Goal: Task Accomplishment & Management: Manage account settings

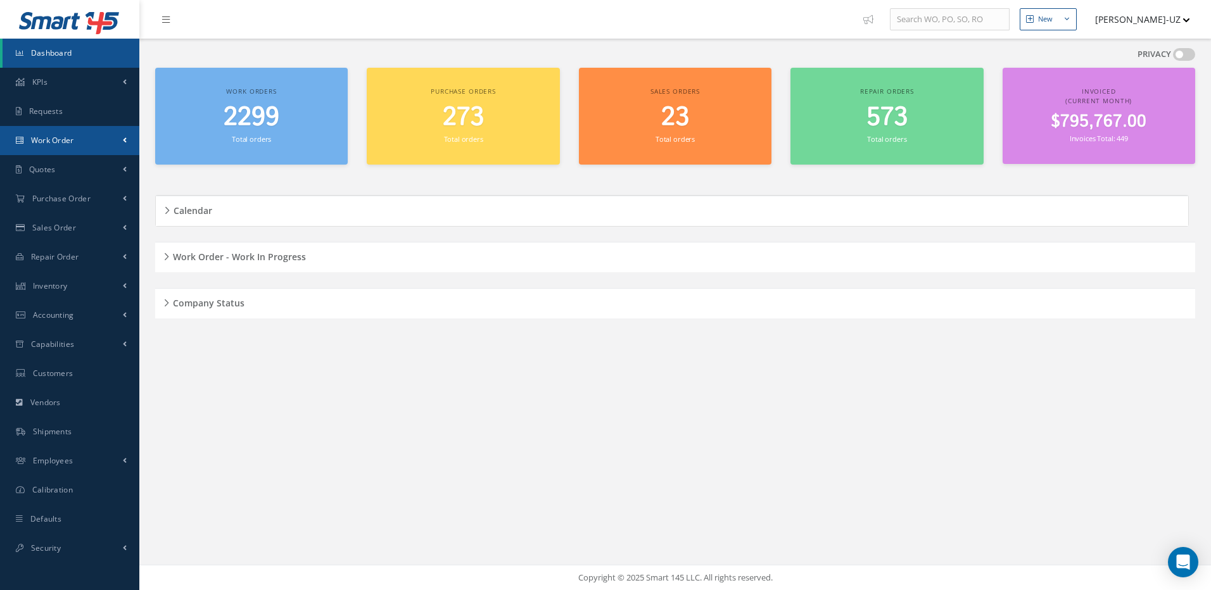
click at [31, 135] on span "Work Order" at bounding box center [52, 140] width 43 height 11
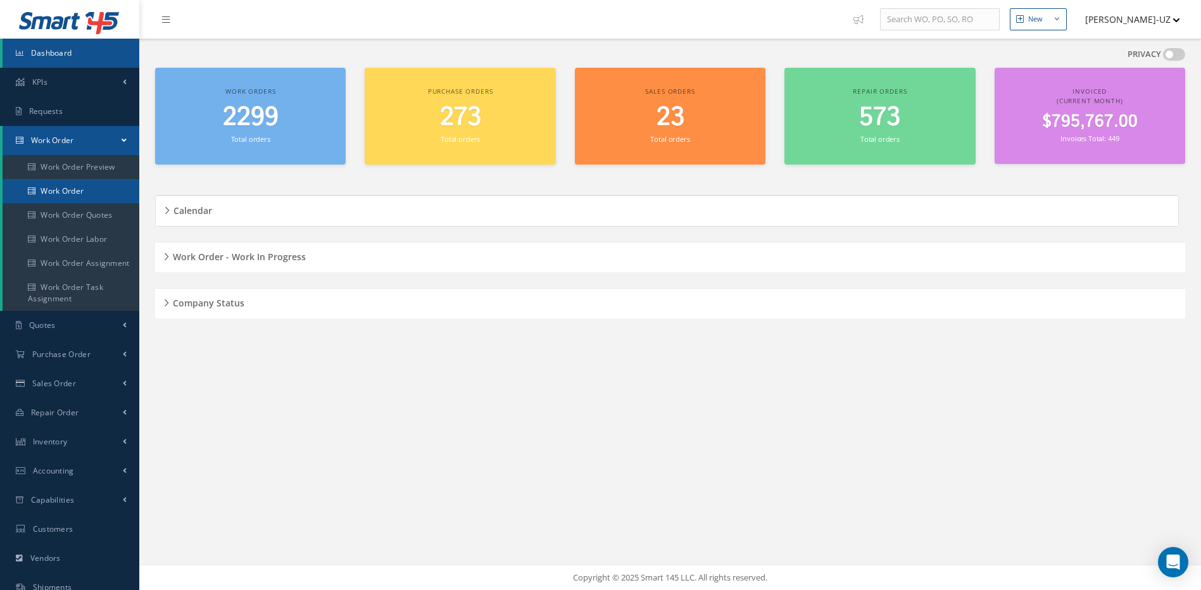
click at [56, 189] on link "Work Order" at bounding box center [71, 191] width 137 height 24
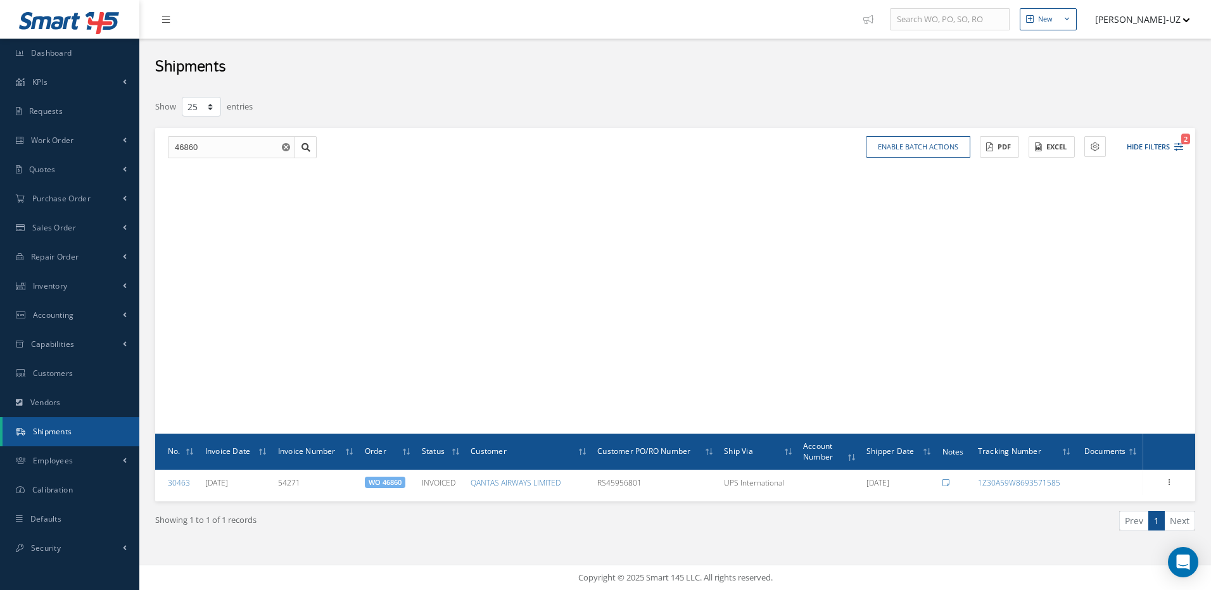
select select "25"
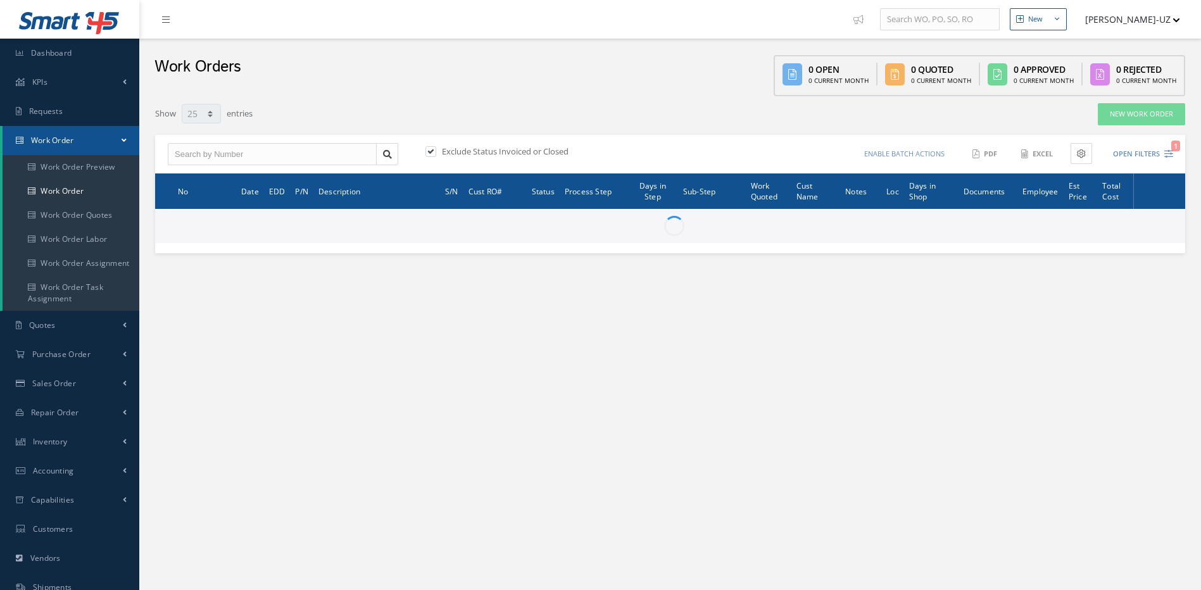
select select "25"
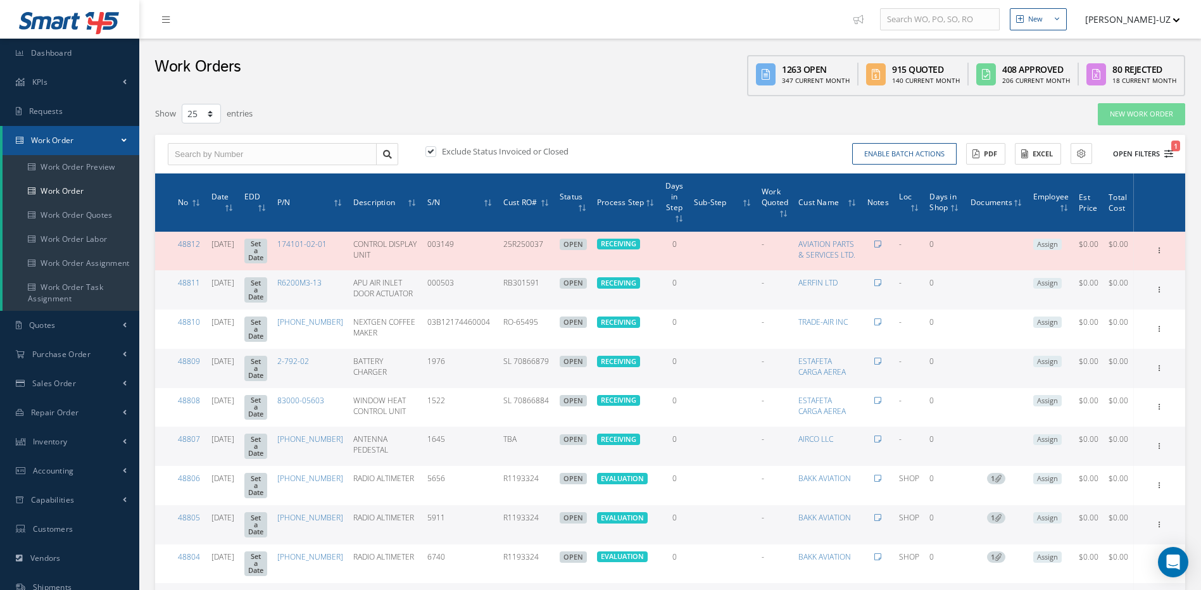
click at [1168, 149] on icon "1" at bounding box center [1168, 153] width 9 height 9
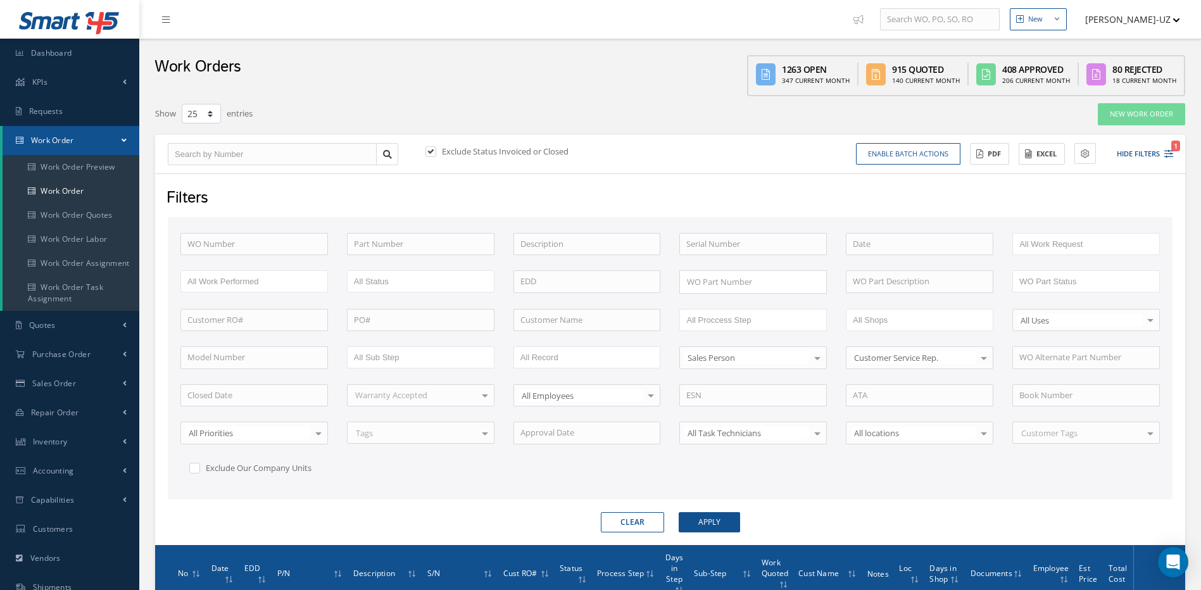
click at [199, 469] on label at bounding box center [200, 467] width 3 height 11
click at [192, 469] on input "checkbox" at bounding box center [193, 466] width 8 height 8
checkbox input "true"
click at [695, 518] on button "Apply" at bounding box center [709, 522] width 61 height 20
click at [1038, 153] on button "Excel" at bounding box center [1042, 154] width 46 height 22
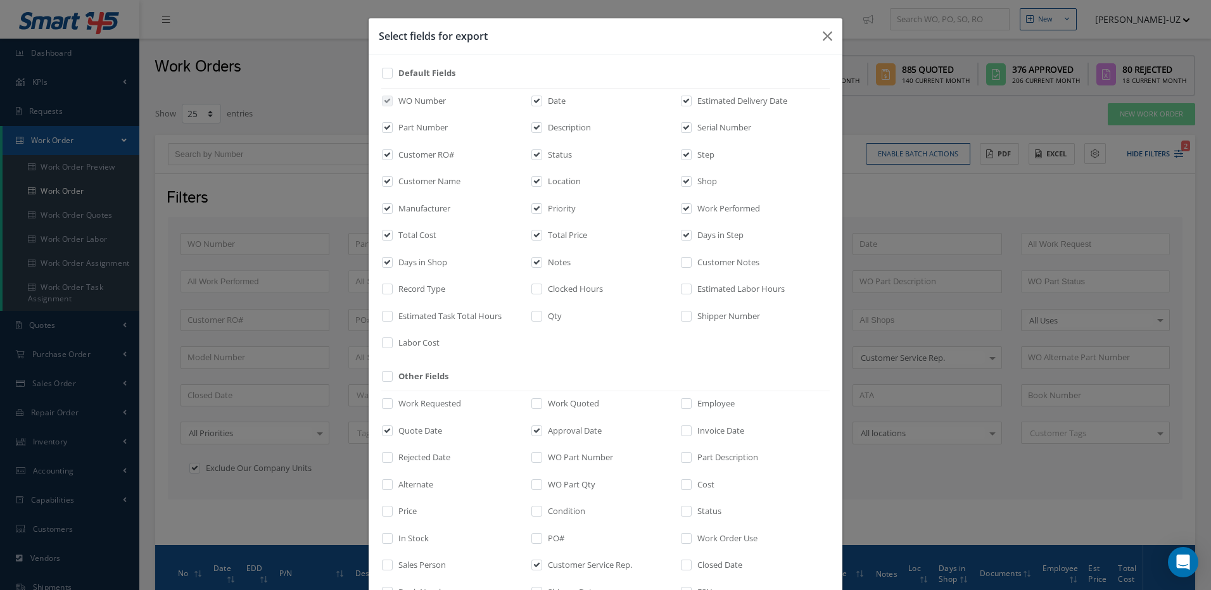
click at [0, 0] on div "Select fields for export Default Fields WO Number Date Estimated Delivery Date …" at bounding box center [0, 0] width 0 height 0
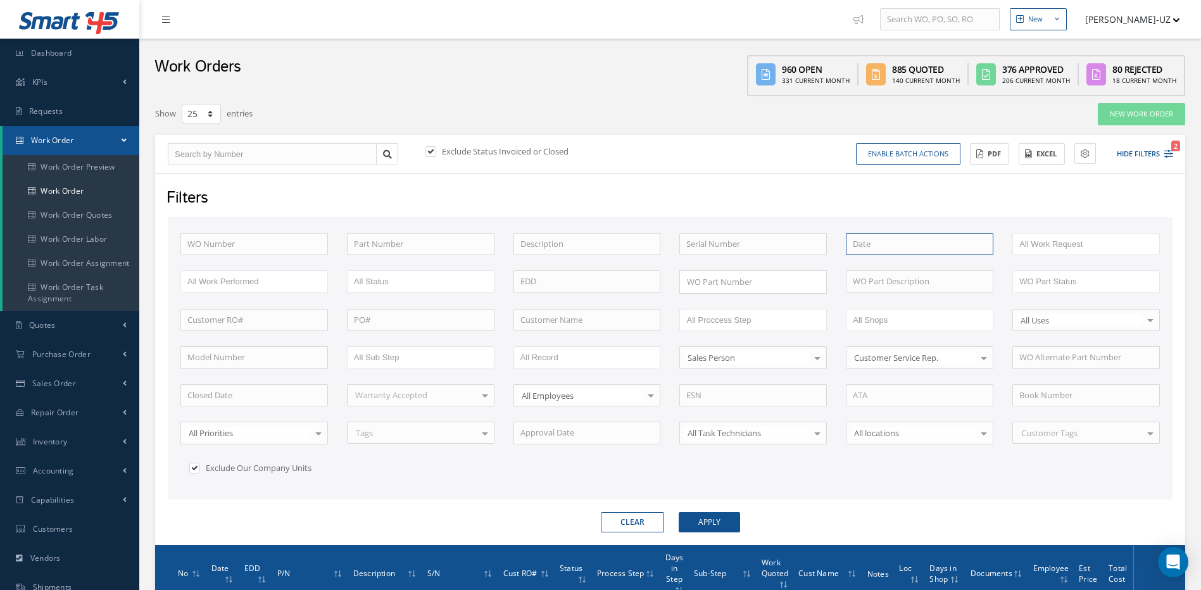
click at [892, 246] on input at bounding box center [920, 244] width 148 height 23
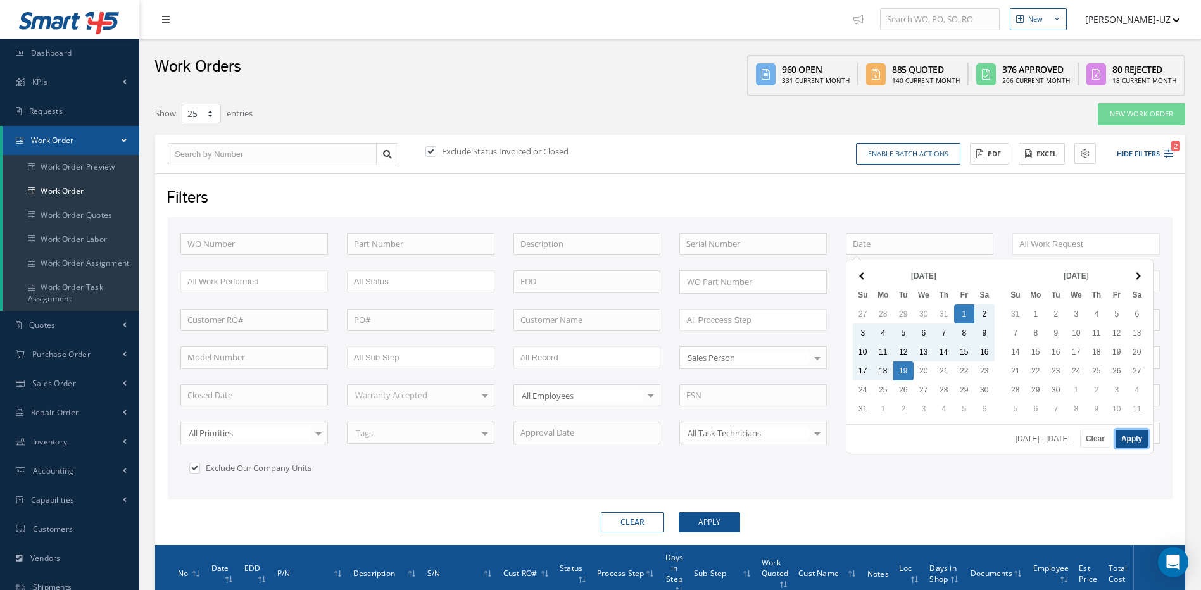
click at [1135, 434] on button "Apply" at bounding box center [1132, 439] width 32 height 18
type input "08/01/2025 - 08/19/2025"
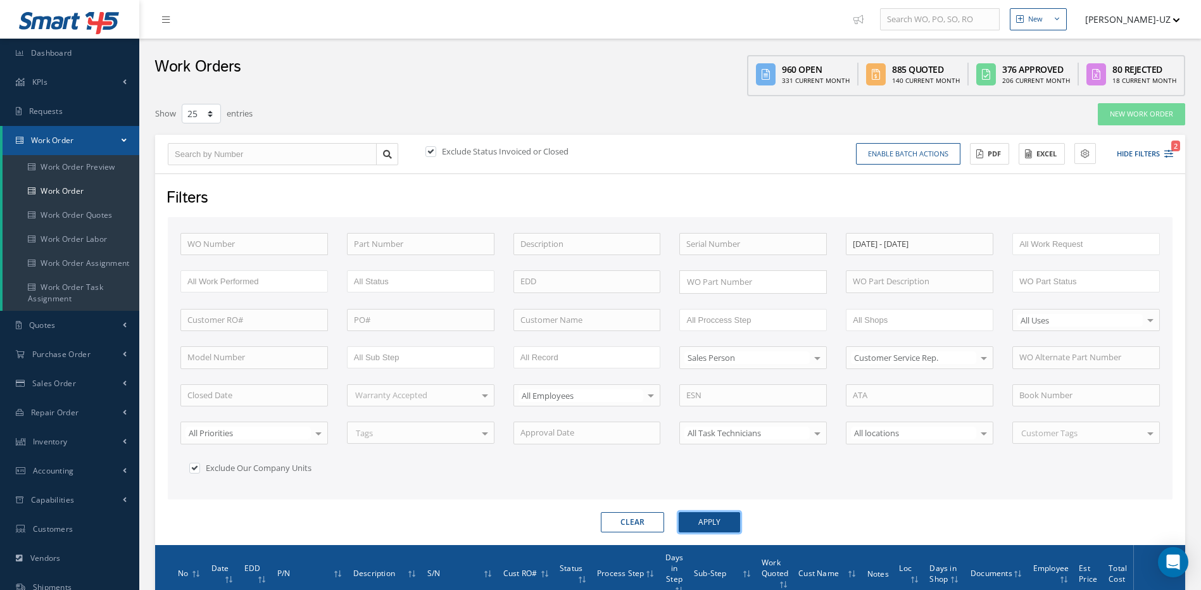
click at [713, 522] on button "Apply" at bounding box center [709, 522] width 61 height 20
click at [1041, 156] on button "Excel" at bounding box center [1042, 154] width 46 height 22
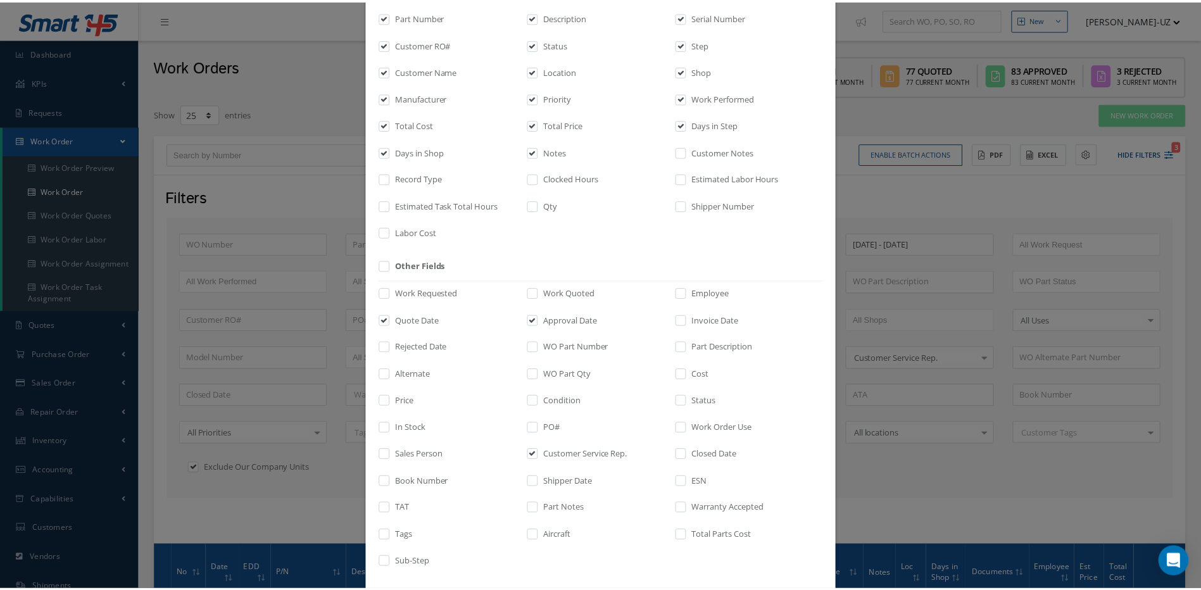
scroll to position [171, 0]
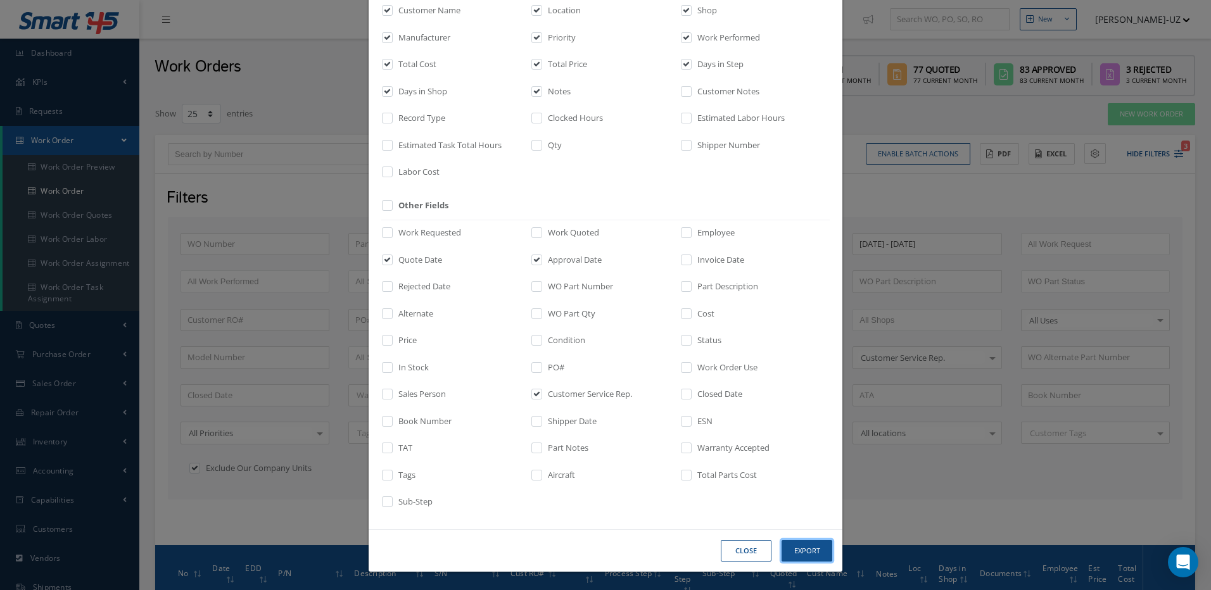
click at [0, 0] on button "Export" at bounding box center [0, 0] width 0 height 0
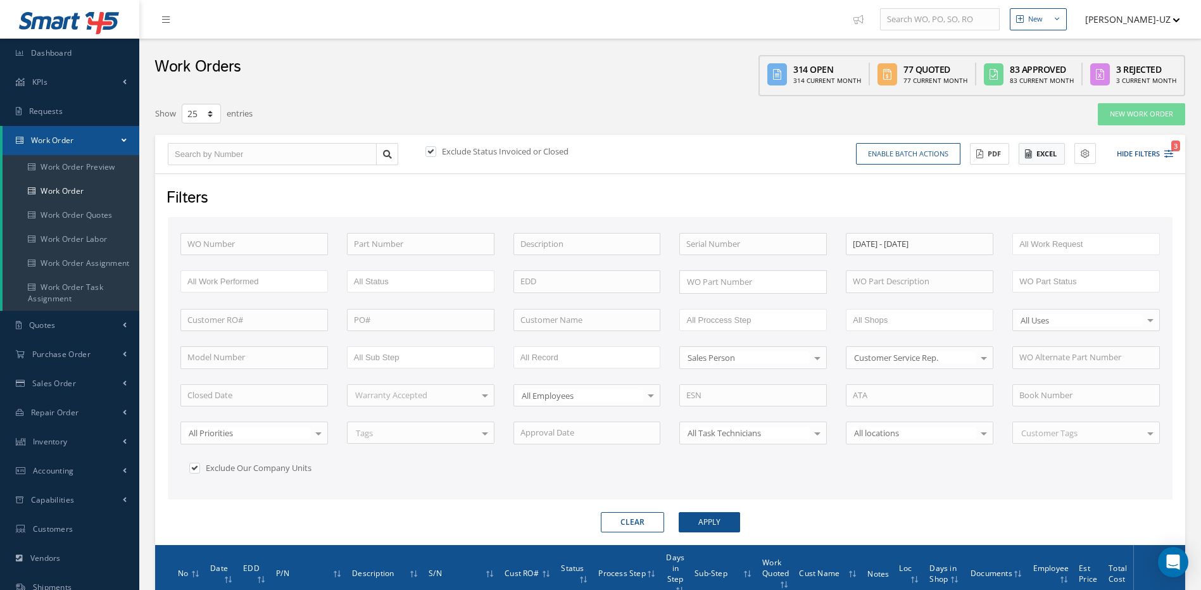
click at [1036, 153] on button "Excel" at bounding box center [1042, 154] width 46 height 22
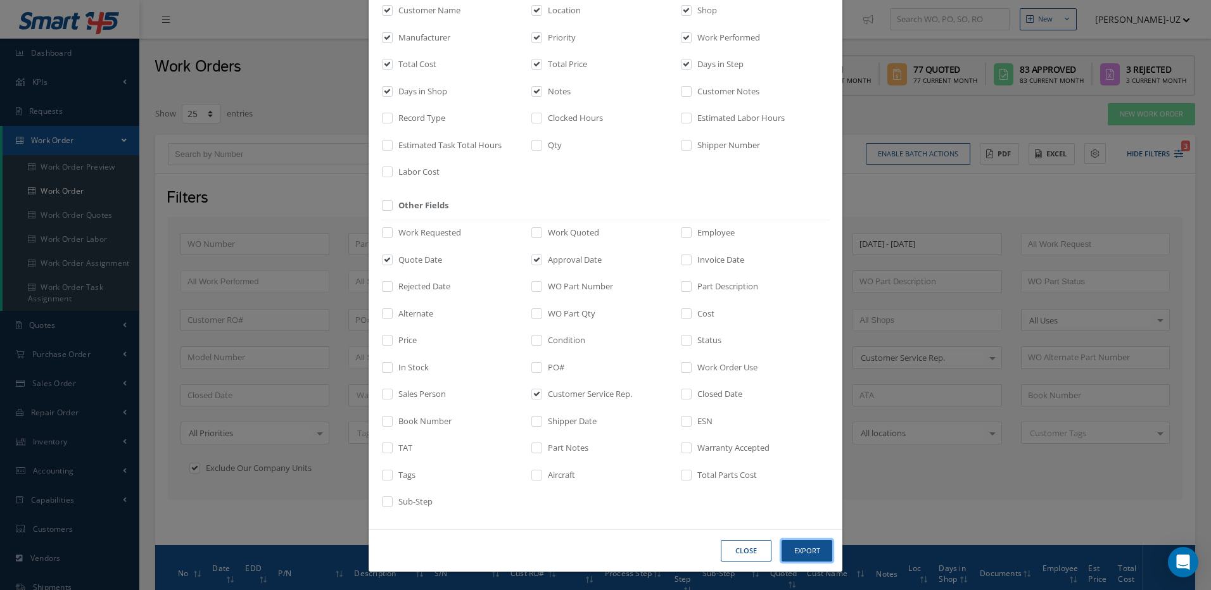
click at [0, 0] on button "Export" at bounding box center [0, 0] width 0 height 0
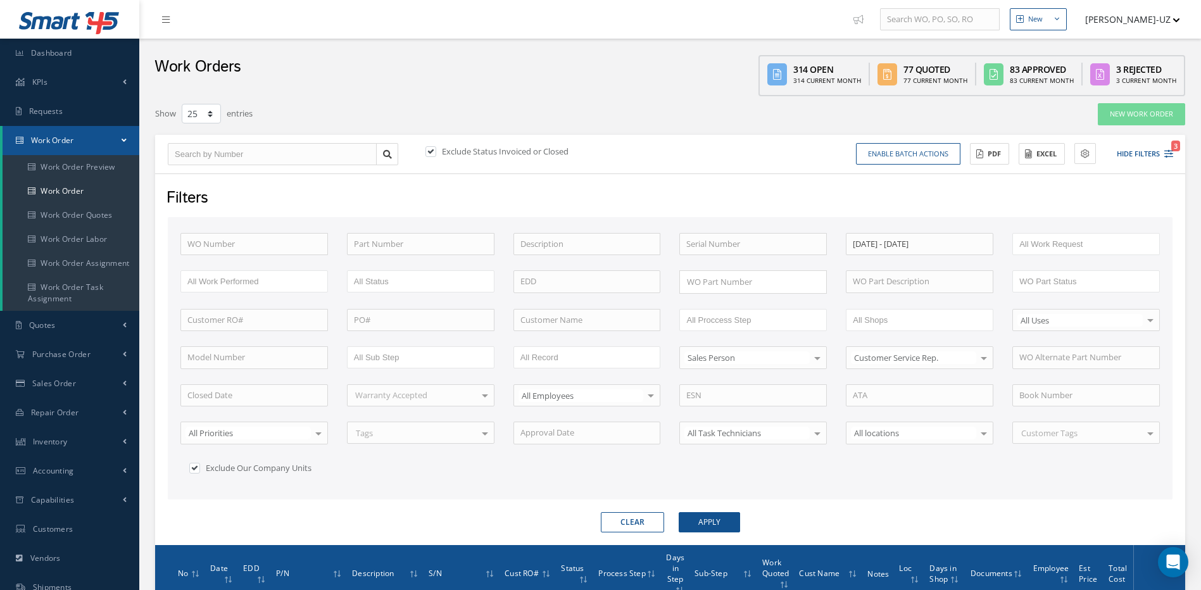
click at [1012, 175] on div "Filters WO Number Part Number Description Serial Number 08/01/2025 - 08/19/2025…" at bounding box center [670, 359] width 1030 height 372
drag, startPoint x: 432, startPoint y: 148, endPoint x: 440, endPoint y: 214, distance: 66.3
click at [436, 151] on label at bounding box center [437, 151] width 3 height 11
click at [434, 151] on input "checkbox" at bounding box center [429, 152] width 8 height 8
checkbox input "false"
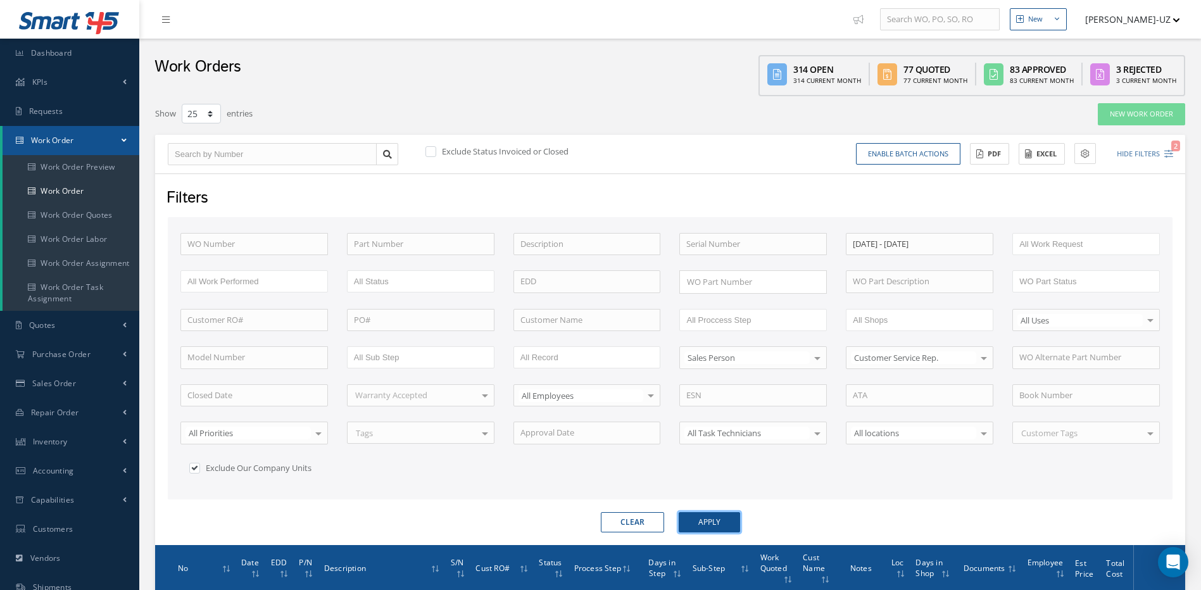
click at [712, 516] on button "Apply" at bounding box center [709, 522] width 61 height 20
click at [1036, 151] on button "Excel" at bounding box center [1042, 154] width 46 height 22
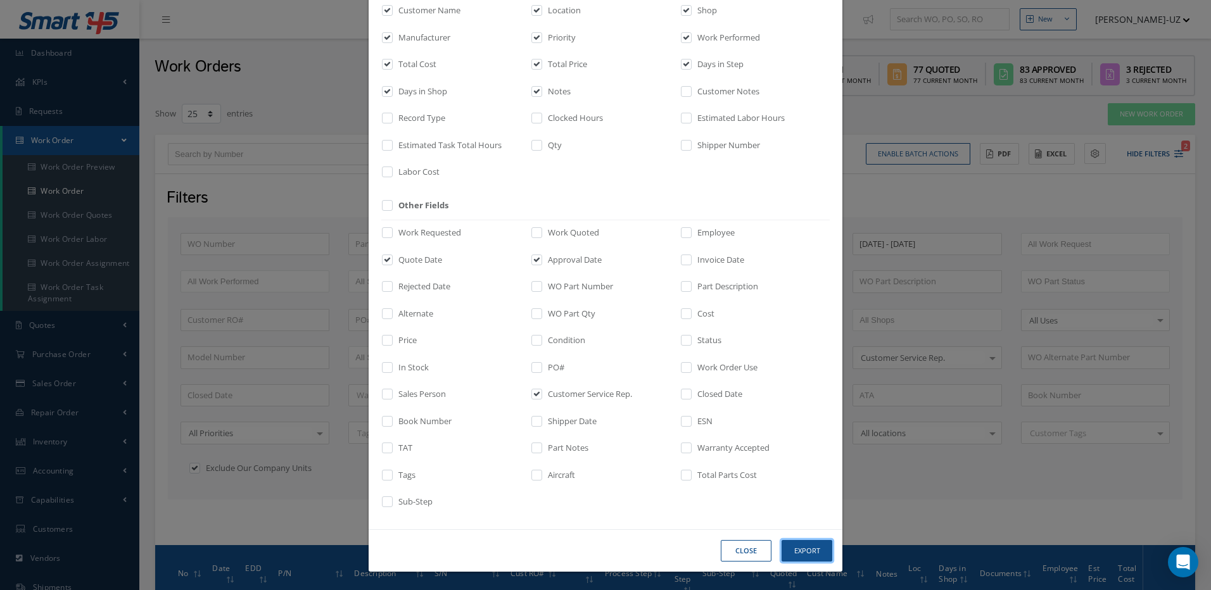
click at [0, 0] on button "Export" at bounding box center [0, 0] width 0 height 0
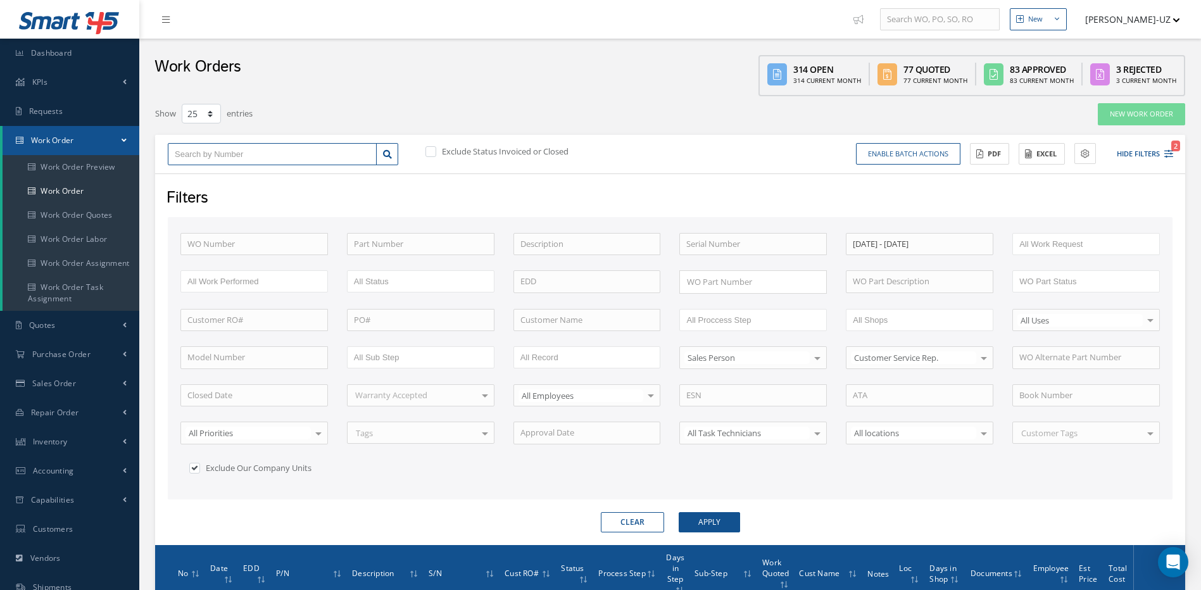
click at [257, 150] on input "text" at bounding box center [272, 154] width 209 height 23
type input "4"
type input "48"
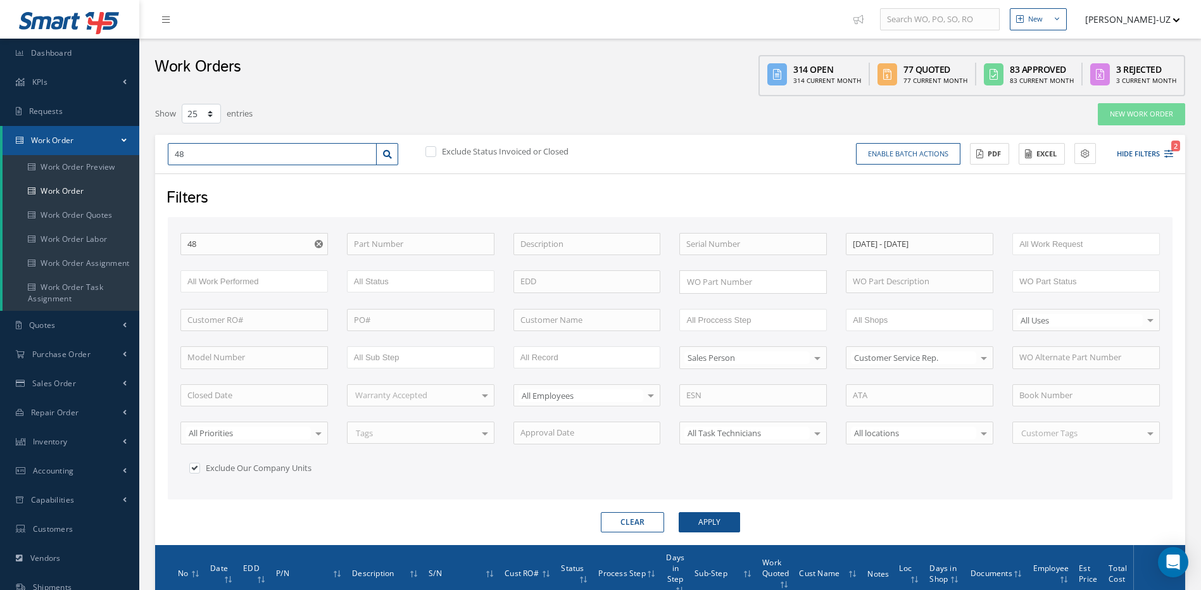
type input "484"
type input "4849"
type input "48491"
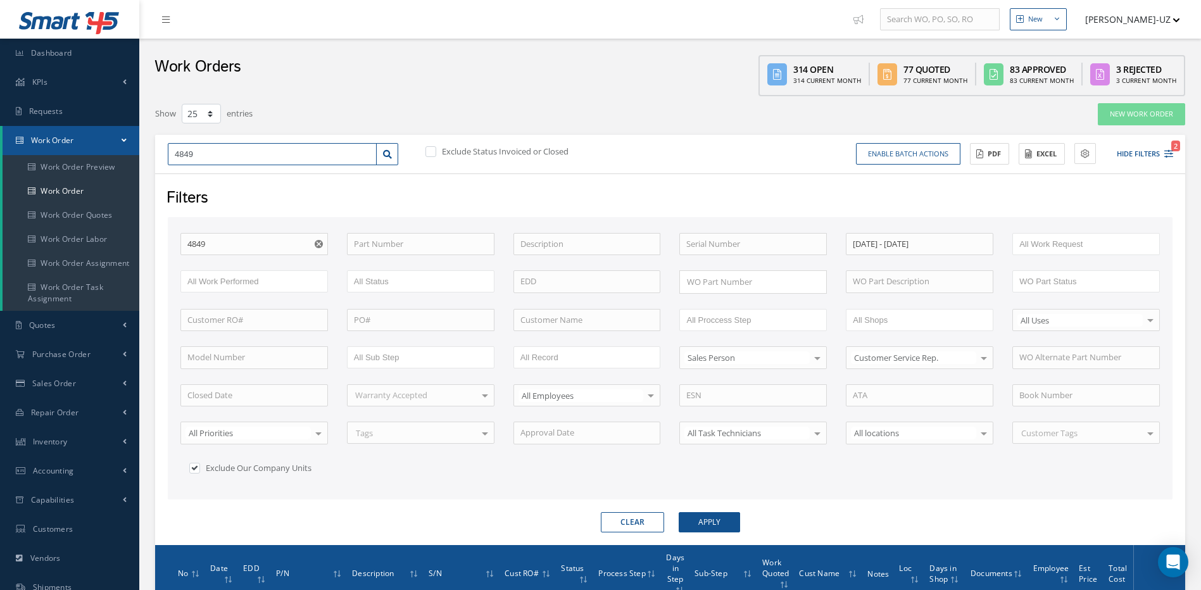
type input "48491"
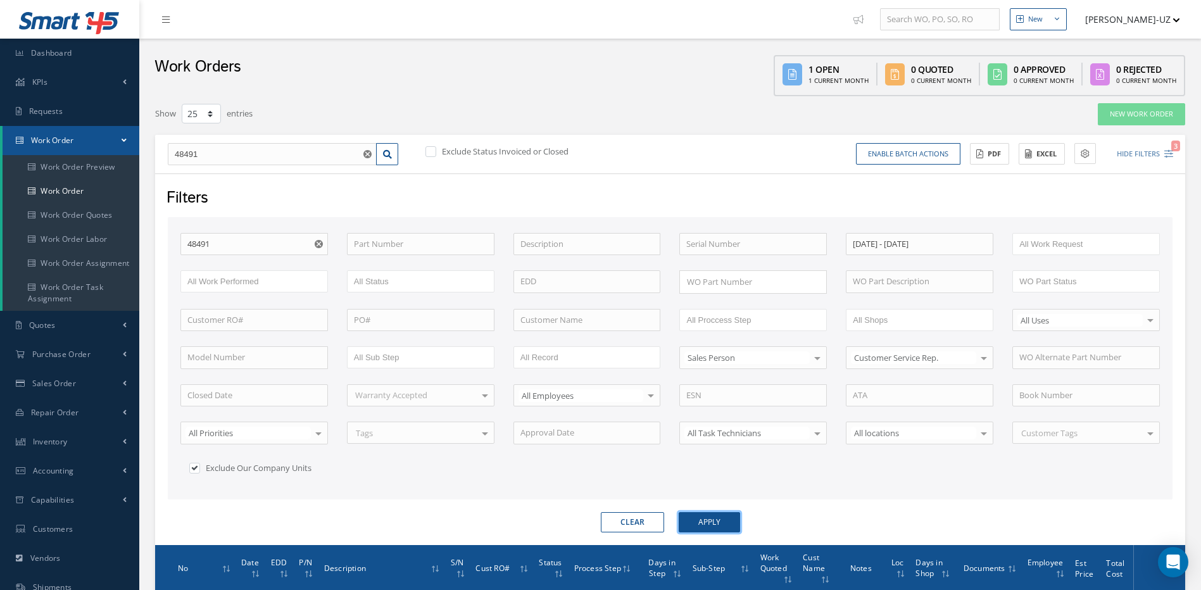
drag, startPoint x: 719, startPoint y: 517, endPoint x: 727, endPoint y: 513, distance: 9.4
click at [722, 517] on button "Apply" at bounding box center [709, 522] width 61 height 20
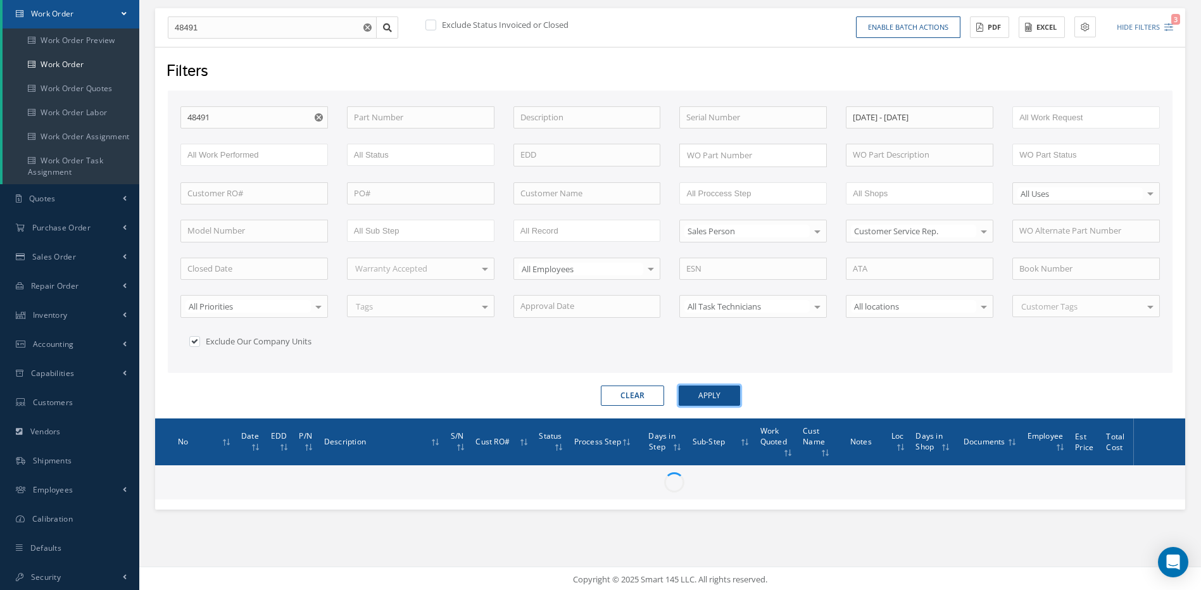
scroll to position [129, 0]
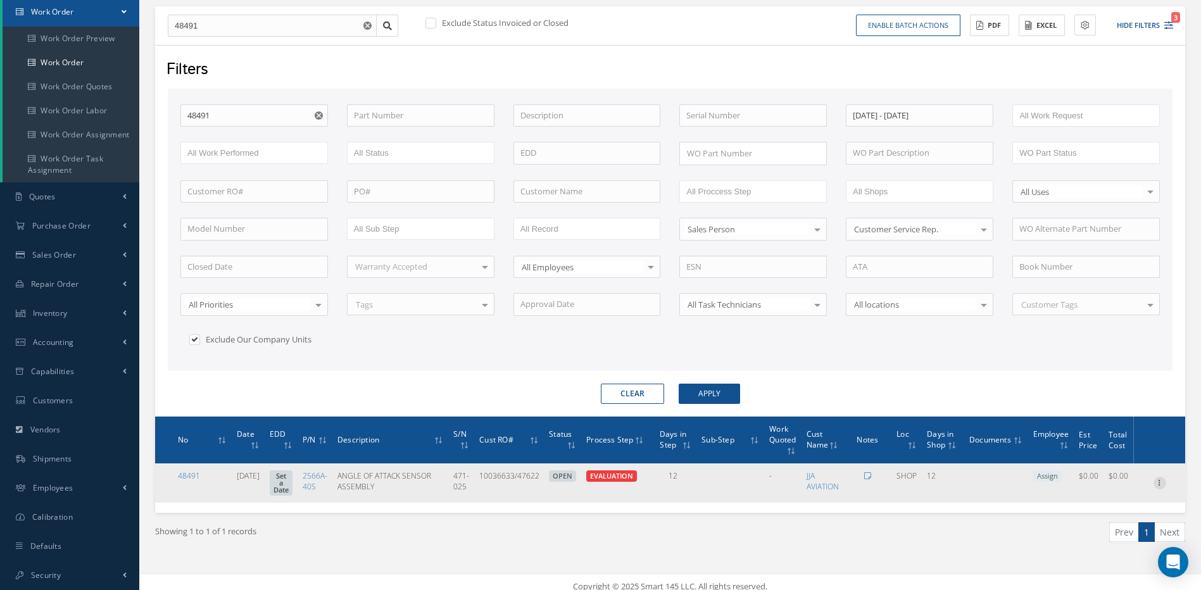
click at [1159, 481] on icon at bounding box center [1160, 482] width 13 height 10
click at [1076, 473] on link "Edit" at bounding box center [1102, 473] width 100 height 16
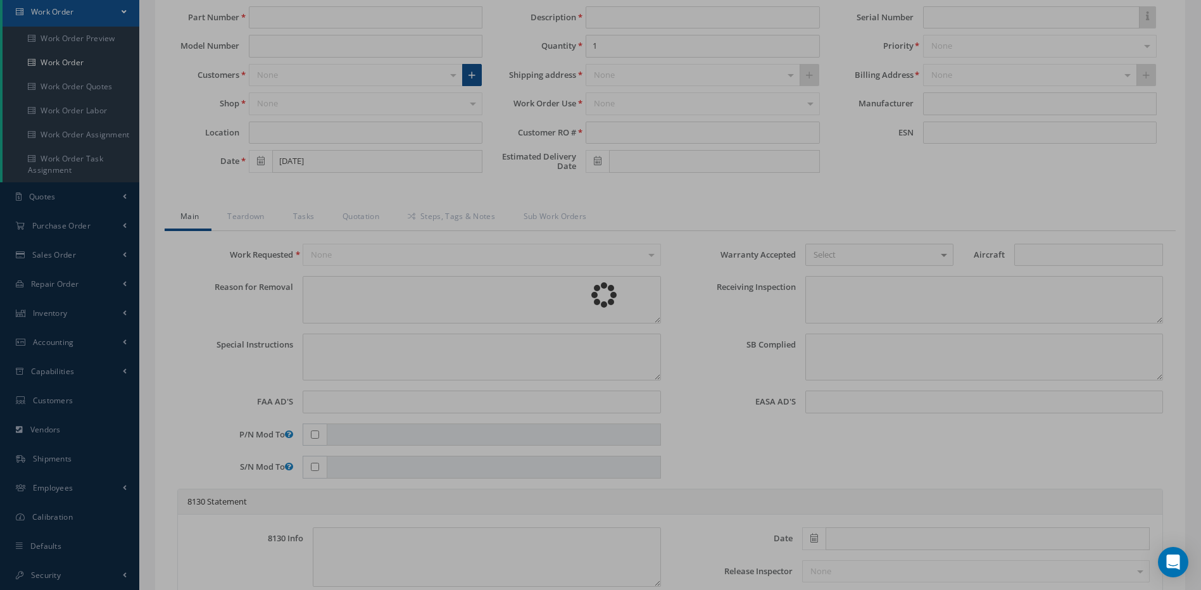
type input "2566A-40S"
type input "SHOP"
type input "[DATE]"
type input "ANGLE OF ATTACK SENSOR ASSEMBLY"
type input "10036633/47622"
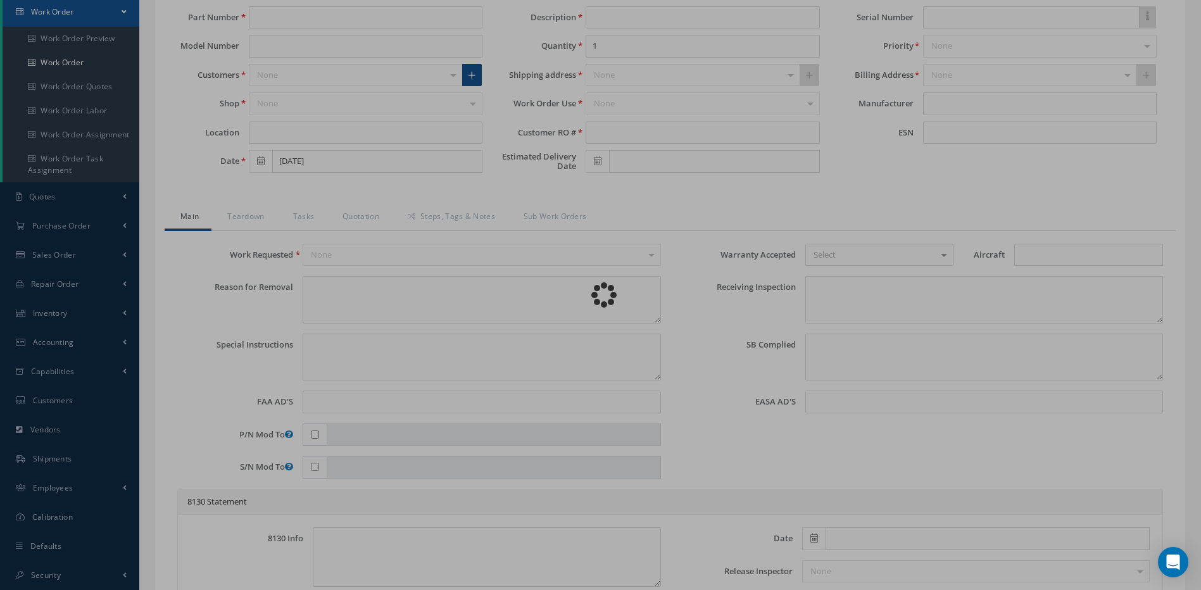
type input "471-025"
type textarea "NONE"
type textarea "PLEASE SEE R.O. FOR DETAILS"
type textarea "NO VISUAL DAMAGE"
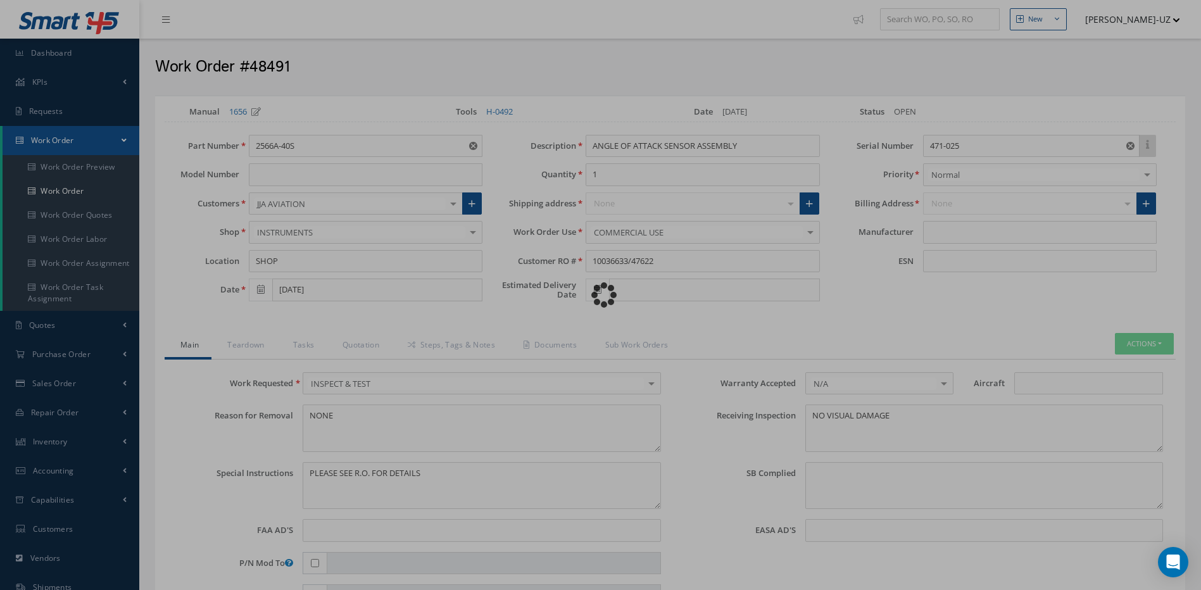
type input "CONRAC"
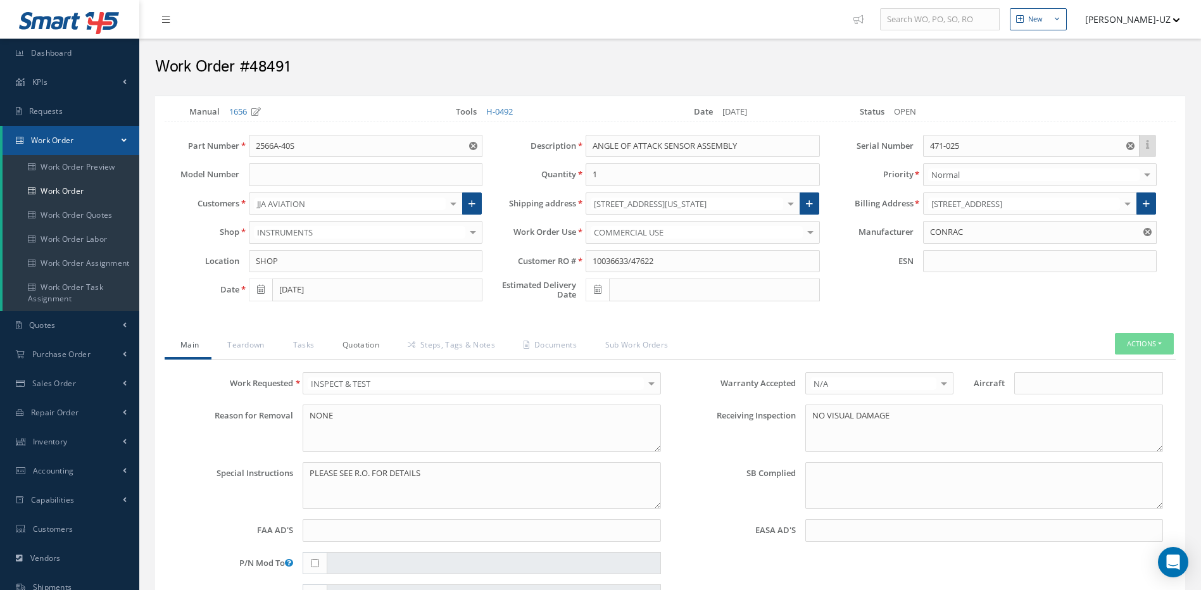
click at [361, 344] on link "Quotation" at bounding box center [359, 346] width 65 height 27
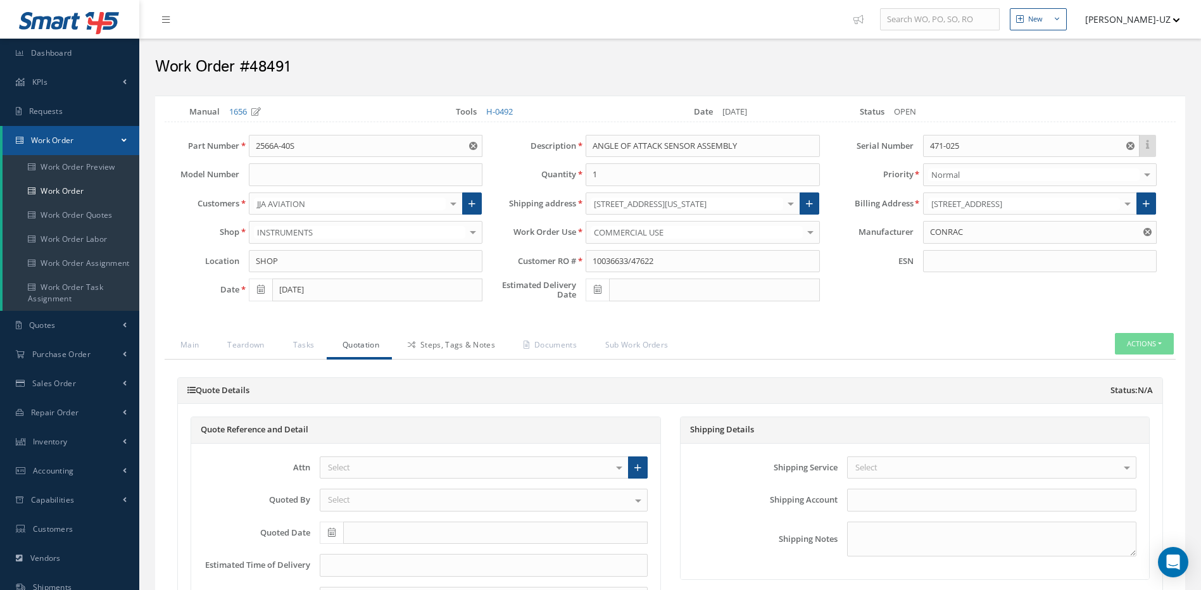
click at [459, 347] on link "Steps, Tags & Notes" at bounding box center [450, 346] width 116 height 27
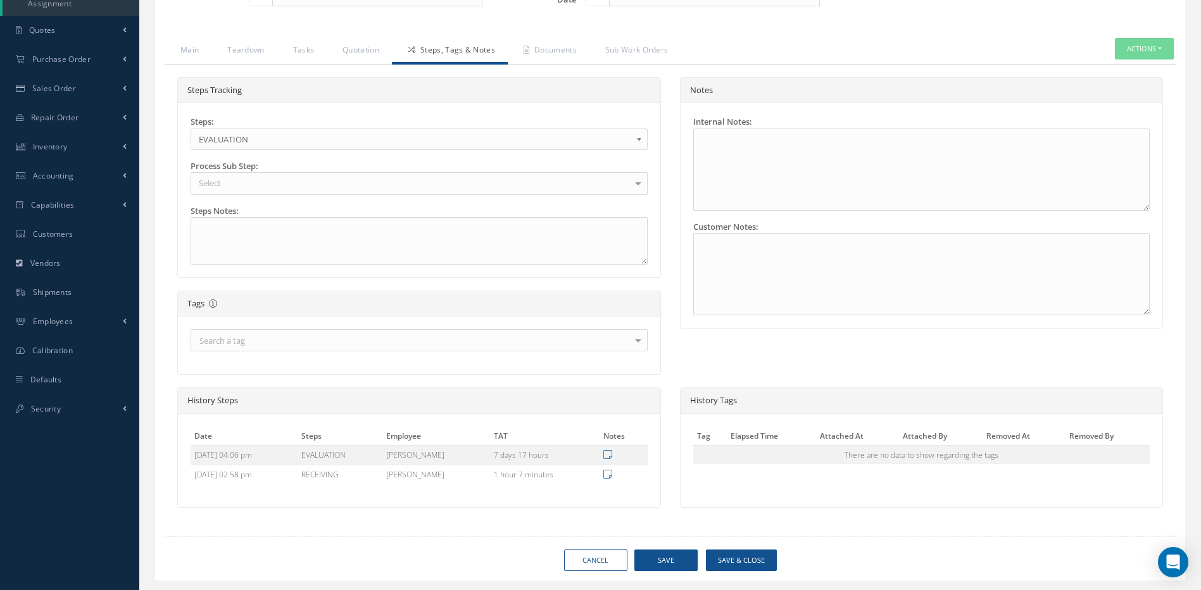
scroll to position [327, 0]
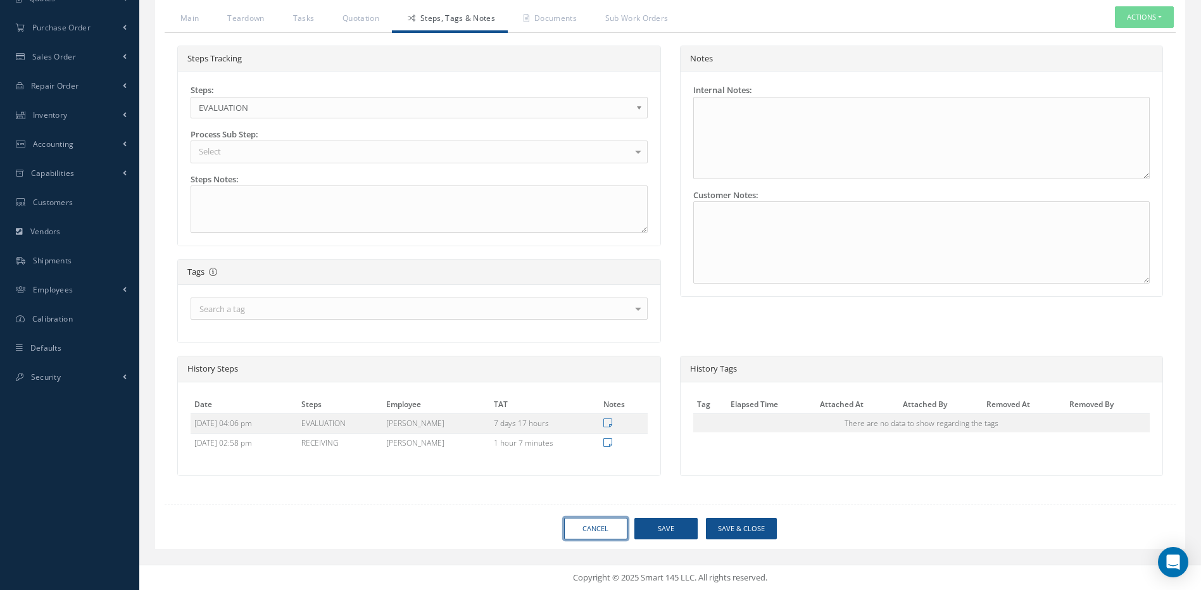
click at [589, 534] on link "Cancel" at bounding box center [595, 529] width 63 height 22
select select "25"
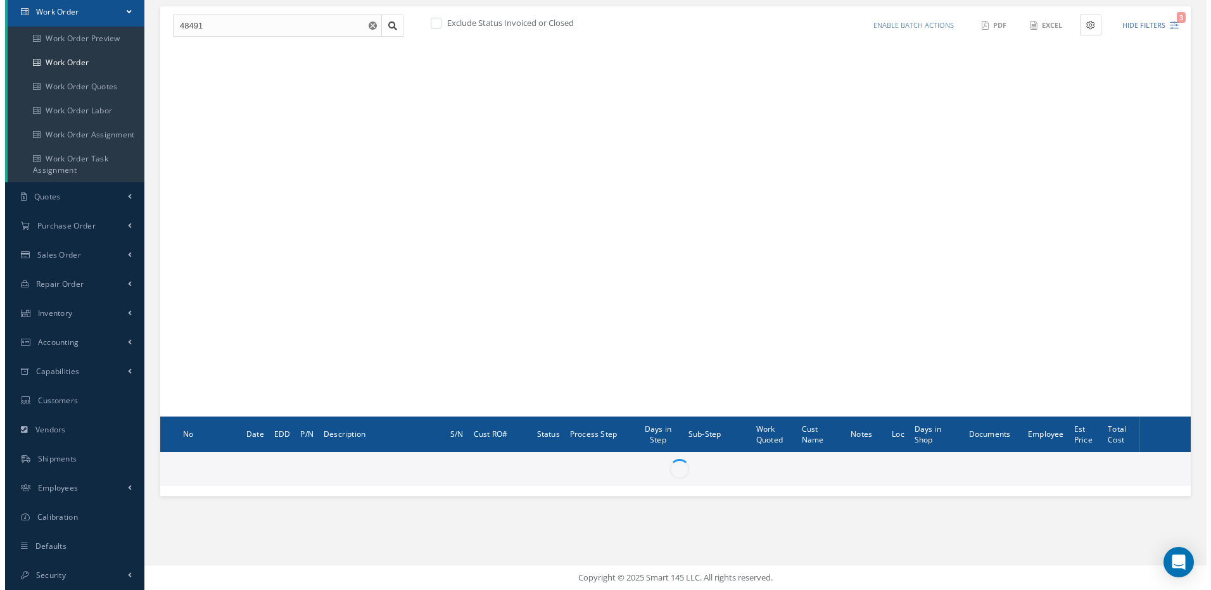
scroll to position [129, 0]
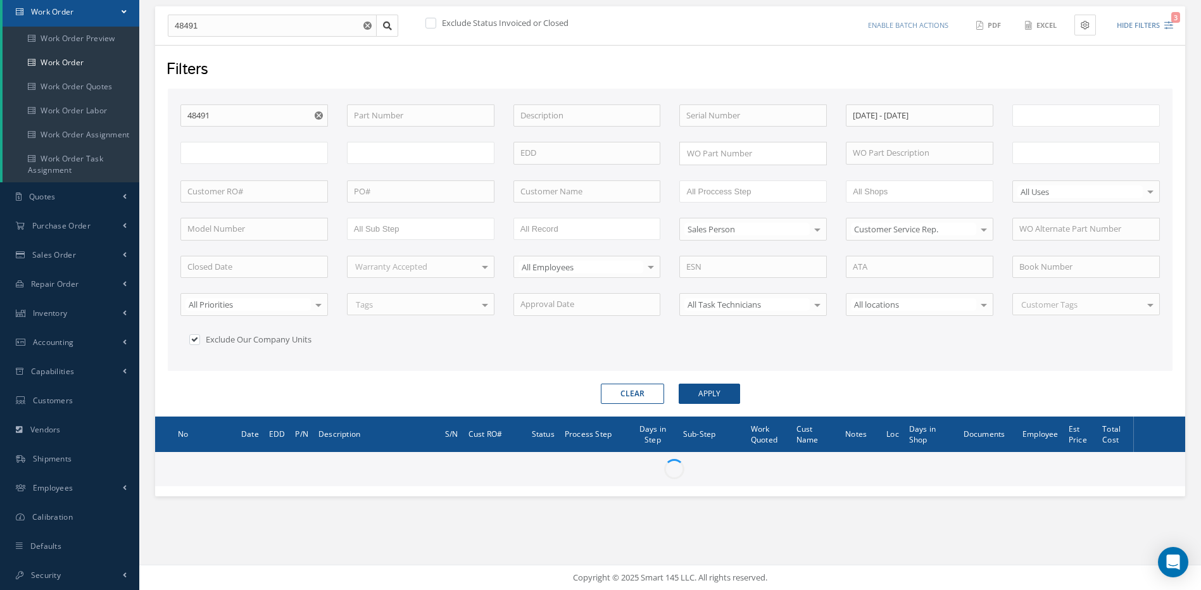
type input "All Work Request"
type input "All Work Performed"
type input "All Status"
type input "WO Part Status"
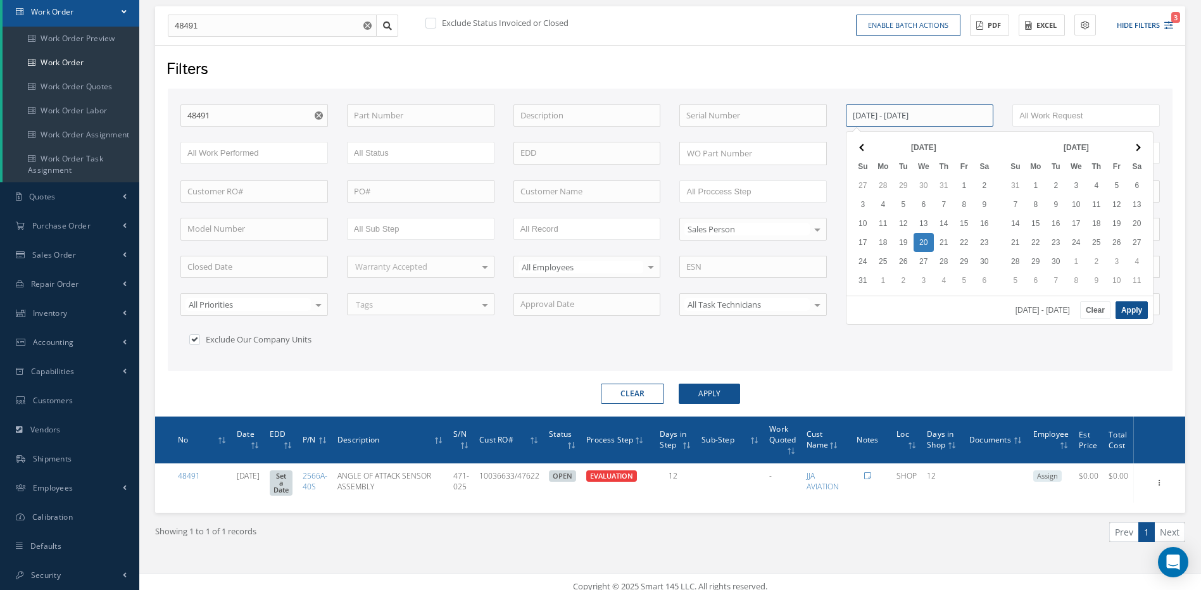
click at [983, 111] on input "08/01/2025 - 08/19/2025" at bounding box center [920, 115] width 148 height 23
click at [1092, 309] on button "Clear" at bounding box center [1095, 310] width 30 height 18
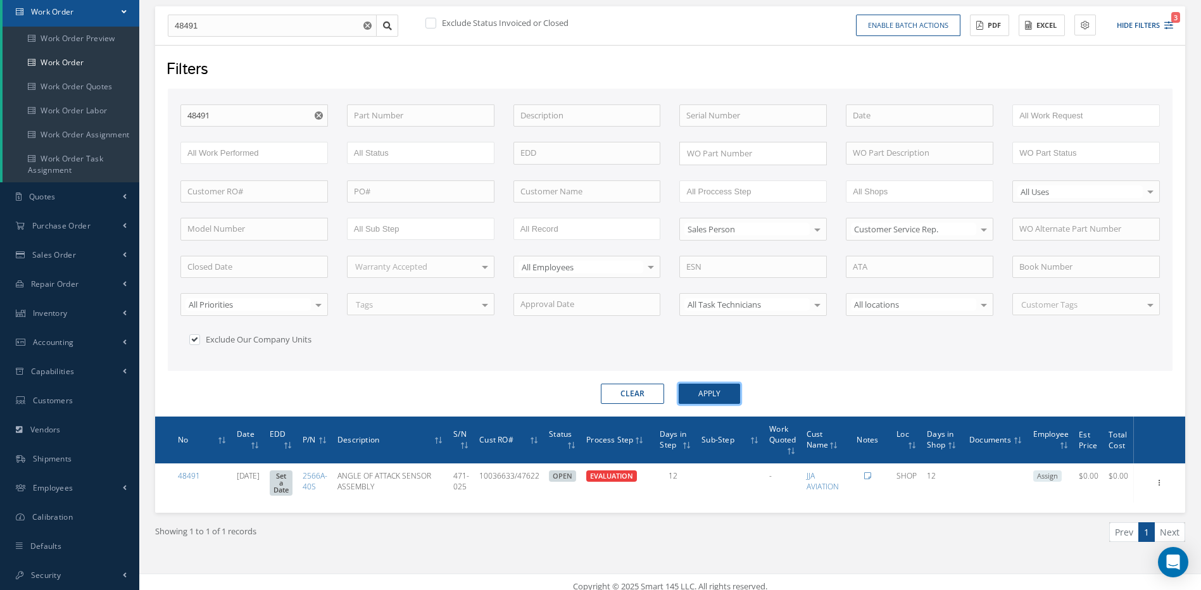
click at [714, 393] on button "Apply" at bounding box center [709, 394] width 61 height 20
drag, startPoint x: 320, startPoint y: 115, endPoint x: 377, endPoint y: 167, distance: 76.6
click at [320, 116] on use "Reset" at bounding box center [319, 115] width 8 height 8
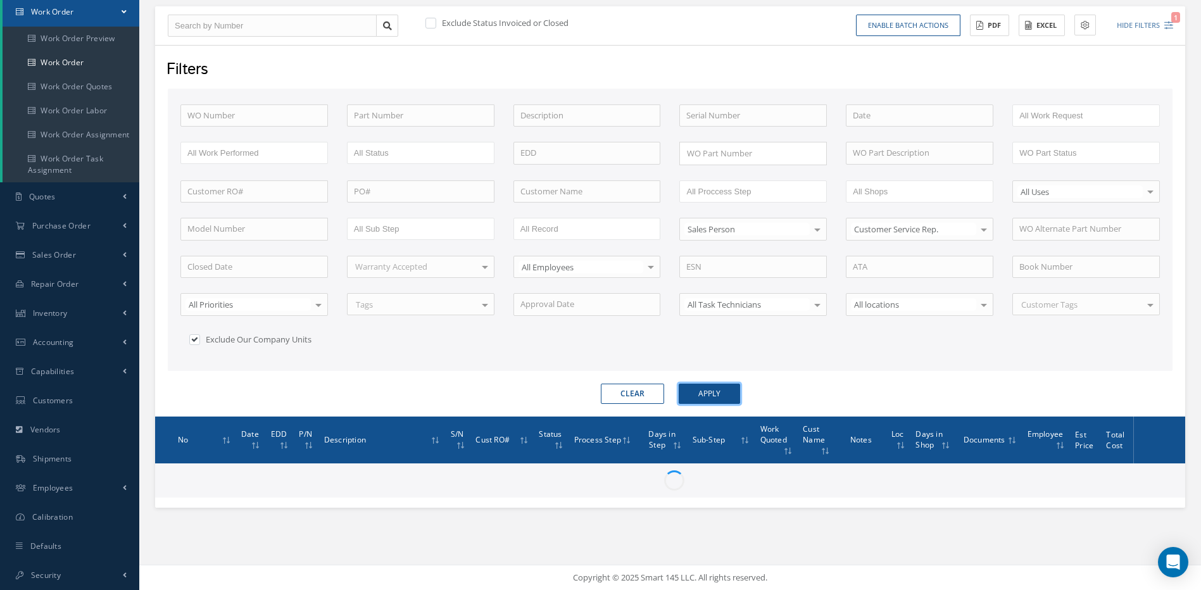
click at [719, 389] on button "Apply" at bounding box center [709, 394] width 61 height 20
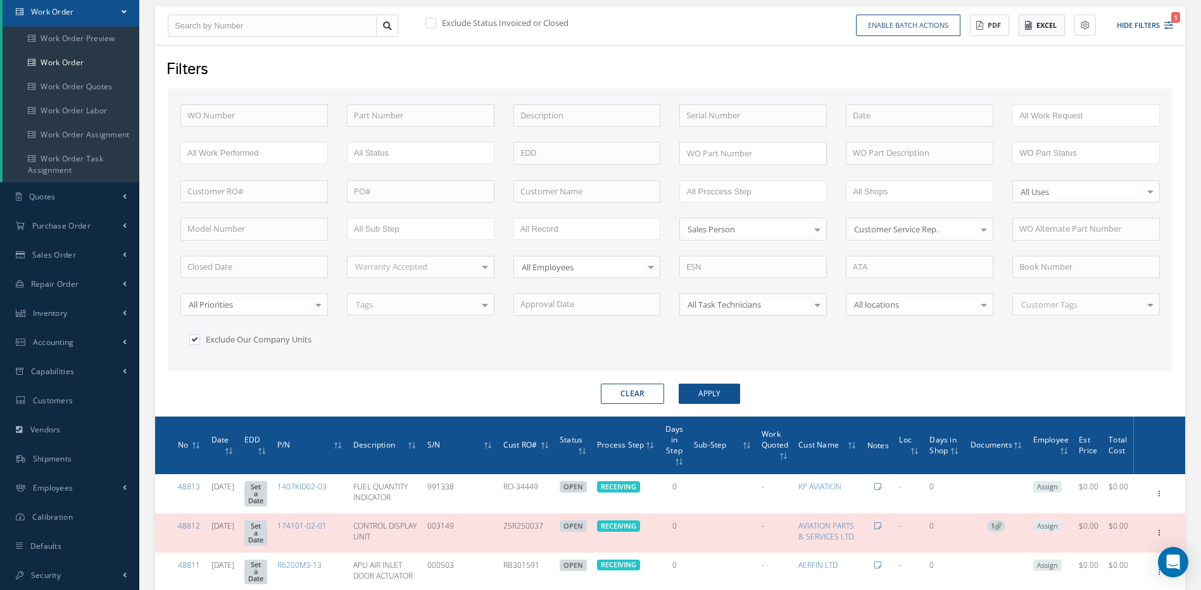
click at [1043, 26] on button "Excel" at bounding box center [1042, 26] width 46 height 22
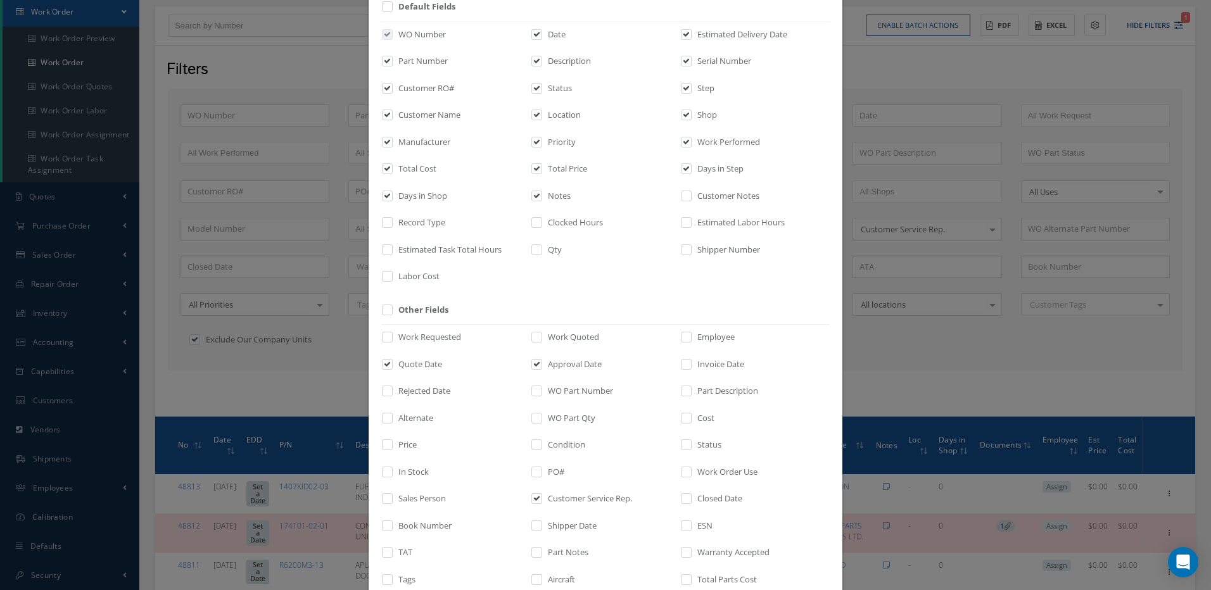
scroll to position [171, 0]
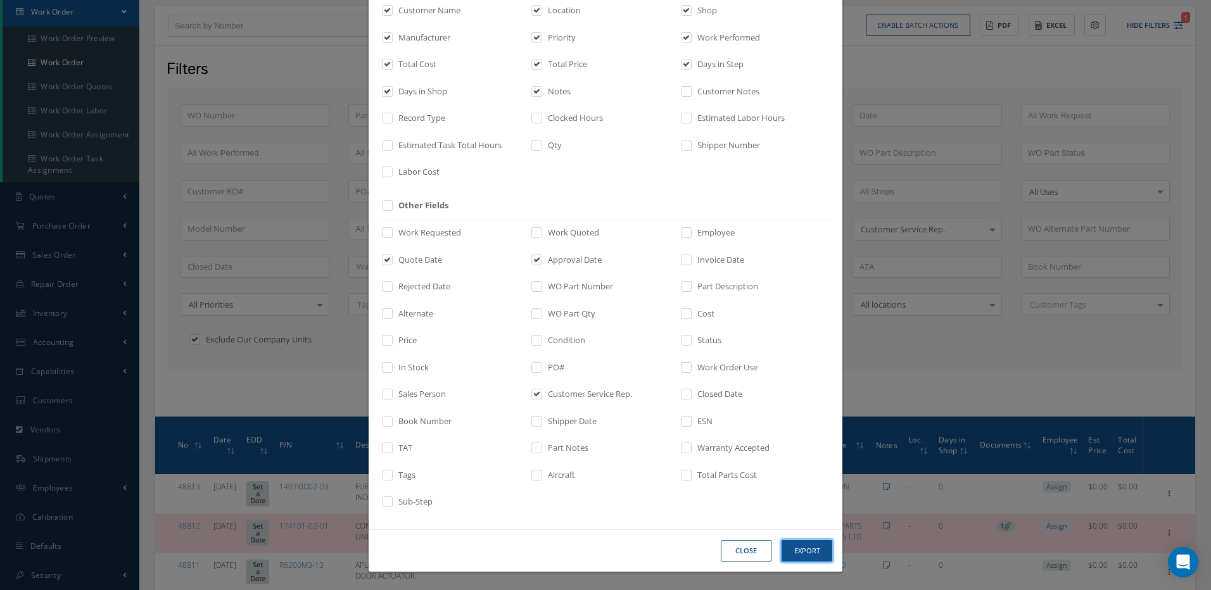
click at [0, 0] on button "Export" at bounding box center [0, 0] width 0 height 0
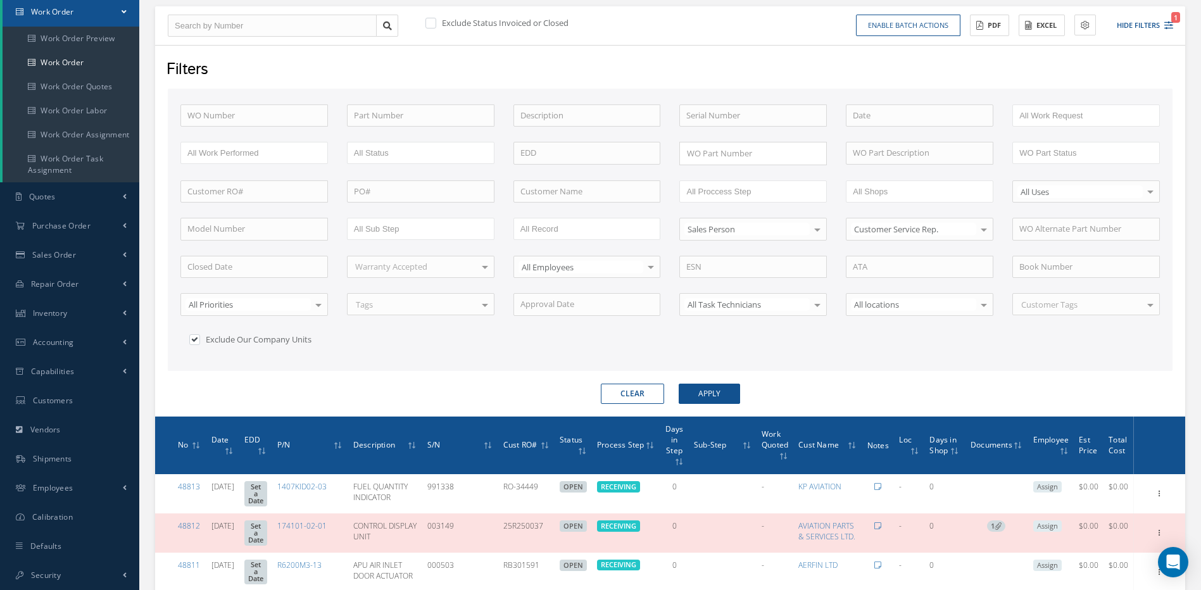
drag, startPoint x: 430, startPoint y: 22, endPoint x: 431, endPoint y: 30, distance: 8.3
click at [436, 22] on label at bounding box center [437, 22] width 3 height 11
click at [430, 22] on input "checkbox" at bounding box center [429, 24] width 8 height 8
checkbox input "true"
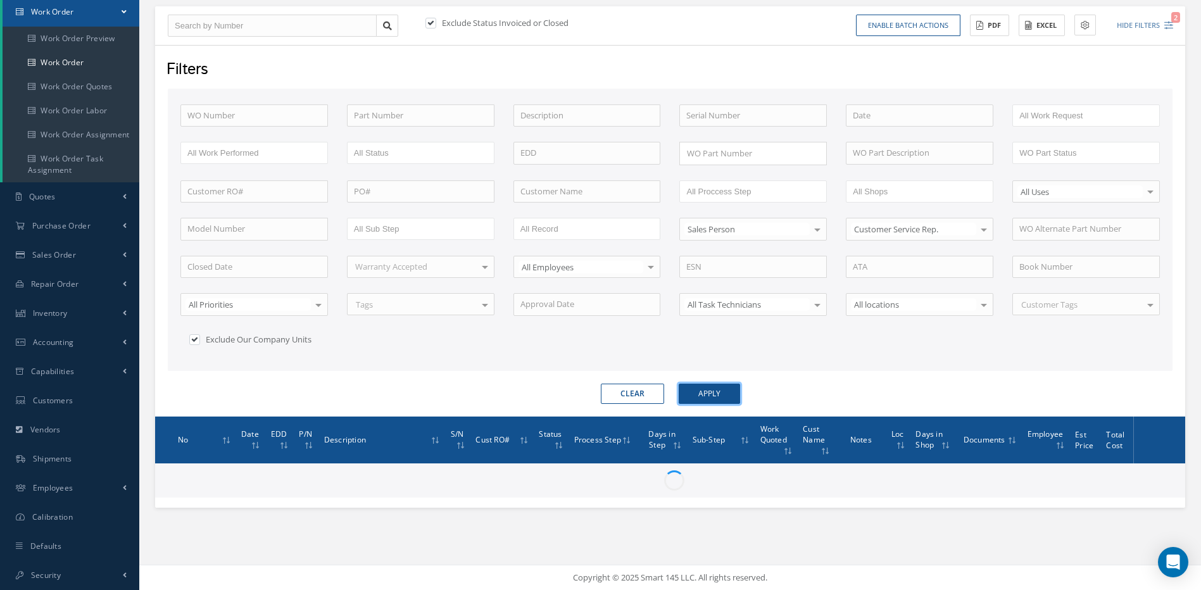
click at [719, 386] on button "Apply" at bounding box center [709, 394] width 61 height 20
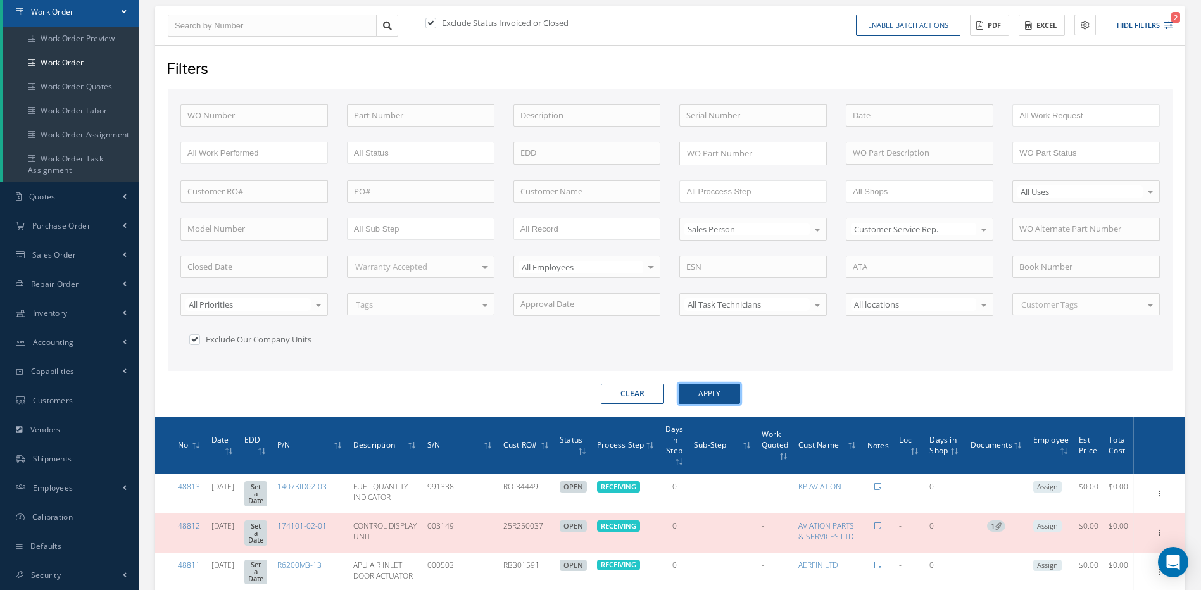
click at [719, 389] on button "Apply" at bounding box center [709, 394] width 61 height 20
click at [1040, 27] on button "Excel" at bounding box center [1042, 26] width 46 height 22
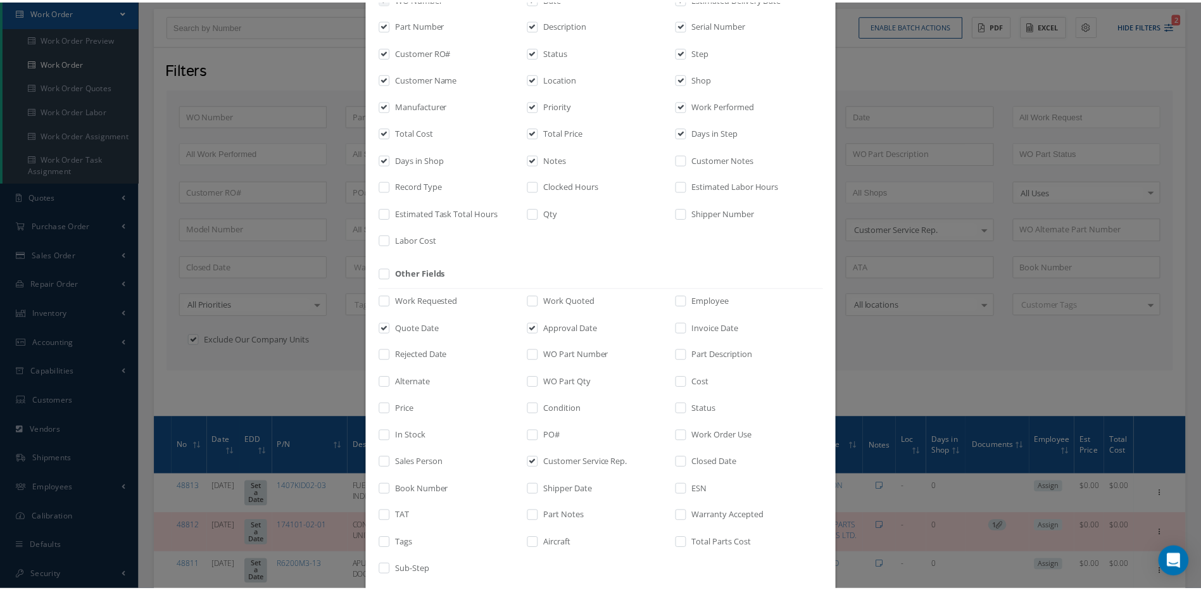
scroll to position [171, 0]
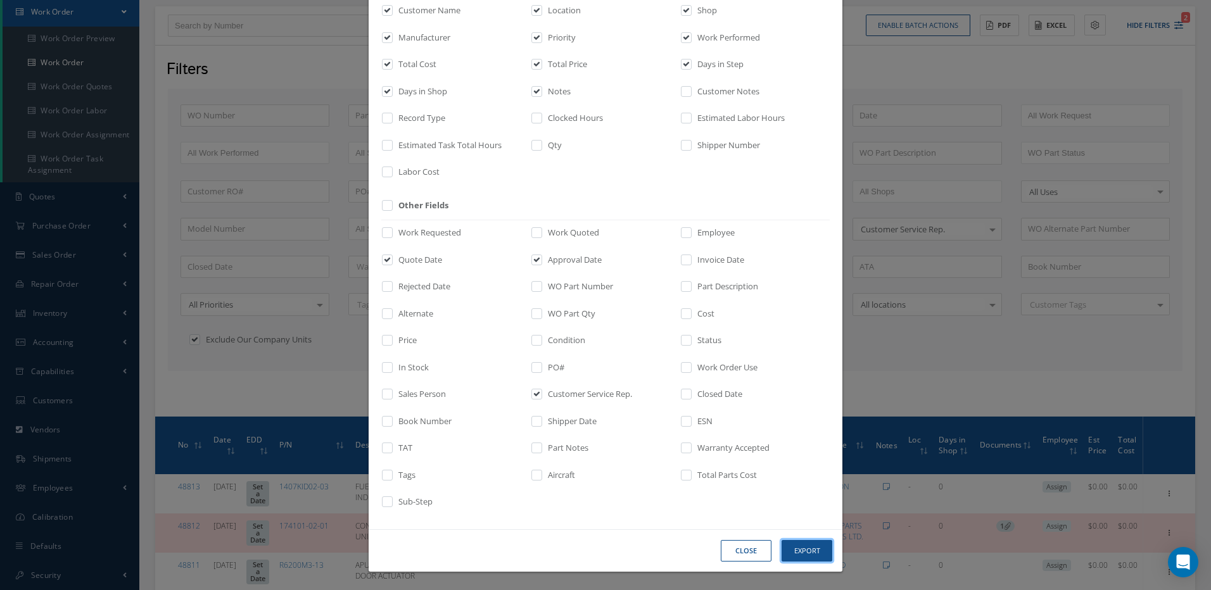
click at [0, 0] on button "Export" at bounding box center [0, 0] width 0 height 0
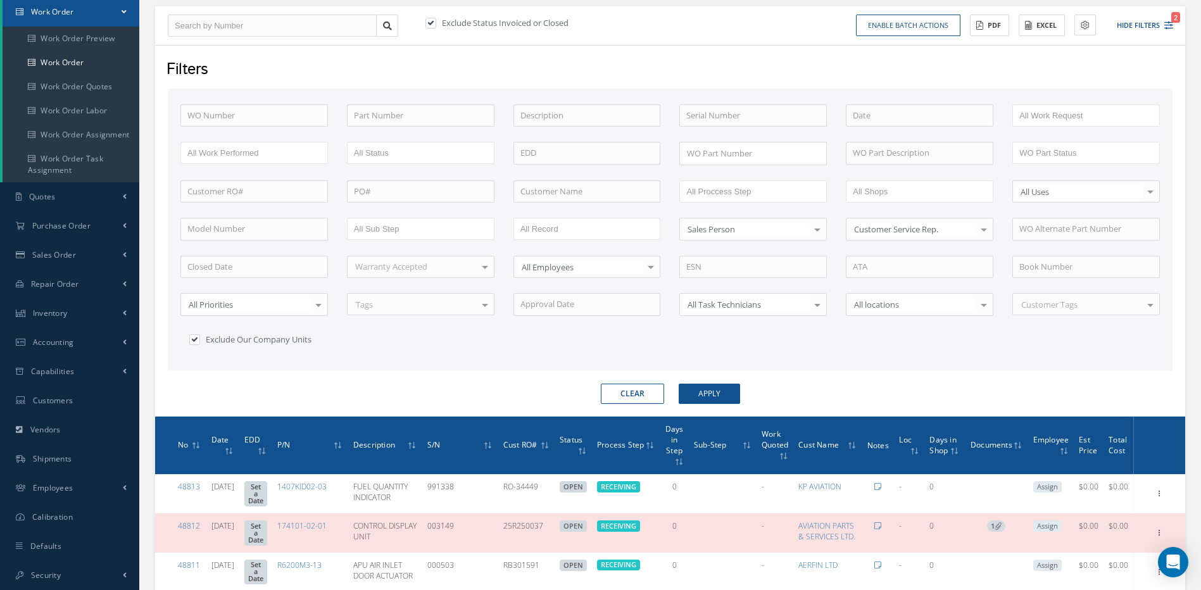
click at [719, 62] on div "Filters" at bounding box center [669, 70] width 1024 height 24
drag, startPoint x: 644, startPoint y: 395, endPoint x: 634, endPoint y: 393, distance: 10.4
click at [644, 395] on button "Clear" at bounding box center [632, 394] width 63 height 20
checkbox input "false"
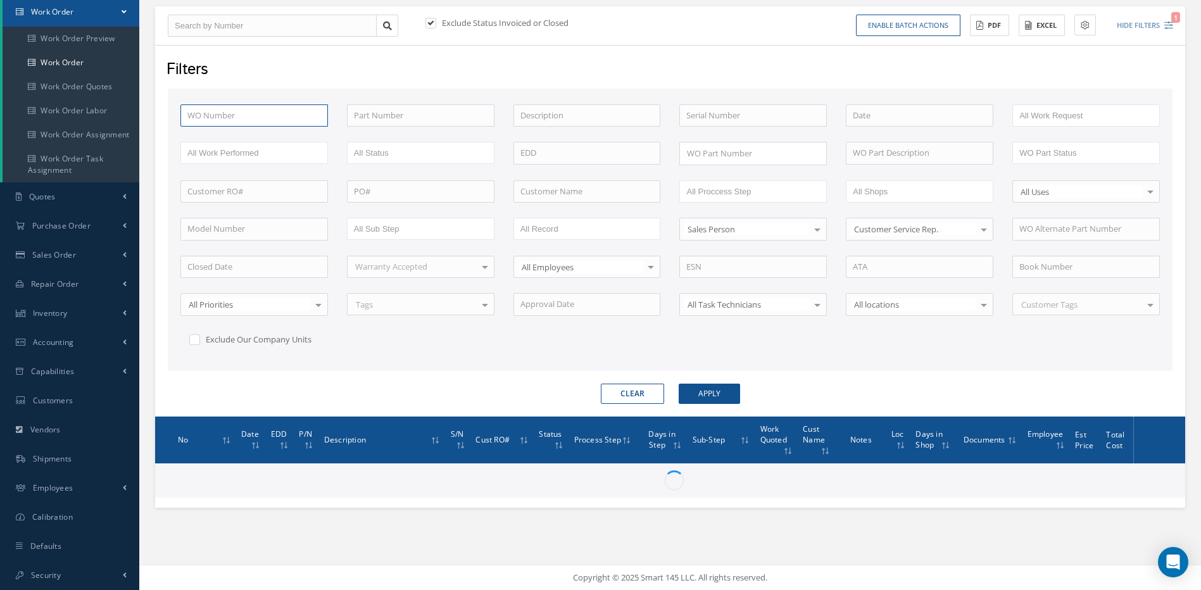
drag, startPoint x: 218, startPoint y: 112, endPoint x: 620, endPoint y: 202, distance: 412.0
click at [218, 113] on input "text" at bounding box center [254, 115] width 148 height 23
type input "4"
type input "44"
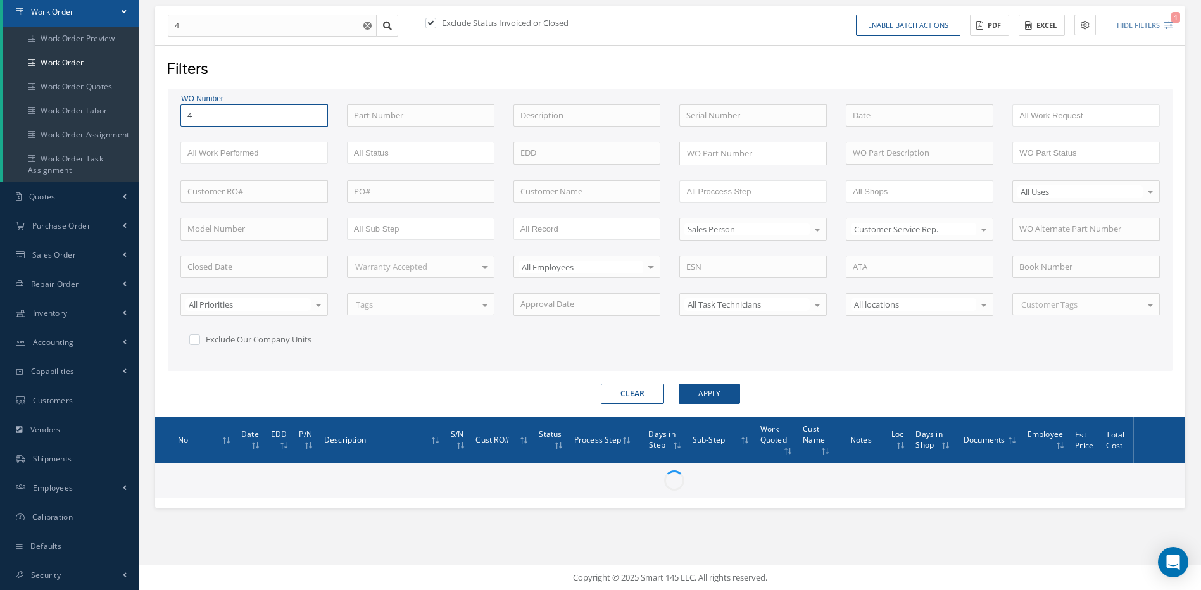
type input "44"
type input "446"
type input "4462"
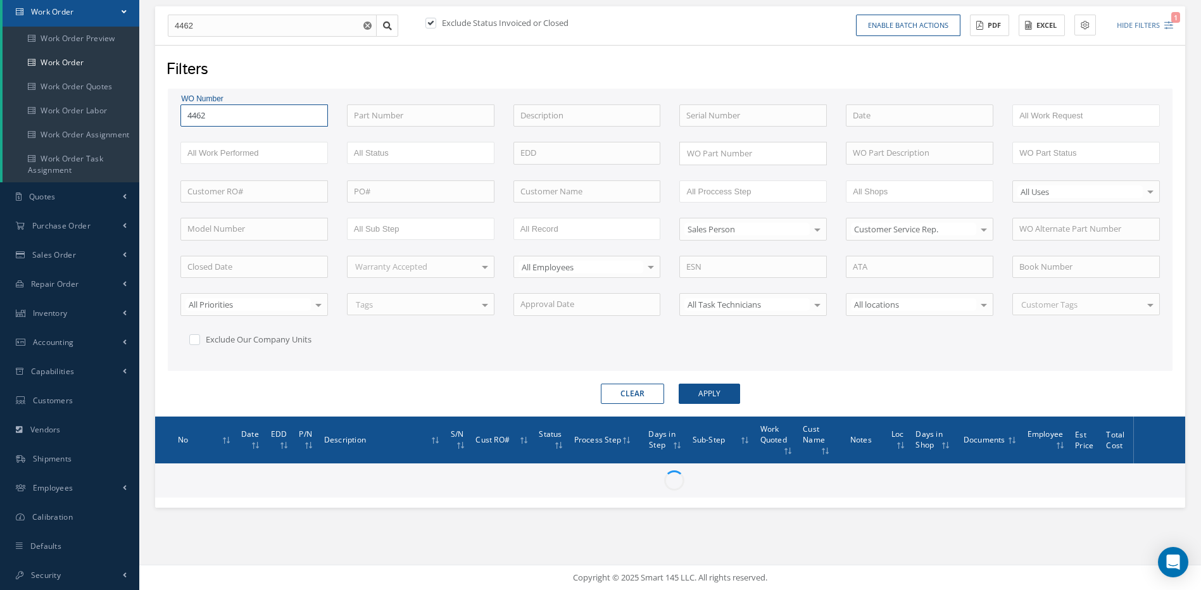
type input "44627"
click at [679, 384] on button "Apply" at bounding box center [709, 394] width 61 height 20
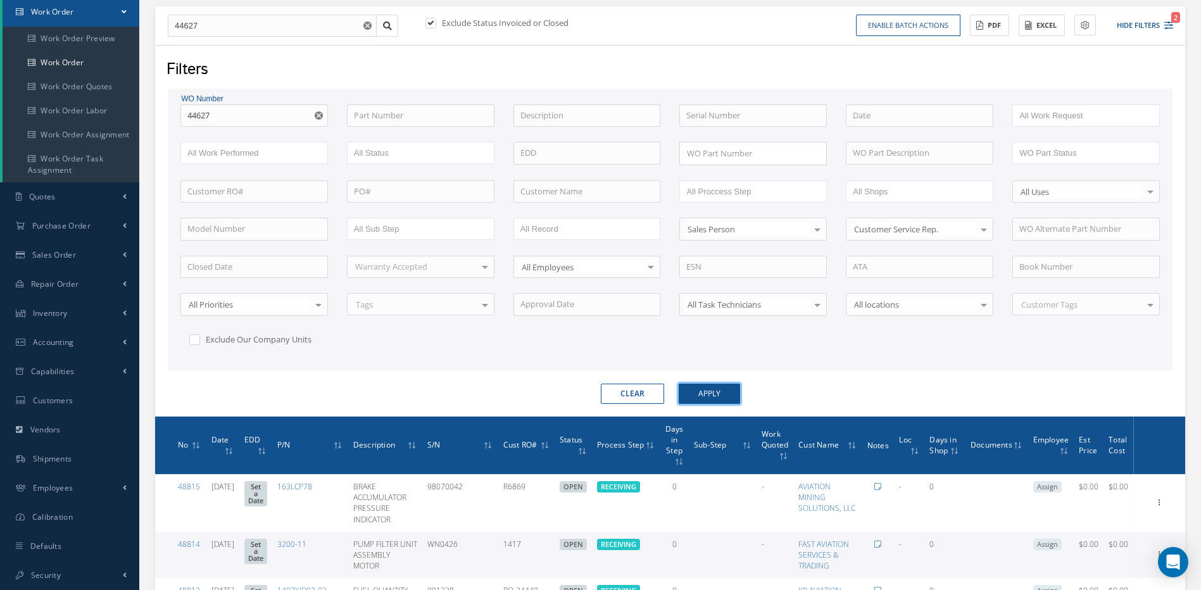
click at [727, 393] on button "Apply" at bounding box center [709, 394] width 61 height 20
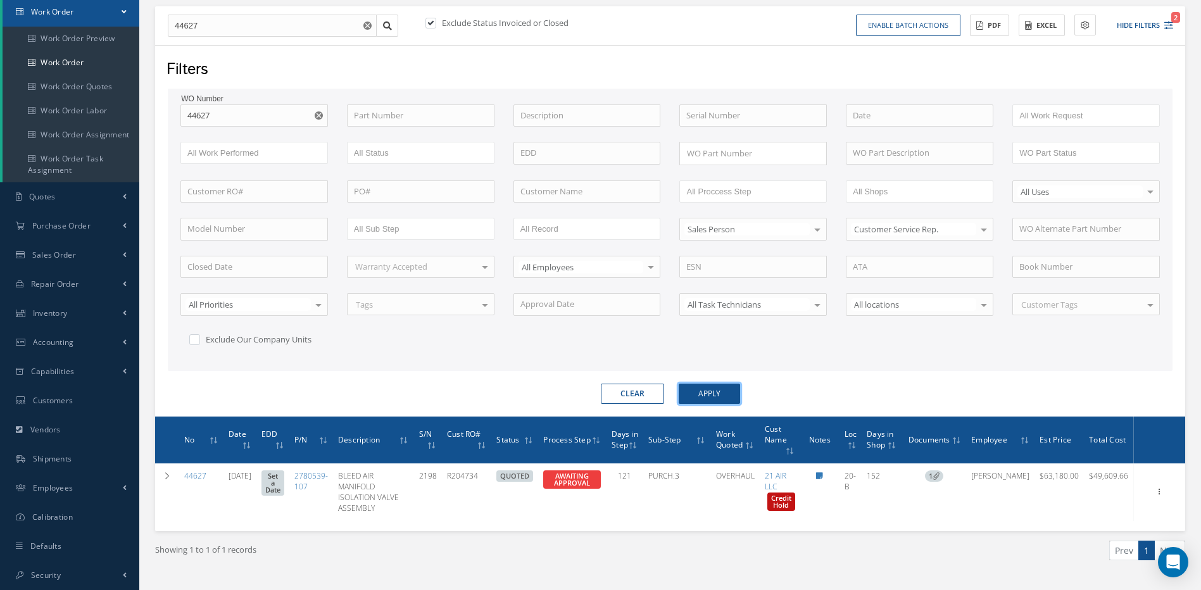
scroll to position [156, 0]
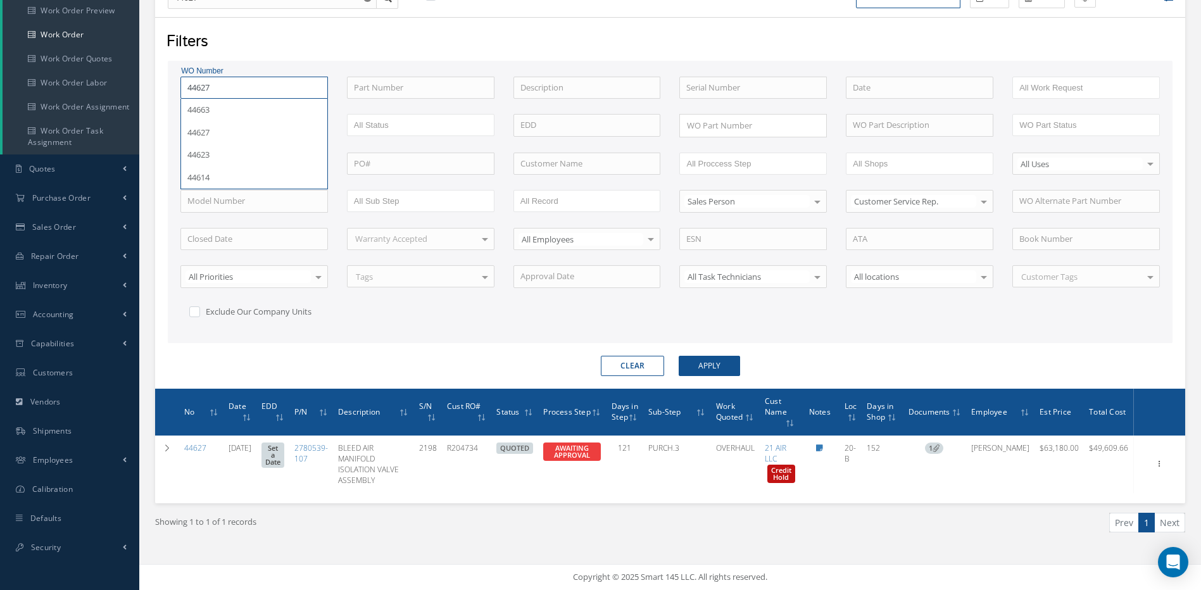
drag, startPoint x: 254, startPoint y: 87, endPoint x: 196, endPoint y: 89, distance: 58.3
click at [196, 86] on input "44627" at bounding box center [254, 88] width 148 height 23
type input "44"
type input "449"
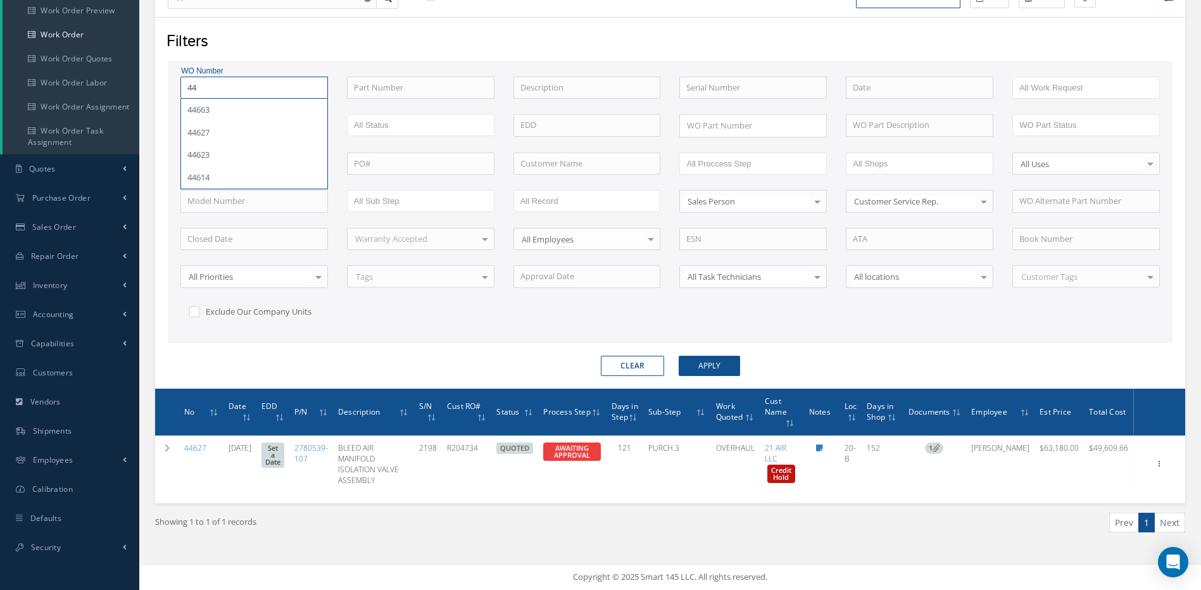
type input "449"
type input "4493"
type input "44936"
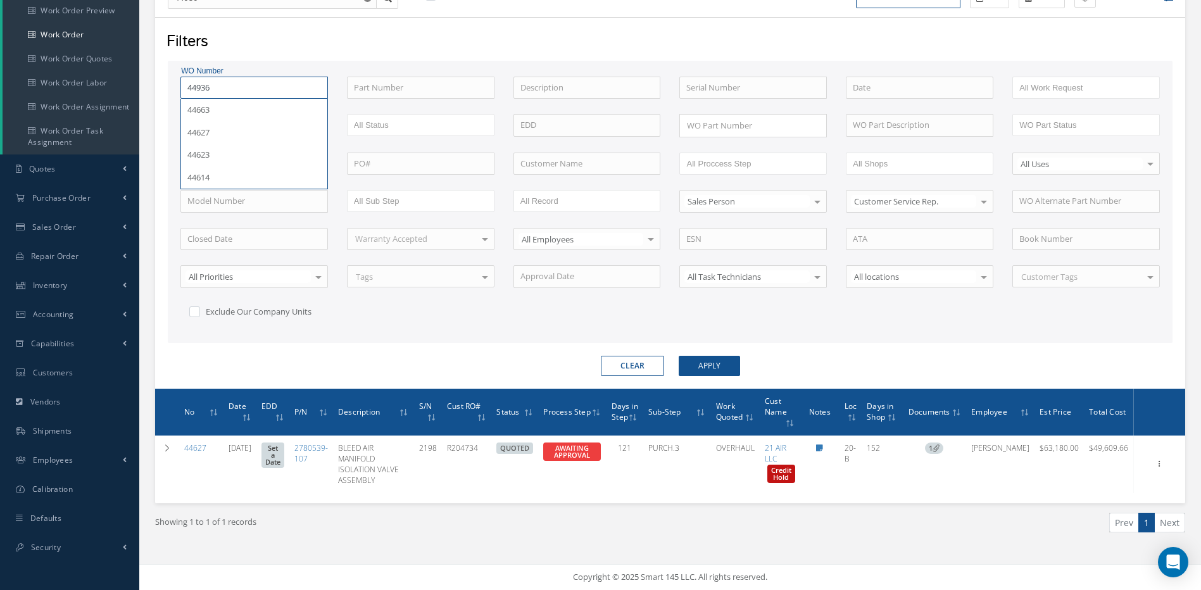
click at [679, 356] on button "Apply" at bounding box center [709, 366] width 61 height 20
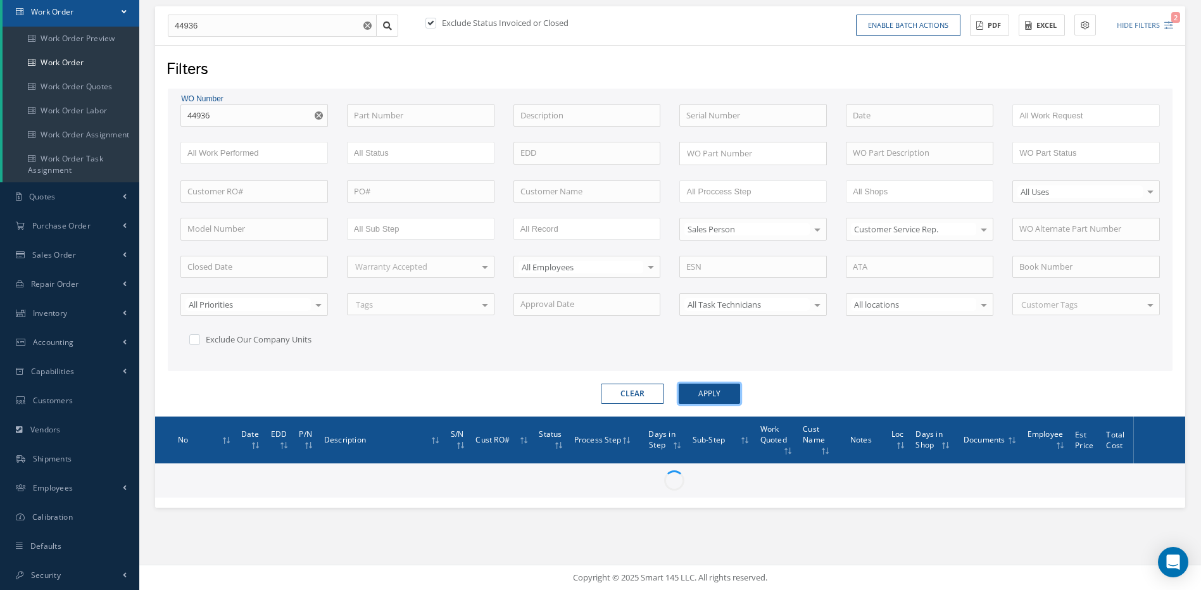
click at [719, 391] on button "Apply" at bounding box center [709, 394] width 61 height 20
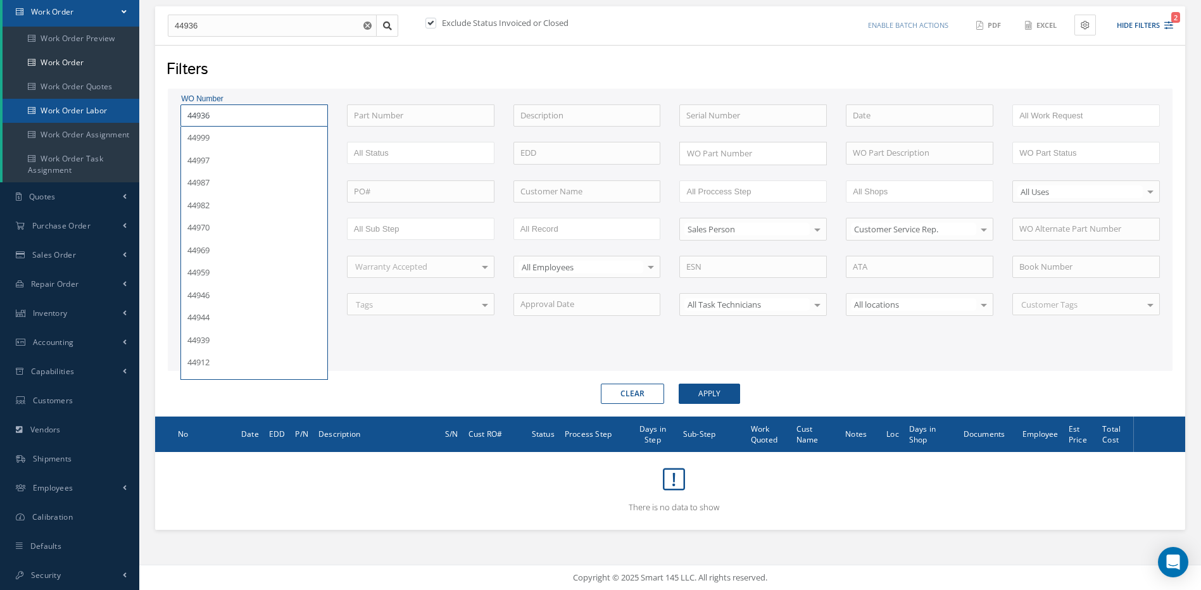
drag, startPoint x: 206, startPoint y: 116, endPoint x: 132, endPoint y: 114, distance: 74.1
click at [151, 114] on div "Show 10 25 50 100 entries New Work Order 44936 Exclude Status Invoiced or Close…" at bounding box center [670, 252] width 1049 height 556
type input "4"
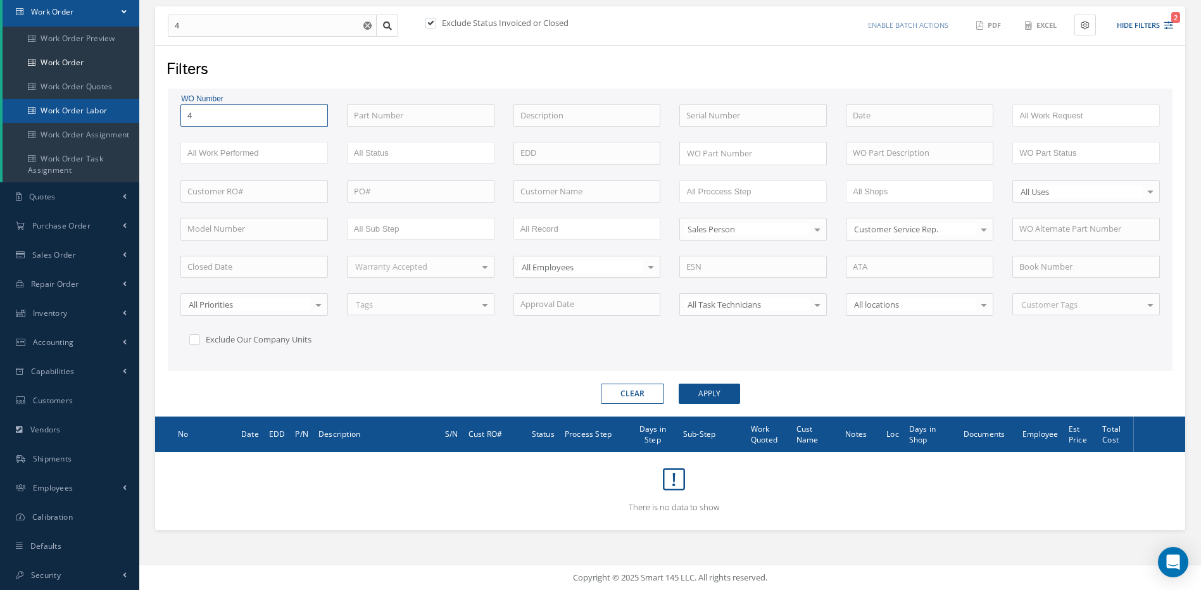
type input "45"
type input "454"
type input "4545"
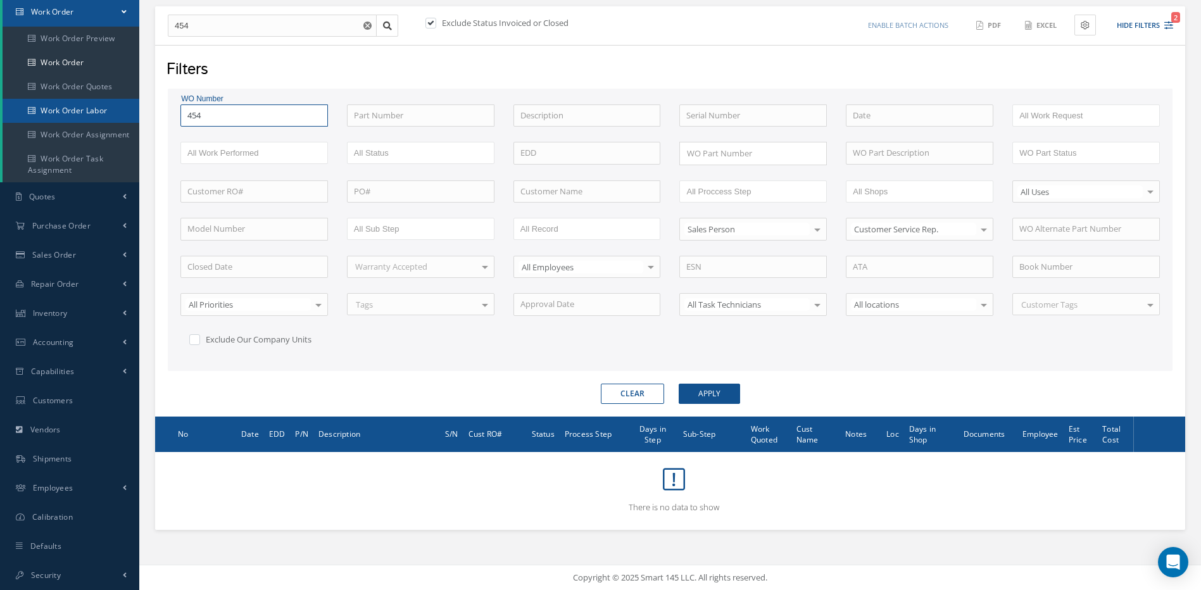
type input "4545"
type input "45455"
click at [679, 384] on button "Apply" at bounding box center [709, 394] width 61 height 20
click at [705, 388] on button "Apply" at bounding box center [709, 394] width 61 height 20
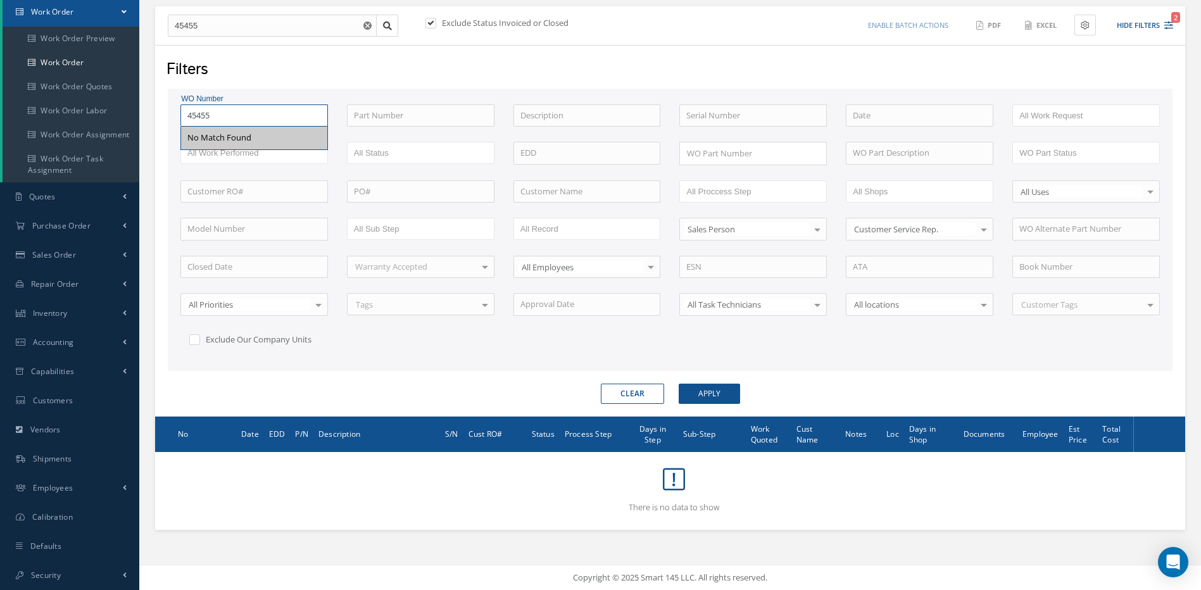
drag, startPoint x: 233, startPoint y: 113, endPoint x: 175, endPoint y: 114, distance: 58.3
click at [175, 114] on div "WO Number 45455 No Match Found" at bounding box center [254, 115] width 167 height 23
type input "4"
type input "46"
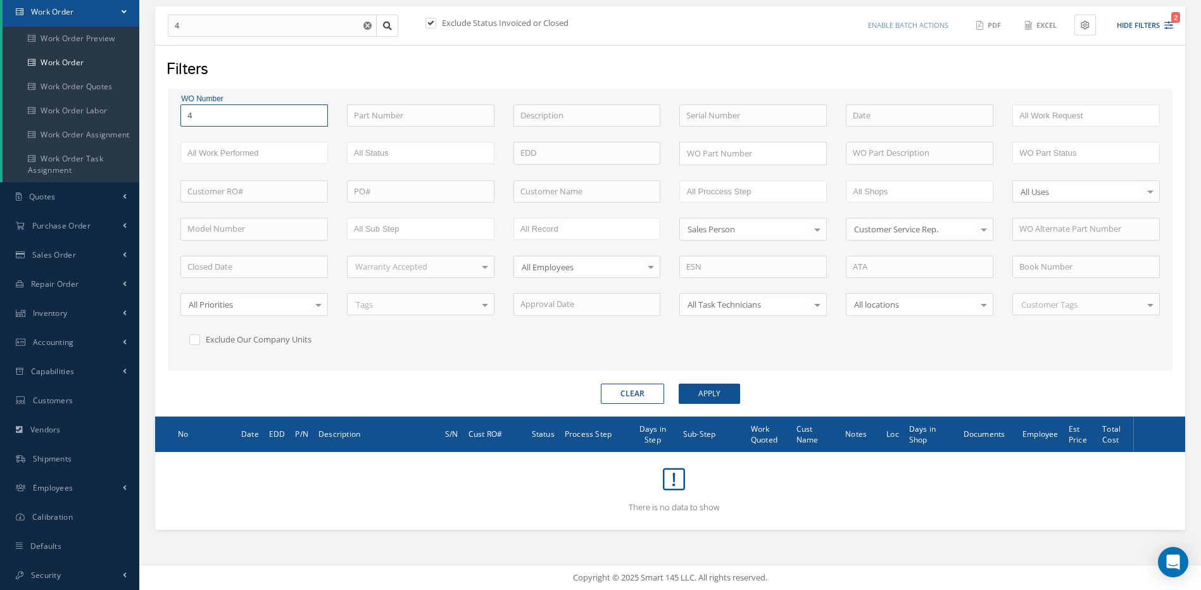
type input "46"
type input "465"
type input "4656"
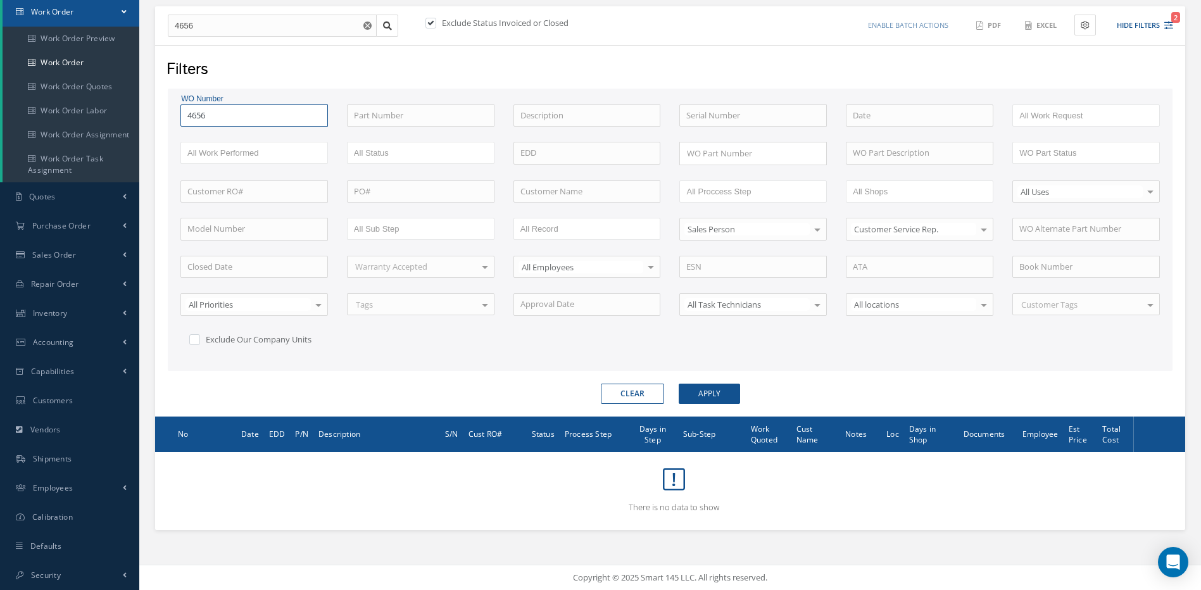
type input "46566"
click at [679, 384] on button "Apply" at bounding box center [709, 394] width 61 height 20
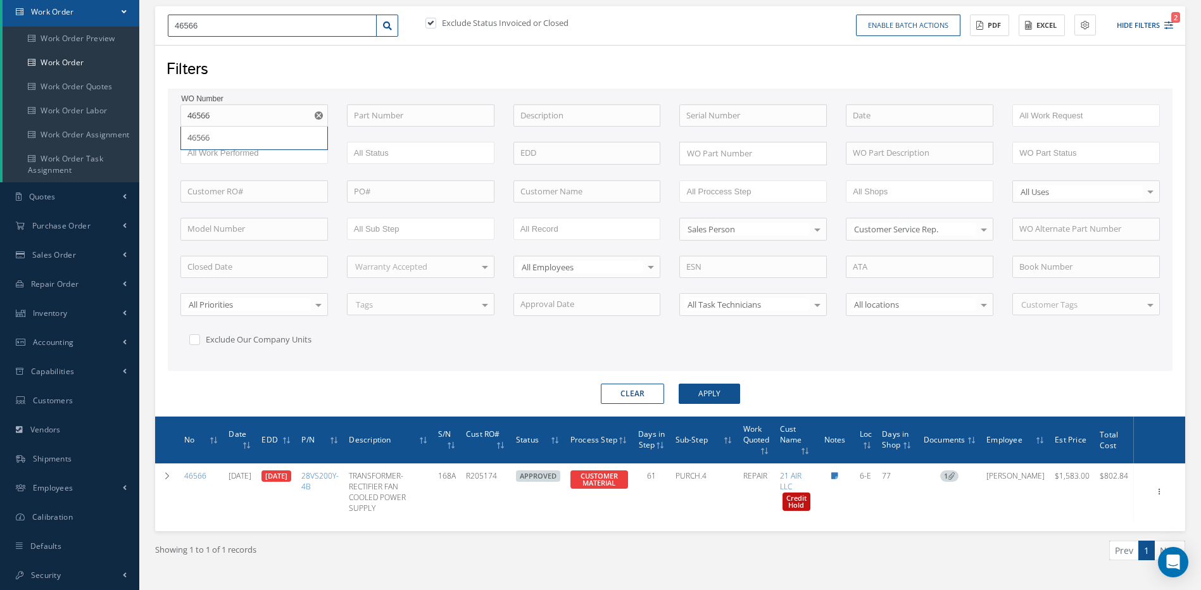
drag, startPoint x: 220, startPoint y: 23, endPoint x: 159, endPoint y: 37, distance: 62.2
click at [161, 35] on div "46566" at bounding box center [282, 26] width 249 height 23
type input "4"
type input "48"
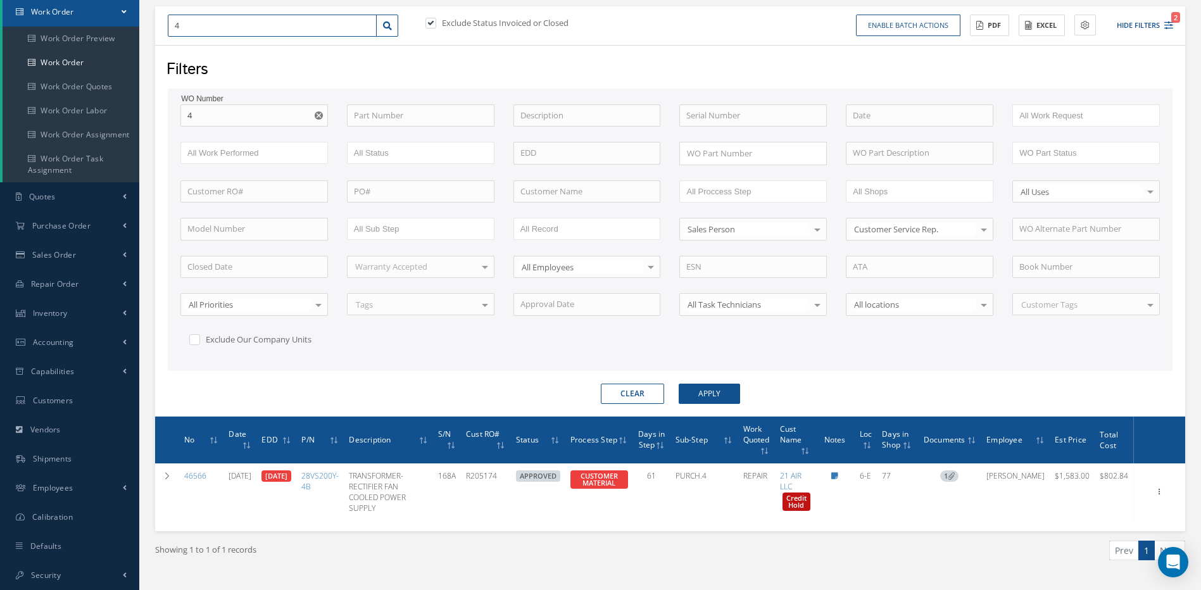
type input "48"
type input "482"
type input "4820"
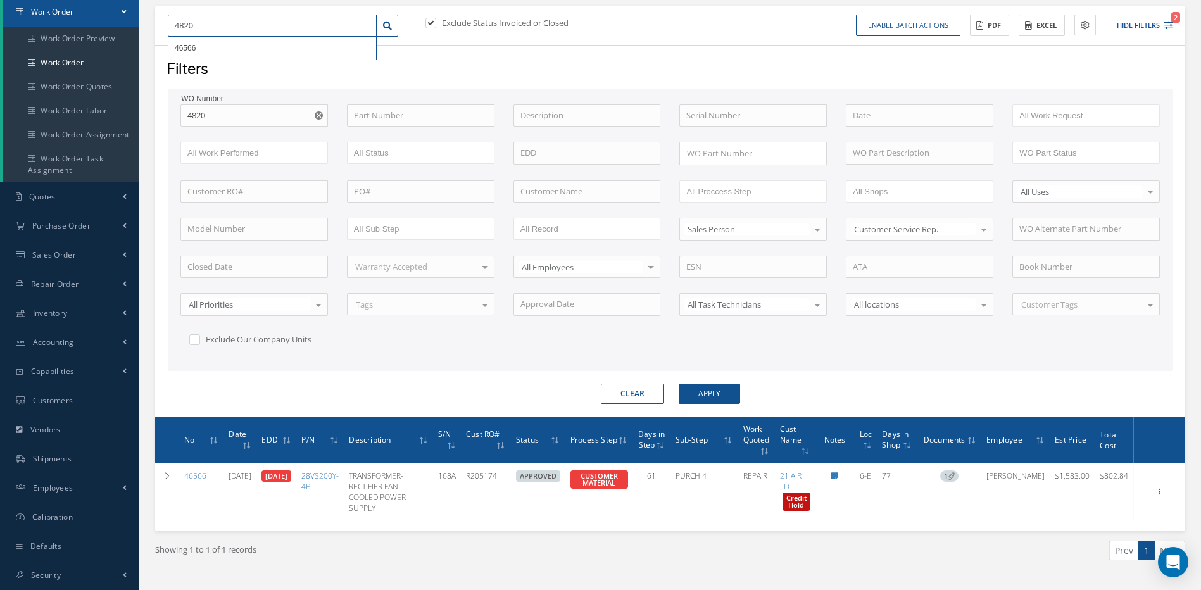
type input "48204"
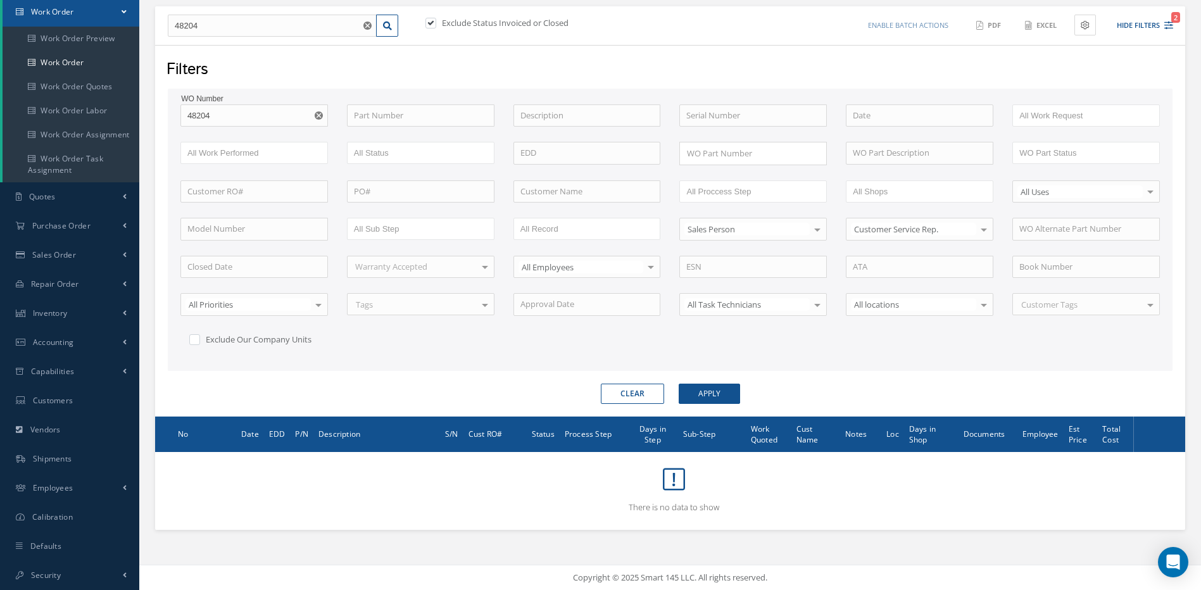
click at [436, 22] on label at bounding box center [437, 22] width 3 height 11
click at [432, 22] on input "checkbox" at bounding box center [429, 24] width 8 height 8
checkbox input "false"
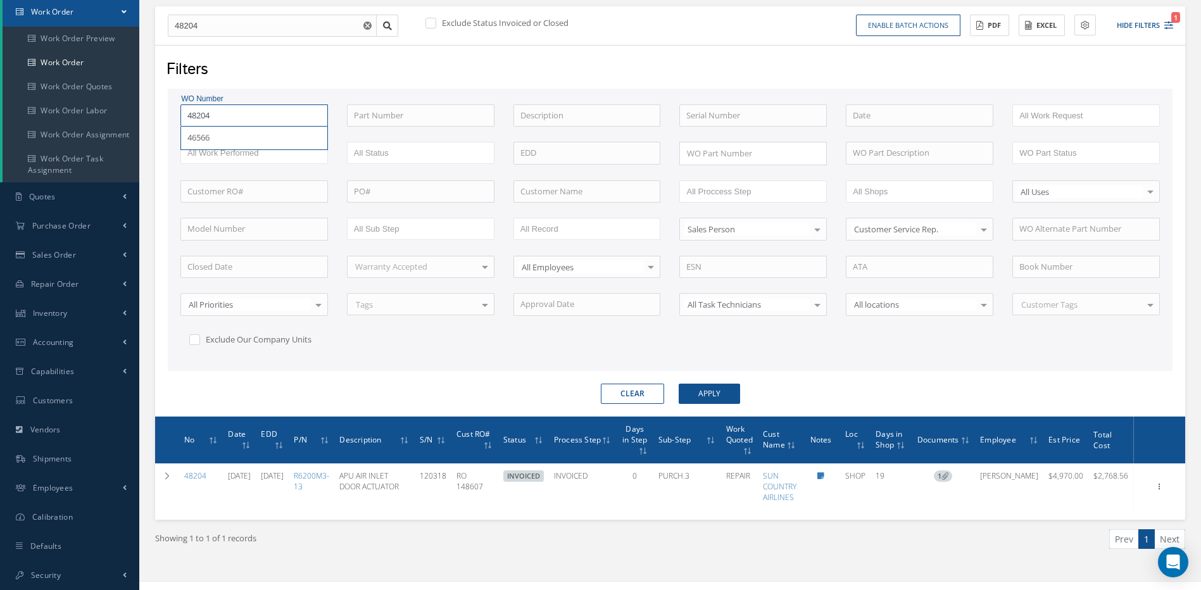
drag, startPoint x: 209, startPoint y: 113, endPoint x: 144, endPoint y: 121, distance: 65.0
click at [165, 113] on div "Filters WO Number 48204 46566 Part Number Description Serial Number - BENCH CHE…" at bounding box center [670, 231] width 1030 height 372
type input "4"
type input "47"
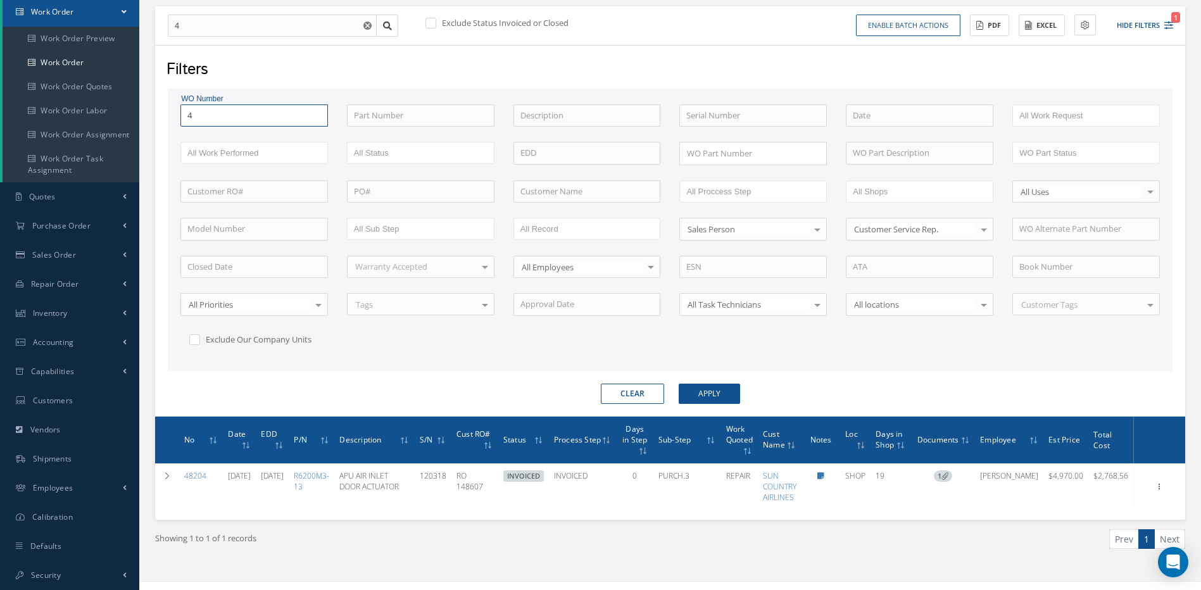
type input "47"
type input "476"
type input "4762"
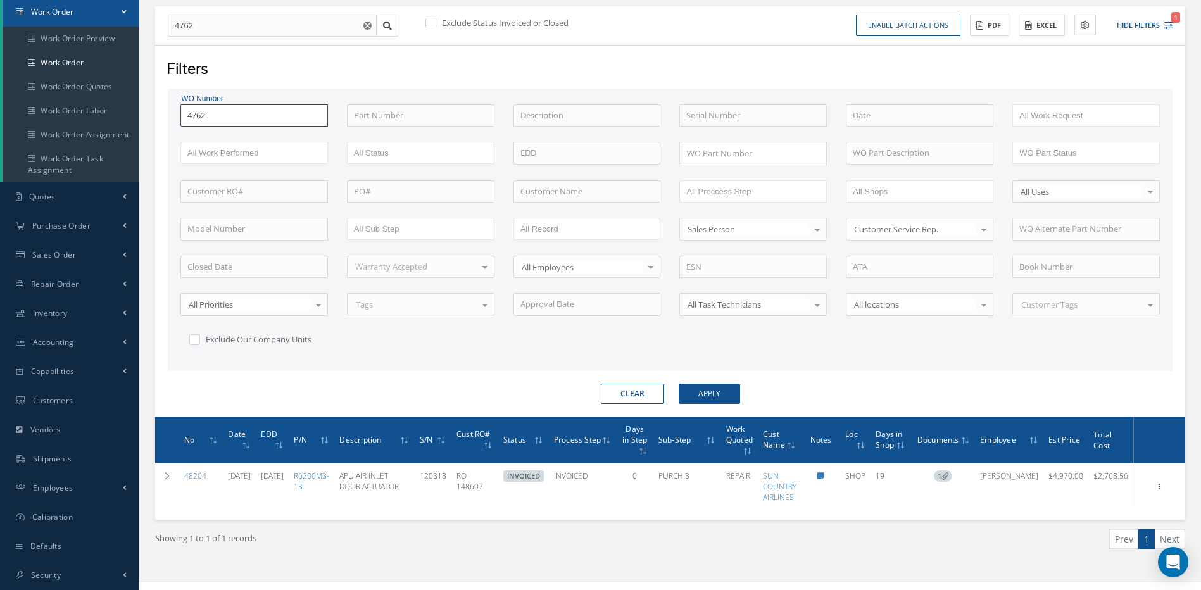
type input "47620"
click at [679, 384] on button "Apply" at bounding box center [709, 394] width 61 height 20
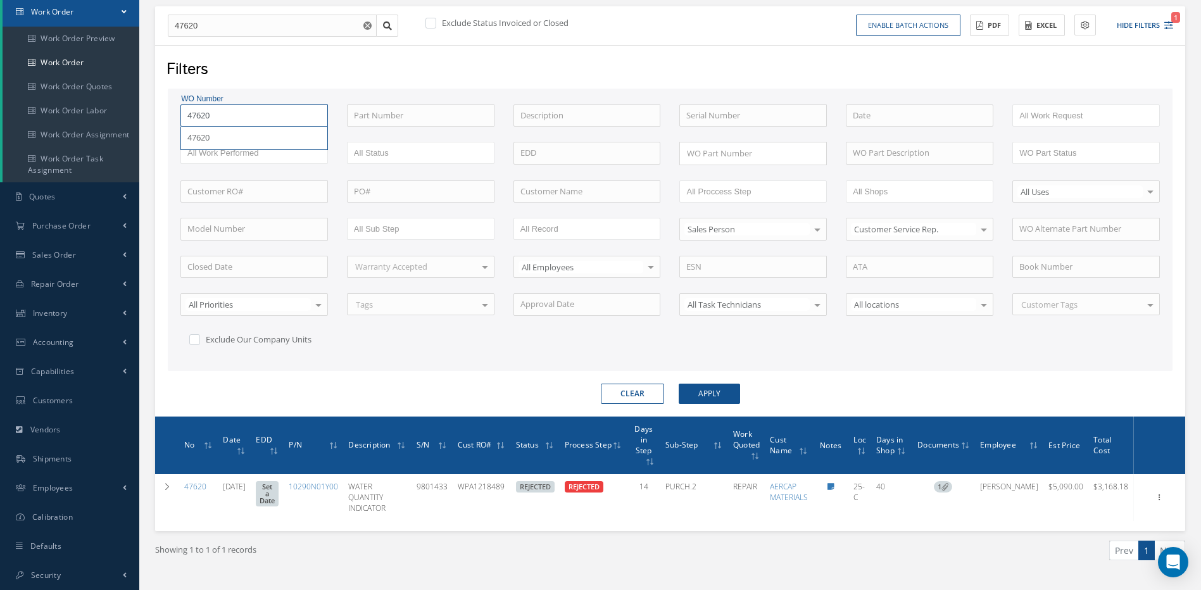
drag, startPoint x: 230, startPoint y: 113, endPoint x: 172, endPoint y: 117, distance: 58.4
click at [173, 118] on div "WO Number 47620 47620" at bounding box center [254, 115] width 167 height 23
type input "4"
type input "47"
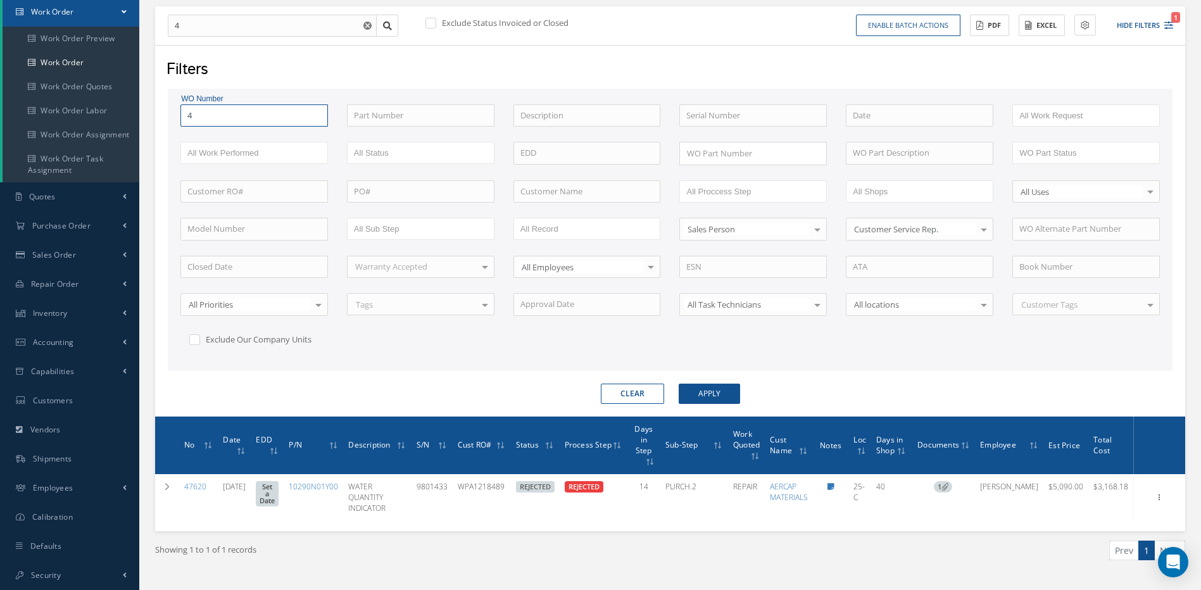
type input "47"
type input "477"
type input "4774"
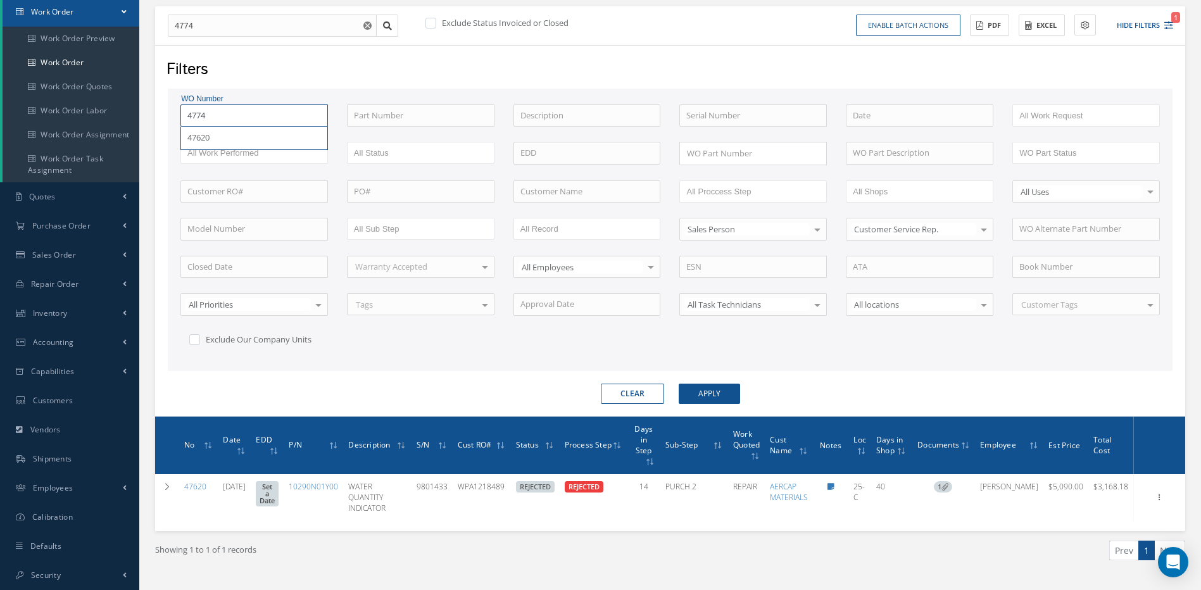
type input "47742"
click at [679, 384] on button "Apply" at bounding box center [709, 394] width 61 height 20
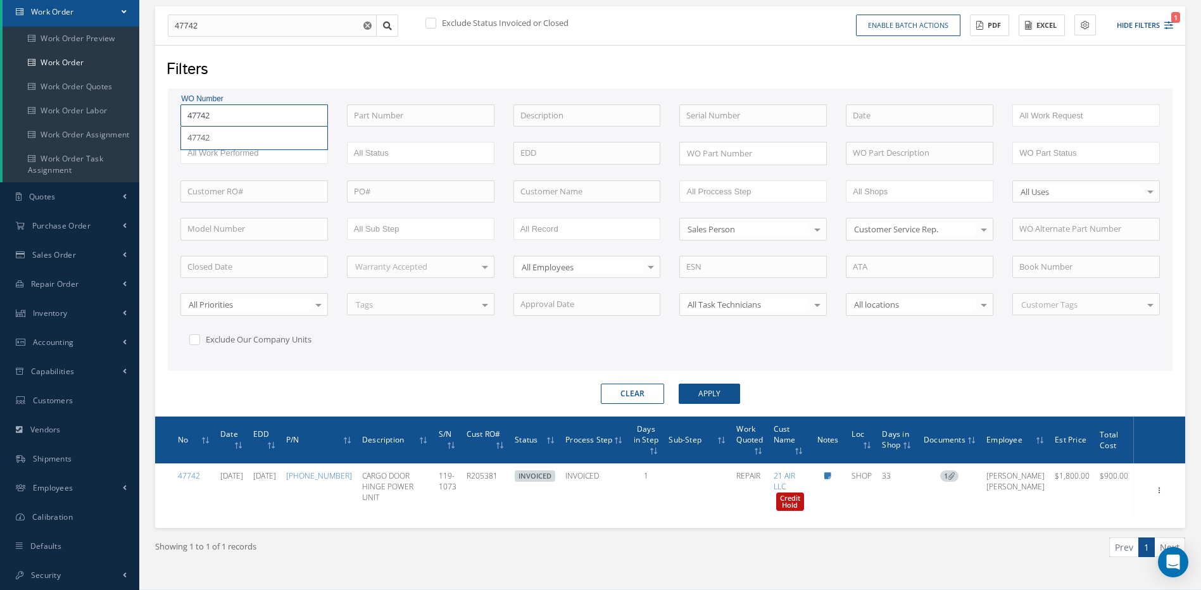
drag, startPoint x: 236, startPoint y: 115, endPoint x: 154, endPoint y: 116, distance: 81.7
click at [154, 116] on div "Show 10 25 50 100 entries New Work Order 47742 No Match Found Exclude Status In…" at bounding box center [670, 281] width 1049 height 615
type input "4"
type input "47"
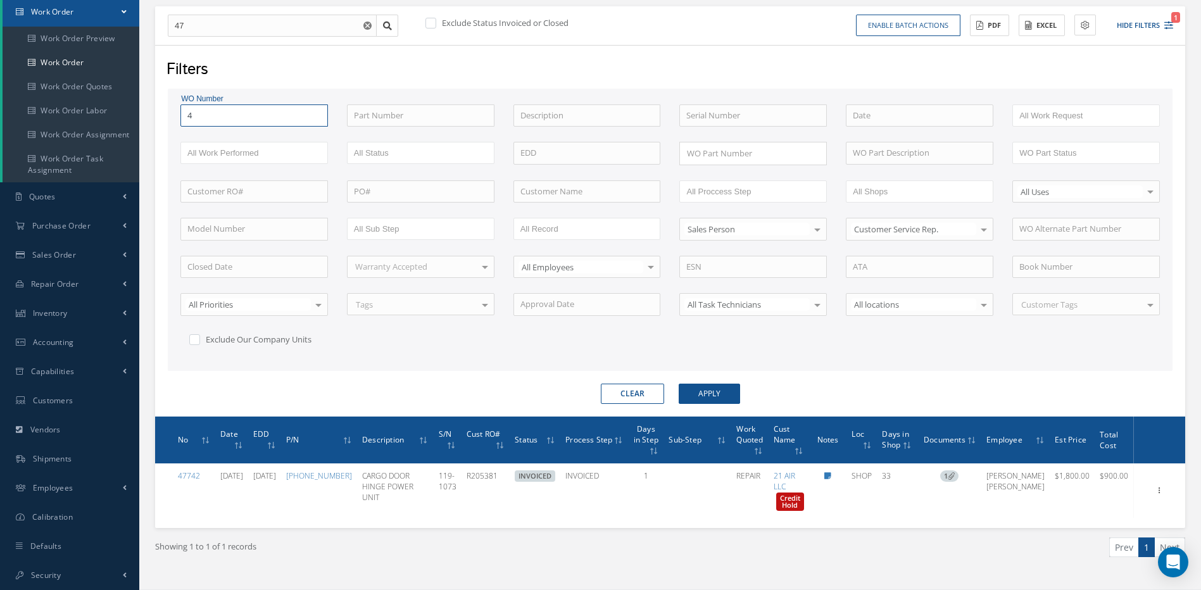
type input "47"
type input "472"
type input "4723"
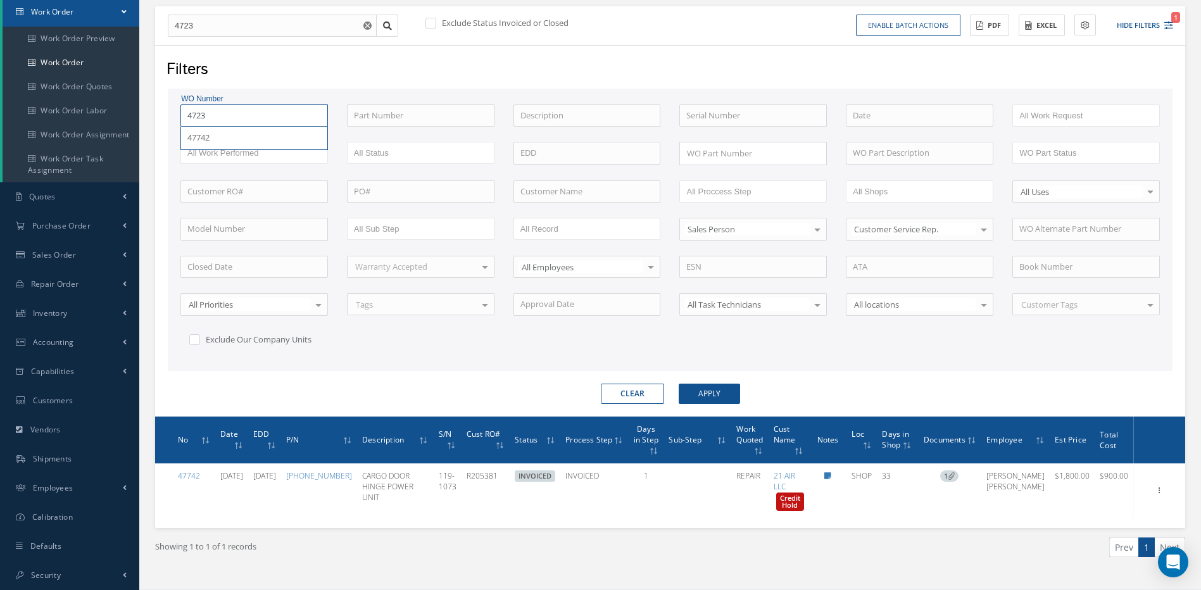
type input "47234"
click at [679, 384] on button "Apply" at bounding box center [709, 394] width 61 height 20
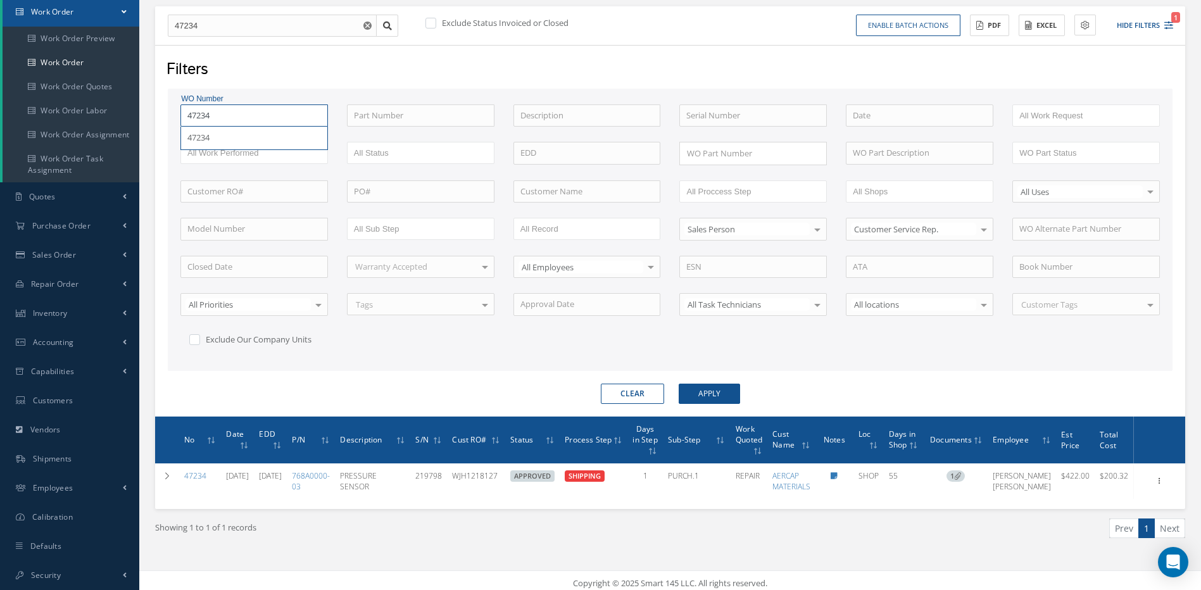
drag, startPoint x: 229, startPoint y: 119, endPoint x: 154, endPoint y: 118, distance: 74.1
click at [155, 118] on div "Filters WO Number 47234 47234 Part Number Description Serial Number - BENCH CHE…" at bounding box center [670, 231] width 1030 height 372
type input "4"
type input "48"
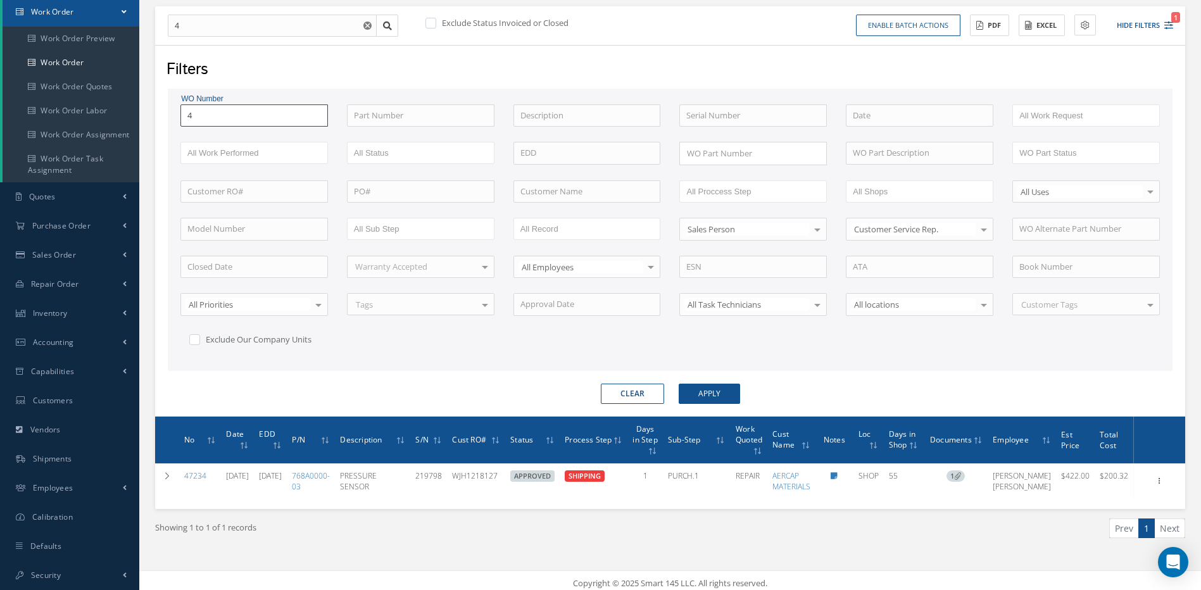
type input "48"
type input "481"
type input "4816"
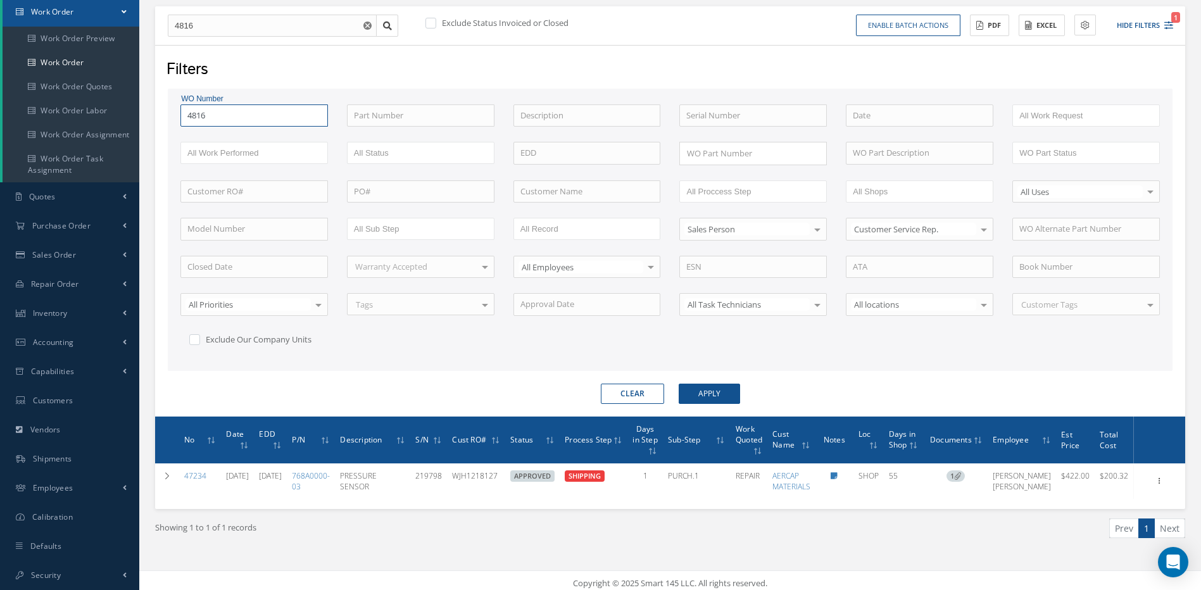
type input "48169"
click at [679, 384] on button "Apply" at bounding box center [709, 394] width 61 height 20
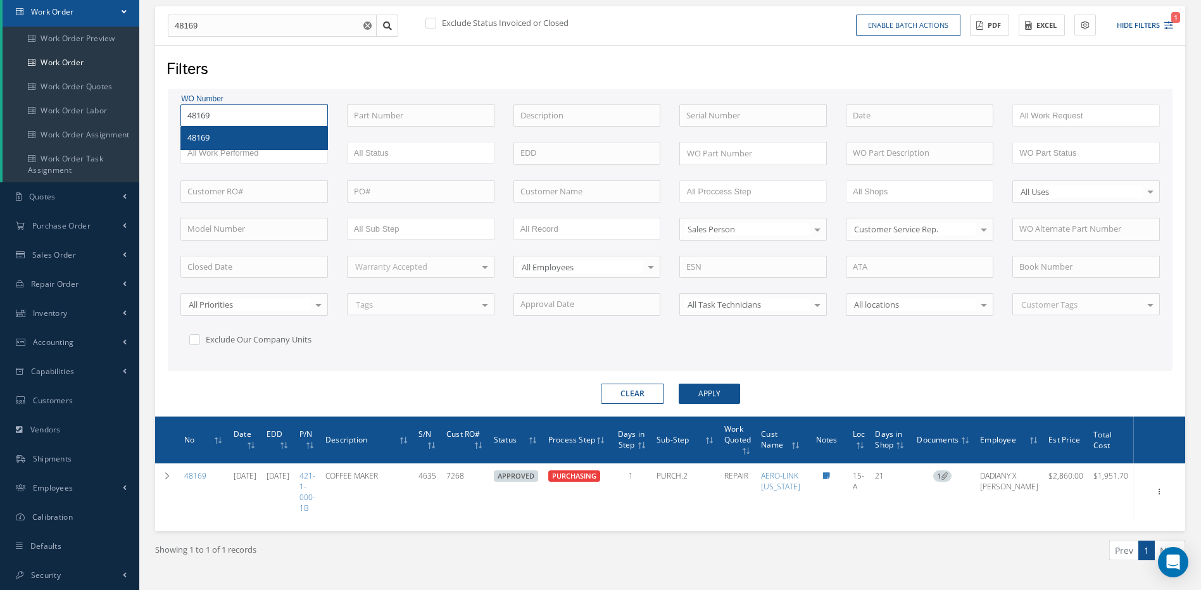
drag, startPoint x: 234, startPoint y: 113, endPoint x: 154, endPoint y: 111, distance: 80.4
click at [154, 111] on div "Show 10 25 50 100 entries New Work Order 48169 No Match Found Exclude Status In…" at bounding box center [670, 283] width 1049 height 619
type input "4"
type input "46"
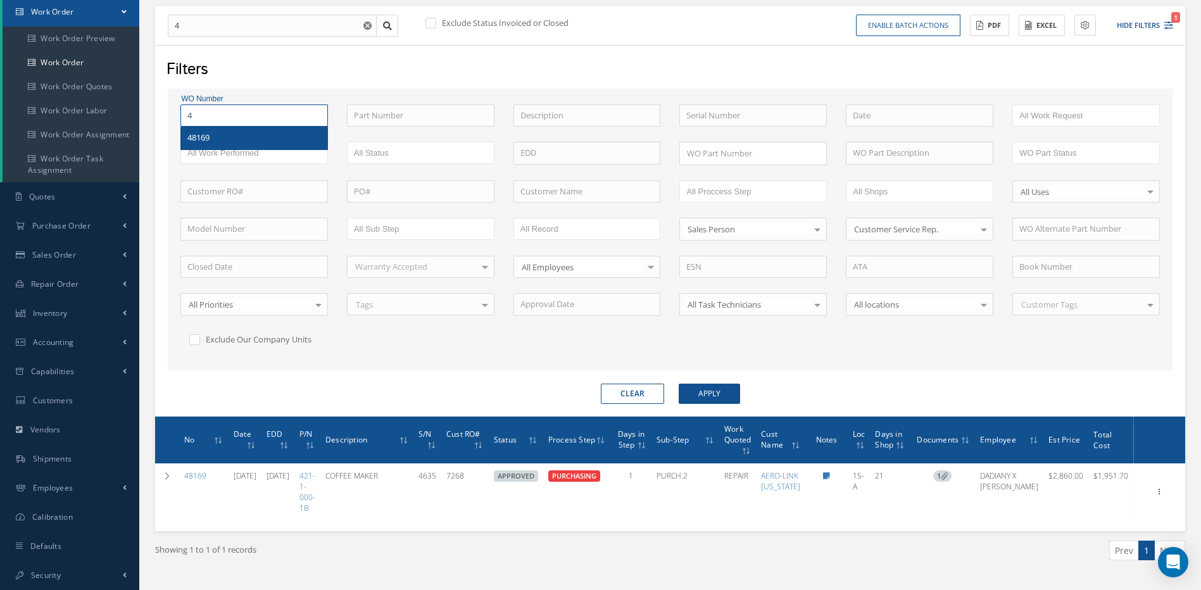
type input "46"
type input "465"
type input "4655"
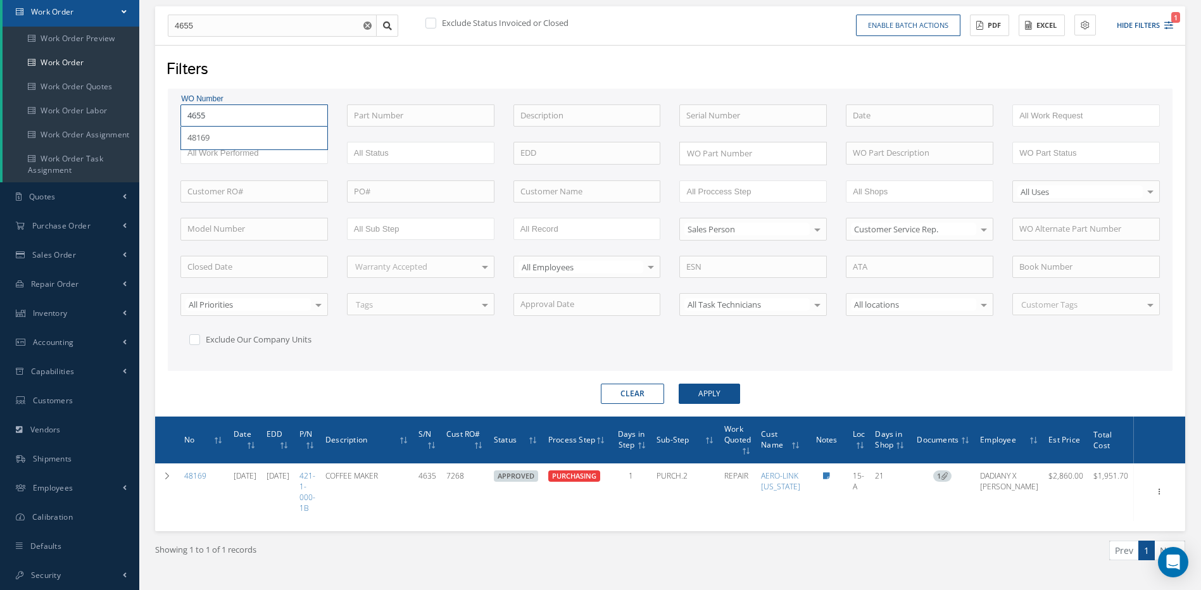
type input "465"
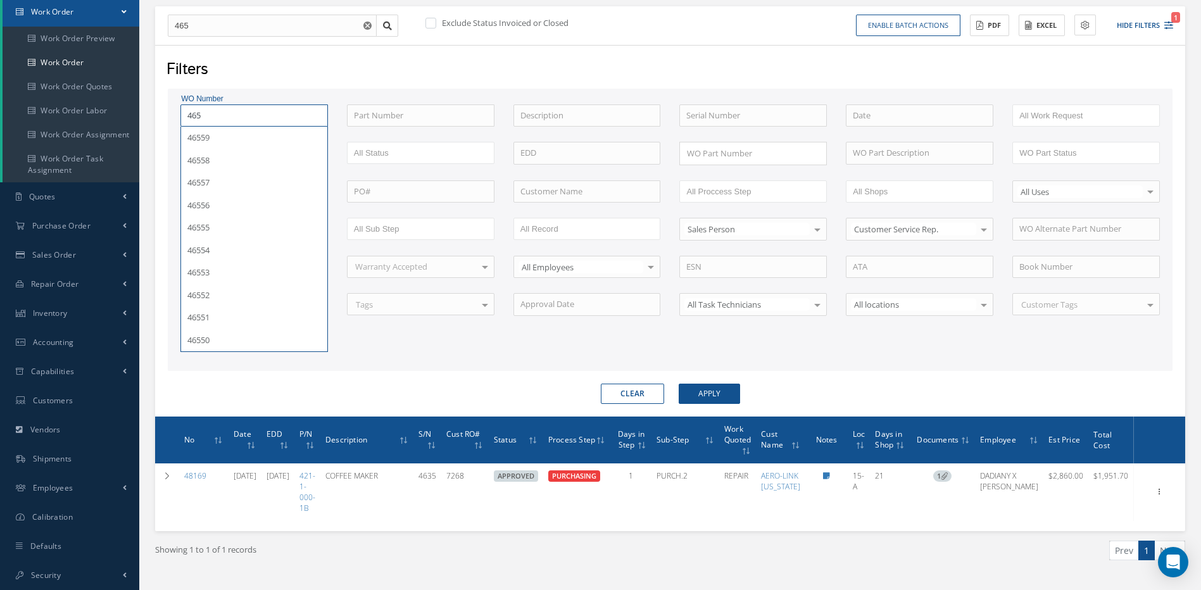
type input "4656"
type input "46566"
click at [679, 384] on button "Apply" at bounding box center [709, 394] width 61 height 20
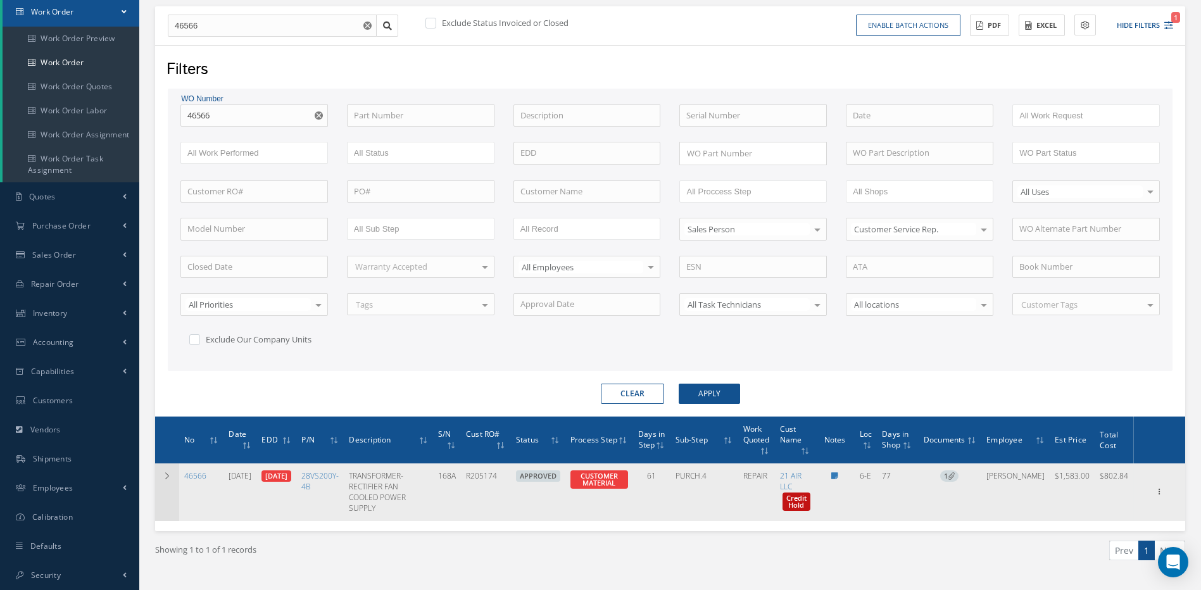
click at [169, 480] on icon at bounding box center [167, 476] width 9 height 8
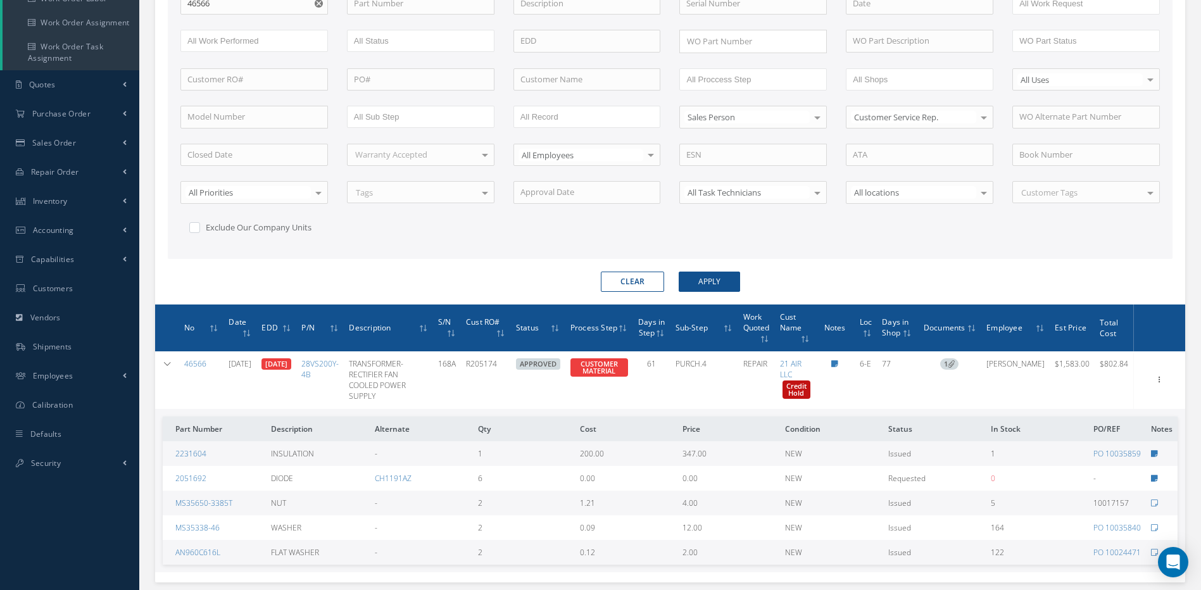
scroll to position [331, 0]
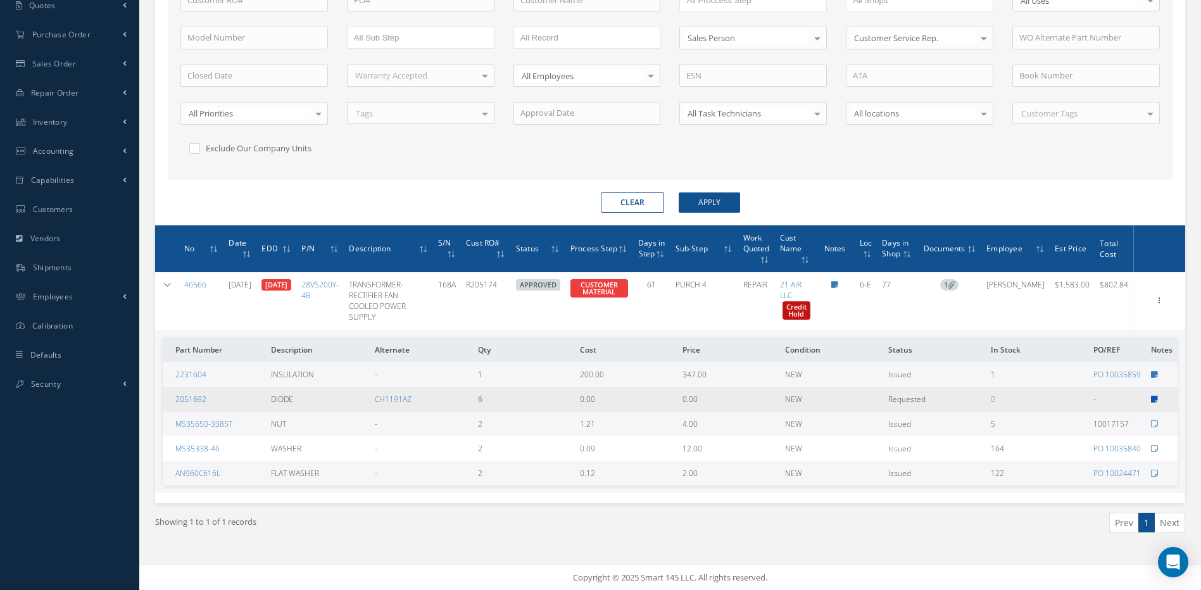
click at [1154, 398] on icon at bounding box center [1154, 400] width 7 height 8
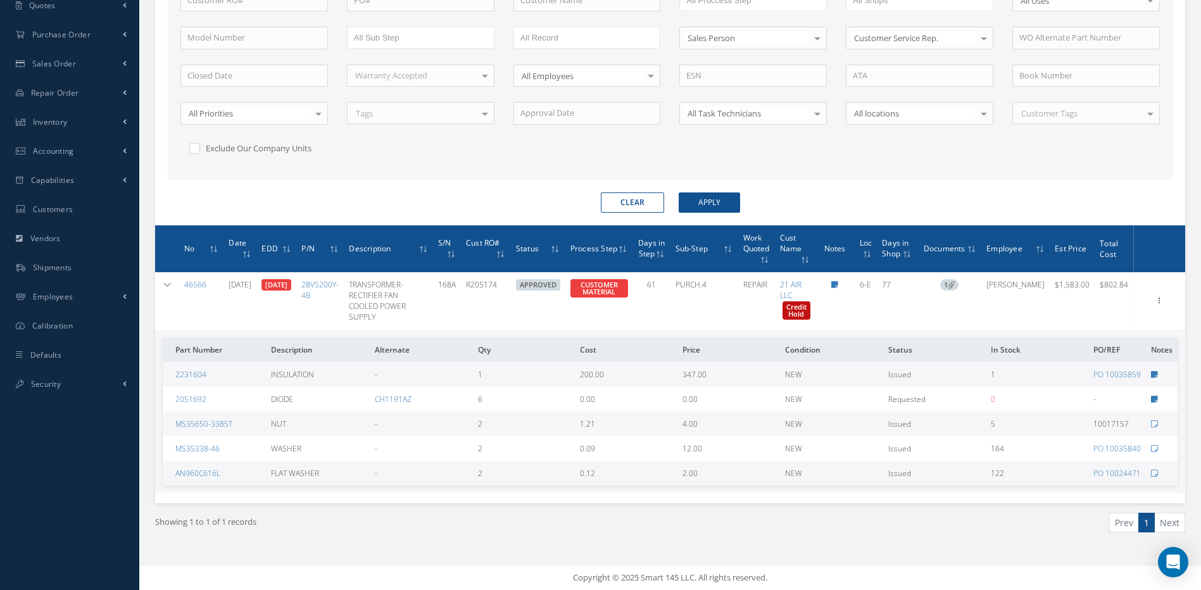
scroll to position [320, 0]
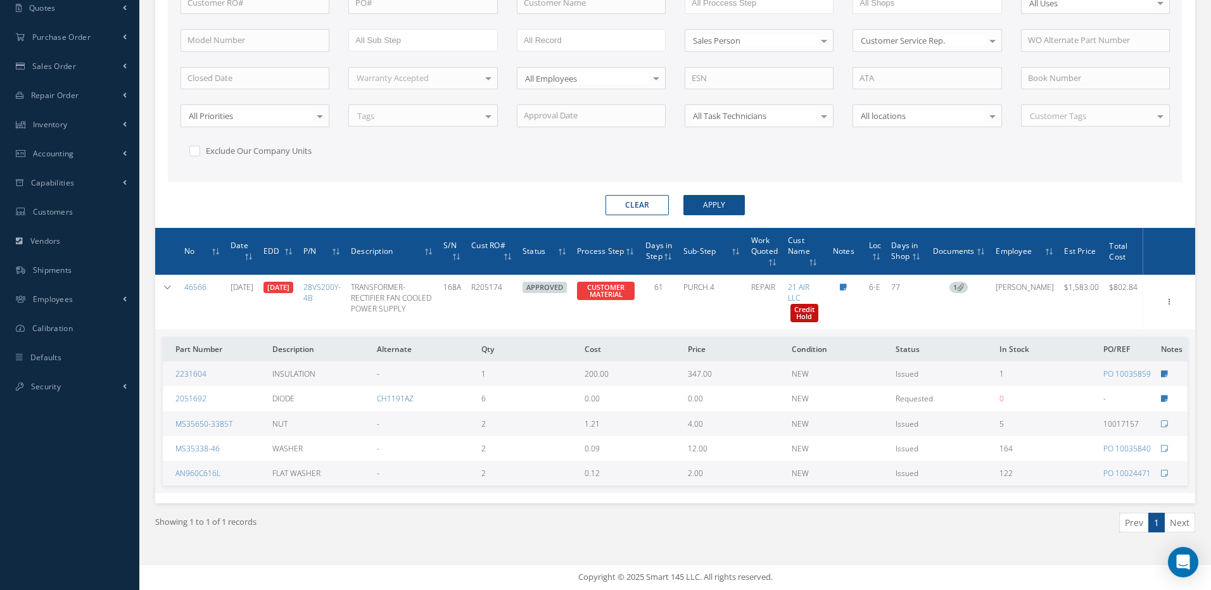
type textarea "SATAIR CUSTOMER WILL SUPPLY MATERIAL"
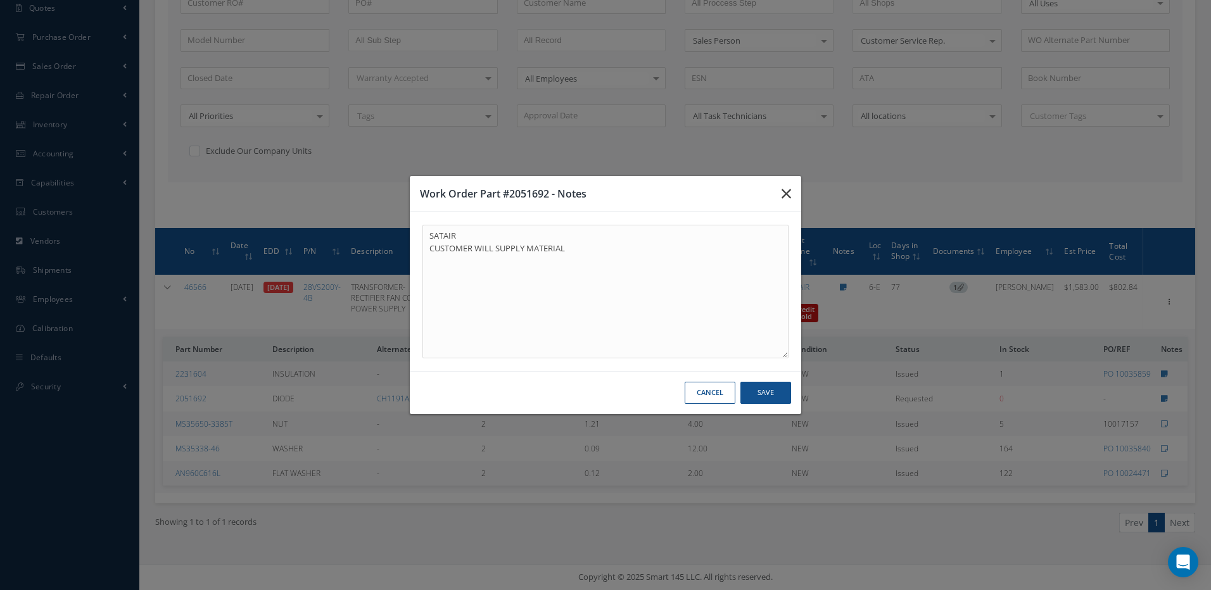
click at [785, 192] on icon "button" at bounding box center [785, 193] width 9 height 15
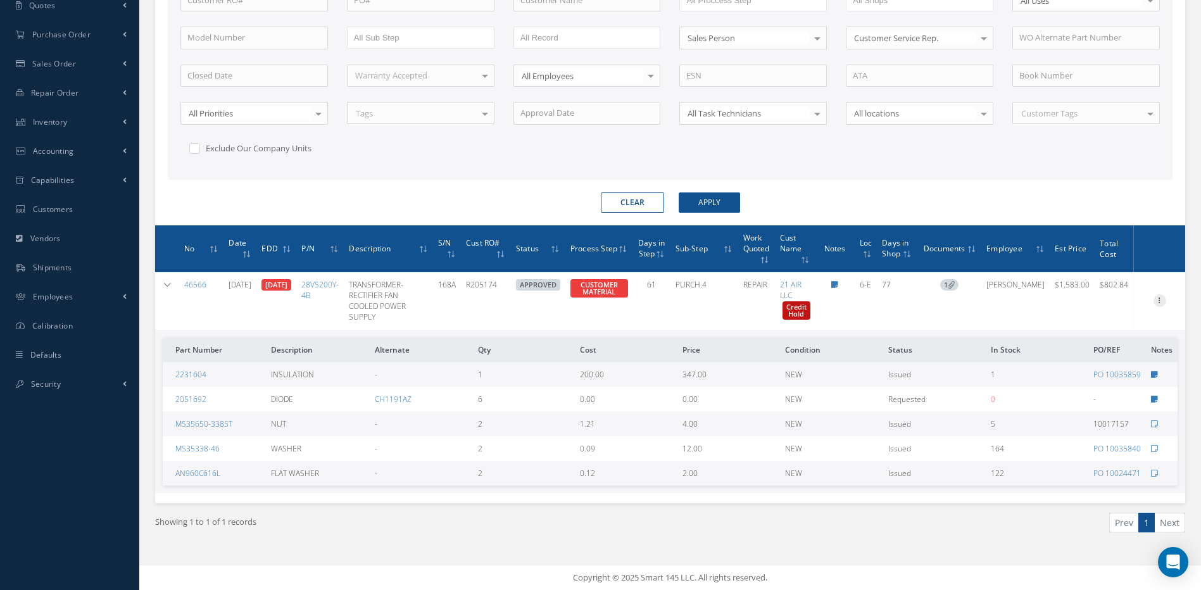
click at [1157, 305] on icon at bounding box center [1160, 299] width 13 height 10
click at [1075, 334] on link "Edit" at bounding box center [1102, 325] width 100 height 16
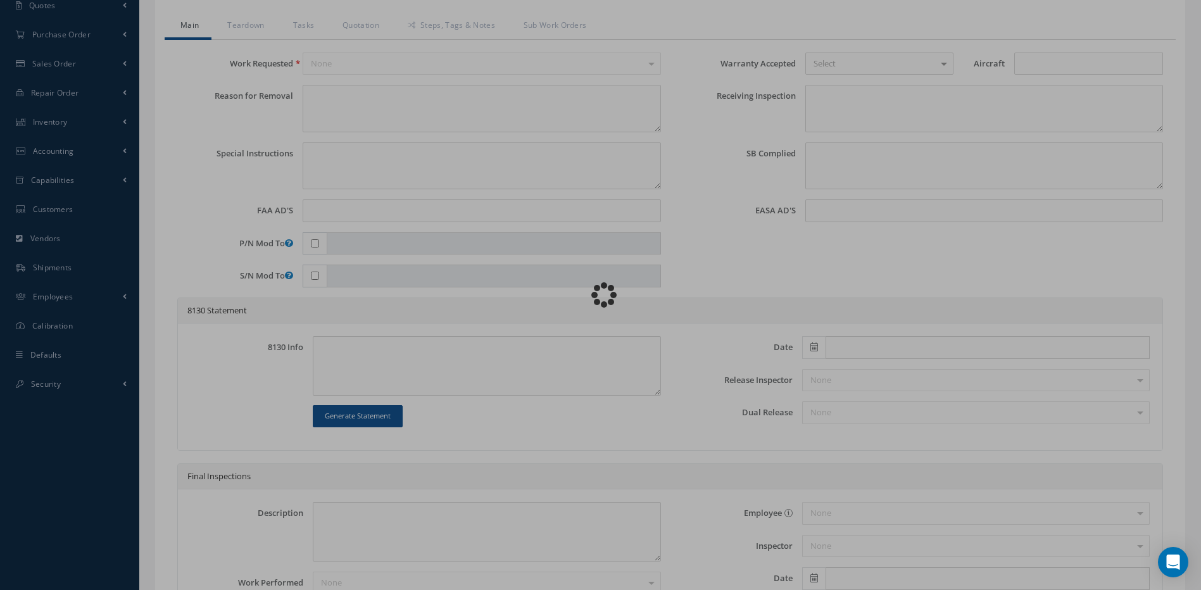
type input "28VS200Y-4B"
type input "6-E"
type input "06/04/2025"
type input "TRANSFORMER-RECTIFIER FAN COOLED POWER SUPPLY"
type input "R205174"
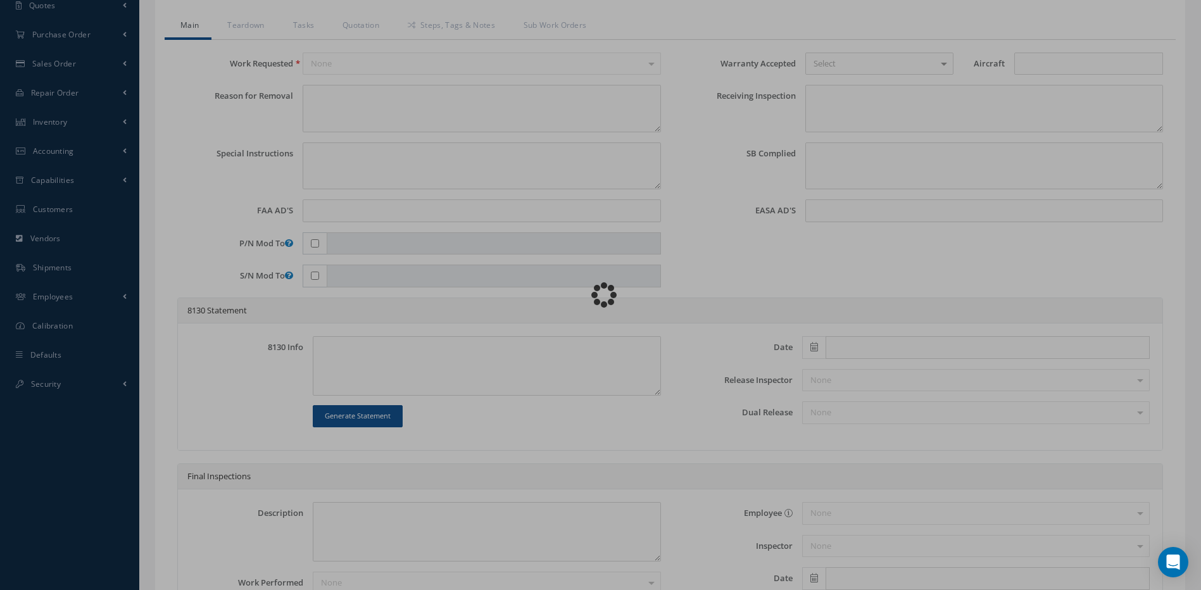
type input "06/27/2025"
type input "168A"
type textarea "UNIT RECEIVED WITH PN 28VS200Y-4B-2, CORRECT PN 28VS200Y-4B"
type textarea "PLEASE SEE R.O. FOR DETAILS"
type textarea "NO VISUAL DAMAGE"
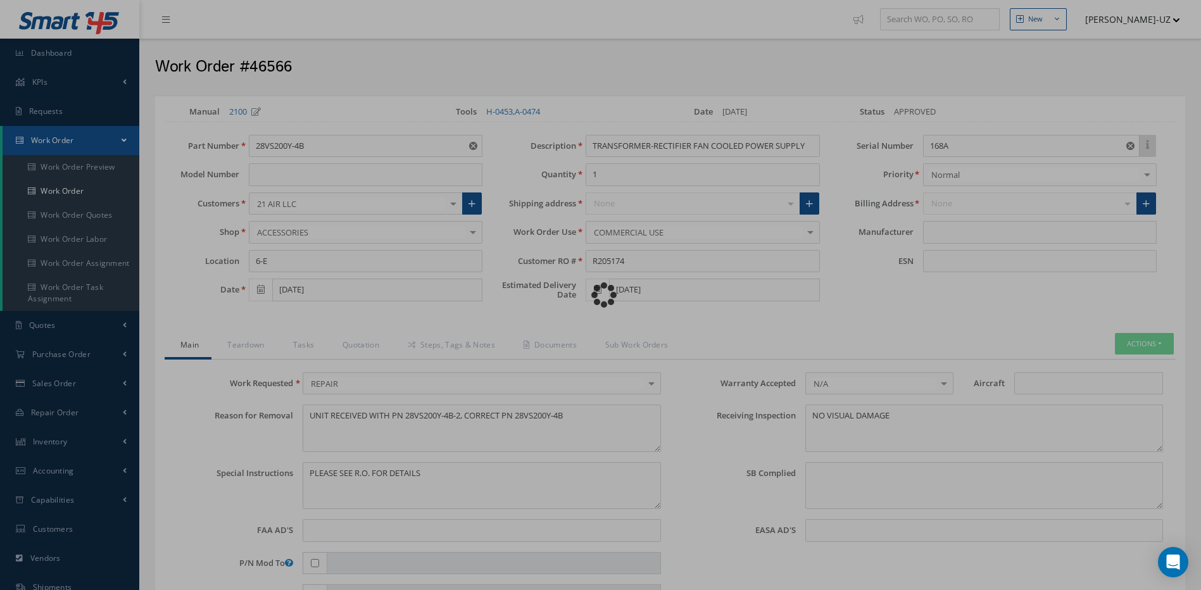
type input "CHAMPION AEROSPACE"
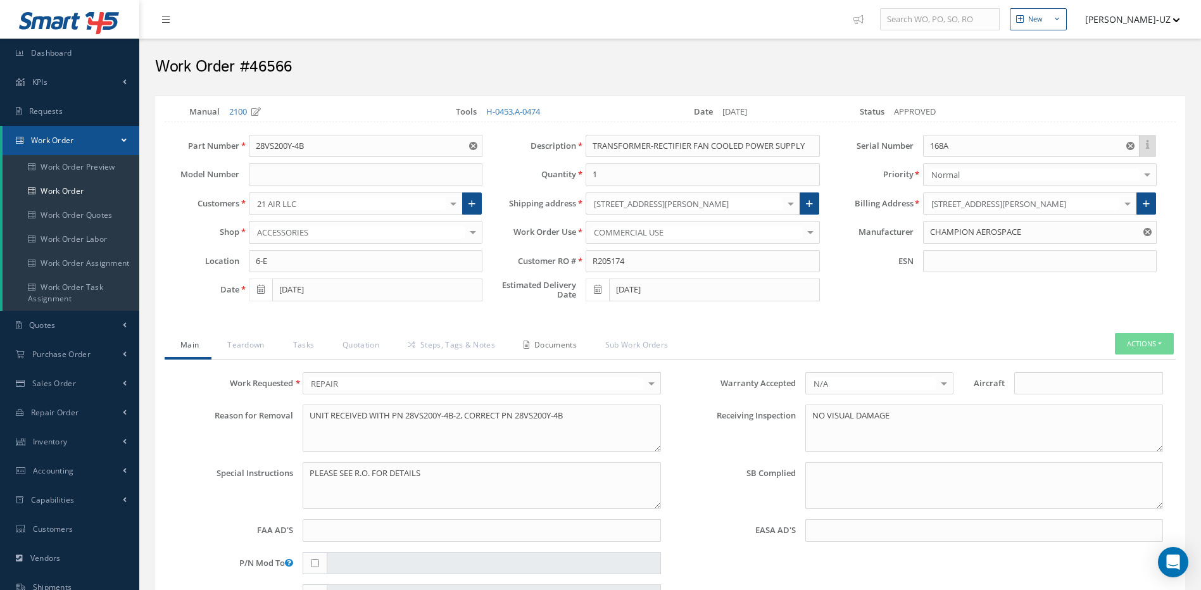
click at [560, 344] on link "Documents" at bounding box center [549, 346] width 82 height 27
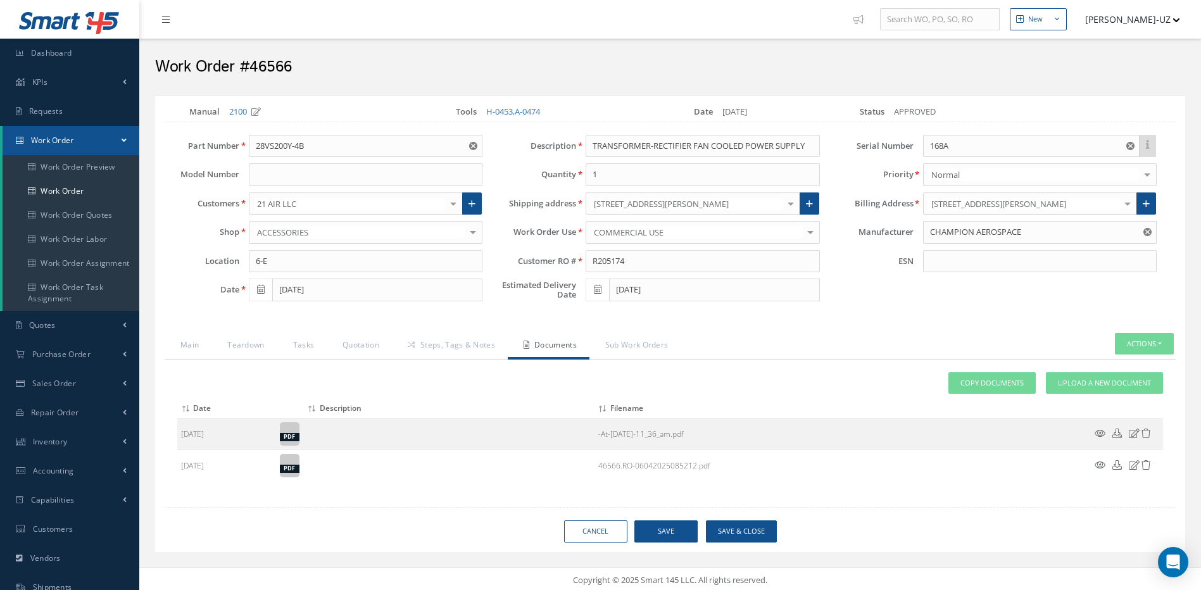
click at [1100, 432] on icon at bounding box center [1100, 433] width 11 height 9
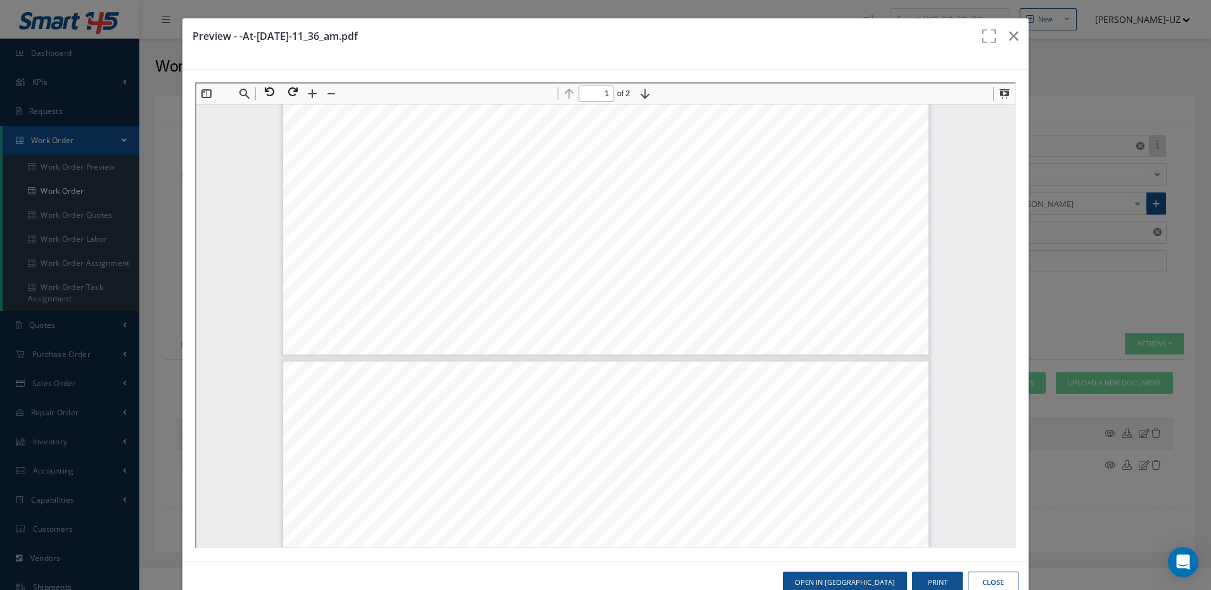
type input "2"
click at [1009, 32] on icon "button" at bounding box center [1013, 35] width 9 height 15
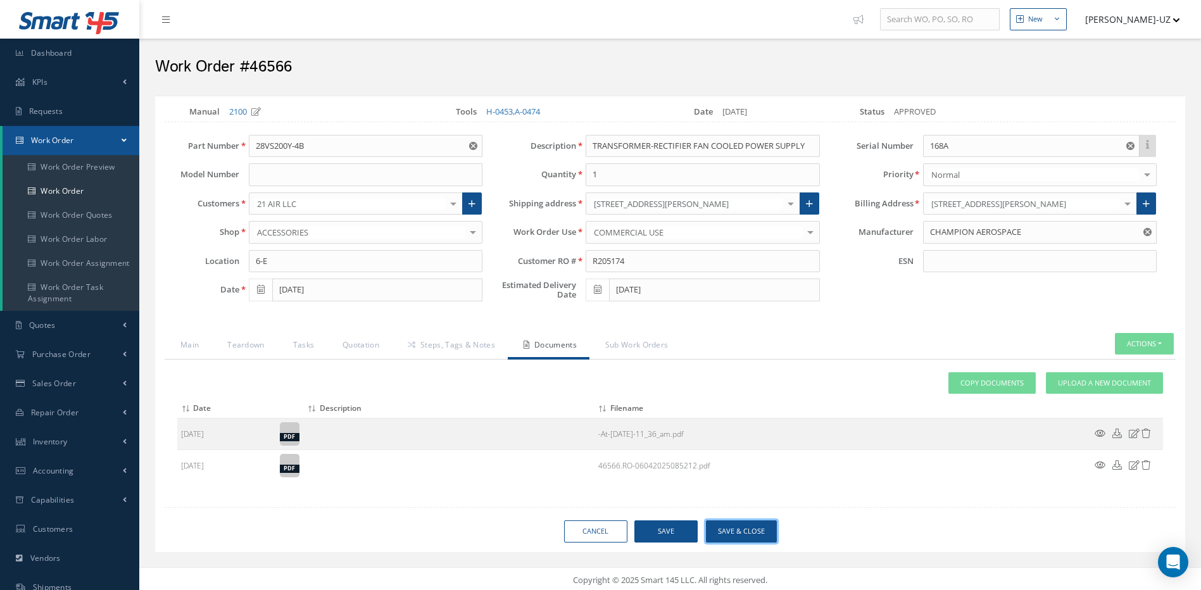
click at [753, 532] on button "Save & Close" at bounding box center [741, 531] width 71 height 22
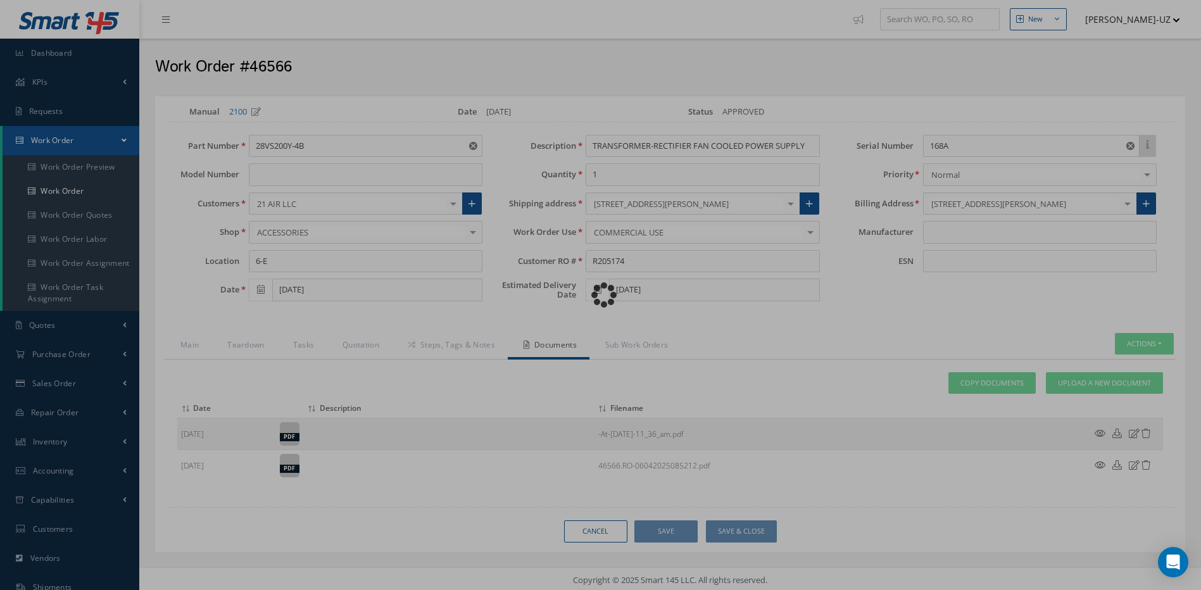
type input "CHAMPION AEROSPACE"
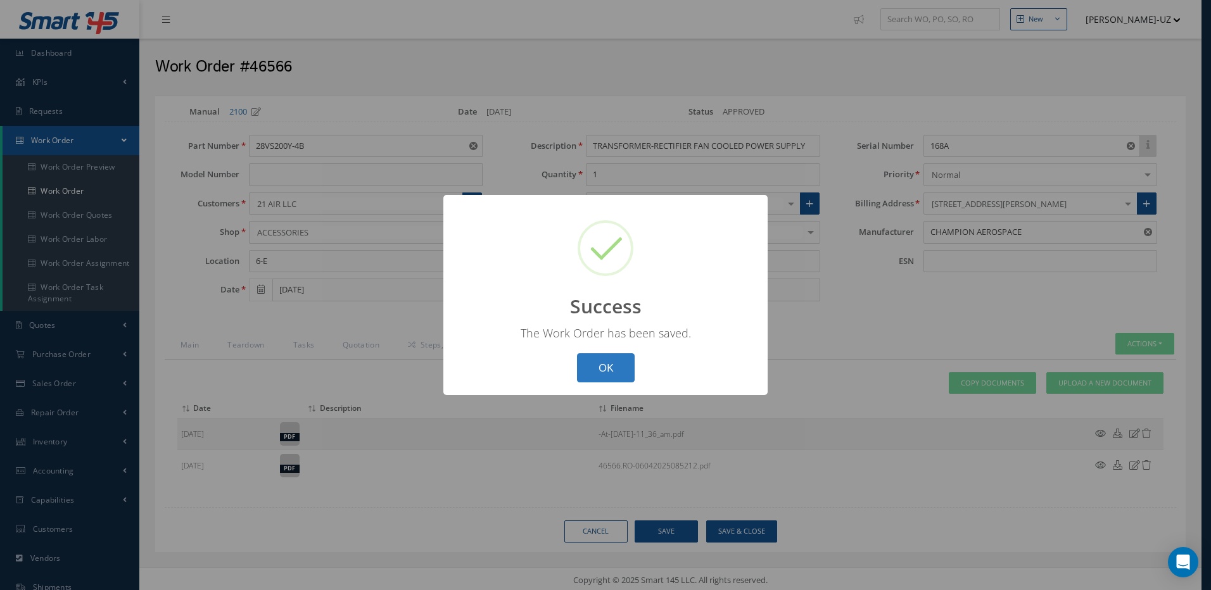
drag, startPoint x: 605, startPoint y: 349, endPoint x: 615, endPoint y: 366, distance: 19.3
click at [605, 352] on div "? ! i Success × The Work Order has been saved. OK Cancel" at bounding box center [605, 295] width 324 height 201
click at [612, 362] on button "OK" at bounding box center [606, 368] width 58 height 30
select select "25"
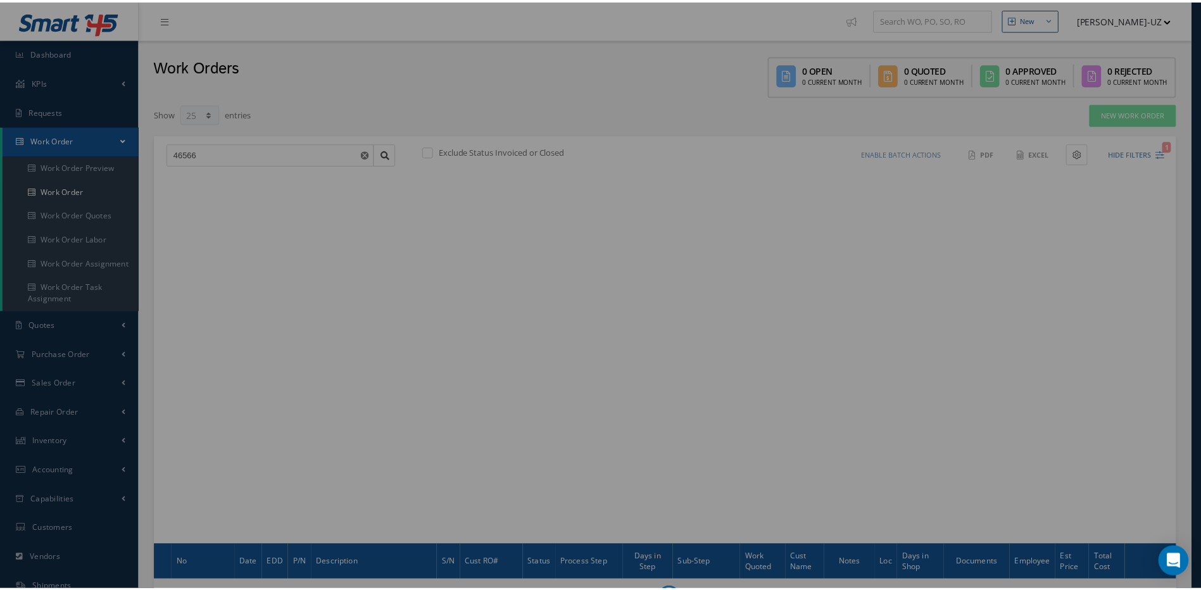
scroll to position [129, 0]
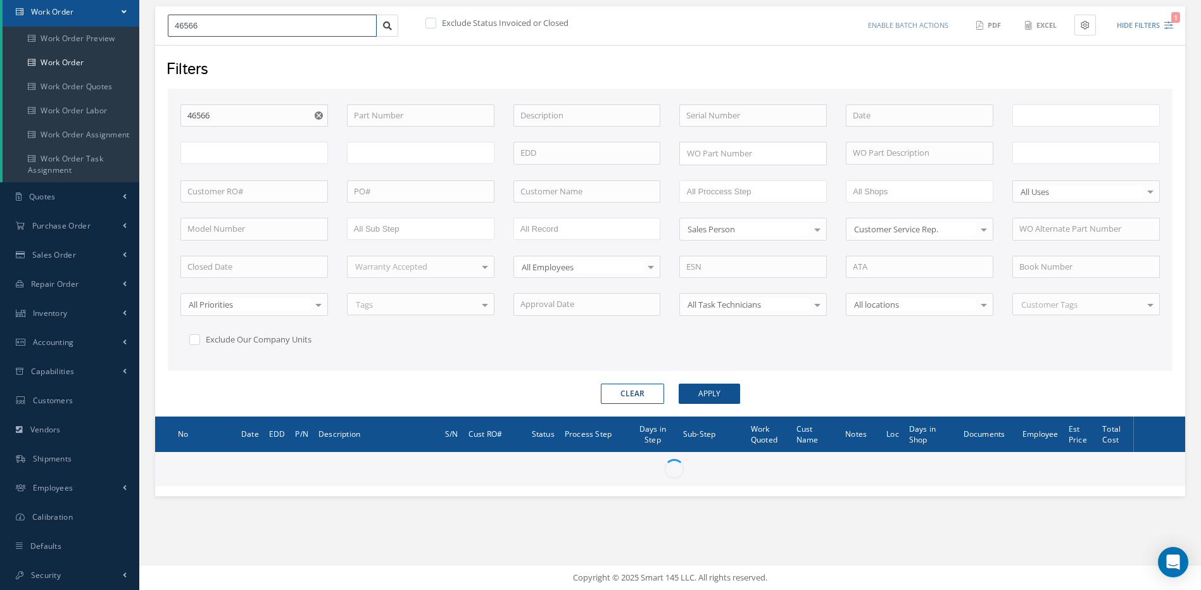
type input "All Work Request"
type input "All Work Performed"
type input "All Status"
type input "WO Part Status"
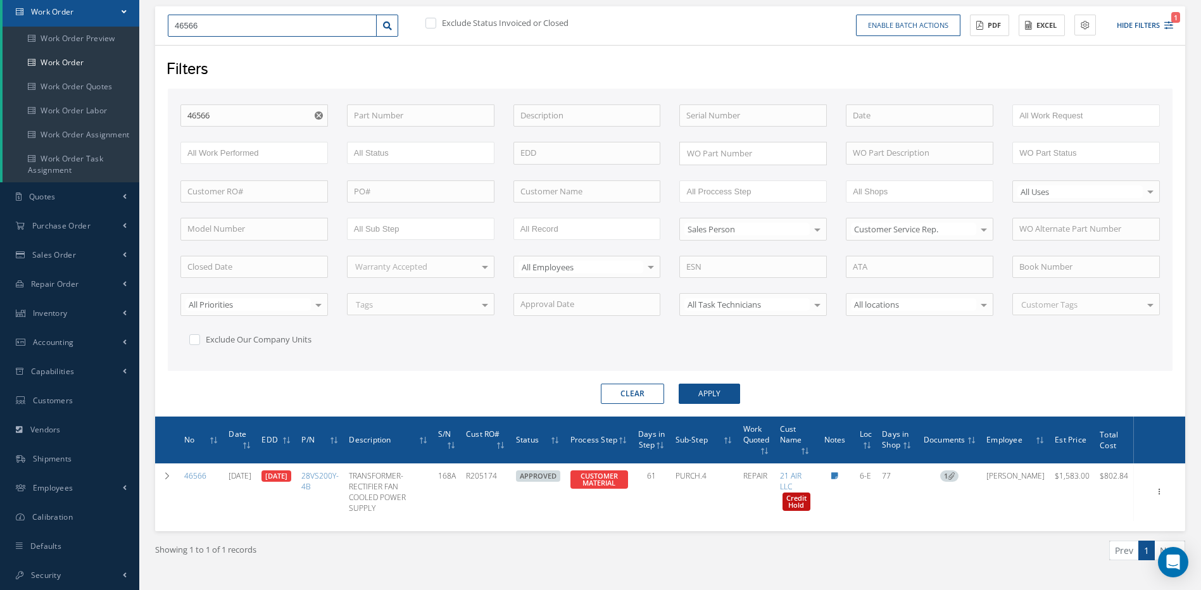
drag, startPoint x: 222, startPoint y: 27, endPoint x: 137, endPoint y: 20, distance: 85.8
click at [137, 20] on div "Smart 145 Dashboard KPIs Work Order Accounting Requests Work Order Work Order P…" at bounding box center [600, 244] width 1201 height 746
type input "4"
type input "47"
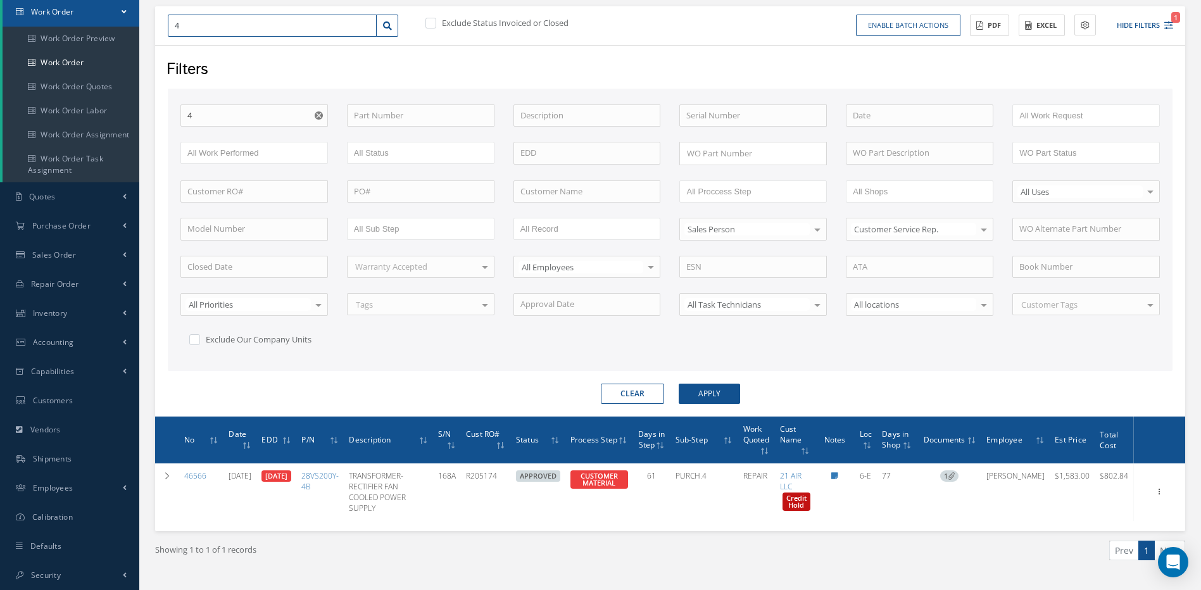
type input "47"
type input "474"
type input "4742"
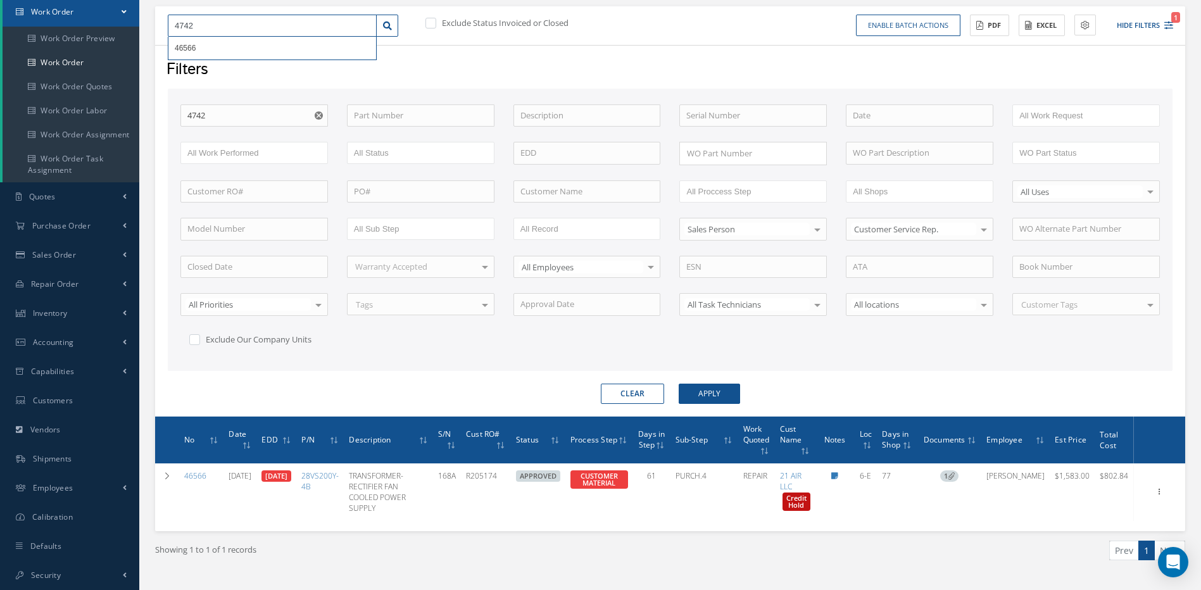
type input "47428"
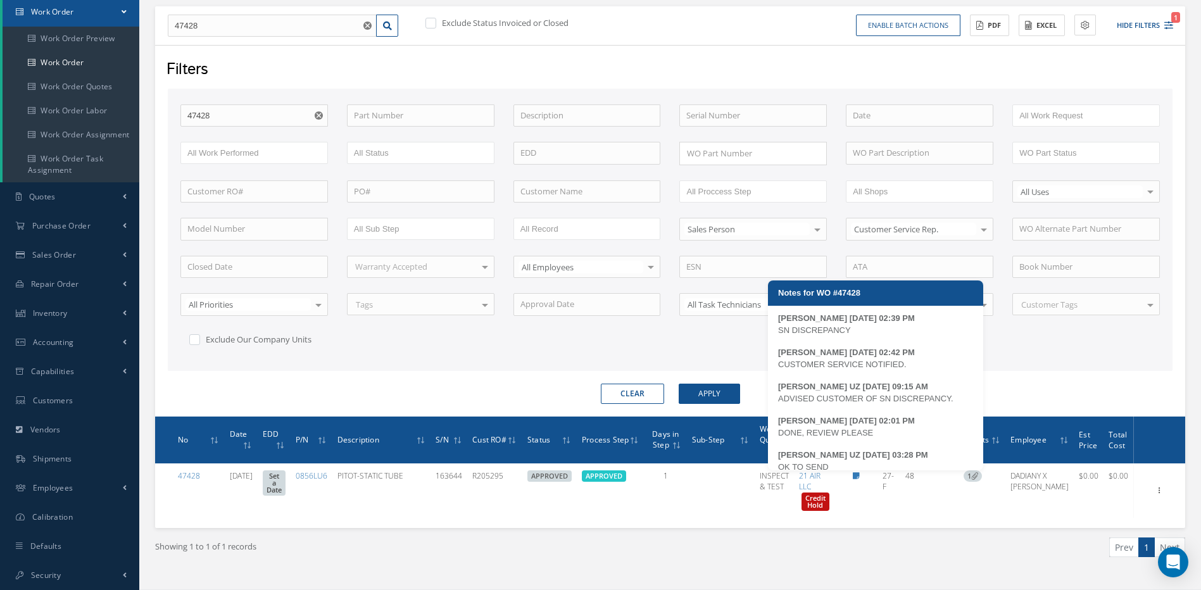
click at [877, 469] on div "OK TO SEND" at bounding box center [875, 467] width 195 height 13
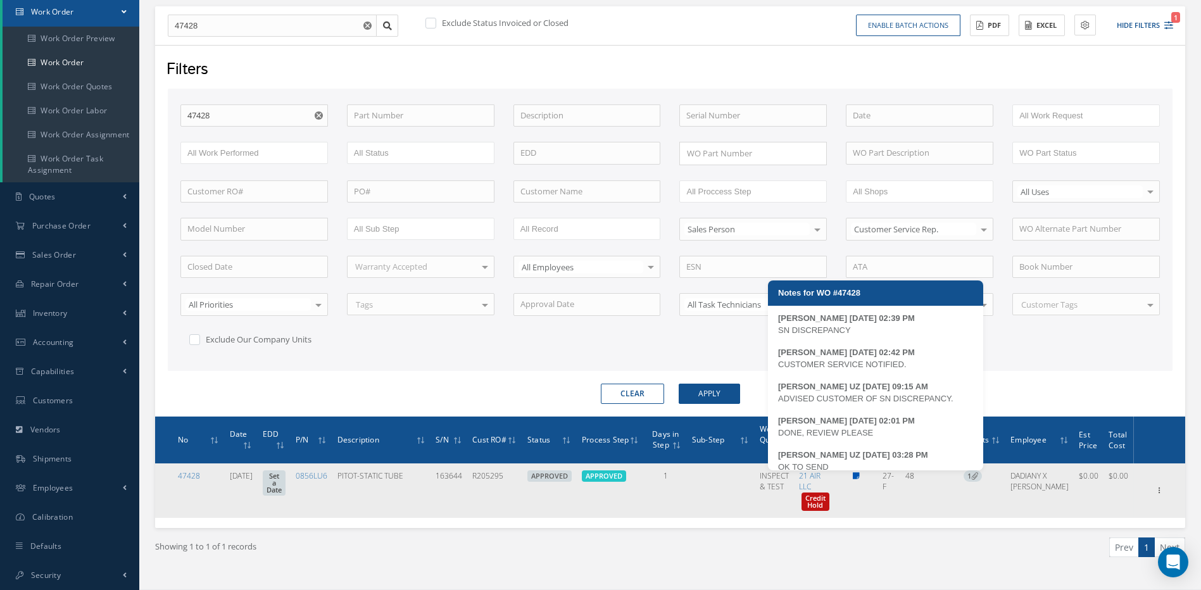
click at [860, 476] on icon at bounding box center [856, 476] width 7 height 8
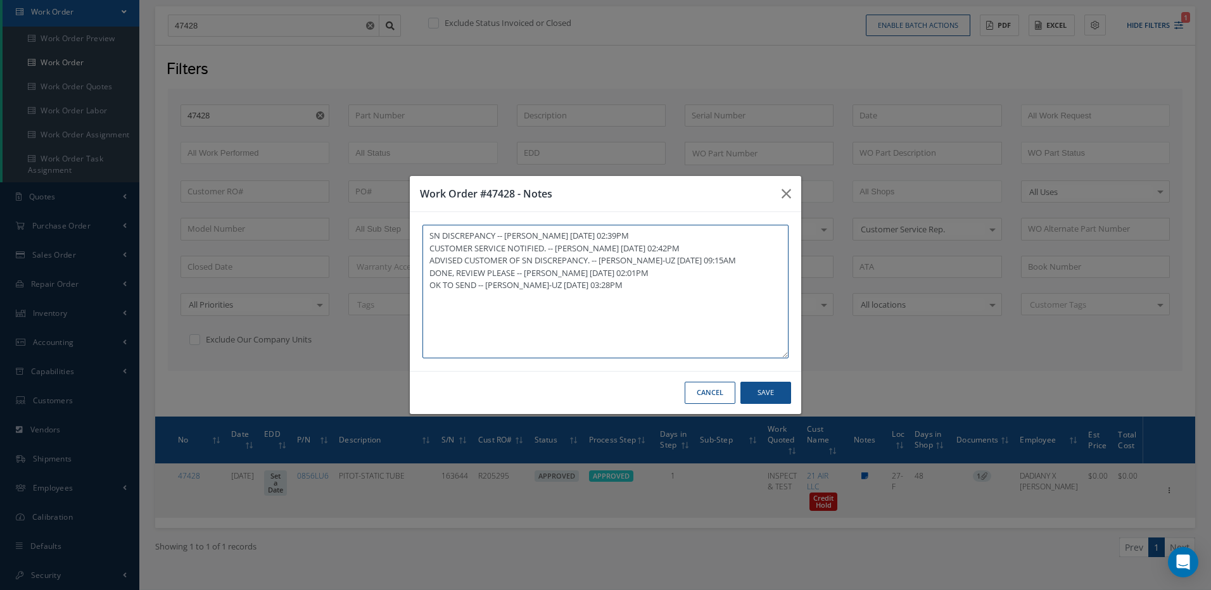
type textarea "SN DISCREPANCY -- MARCOS FERRER 07/03/2025 02:39PM CUSTOMER SERVICE NOTIFIED. -…"
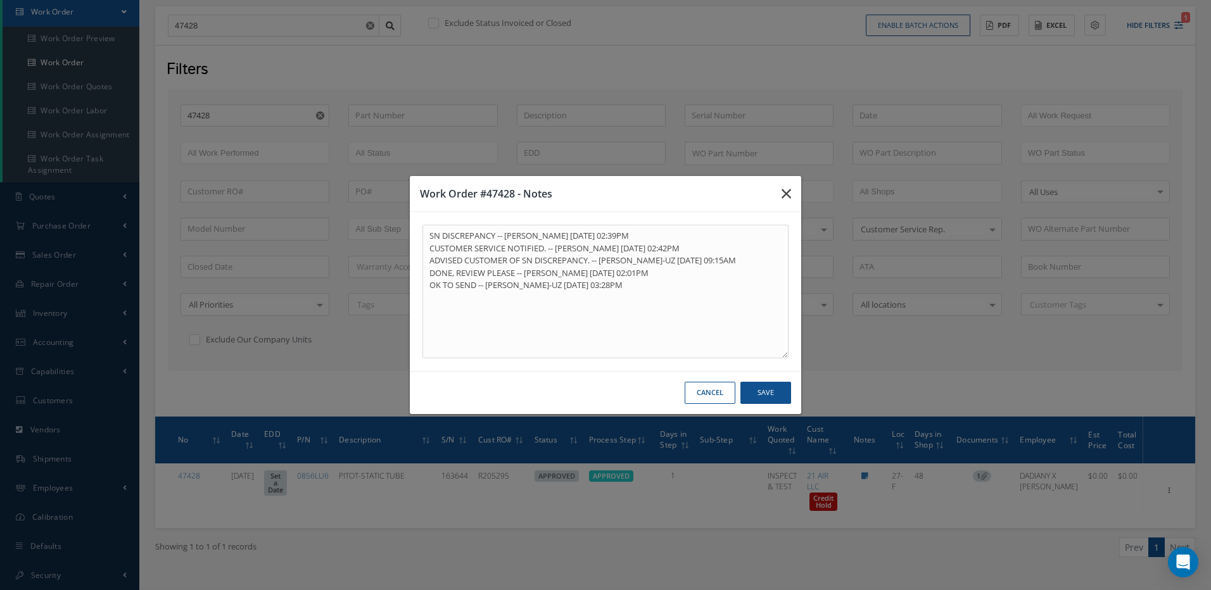
click at [788, 191] on icon "button" at bounding box center [785, 193] width 9 height 15
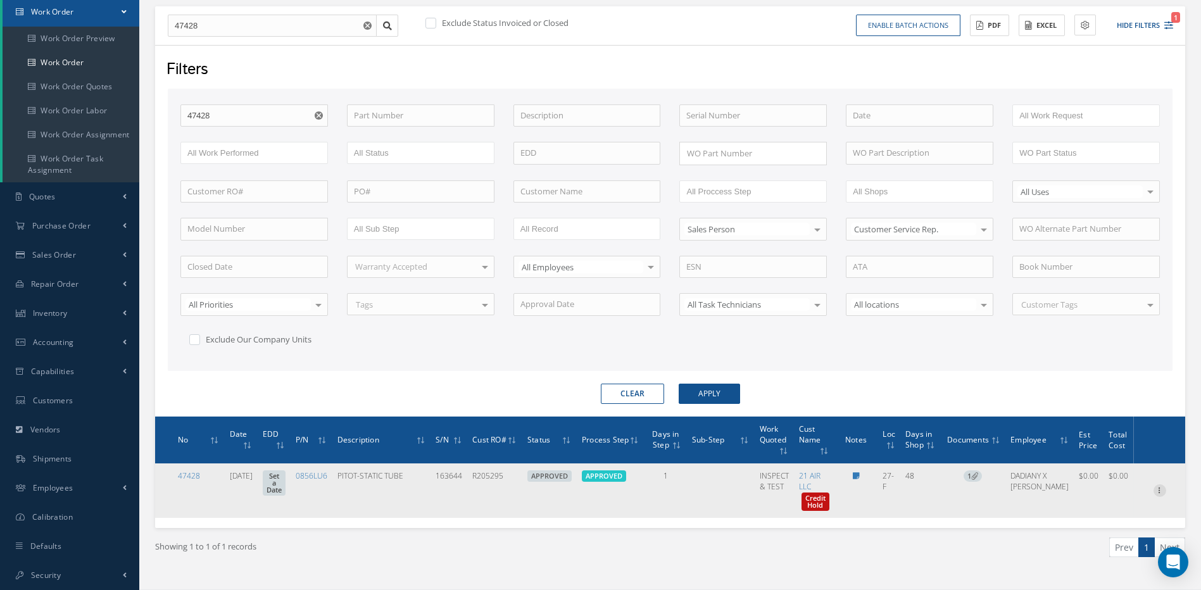
click at [1155, 490] on icon at bounding box center [1160, 489] width 13 height 10
click at [1080, 489] on link "Edit" at bounding box center [1102, 489] width 100 height 16
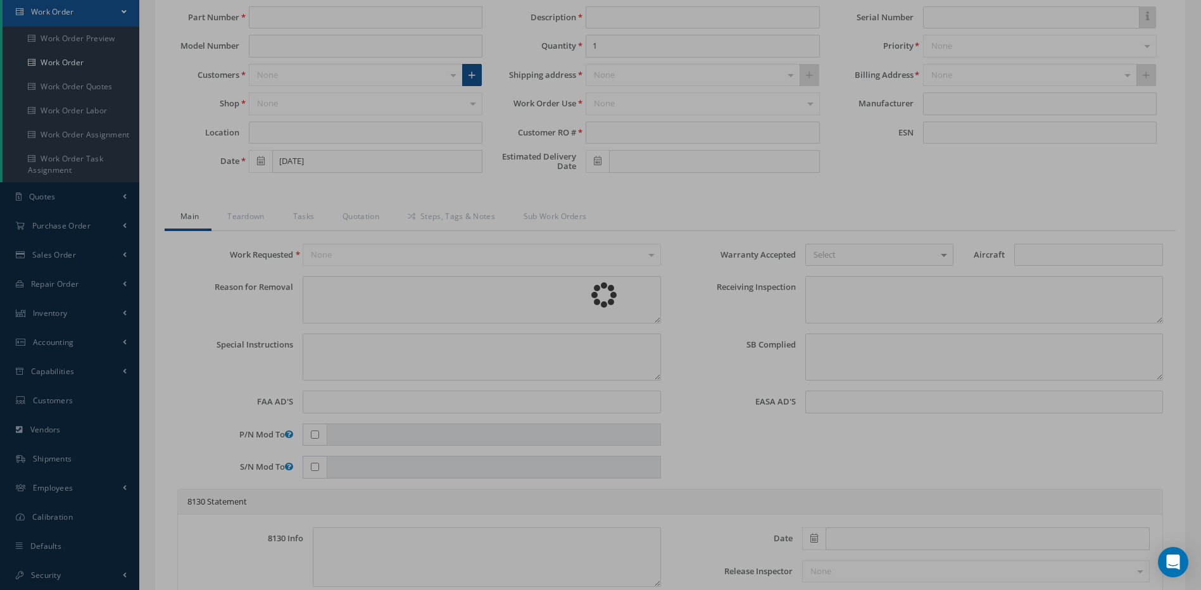
type input "0856LU6"
type input "27-F"
type input "07/03/2025"
type input "PITOT-STATIC TUBE"
type input "R205295"
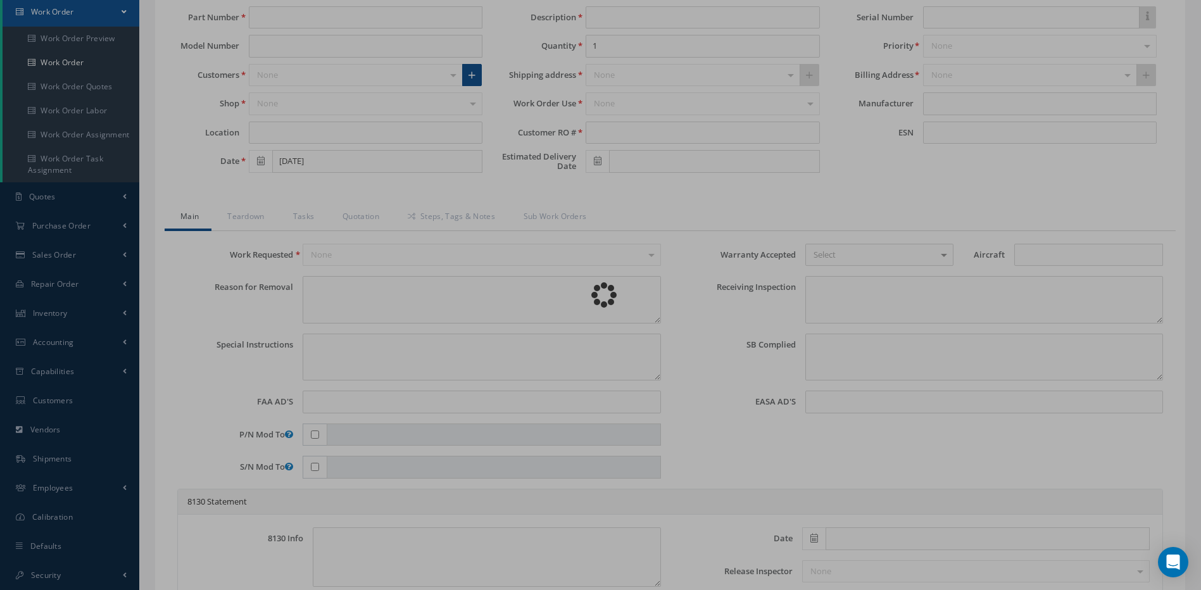
type input "163644"
type textarea "UNIT RECEIVED WITH SN: 63844, CORRECT SN: 163644"
type textarea "PLEASE SEE R.O. FOR DETAILS"
type textarea "NO VISUAL DAMAGE"
type textarea "VERIFIED PART NUMBER, SERIAL NUMBER AND R.O."
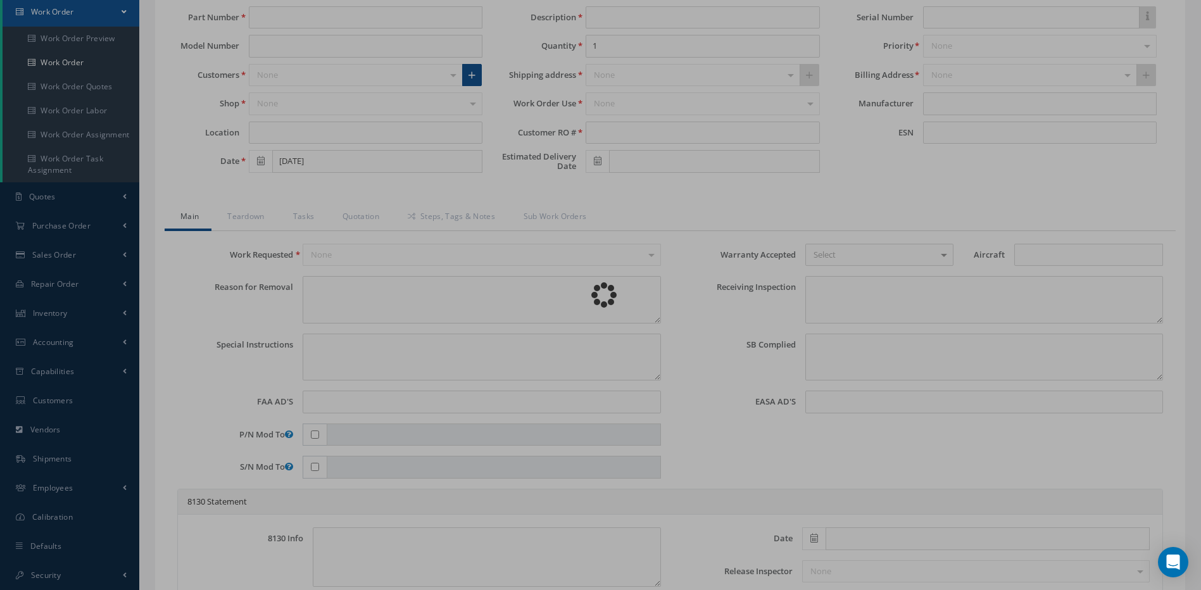
type input "07/07/2025"
checkbox input "true"
type textarea "UNIT FAILED FUNCTIONAL TEST AND VISUAL INSPECTION."
type input "07/07/2025"
checkbox input "false"
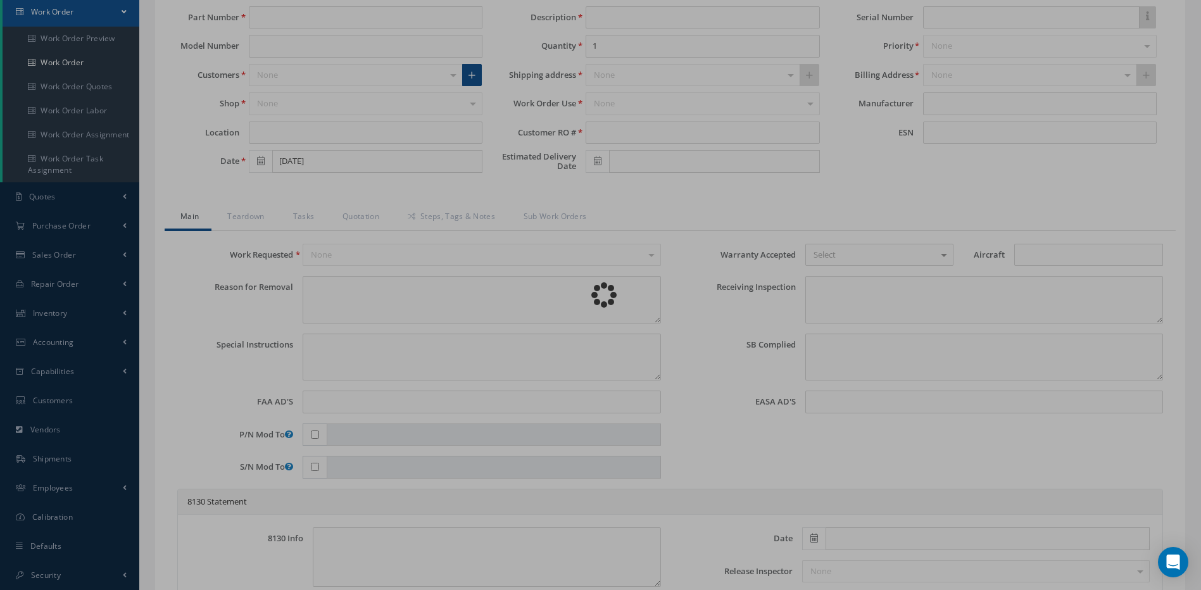
type textarea "N/A."
type input "07/07/2025"
type textarea "UNIT INSPECTED AND TESTED AS REQUIRED. INSPECTION REVEALED EXTERNAL CONTAMINATI…"
type input "07/07/2025"
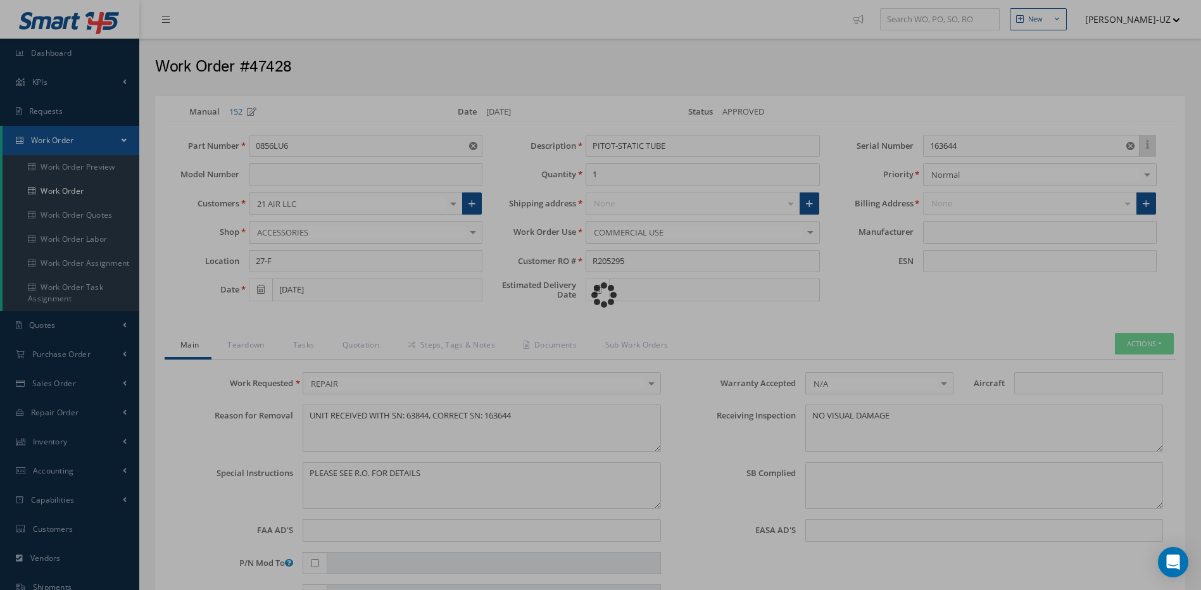
type input "ROSEMOUNT AEROSPACE"
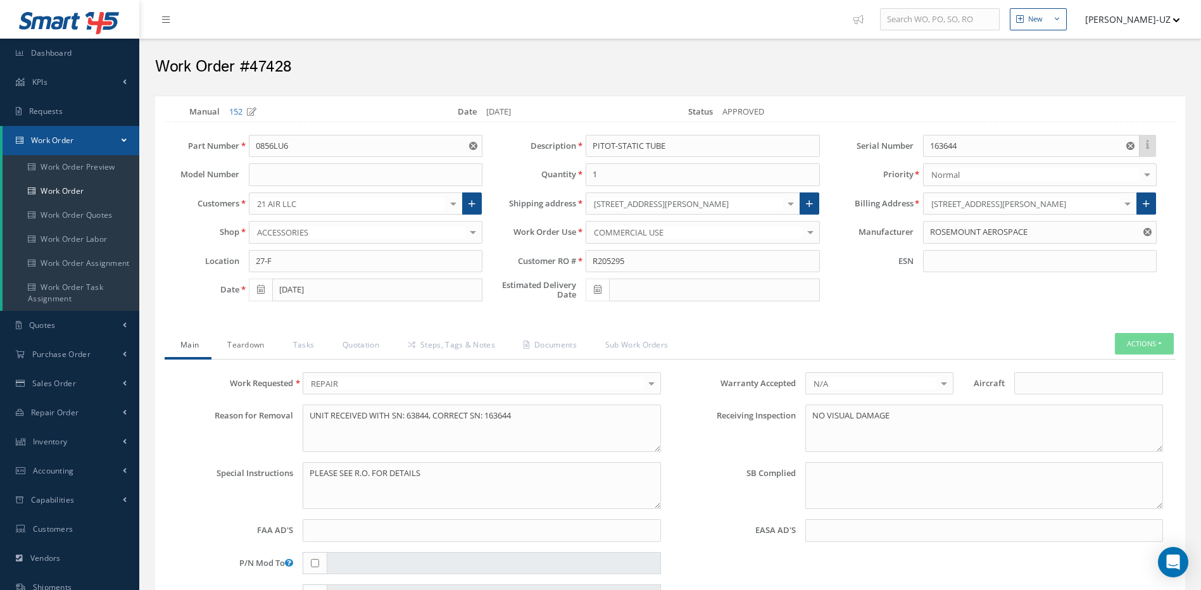
click at [244, 344] on link "Teardown" at bounding box center [243, 346] width 65 height 27
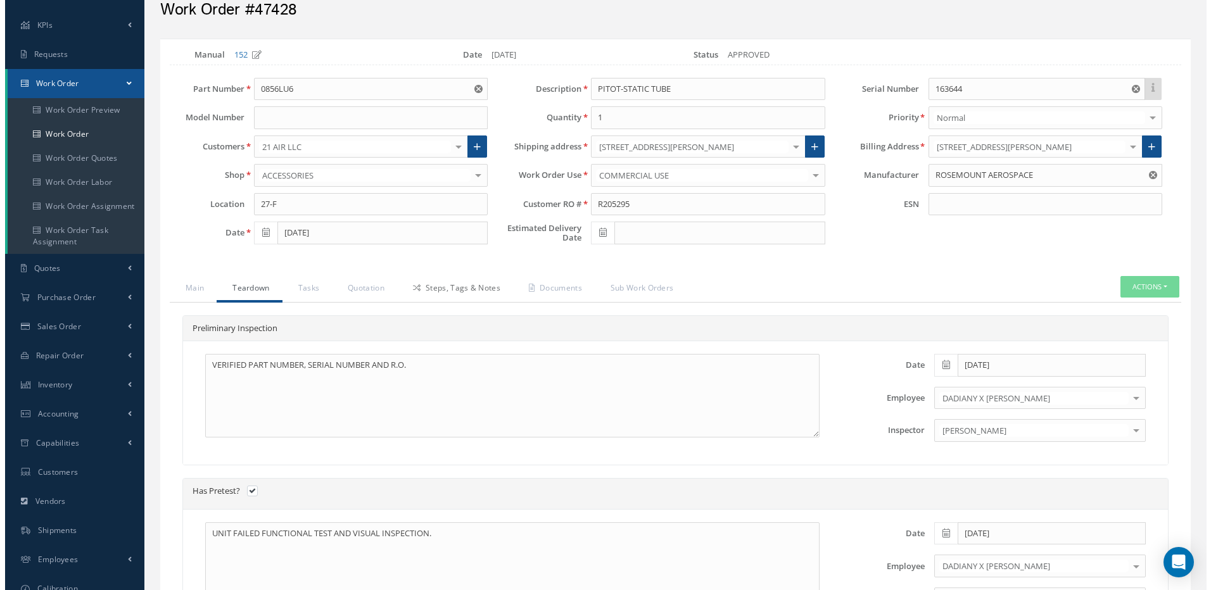
scroll to position [48, 0]
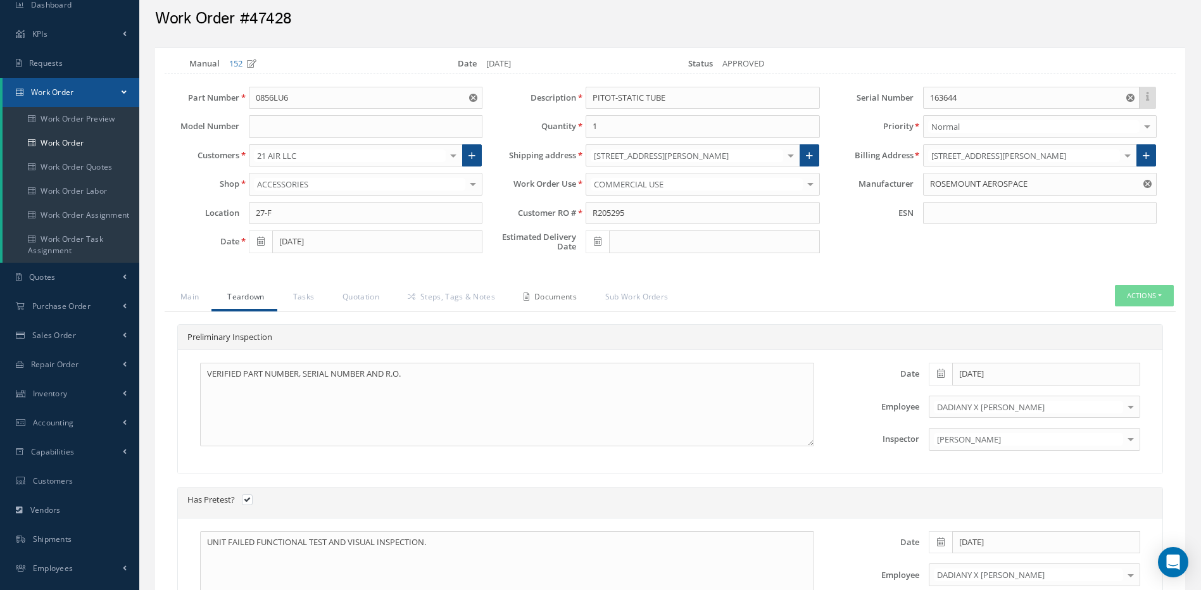
click at [542, 297] on link "Documents" at bounding box center [549, 298] width 82 height 27
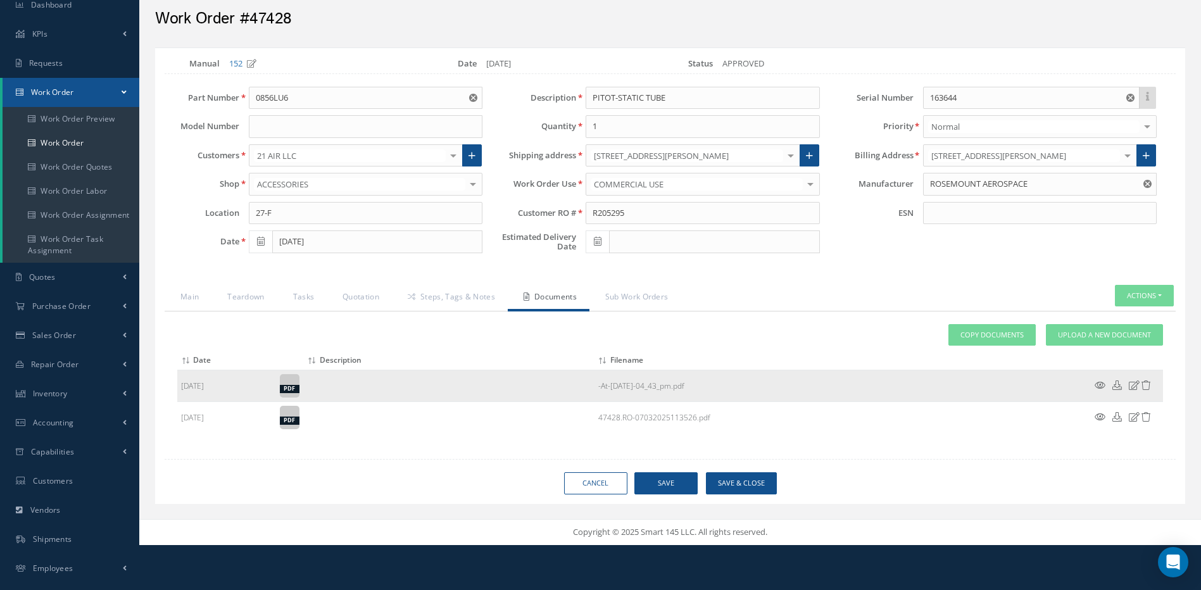
click at [1097, 384] on icon at bounding box center [1100, 385] width 11 height 9
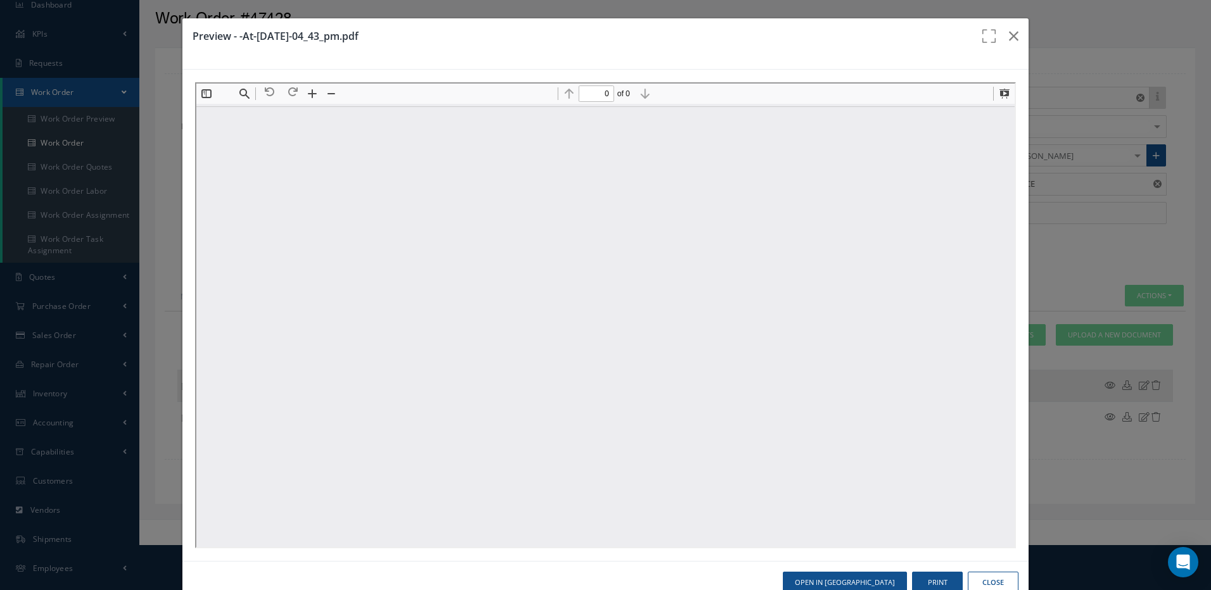
scroll to position [0, 0]
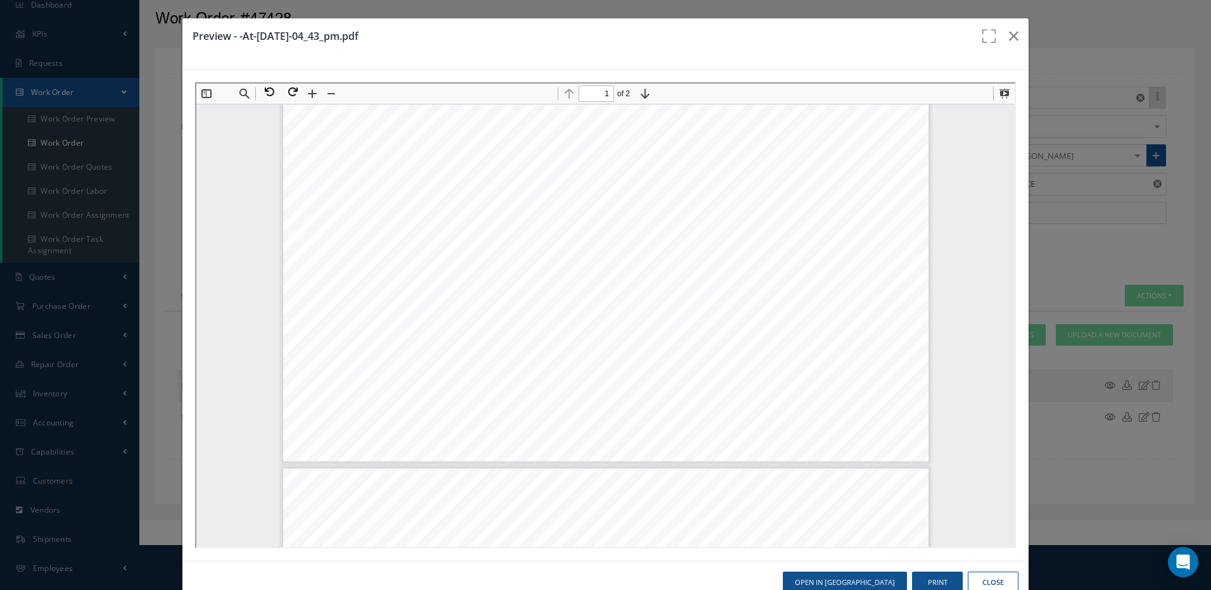
type input "2"
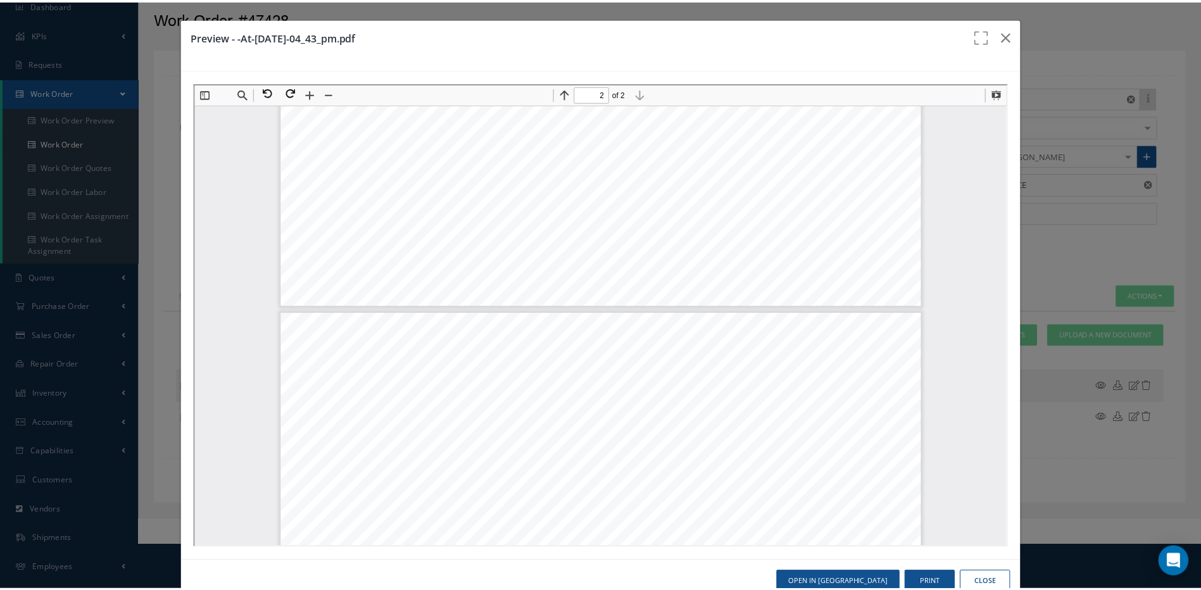
scroll to position [893, 0]
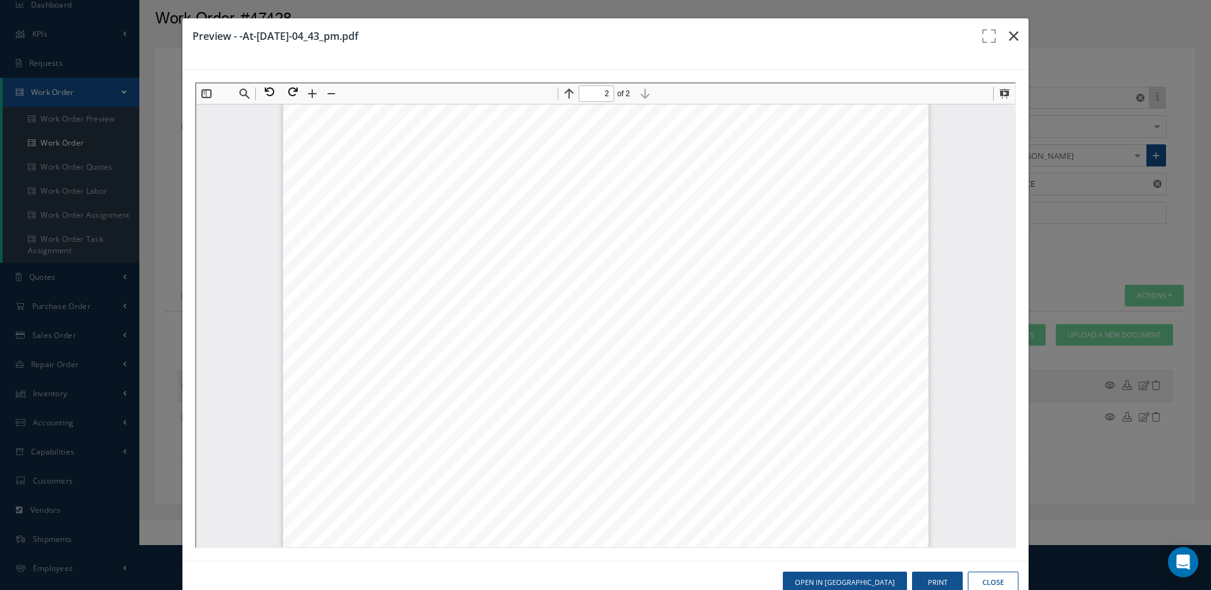
click at [1011, 33] on button "button" at bounding box center [1013, 35] width 30 height 35
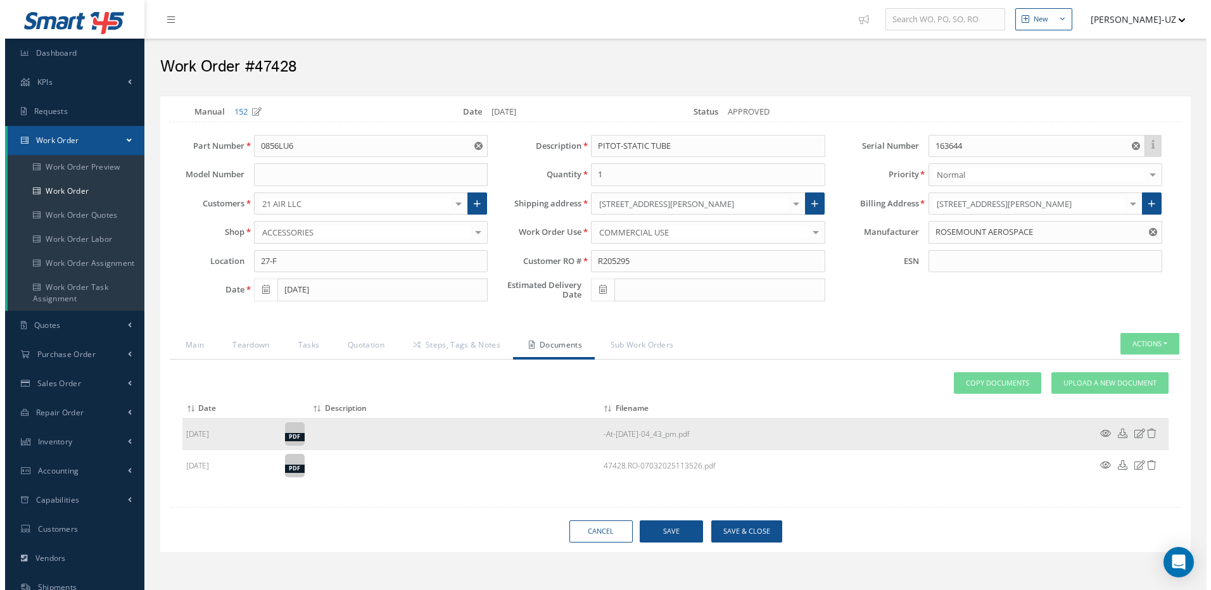
scroll to position [0, 0]
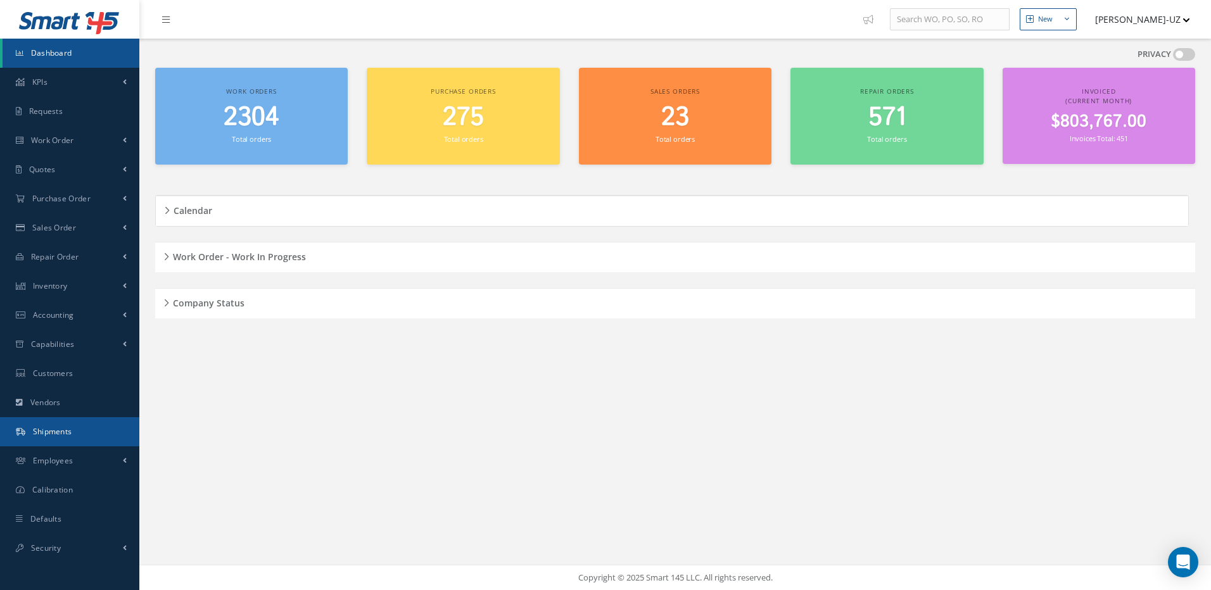
click at [49, 434] on span "Shipments" at bounding box center [52, 431] width 39 height 11
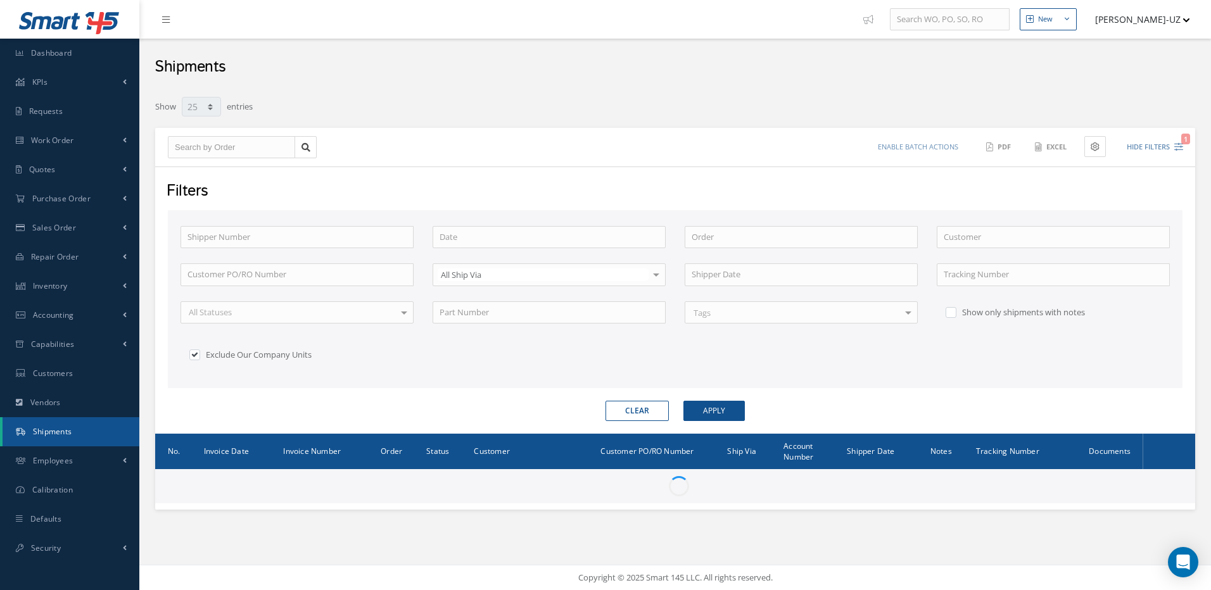
select select "25"
click at [251, 145] on input "text" at bounding box center [231, 147] width 127 height 23
type input "4"
type input "44"
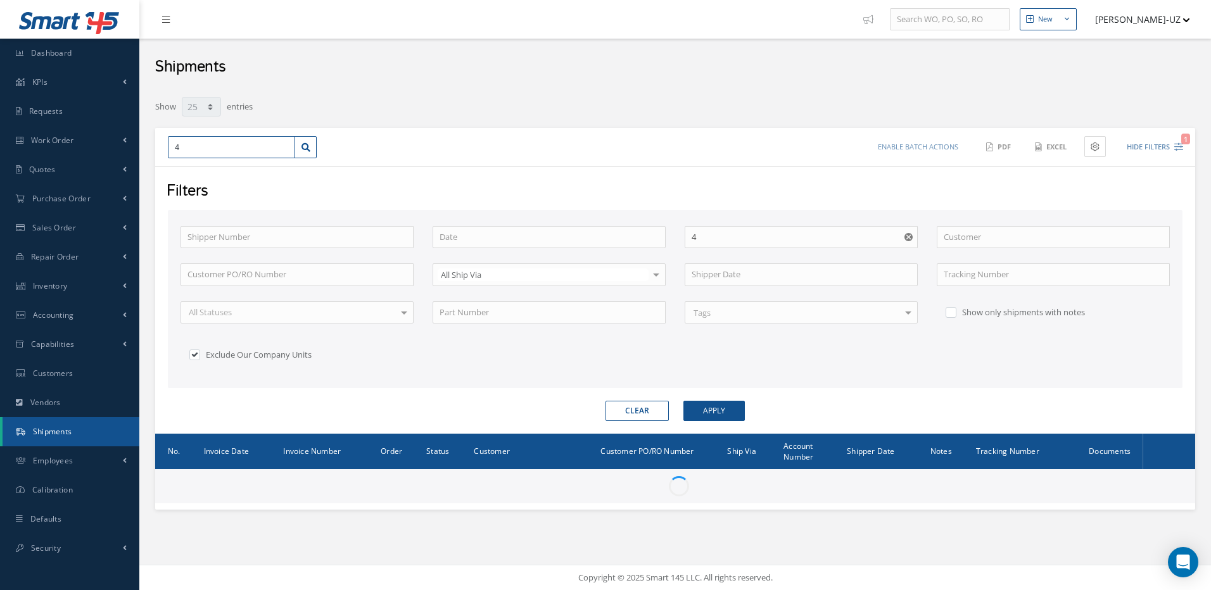
type input "44"
type input "449"
type input "4493"
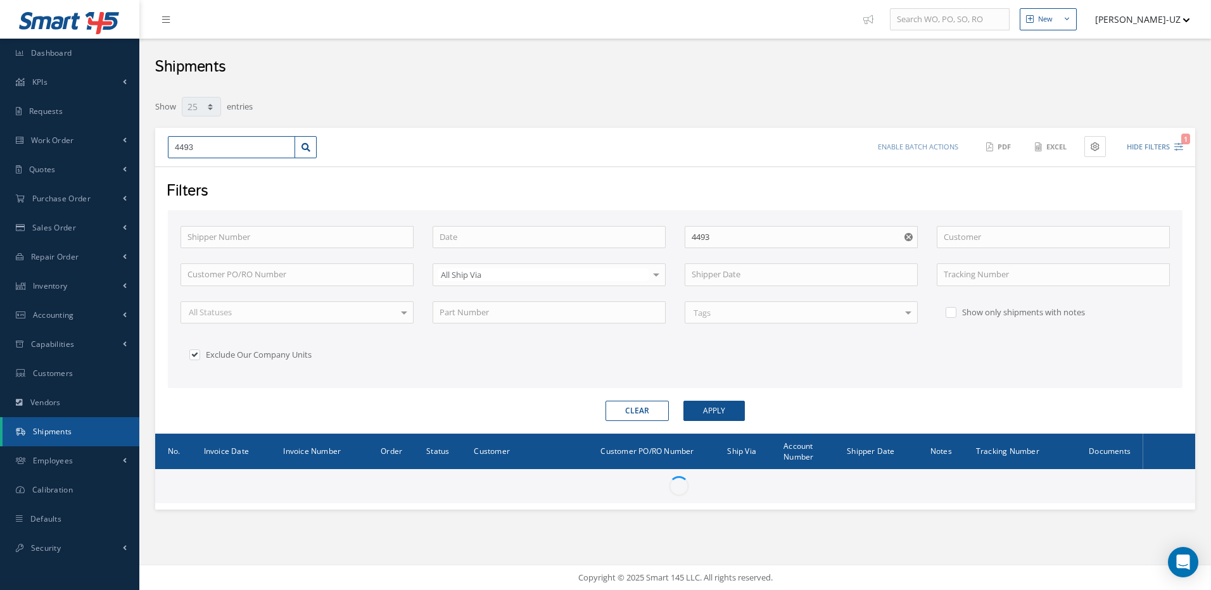
type input "44936"
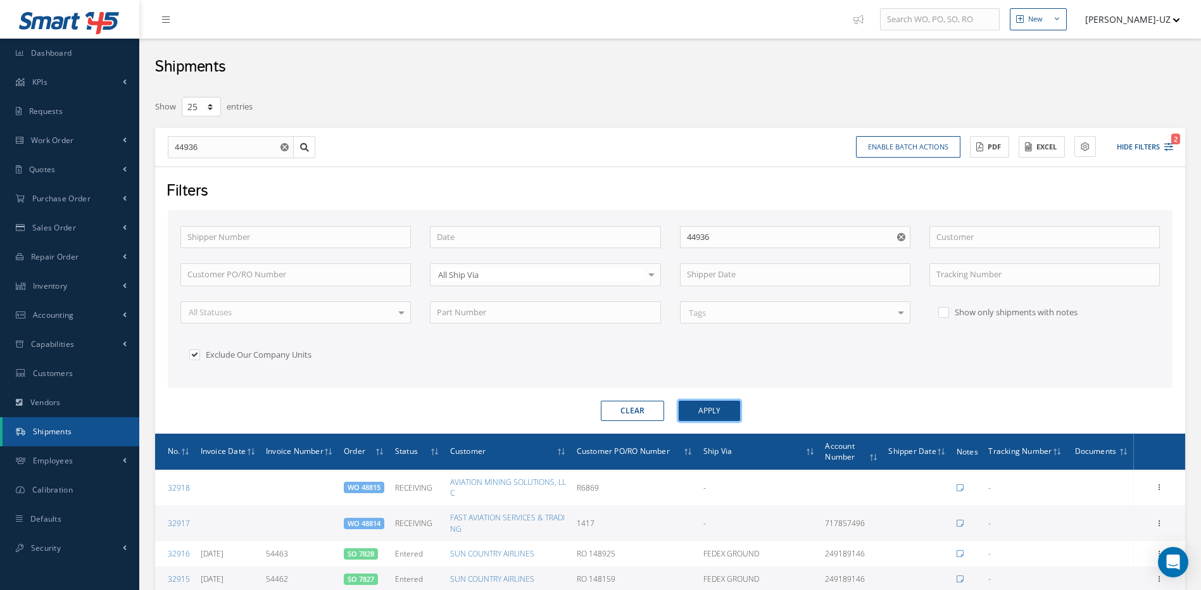
click at [727, 409] on button "Apply" at bounding box center [709, 411] width 61 height 20
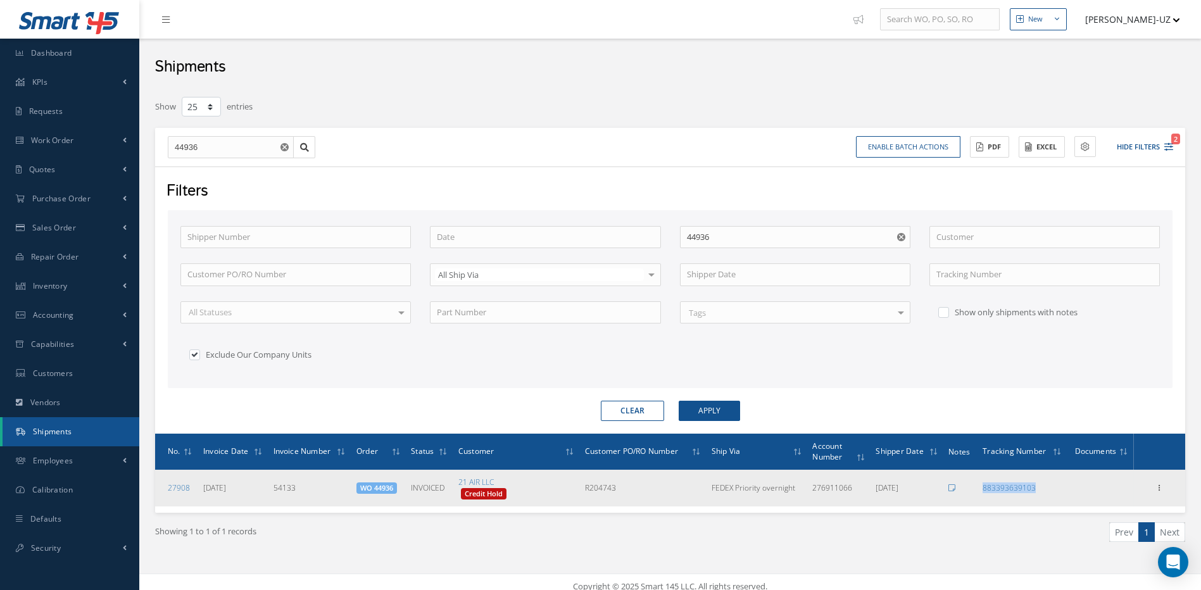
drag, startPoint x: 1047, startPoint y: 492, endPoint x: 979, endPoint y: 492, distance: 67.1
click at [979, 492] on td "883393639103" at bounding box center [1022, 488] width 89 height 37
copy link "883393639103"
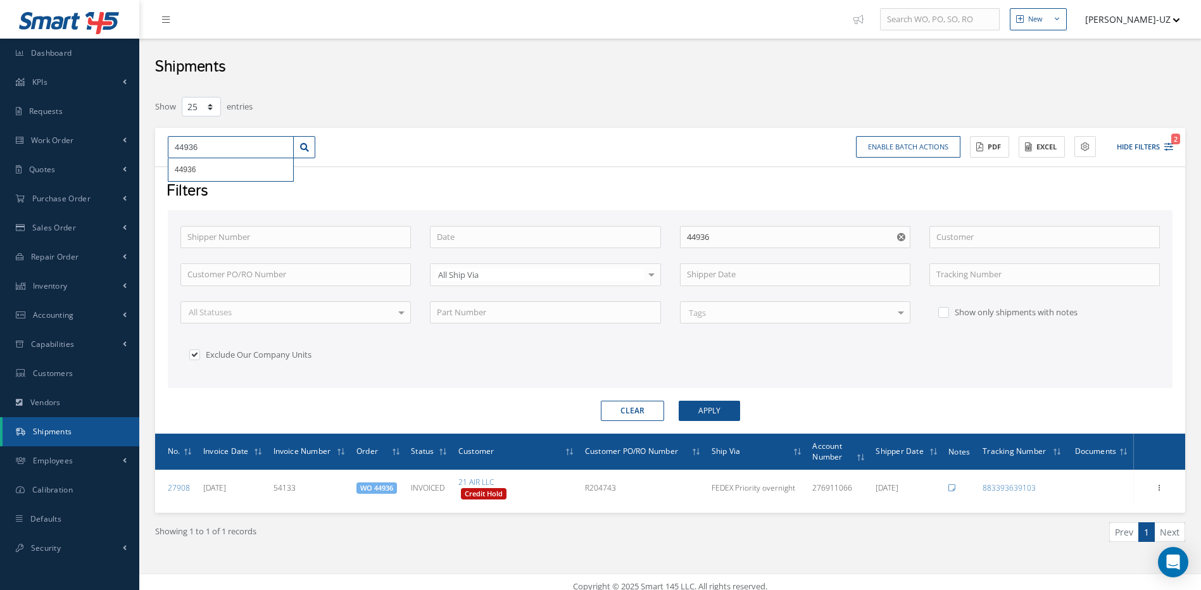
drag, startPoint x: 222, startPoint y: 144, endPoint x: 164, endPoint y: 146, distance: 58.3
click at [164, 146] on div "44936 44936" at bounding box center [241, 147] width 167 height 23
type input "4"
type input "45"
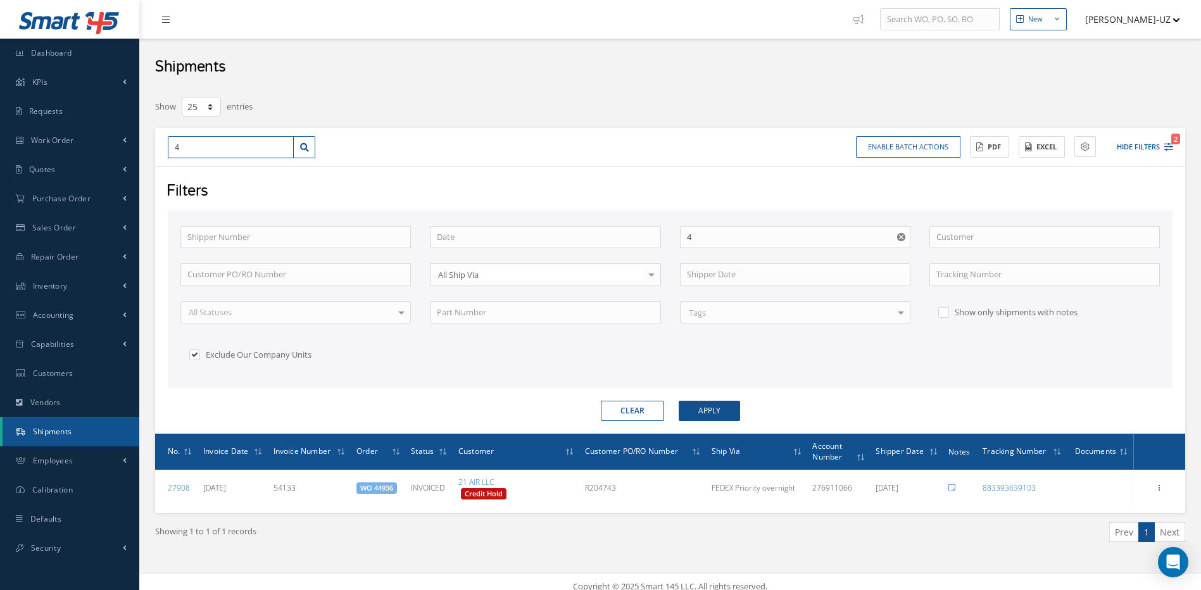
type input "45"
type input "454"
type input "4545"
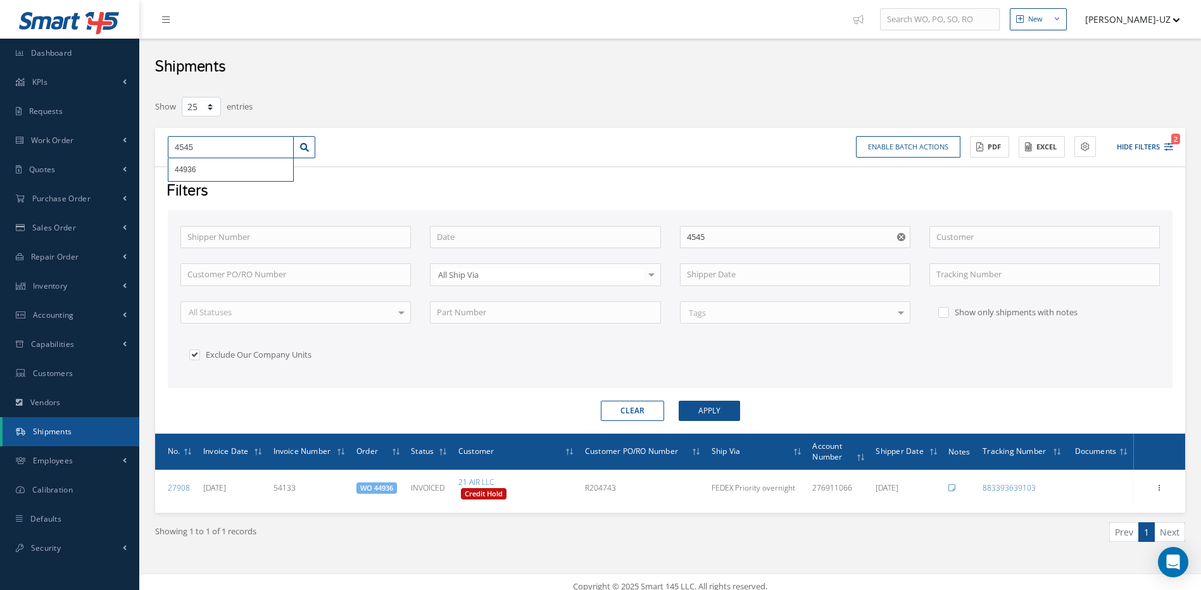
type input "45455"
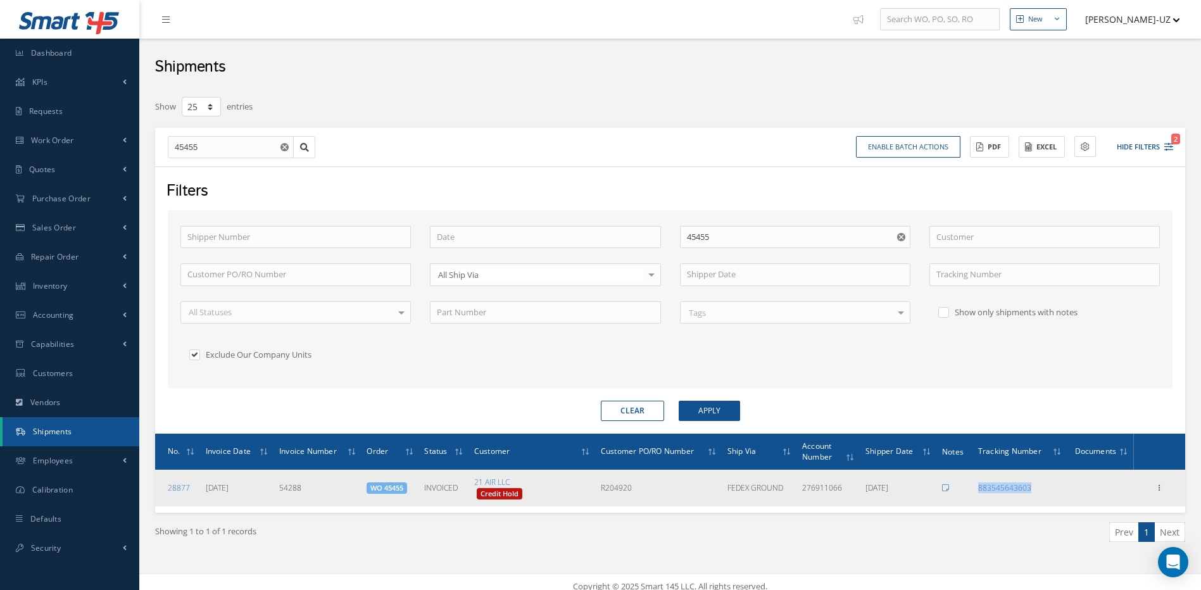
drag, startPoint x: 1052, startPoint y: 491, endPoint x: 972, endPoint y: 489, distance: 80.4
click at [972, 489] on tr "28877 08/13/2025 54288 WO 45455 INVOICED 21 AIR LLC Credit Hold R204920 FEDEX G…" at bounding box center [670, 488] width 1030 height 37
copy tr "883545643603"
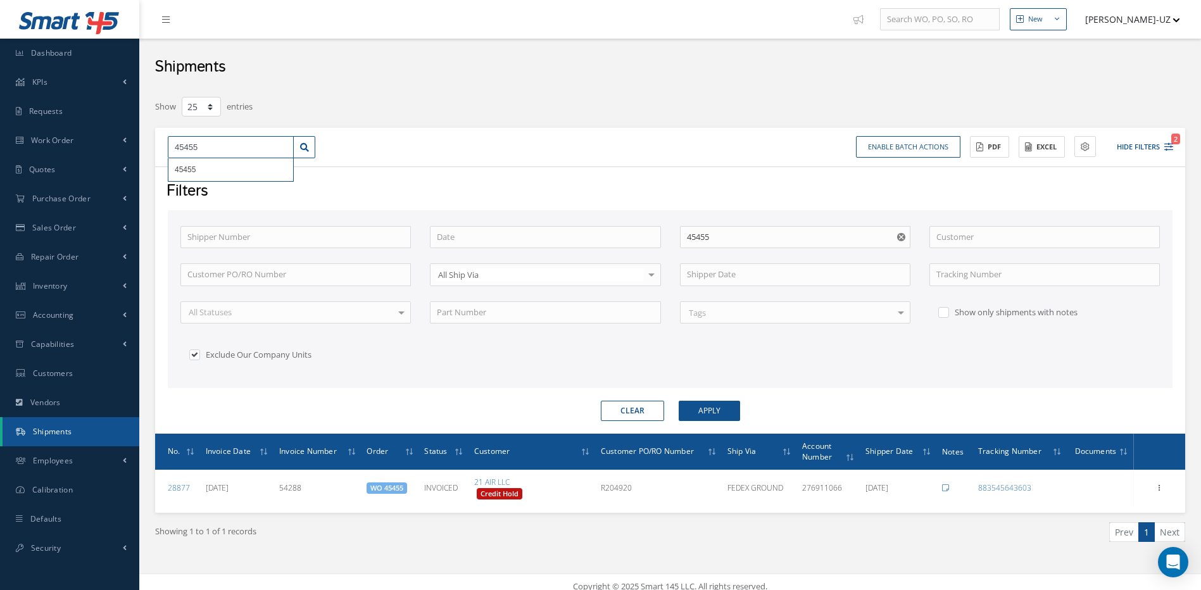
drag, startPoint x: 225, startPoint y: 147, endPoint x: 149, endPoint y: 146, distance: 76.0
click at [149, 146] on div "Show 10 25 50 100 entries 45455 45455 Enable batch actions Update Shipments ACT…" at bounding box center [670, 335] width 1049 height 479
type input "4"
type input "46"
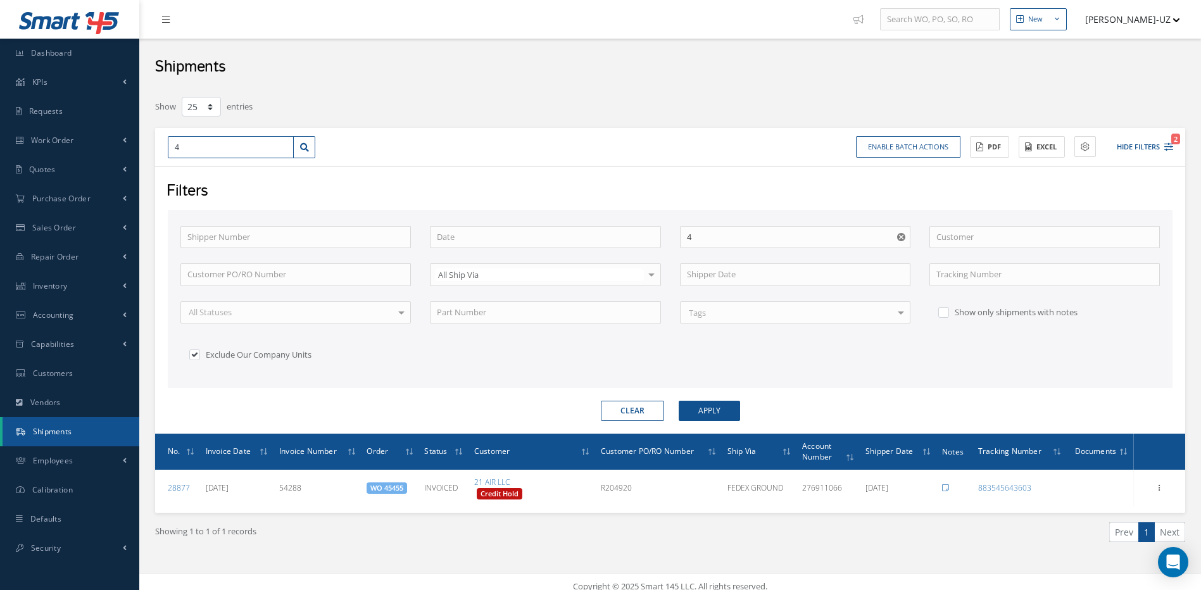
type input "46"
type input "465"
type input "4656"
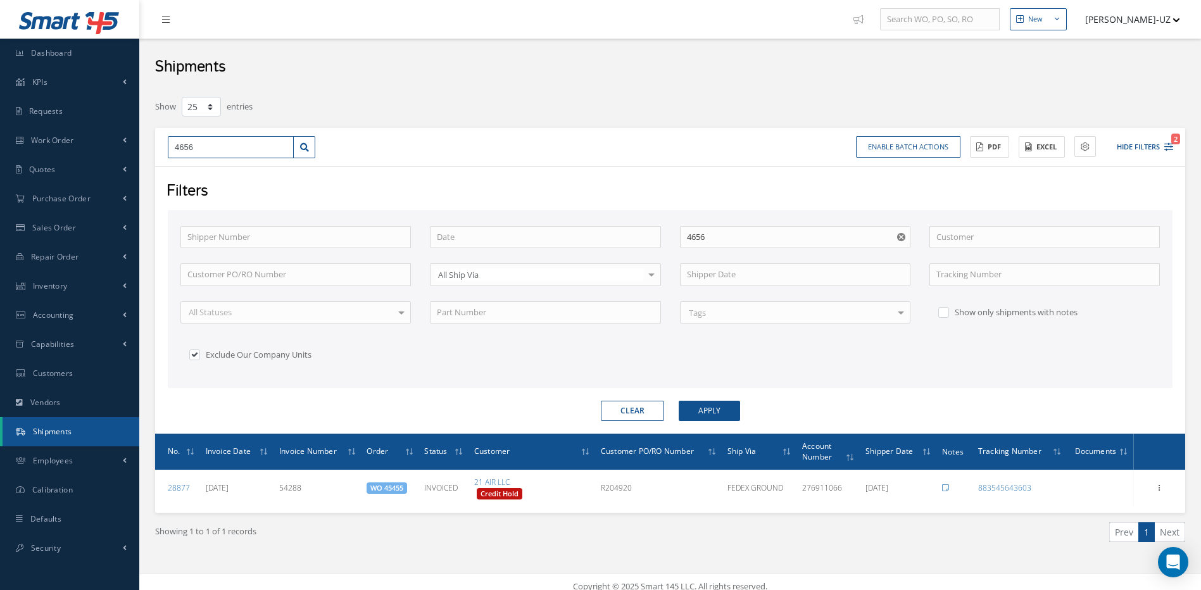
type input "46566"
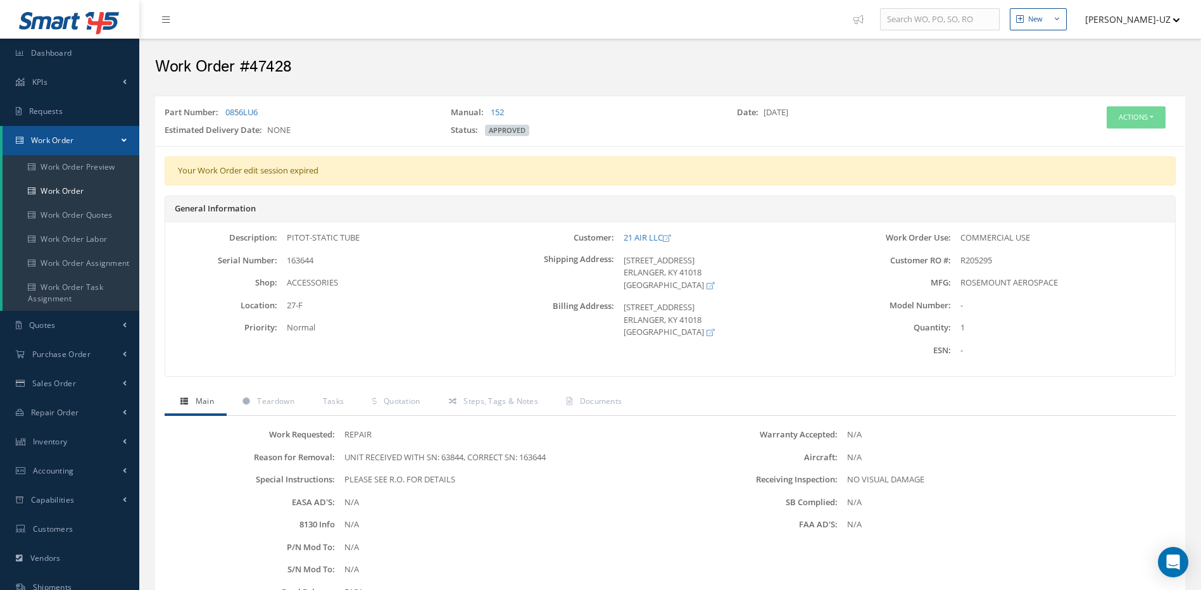
click at [616, 158] on div "Your Work Order edit session expired" at bounding box center [670, 170] width 1011 height 29
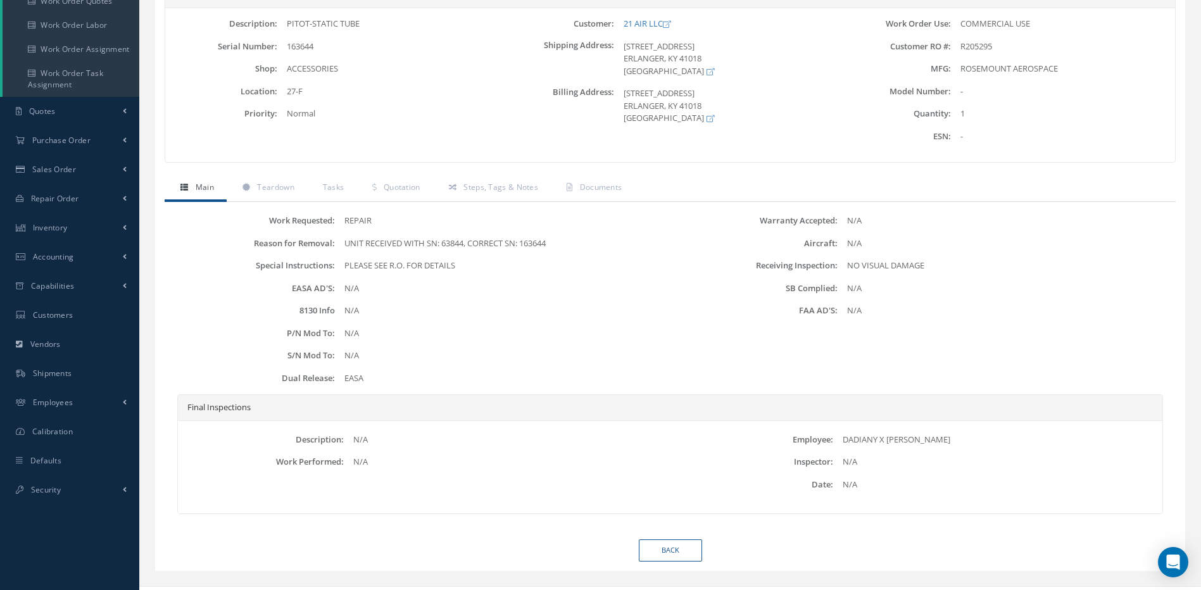
scroll to position [236, 0]
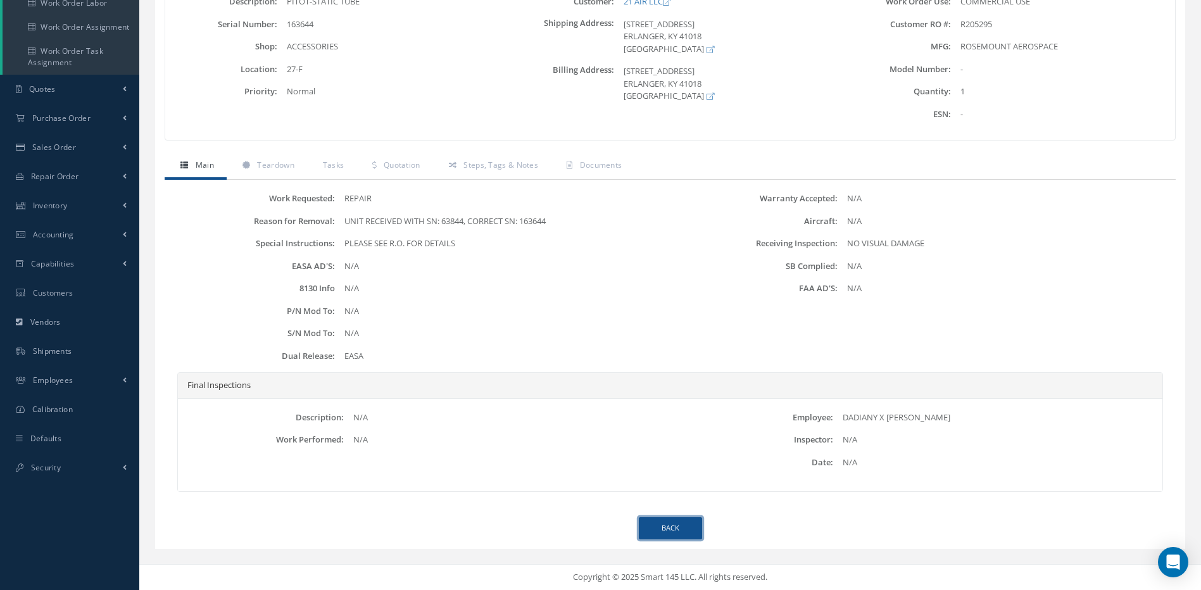
click at [668, 531] on link "Back" at bounding box center [670, 528] width 63 height 22
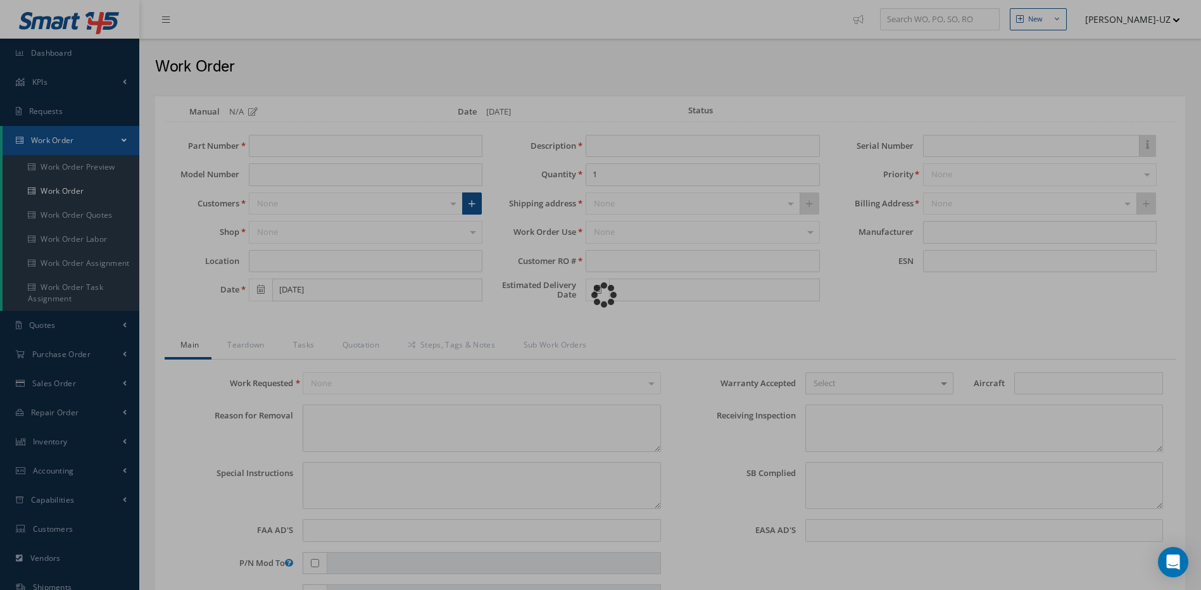
type input "0856LU6"
type input "27-F"
type input "[DATE]"
type input "PITOT-STATIC TUBE"
type input "R205295"
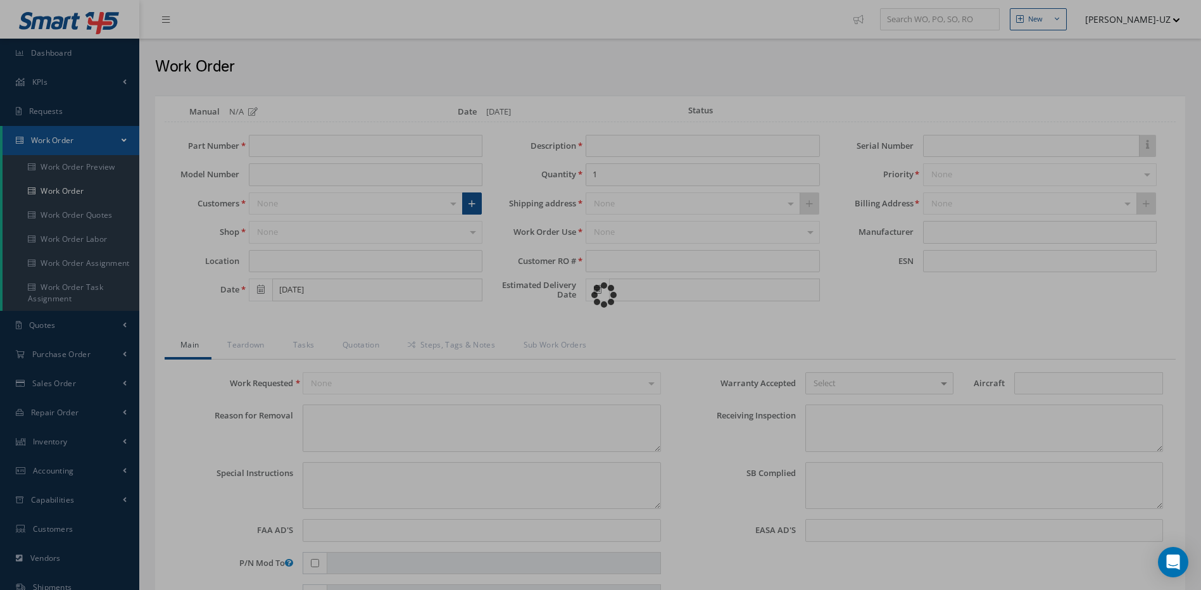
type input "163644"
type textarea "UNIT RECEIVED WITH SN: 63844, CORRECT SN: 163644"
type textarea "PLEASE SEE R.O. FOR DETAILS"
type textarea "NO VISUAL DAMAGE"
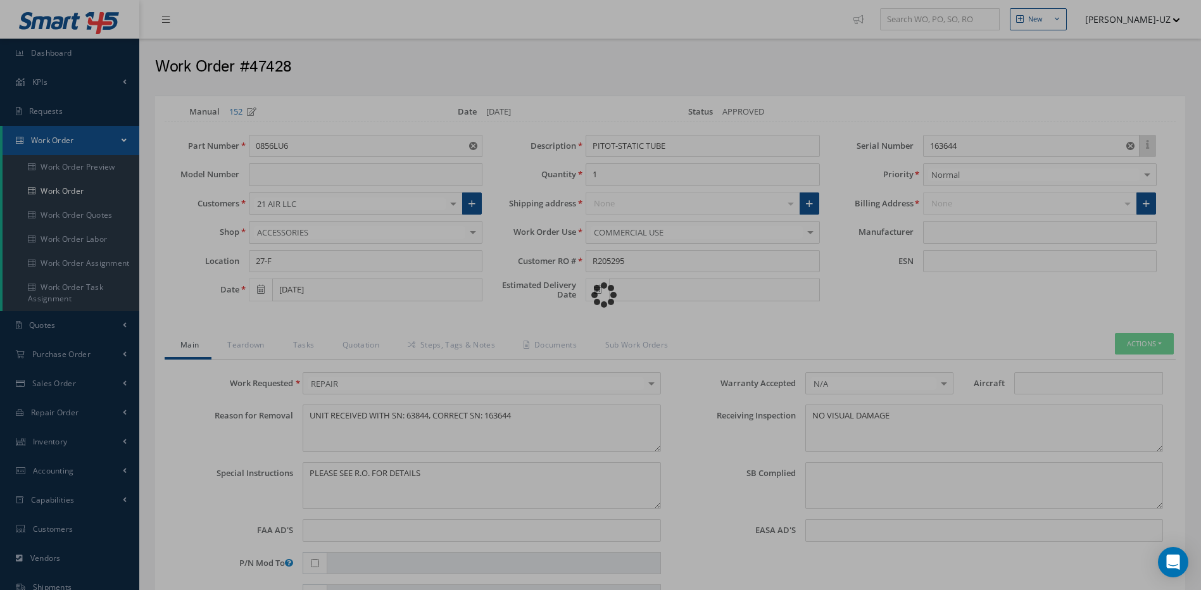
type input "ROSEMOUNT AEROSPACE"
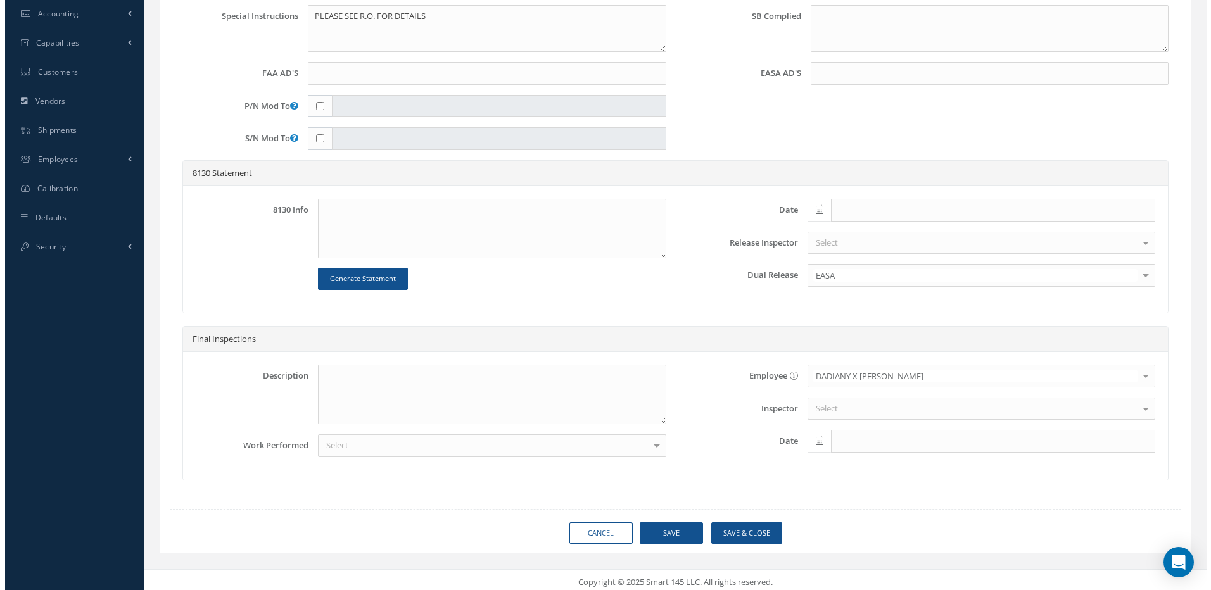
scroll to position [462, 0]
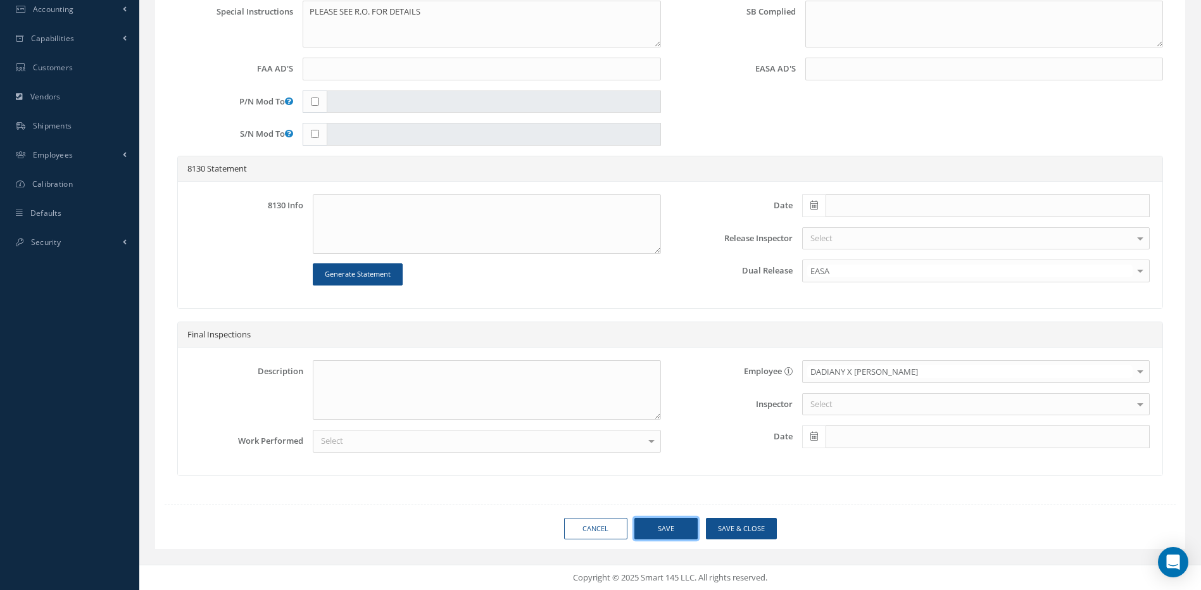
click at [676, 531] on button "Save" at bounding box center [665, 529] width 63 height 22
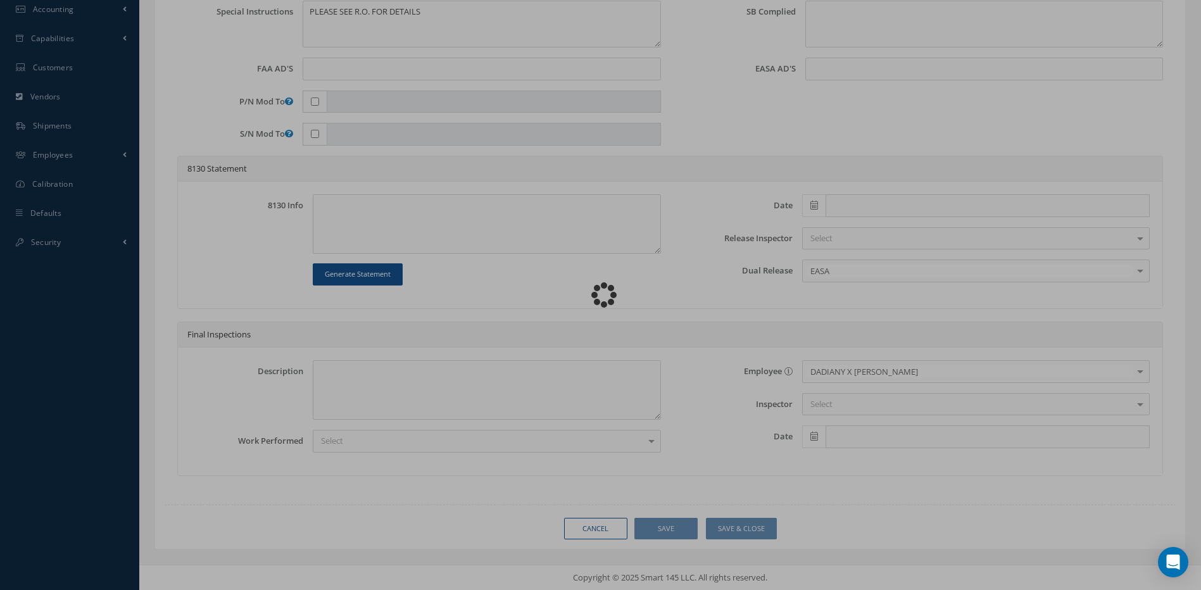
type input "ROSEMOUNT AEROSPACE"
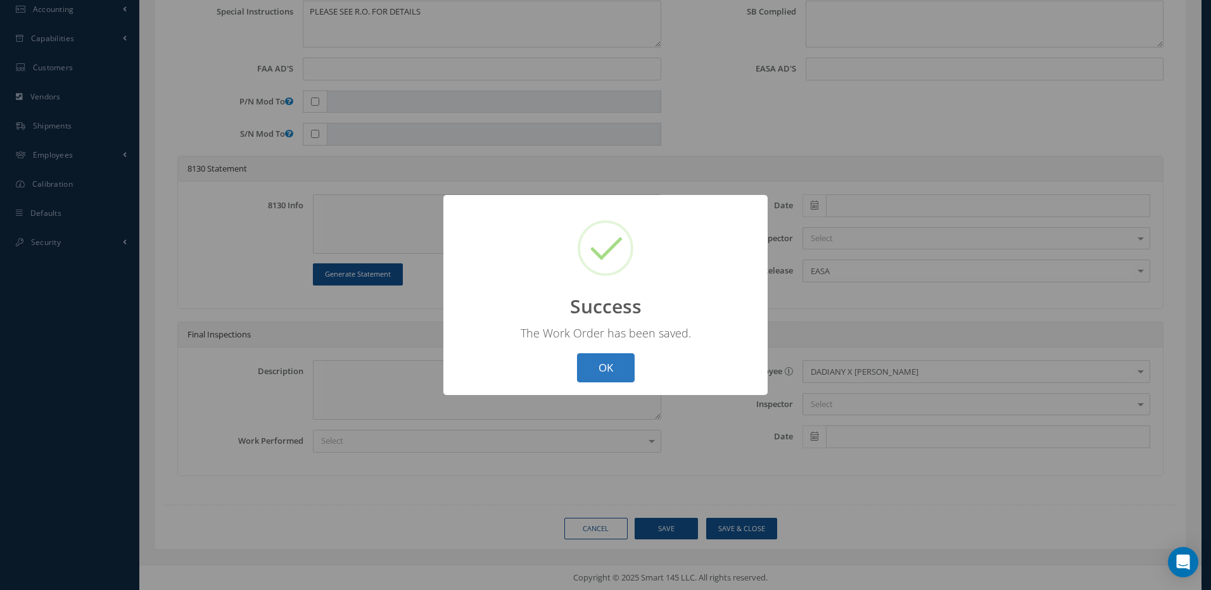
click at [615, 367] on button "OK" at bounding box center [606, 368] width 58 height 30
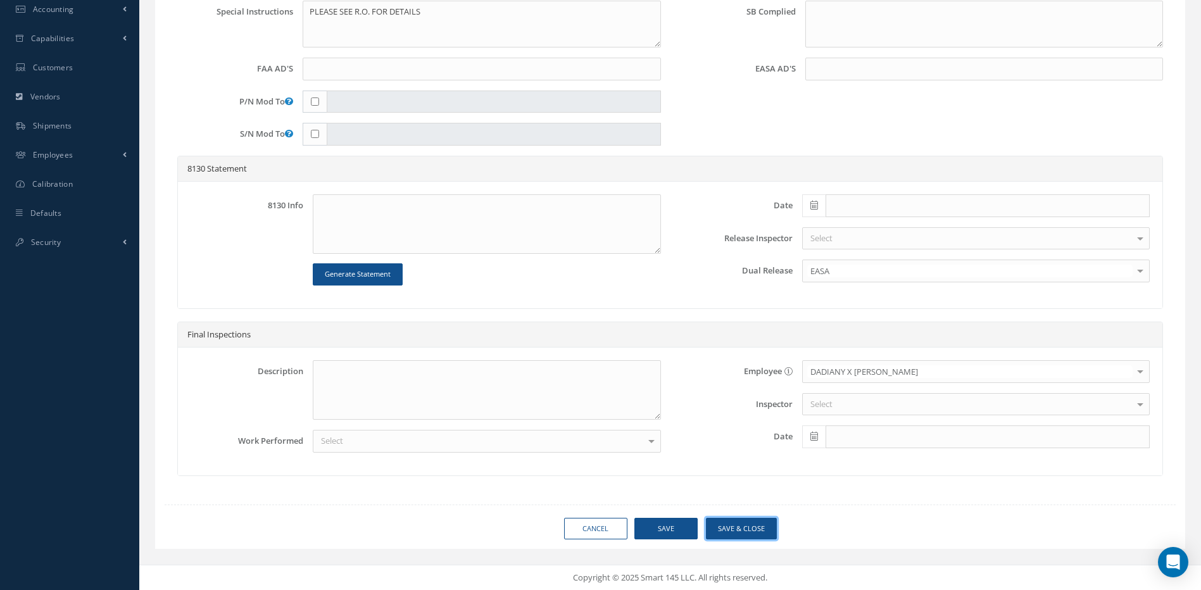
click at [740, 530] on button "Save & Close" at bounding box center [741, 529] width 71 height 22
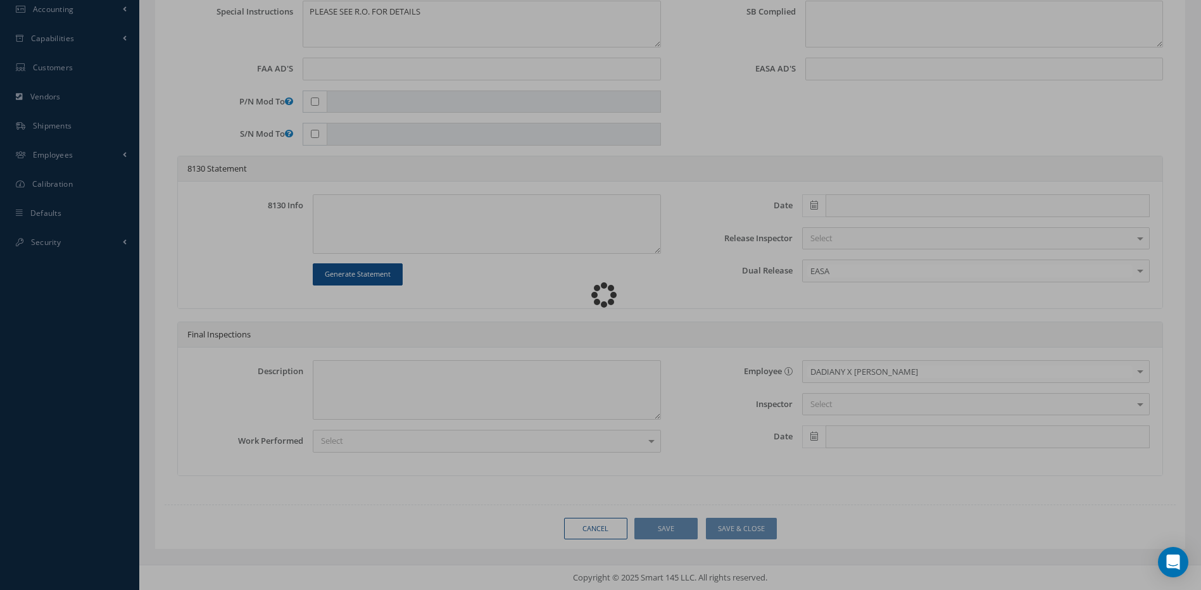
type input "ROSEMOUNT AEROSPACE"
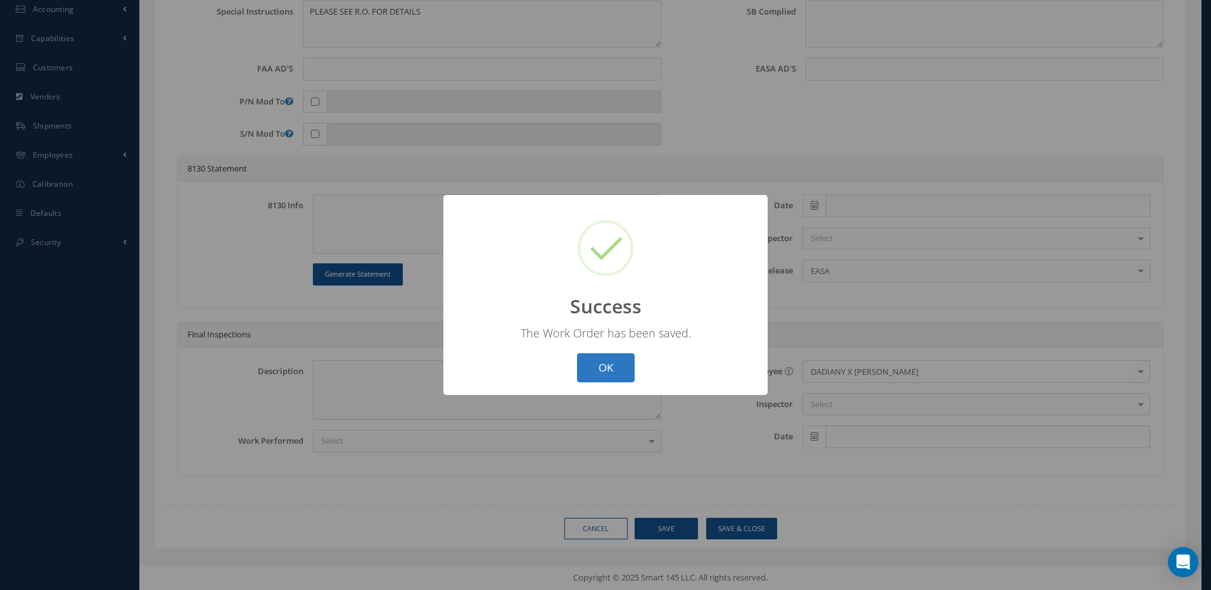
click at [605, 361] on button "OK" at bounding box center [606, 368] width 58 height 30
select select "25"
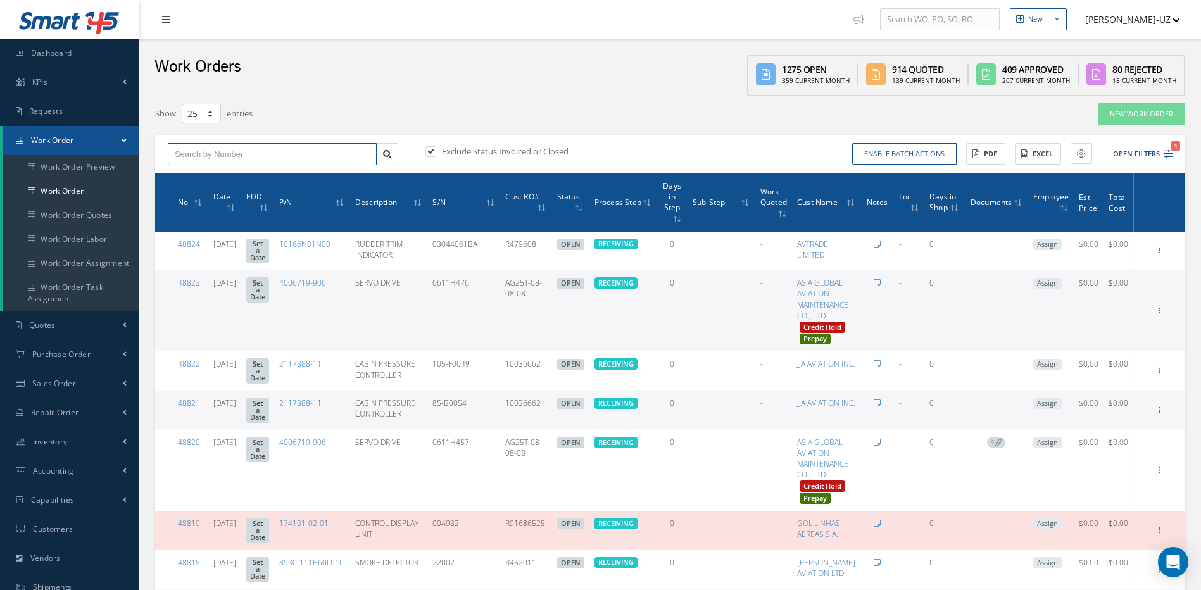
click at [250, 150] on input "text" at bounding box center [272, 154] width 209 height 23
type input "47428"
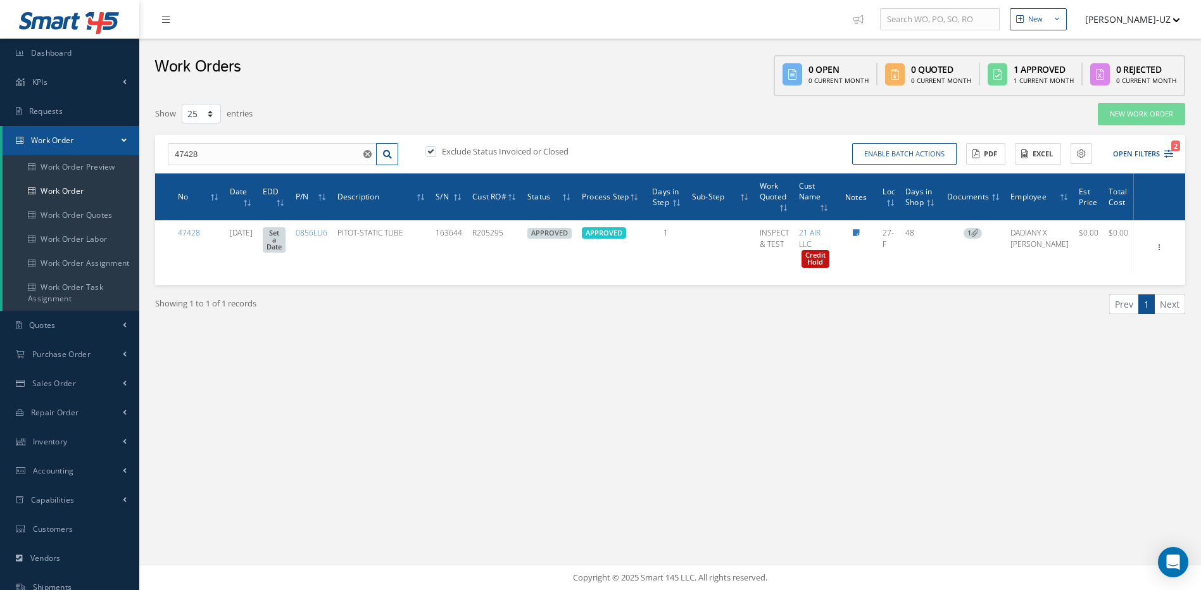
click at [653, 401] on div "New New Work Order New Purchase Order New Customer Quote New Sales Order New Re…" at bounding box center [670, 295] width 1062 height 590
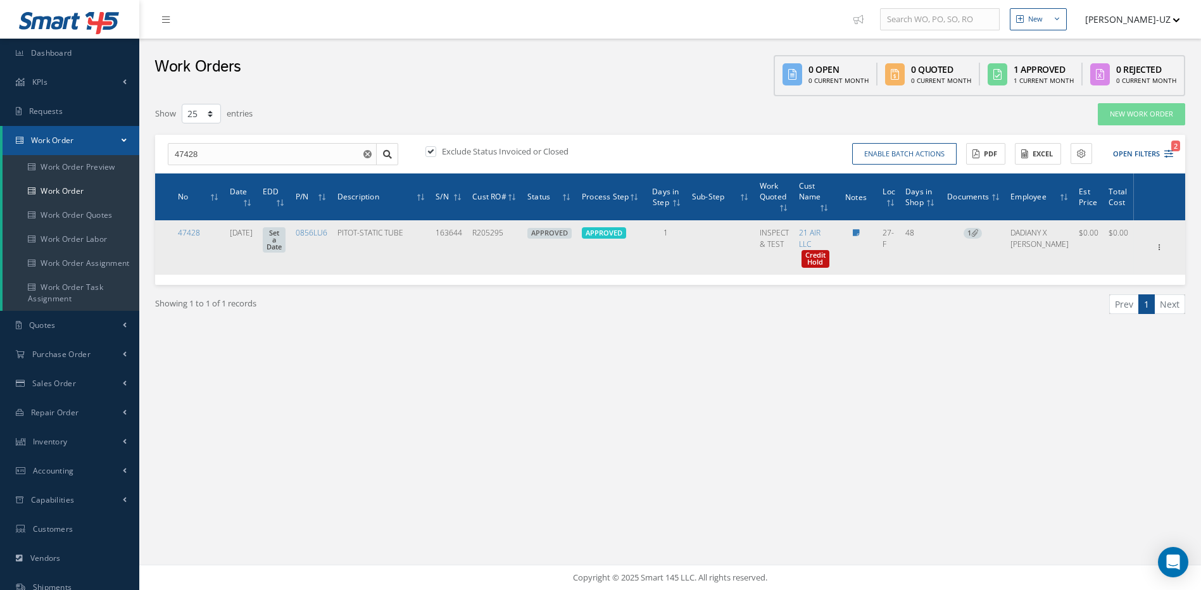
drag, startPoint x: 528, startPoint y: 233, endPoint x: 495, endPoint y: 236, distance: 33.1
click at [495, 236] on td "R205295" at bounding box center [494, 247] width 55 height 54
copy td "R205295"
click at [1161, 248] on icon at bounding box center [1160, 246] width 13 height 10
click at [1090, 351] on link "Documents" at bounding box center [1102, 354] width 100 height 16
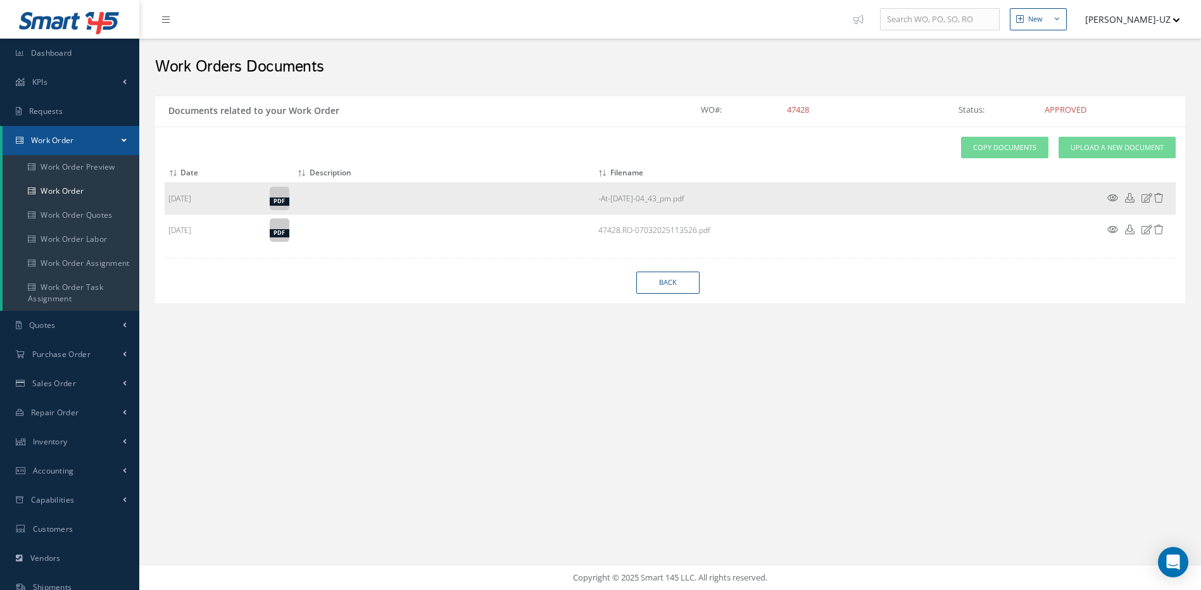
click at [1110, 195] on icon at bounding box center [1112, 197] width 11 height 9
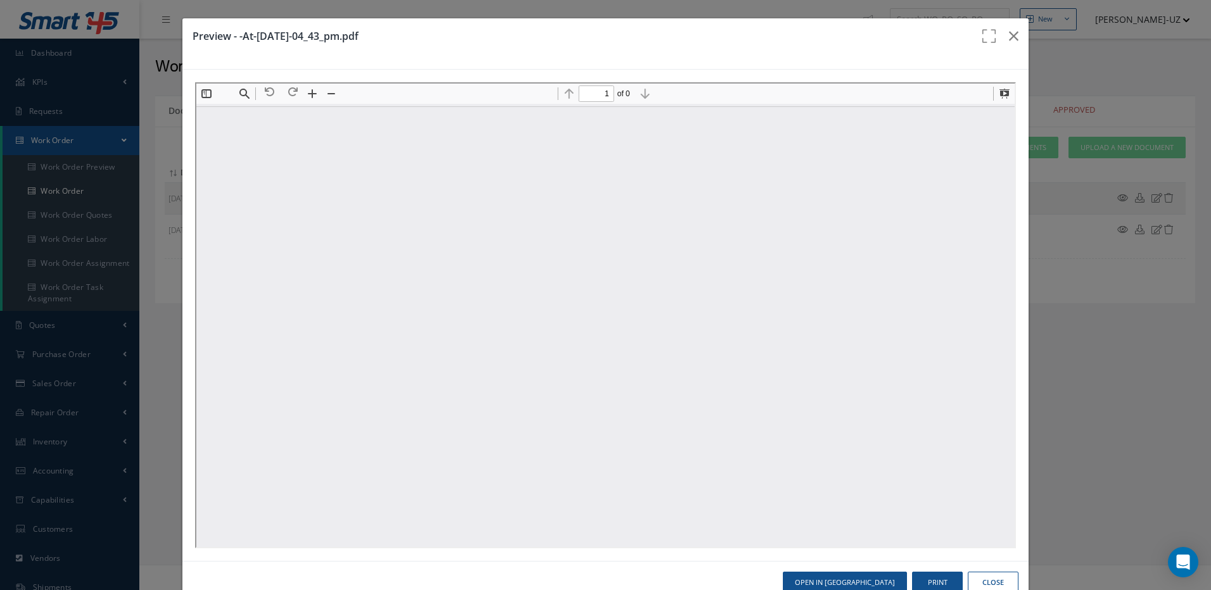
type input "2"
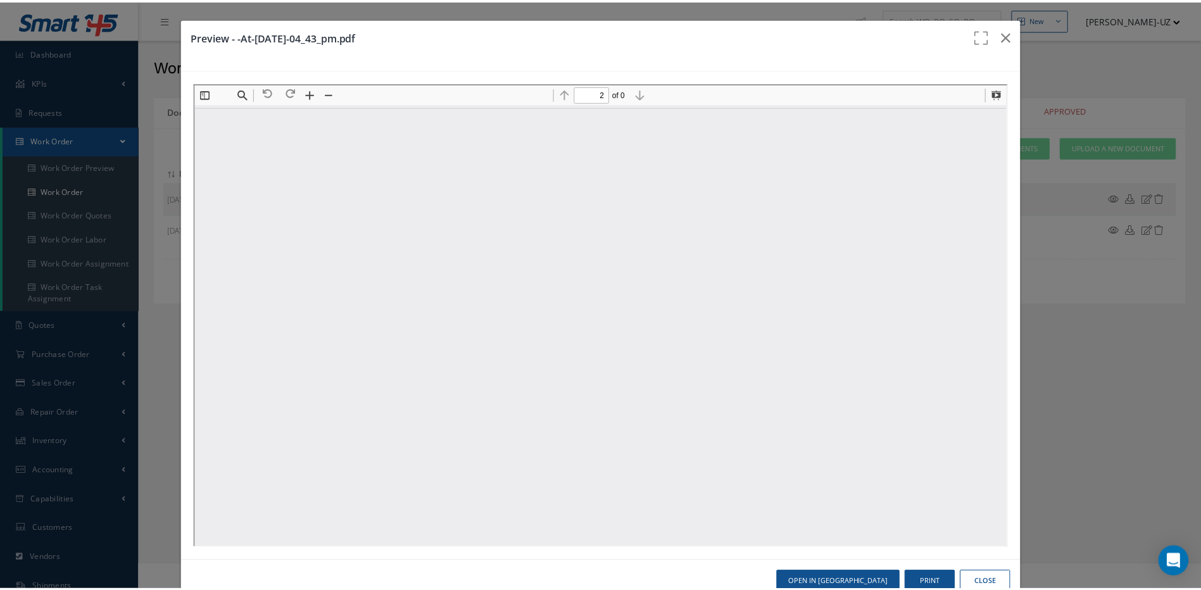
scroll to position [893, 0]
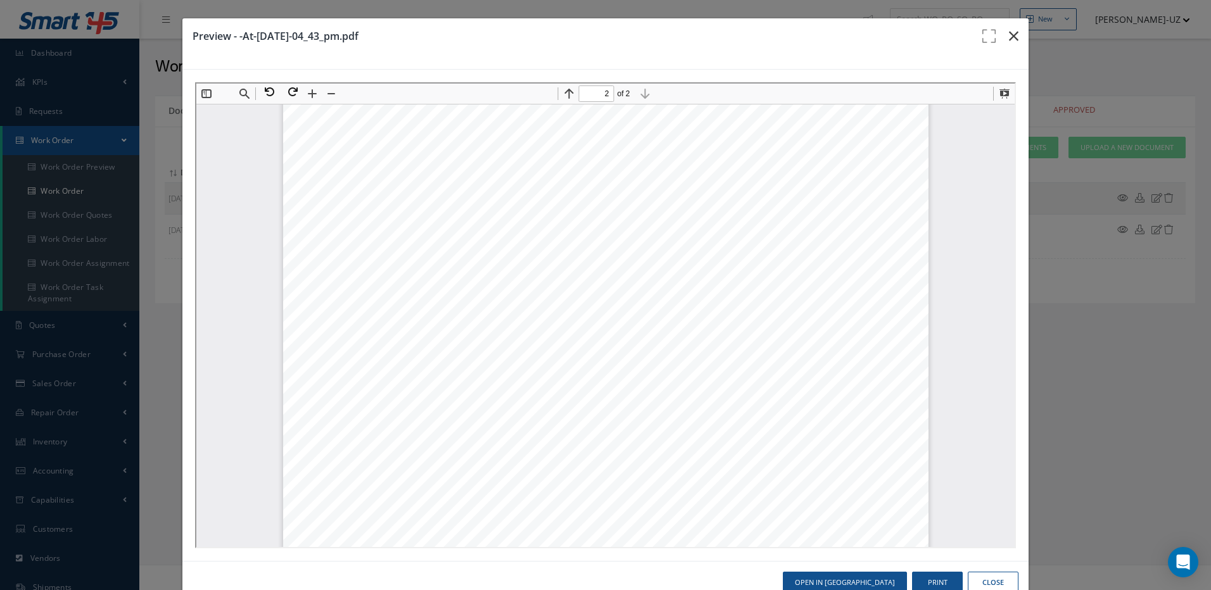
click at [1009, 37] on icon "button" at bounding box center [1013, 35] width 9 height 15
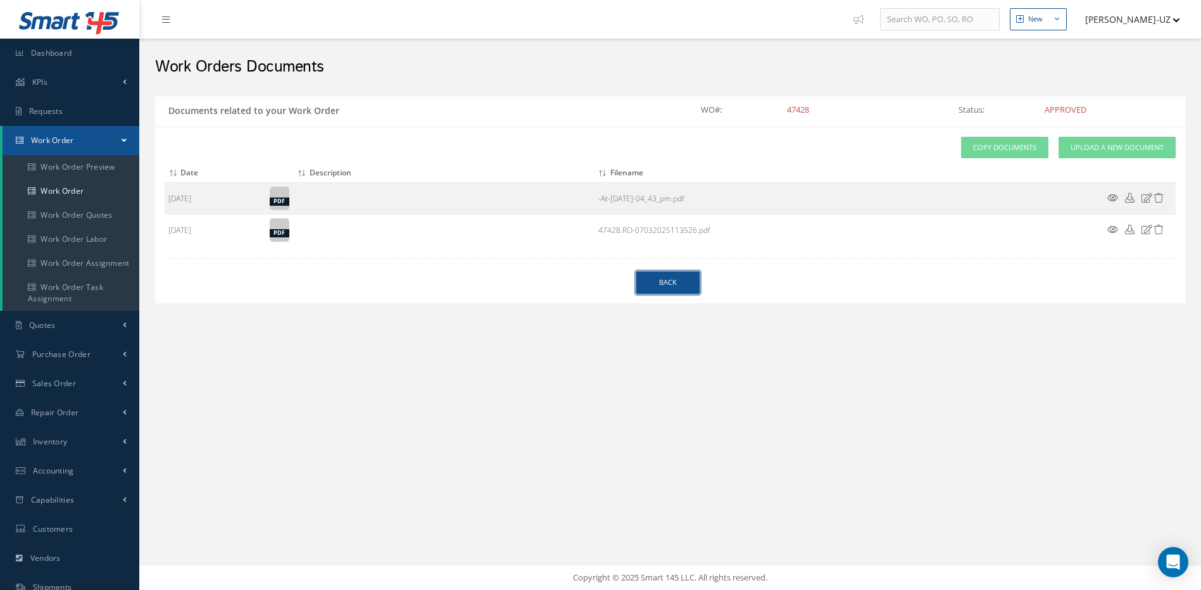
click at [661, 280] on link "Back" at bounding box center [667, 283] width 63 height 22
select select "25"
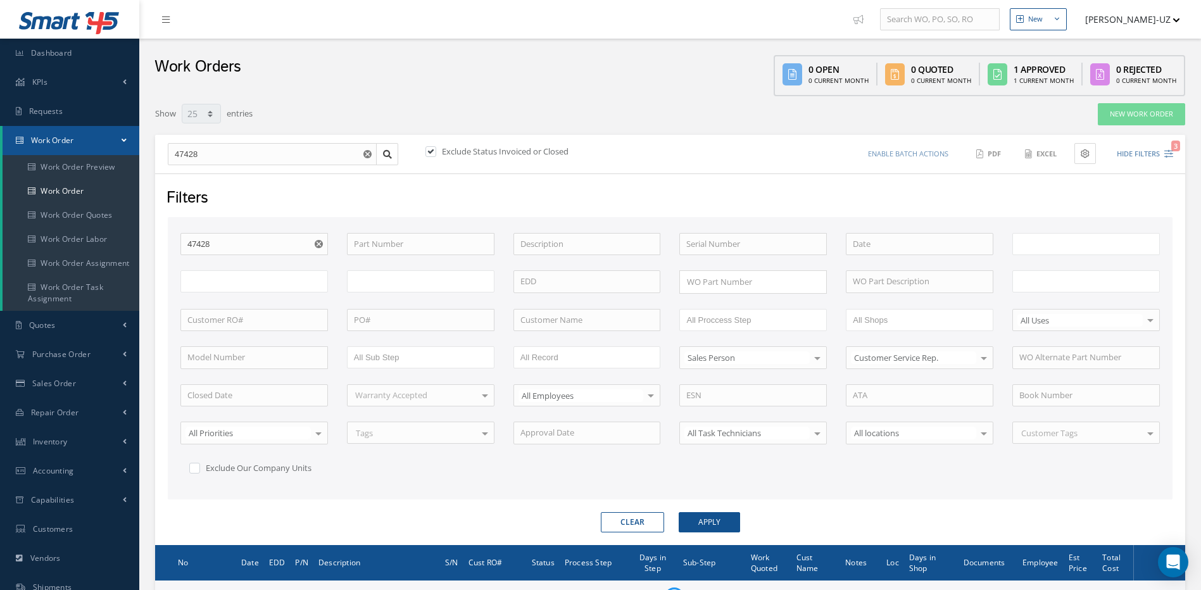
type input "All Work Request"
type input "All Work Performed"
type input "All Status"
type input "WO Part Status"
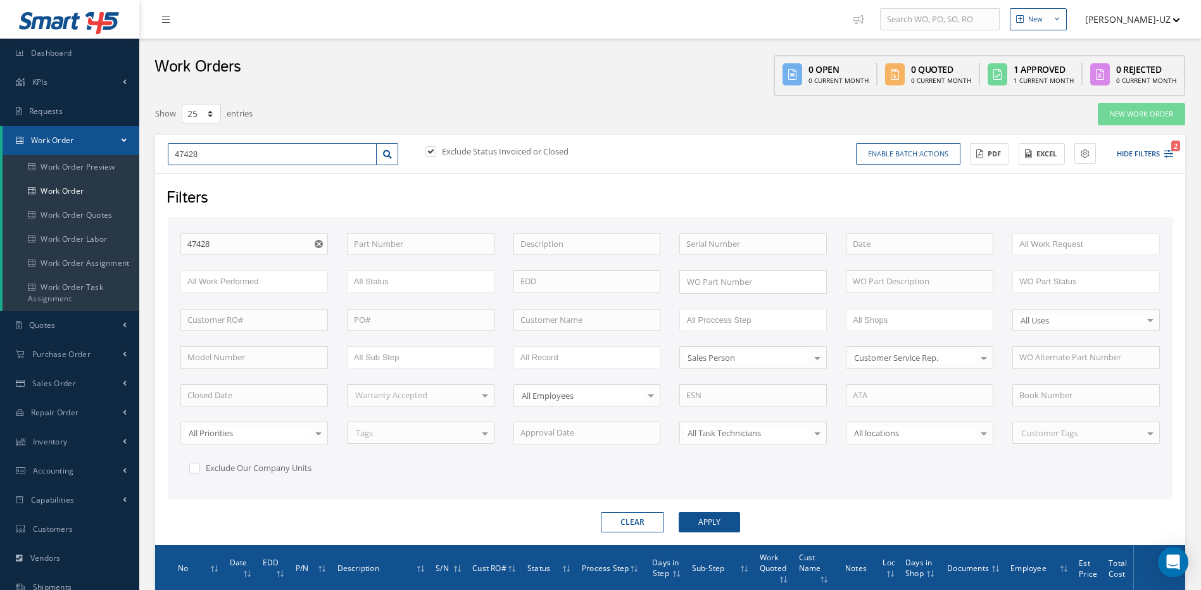
drag, startPoint x: 236, startPoint y: 149, endPoint x: 153, endPoint y: 151, distance: 82.3
click at [153, 151] on div "Show 10 25 50 100 entries New Work Order 47428 Exclude Status Invoiced or Close…" at bounding box center [670, 410] width 1049 height 615
type input "4"
type input "47"
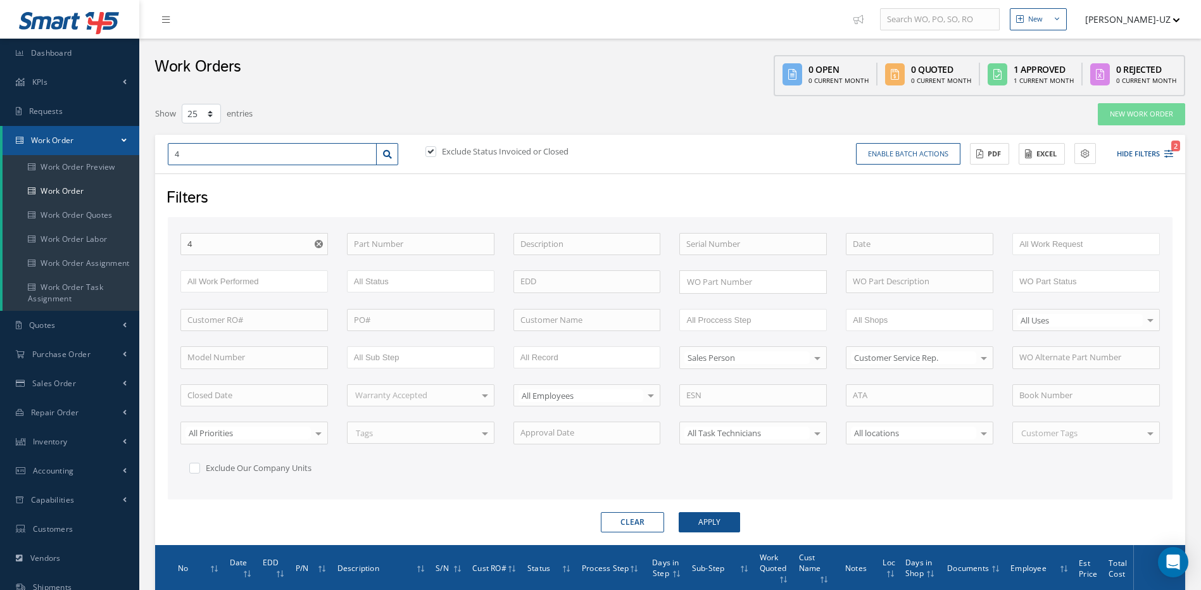
type input "47"
type input "475"
type input "4758"
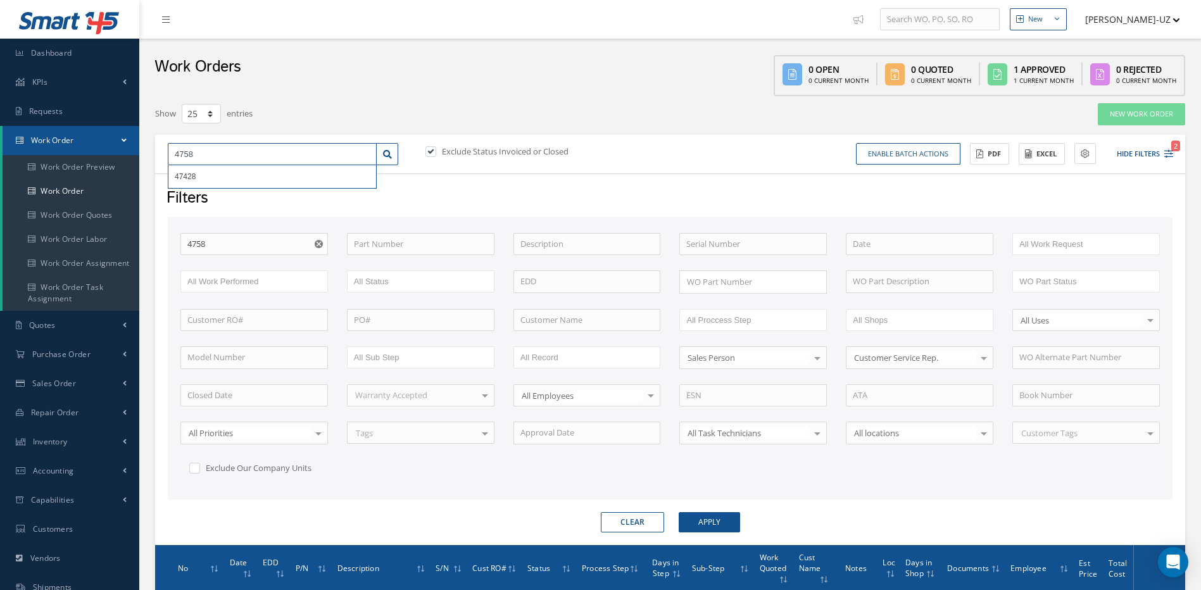
type input "47588"
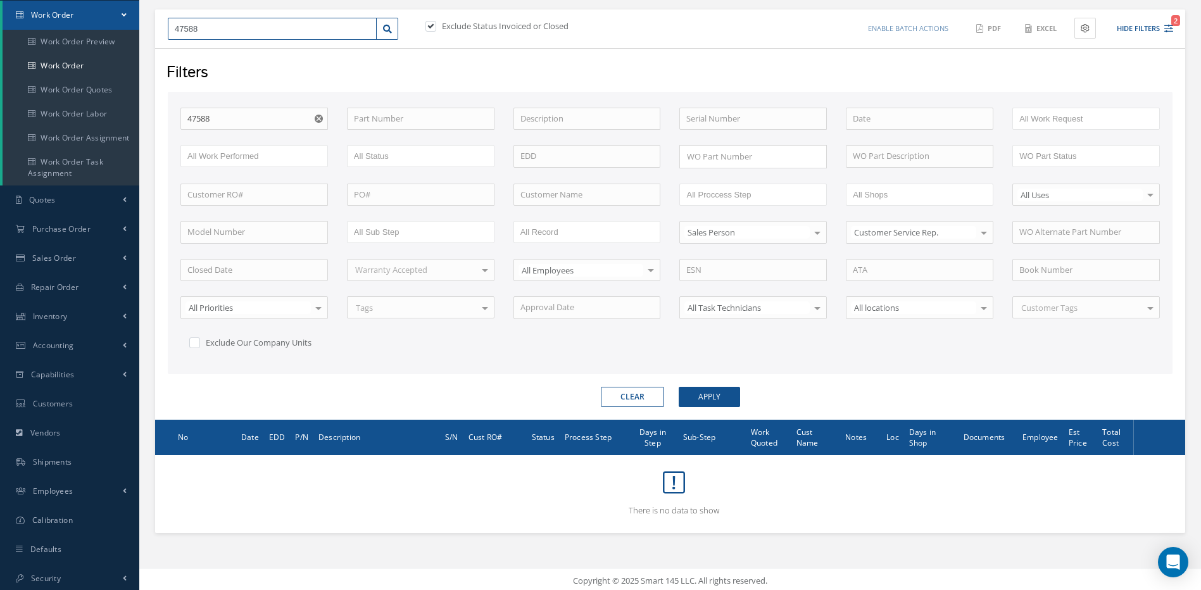
scroll to position [127, 0]
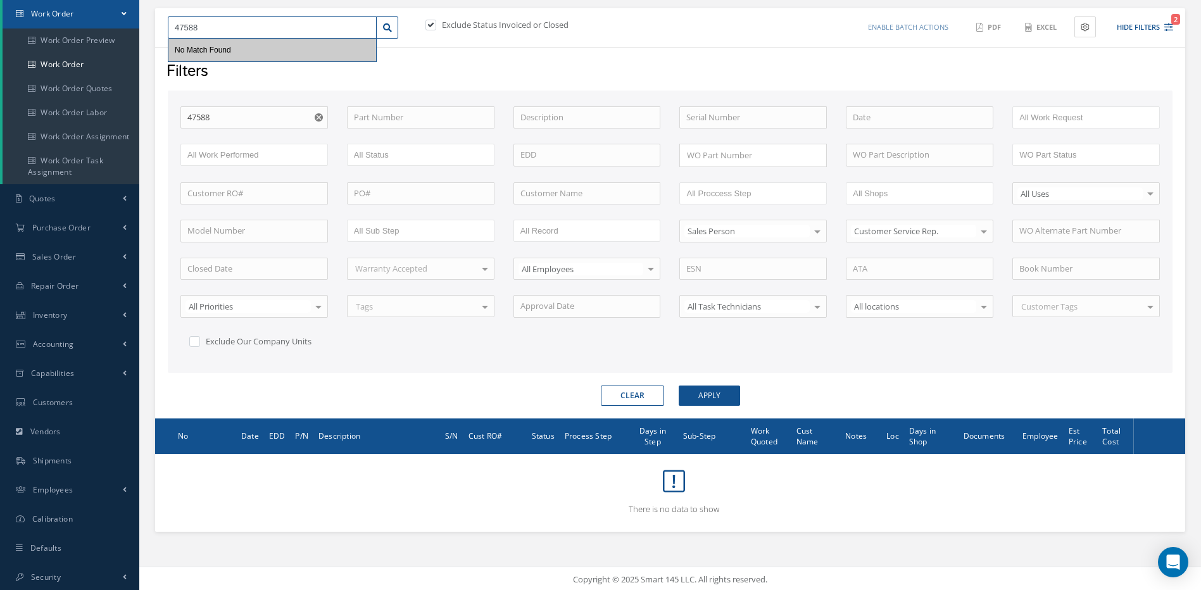
drag, startPoint x: 249, startPoint y: 27, endPoint x: 159, endPoint y: 32, distance: 90.6
click at [159, 32] on div "47588 No Match Found" at bounding box center [282, 27] width 249 height 23
type input "4"
type input "47"
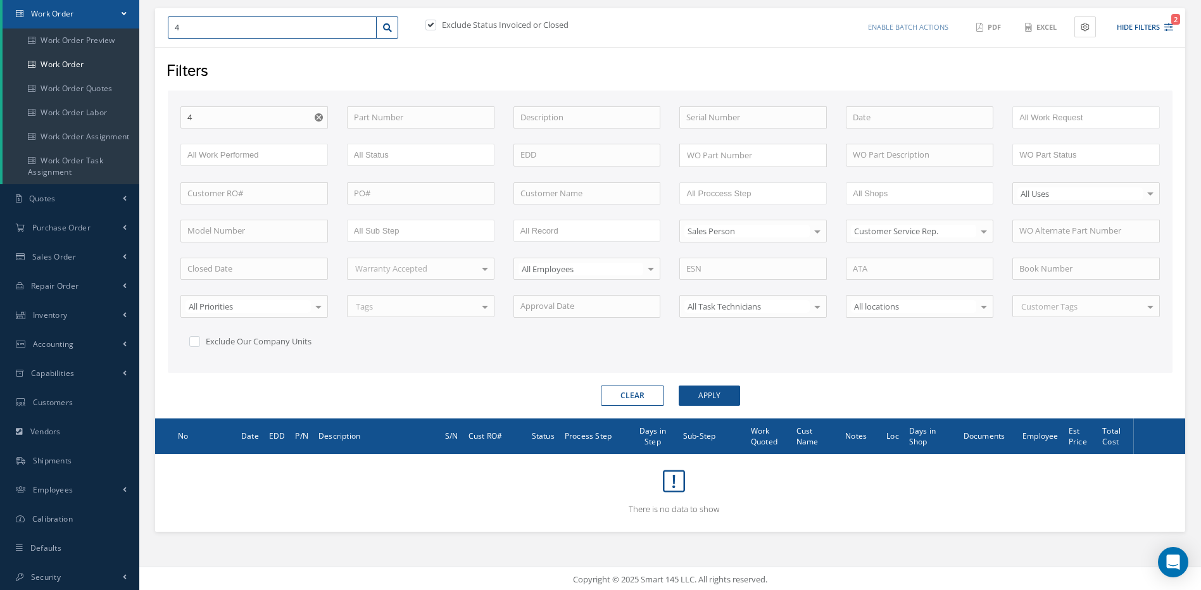
type input "47"
type input "477"
type input "4773"
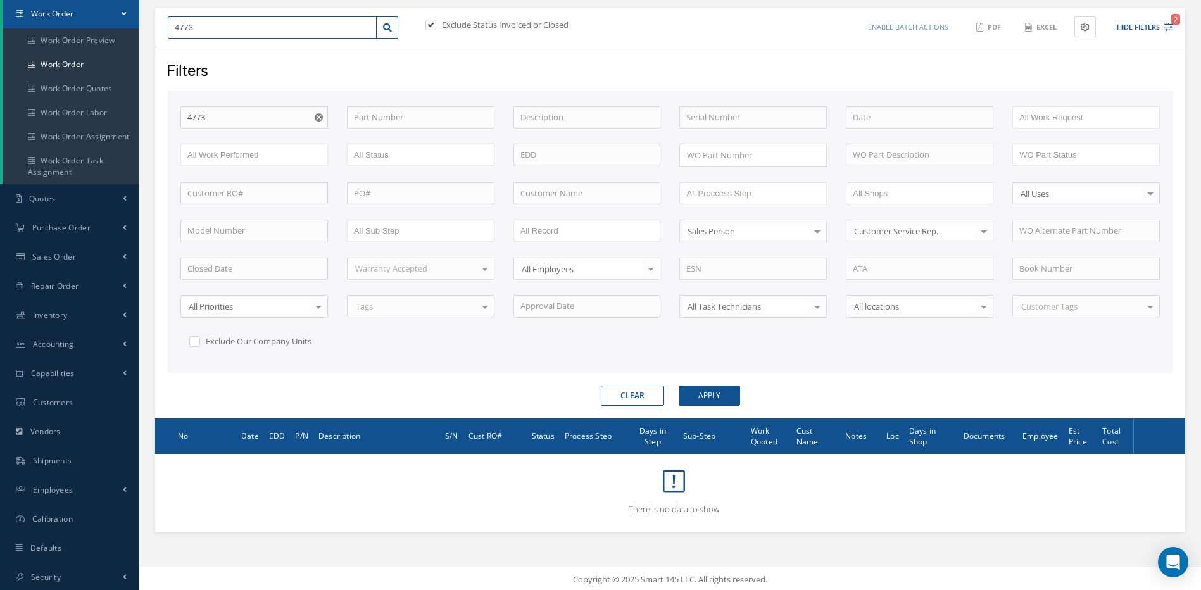
type input "47738"
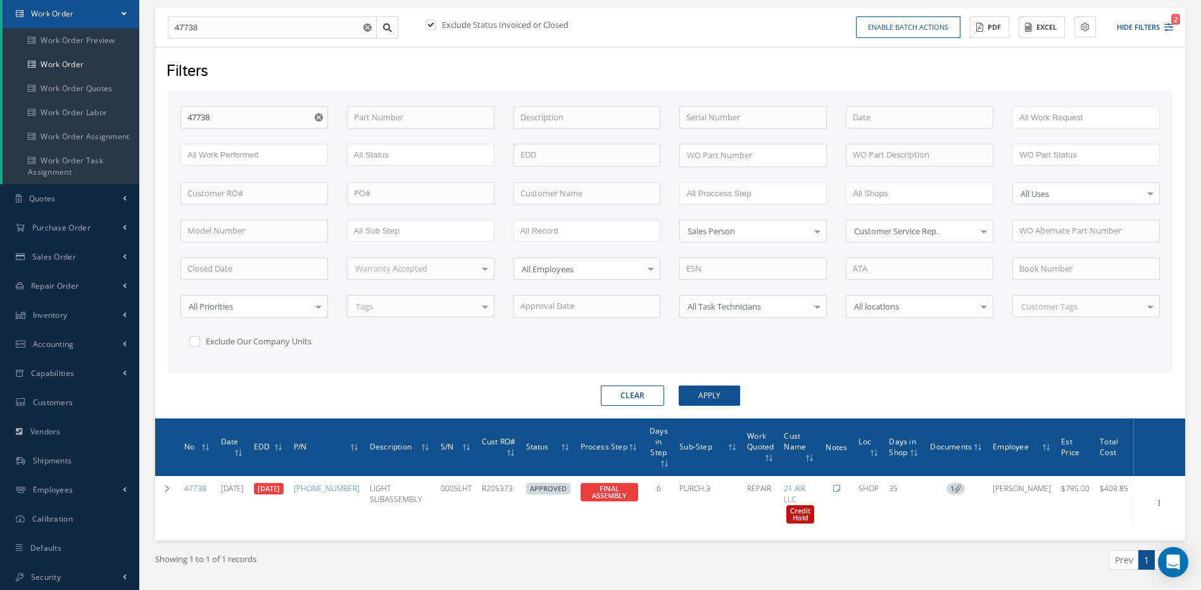
click at [605, 550] on div "Showing 1 to 1 of 1 records" at bounding box center [408, 565] width 525 height 30
click at [236, 115] on input "47738" at bounding box center [254, 117] width 148 height 23
type input "4773"
type input "477"
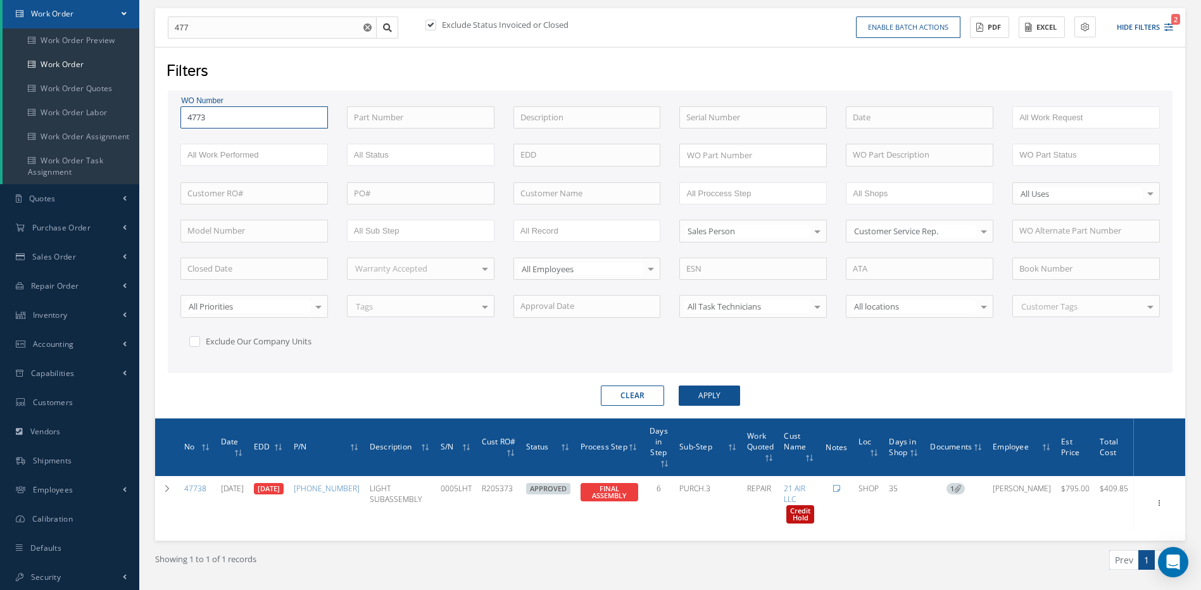
type input "477"
type input "4774"
type input "47742"
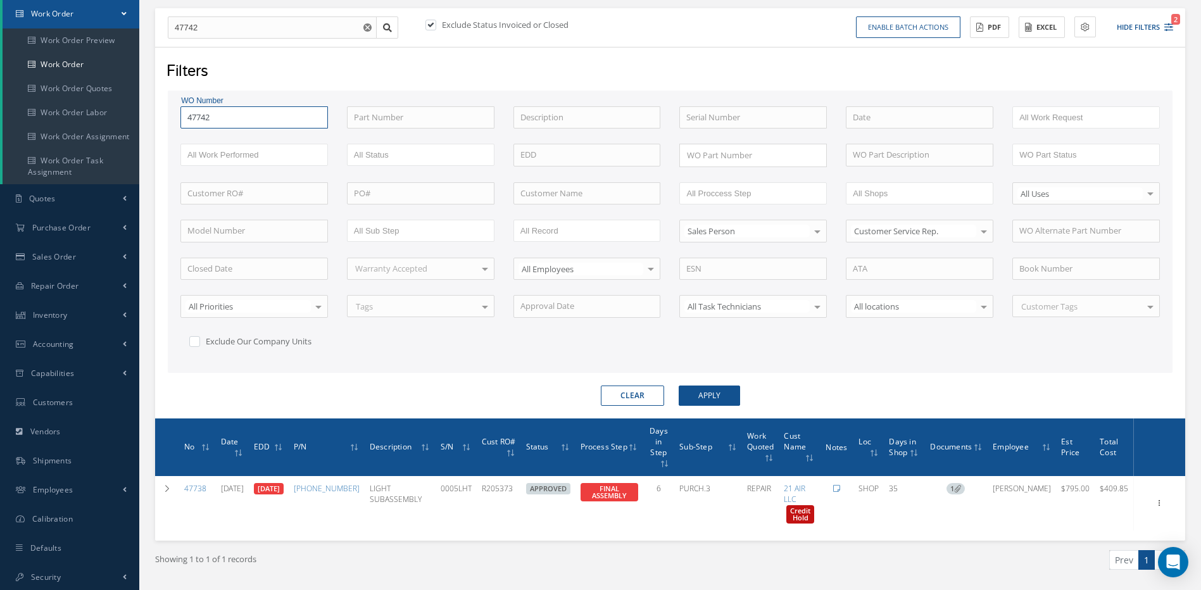
click at [679, 386] on button "Apply" at bounding box center [709, 396] width 61 height 20
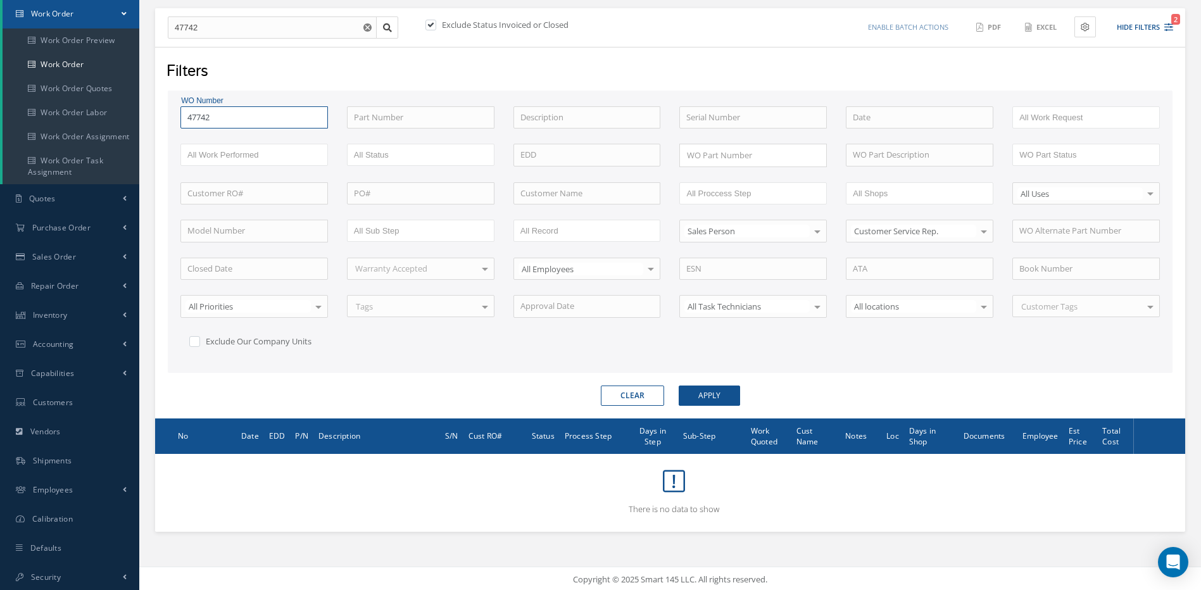
type input "4774"
type input "477"
type input "4773"
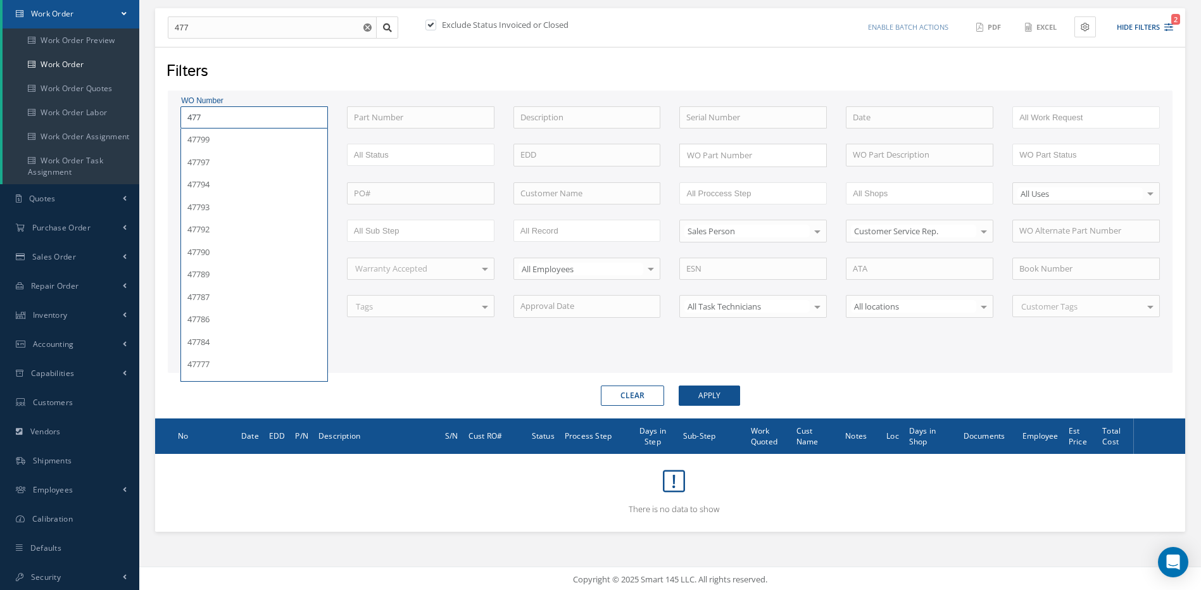
type input "4773"
type input "47738"
click at [679, 386] on button "Apply" at bounding box center [709, 396] width 61 height 20
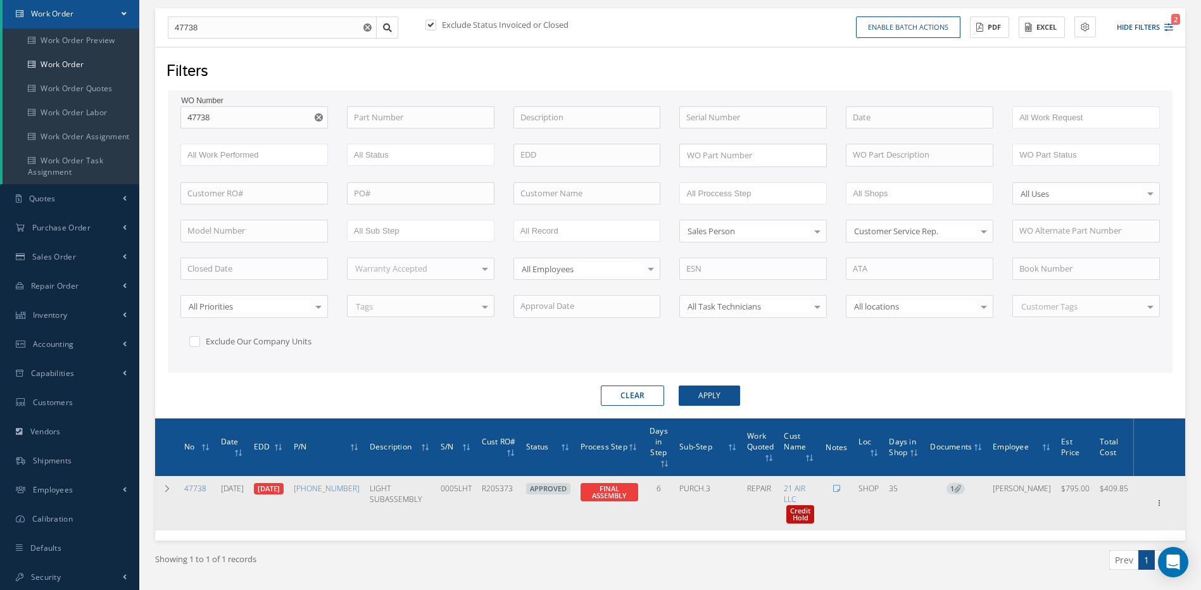
click at [588, 509] on td "Elapsed Time: 5d 18h 13m Attached At: 08/14/2025 Attached By: IVET VALDES FINAL…" at bounding box center [610, 503] width 68 height 54
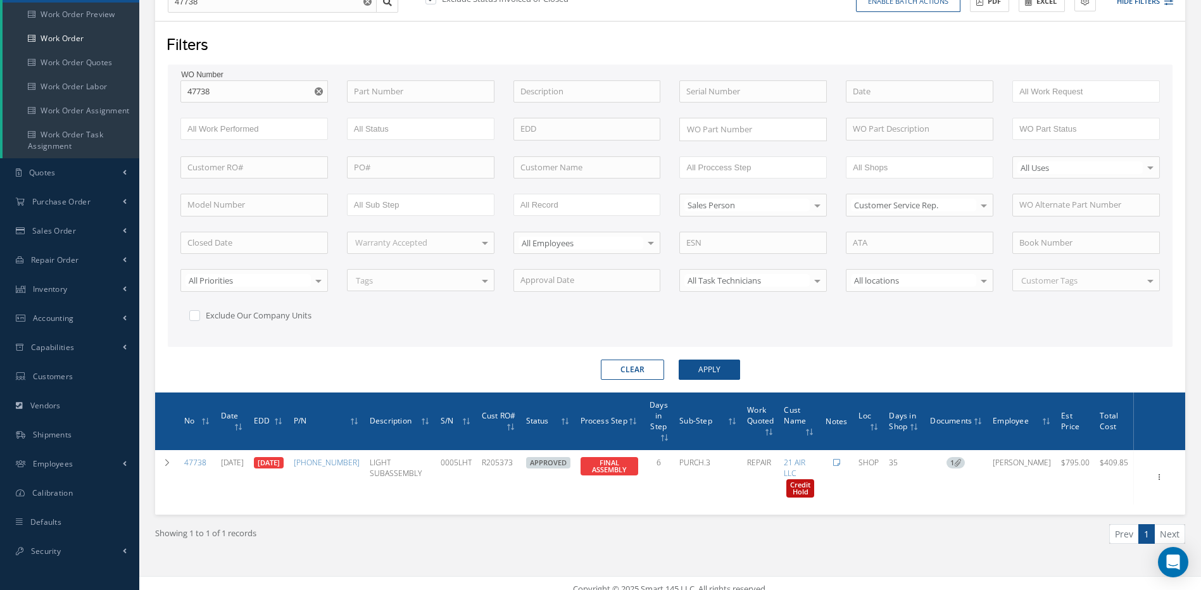
scroll to position [153, 0]
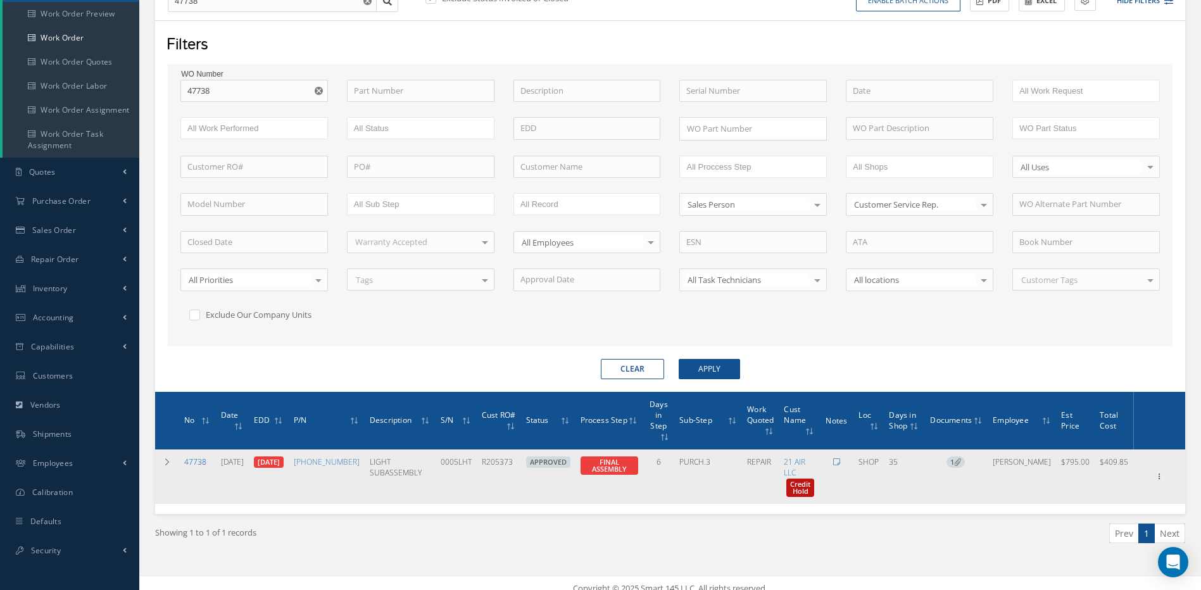
drag, startPoint x: 162, startPoint y: 453, endPoint x: 184, endPoint y: 454, distance: 22.2
click at [164, 453] on td at bounding box center [167, 477] width 24 height 54
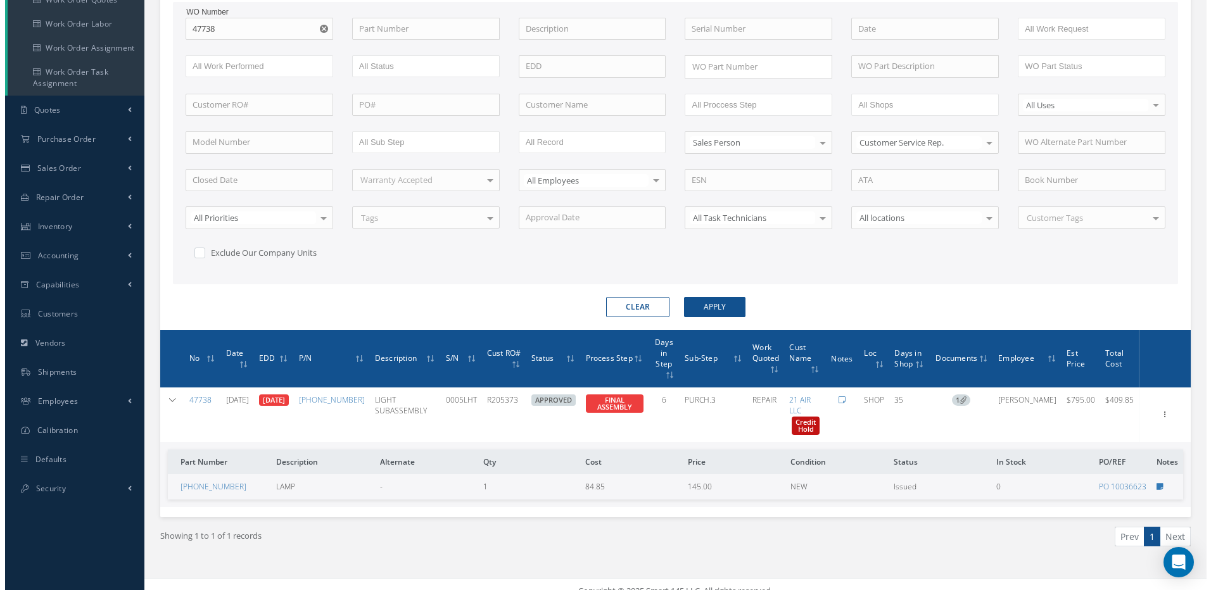
scroll to position [218, 0]
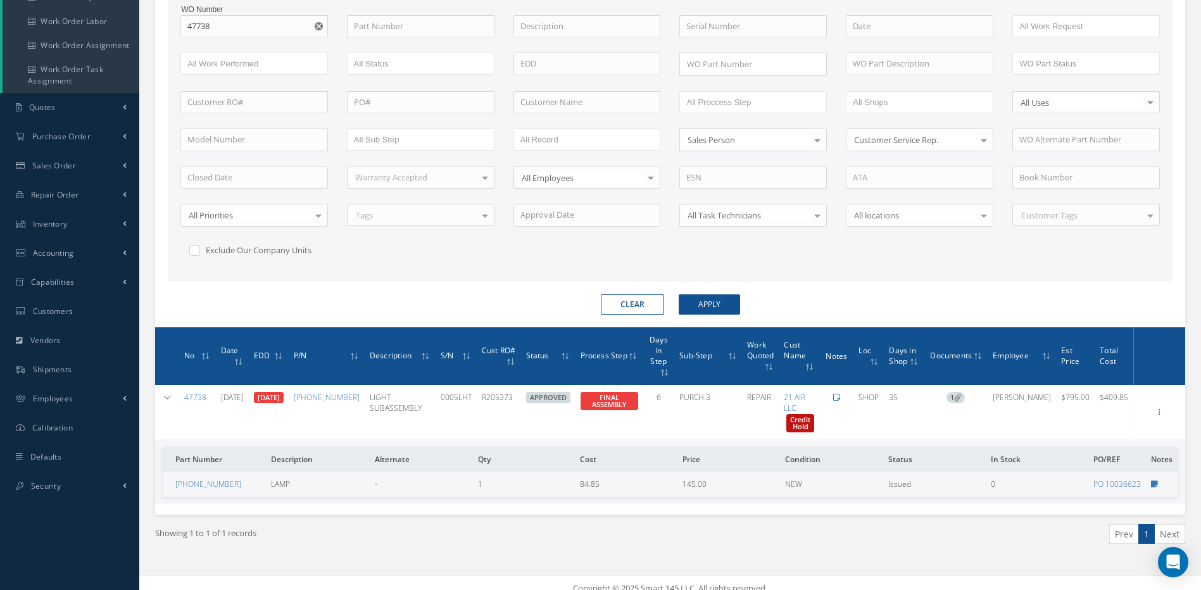
click at [840, 394] on icon at bounding box center [836, 398] width 7 height 8
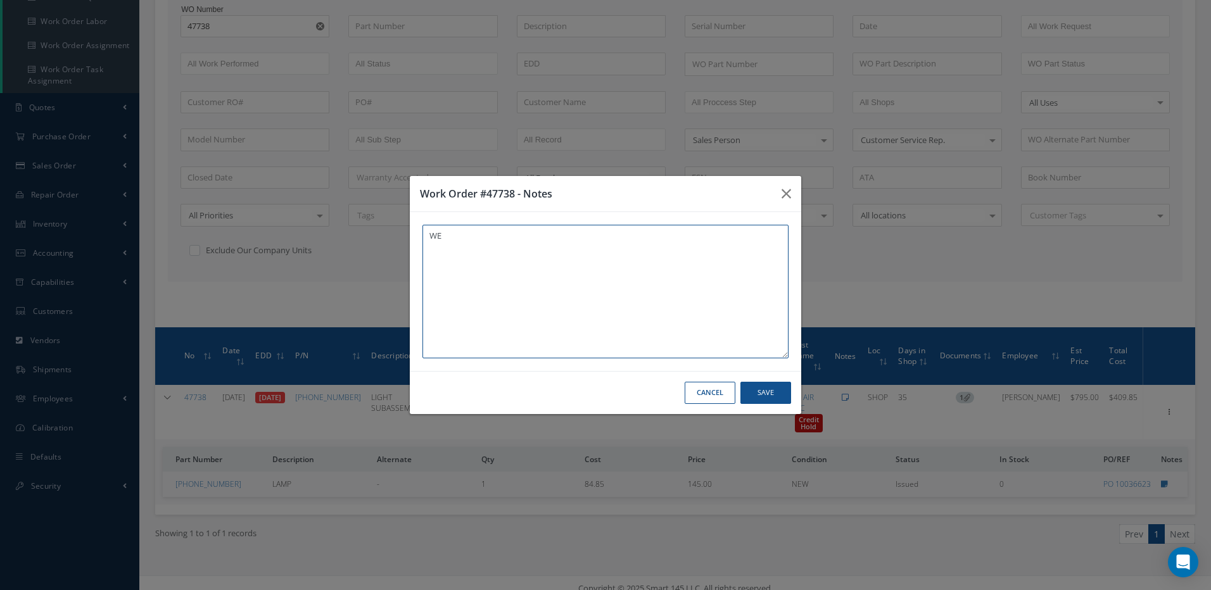
type textarea "W"
type textarea "THE SHOP MISSED TO ORDR A REFLECTOR. IT WAS ORDERED ON 08/19. DUE IN BY"
click at [762, 388] on button "Save" at bounding box center [765, 393] width 51 height 22
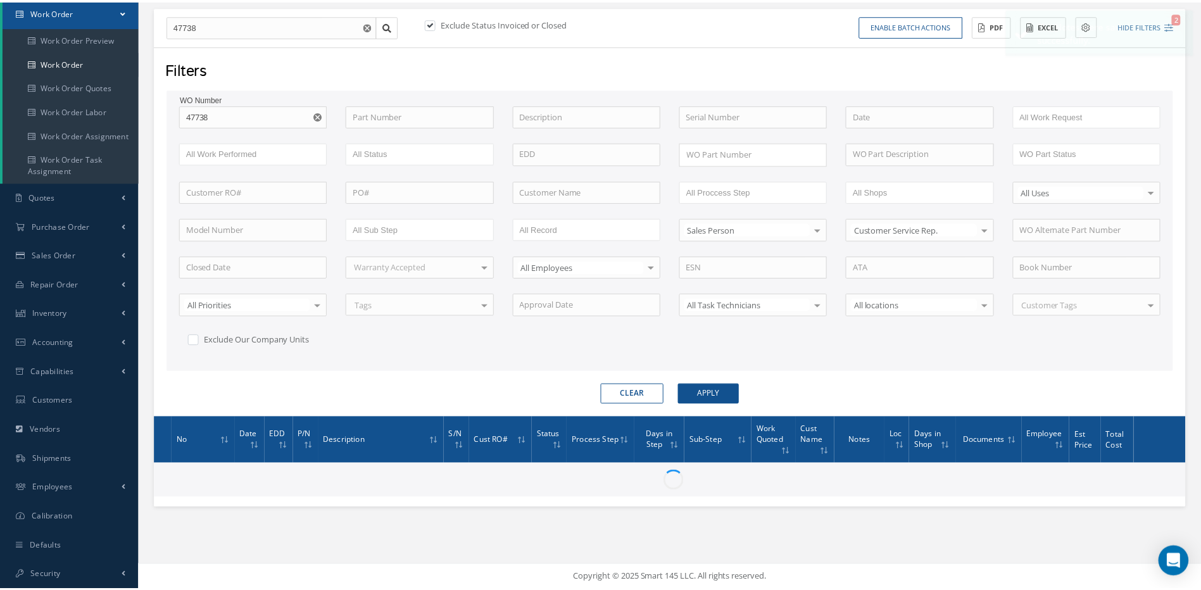
scroll to position [129, 0]
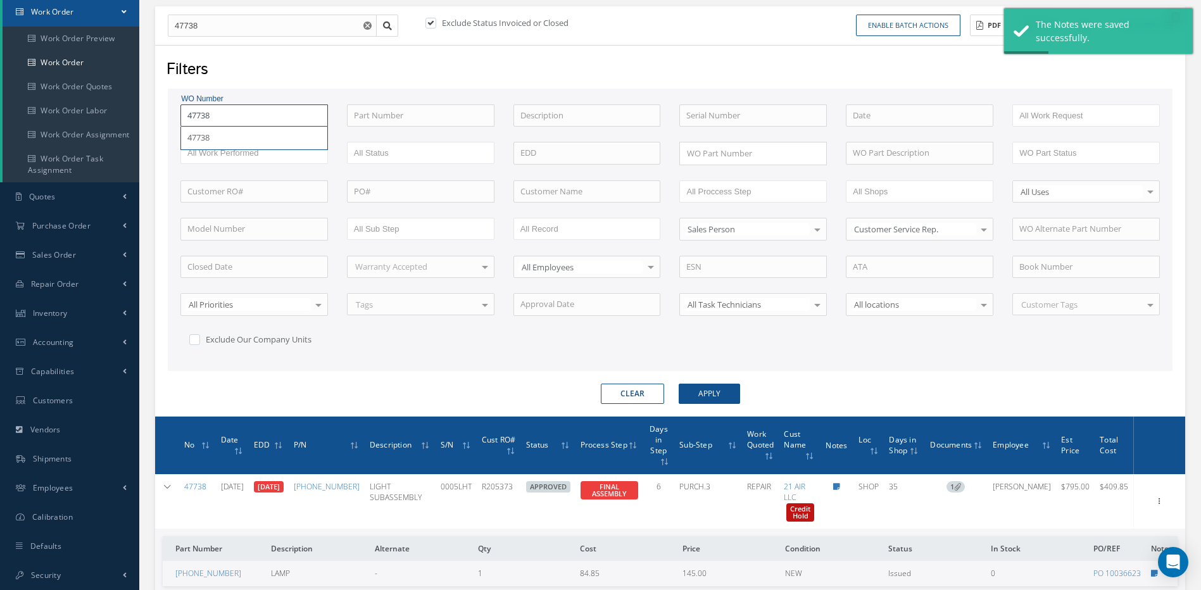
click at [228, 113] on input "47738" at bounding box center [254, 115] width 148 height 23
type input "4773"
type input "477"
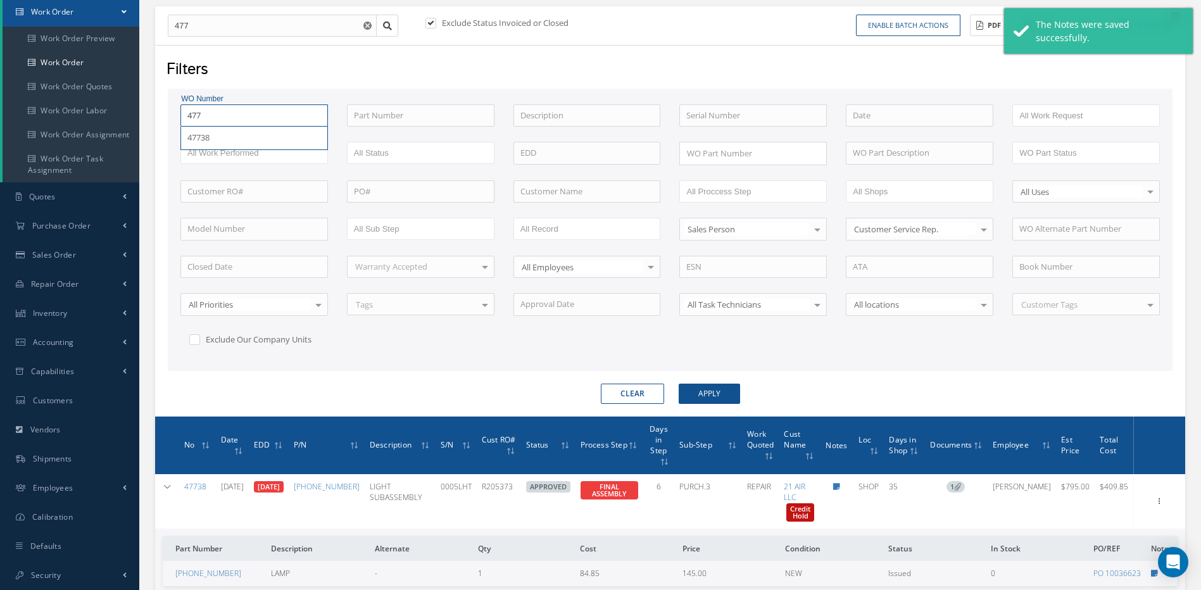
type input "4774"
type input "47742"
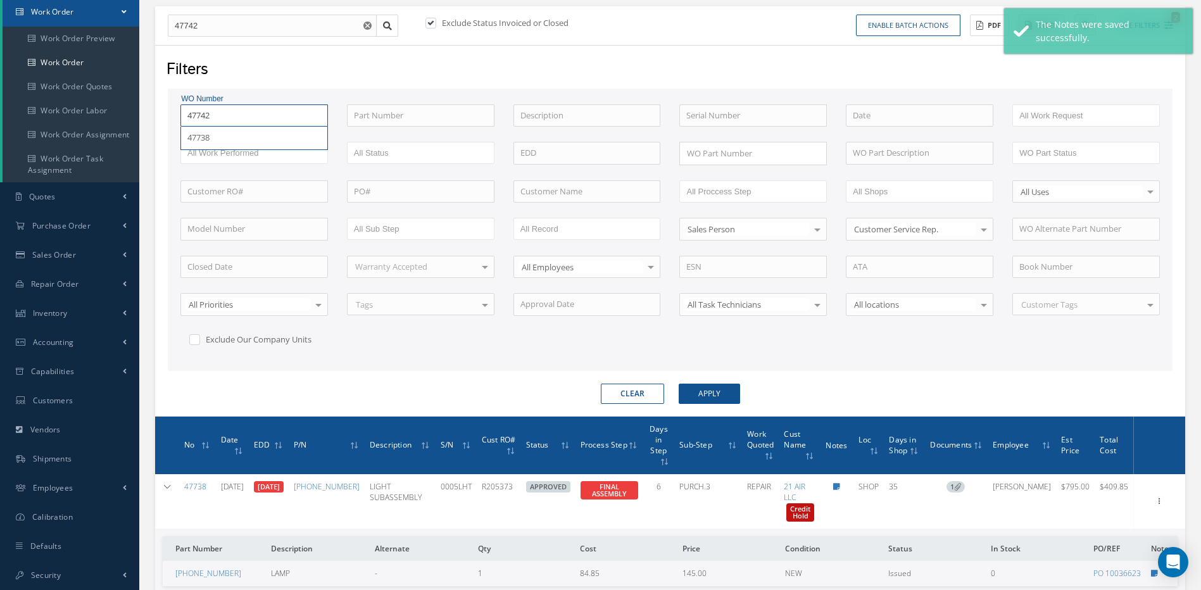
type input "47742"
click at [679, 384] on button "Apply" at bounding box center [709, 394] width 61 height 20
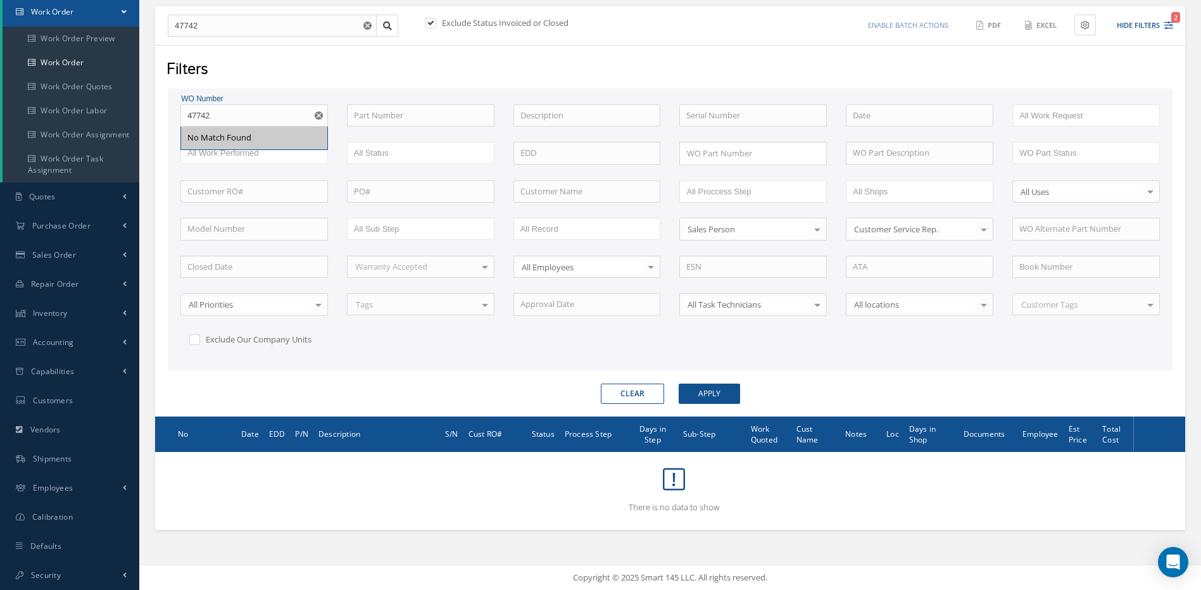
click at [436, 22] on label at bounding box center [437, 22] width 3 height 11
click at [432, 22] on input "checkbox" at bounding box center [429, 24] width 8 height 8
checkbox input "false"
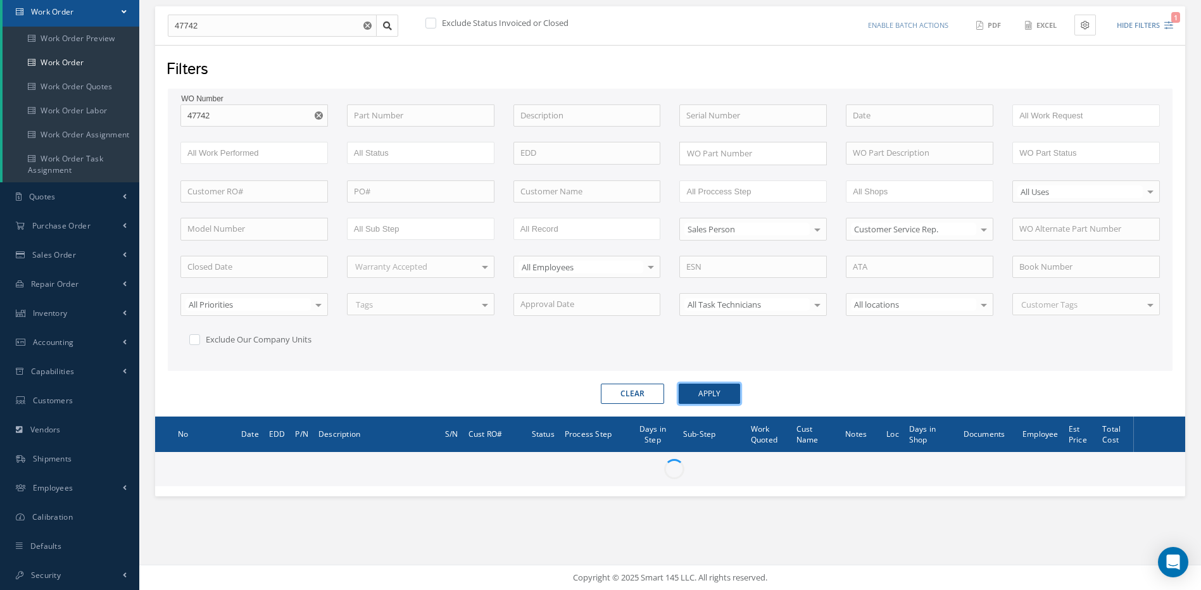
click at [719, 393] on button "Apply" at bounding box center [709, 394] width 61 height 20
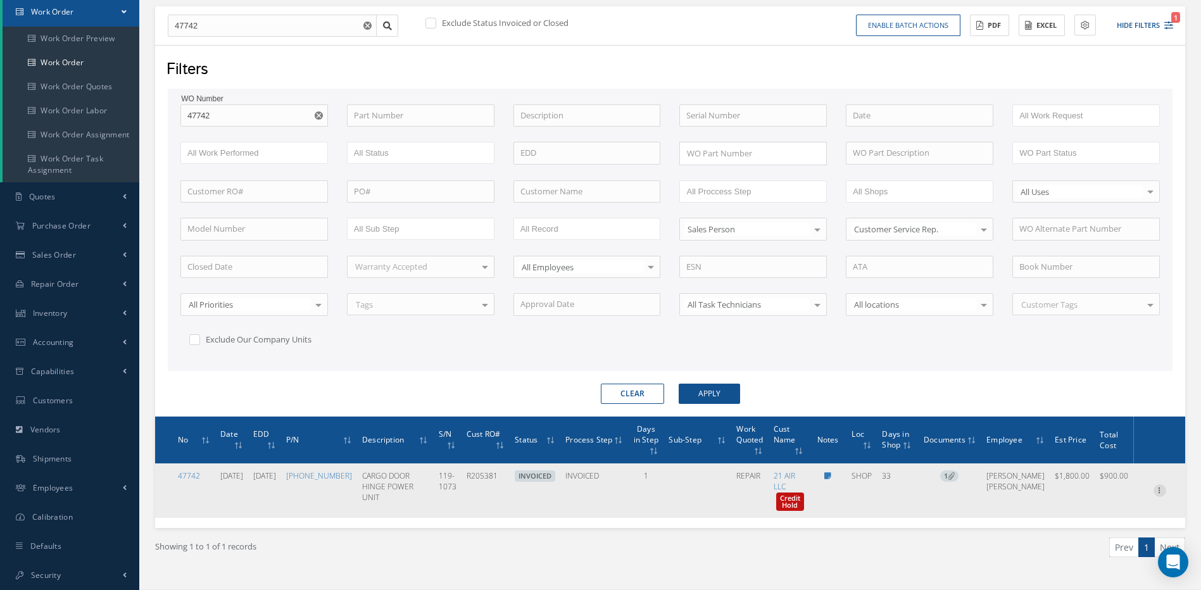
click at [1161, 487] on icon at bounding box center [1160, 489] width 13 height 10
click at [1082, 501] on link "Edit" at bounding box center [1102, 505] width 100 height 16
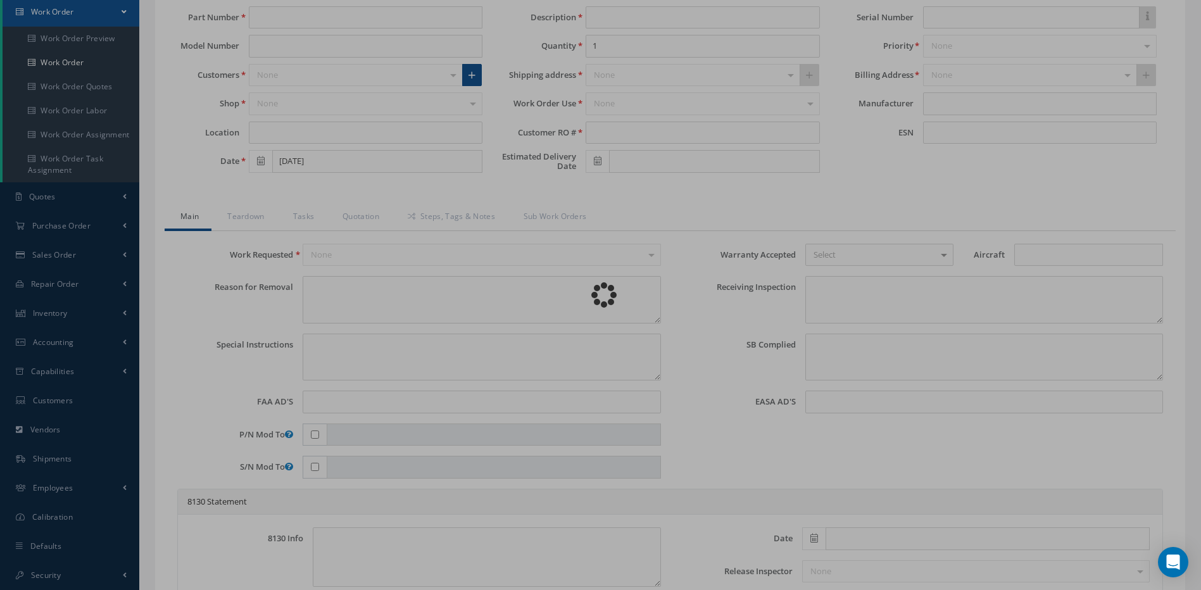
type input "732-13650-13"
type input "SHOP"
type input "07/16/2025"
type input "CARGO DOOR HINGE POWER UNIT"
type input "R205381"
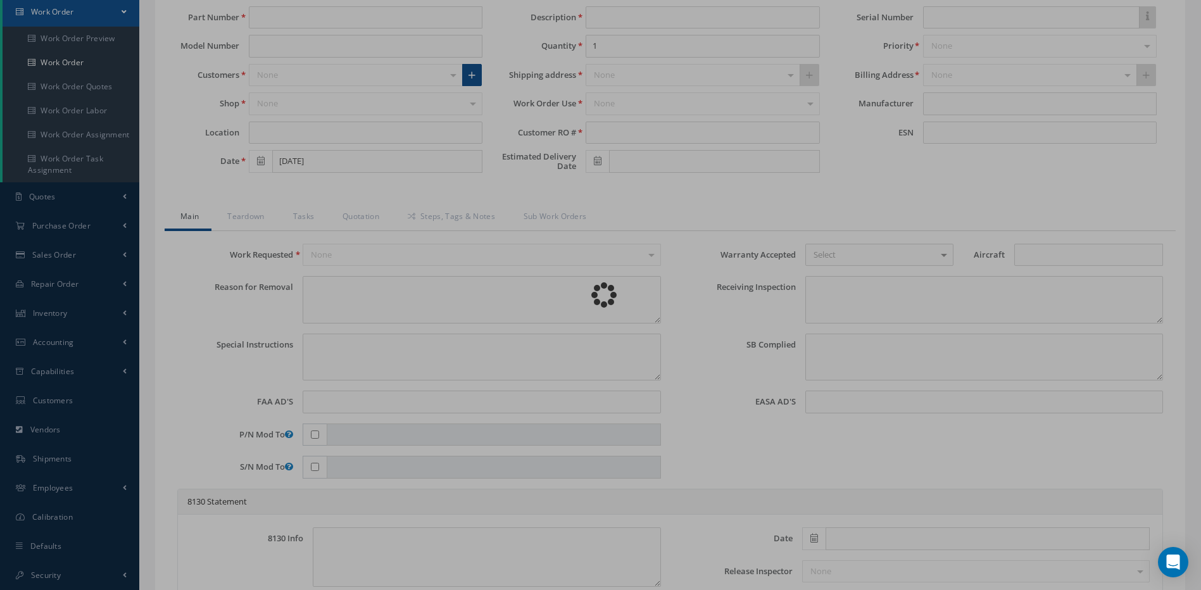
type input "[DATE]"
type input "119-1073"
type textarea "NONE"
type textarea "PLEASE SEE R.O. FOR DETAILS"
type textarea "NO VISUAL DAMAGE"
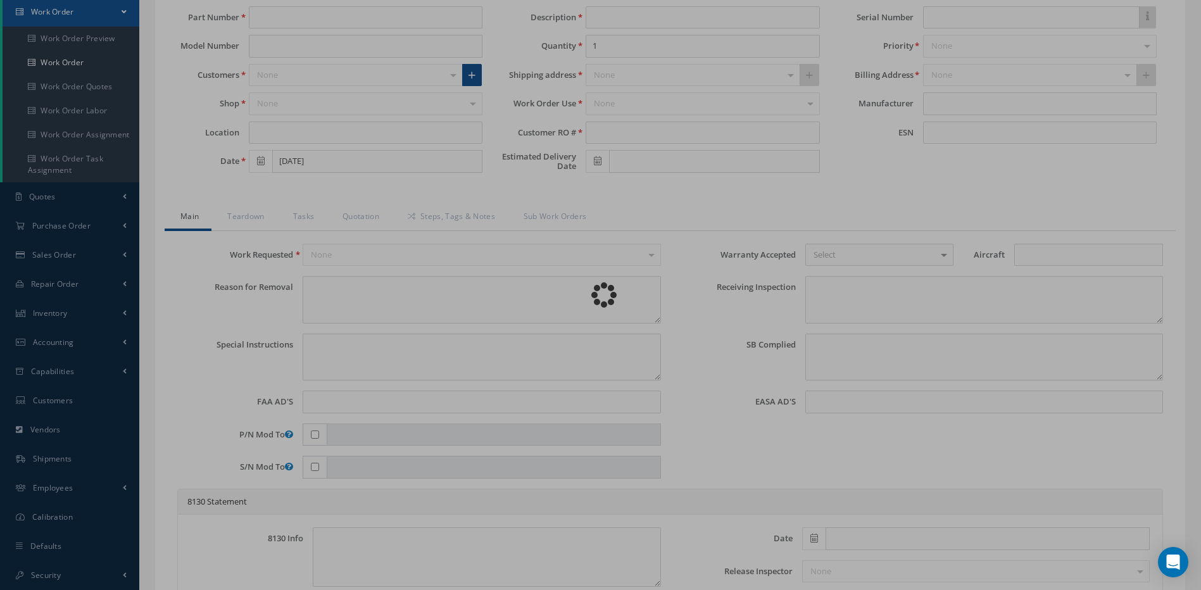
type textarea "NO S/B INSTALLED AND N/A AD'S."
type textarea "REPAIRED IN ACCORDANCE WITH CMM ATA 52-34-05, REV 8, DATED Nov 06, 2023. FULL D…"
type input "[DATE]"
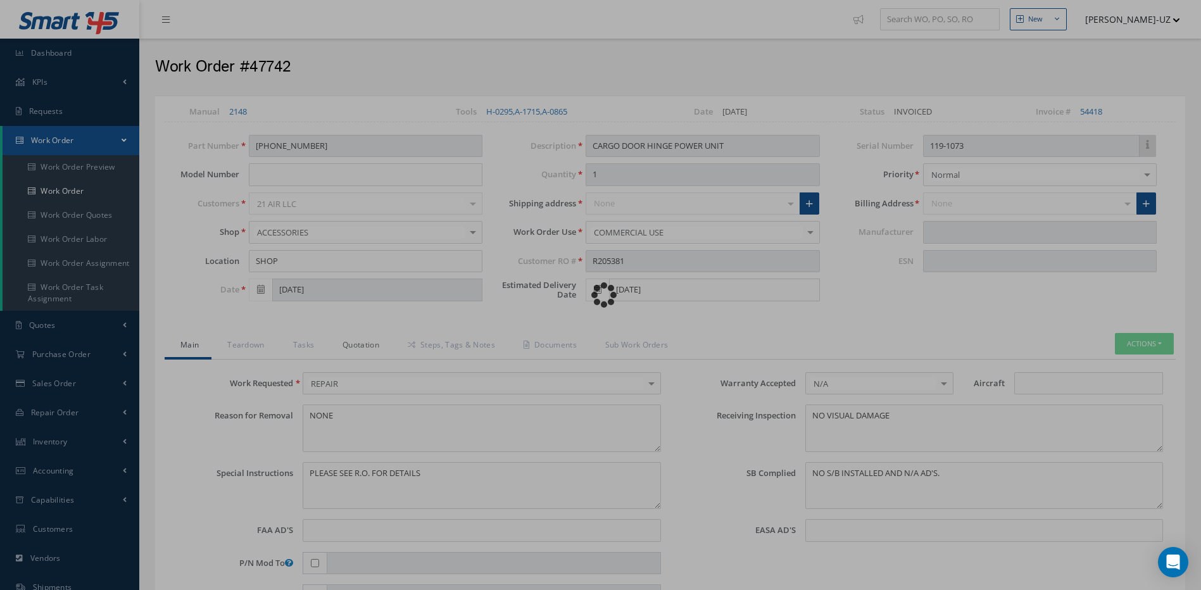
type input "SHIMADZU"
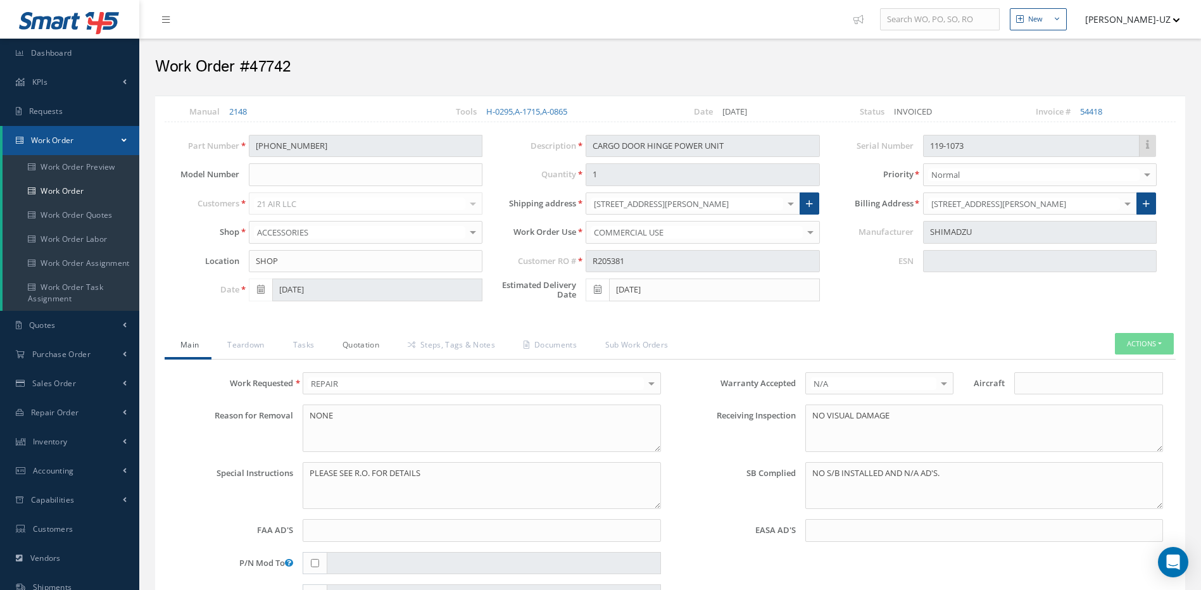
click at [356, 345] on link "Quotation" at bounding box center [359, 346] width 65 height 27
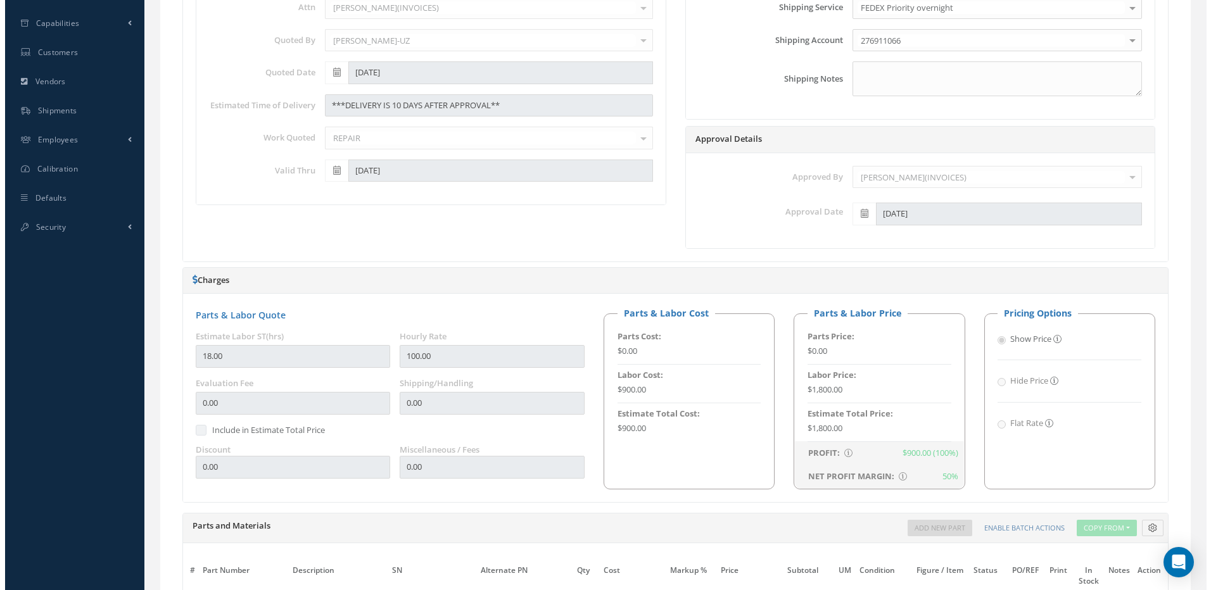
scroll to position [776, 0]
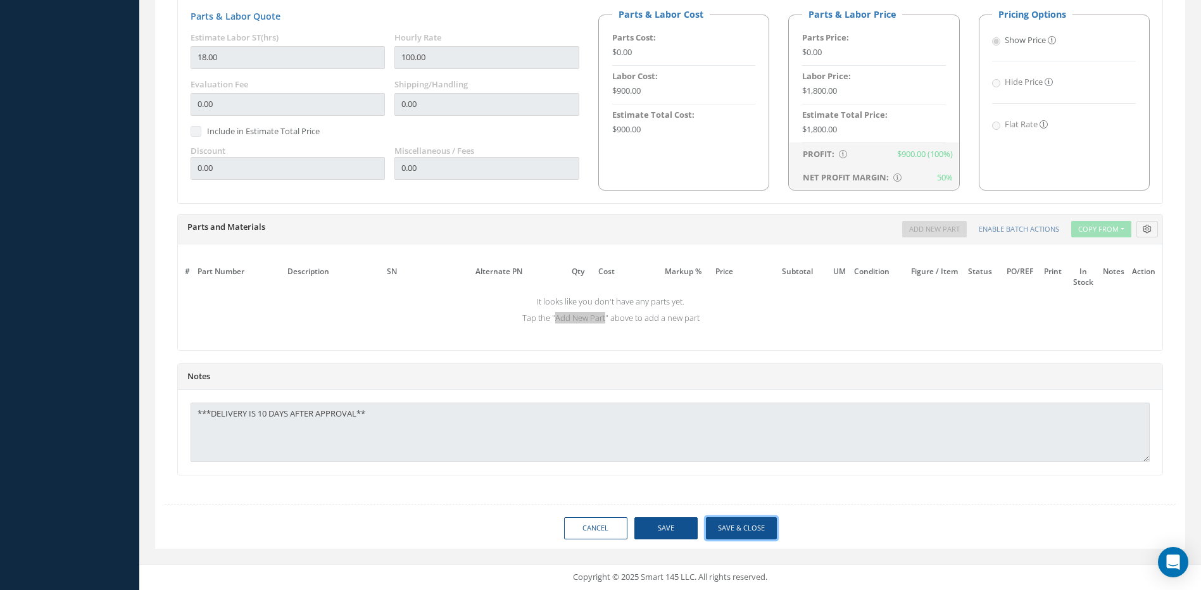
click at [744, 524] on button "Save & Close" at bounding box center [741, 528] width 71 height 22
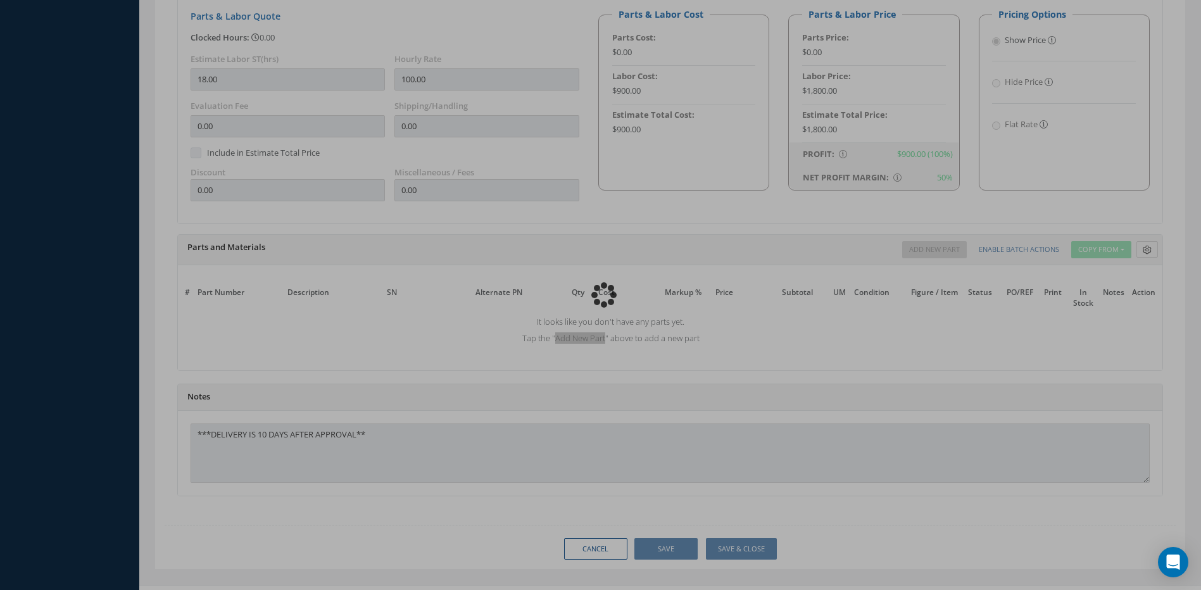
type input "SHIMADZU"
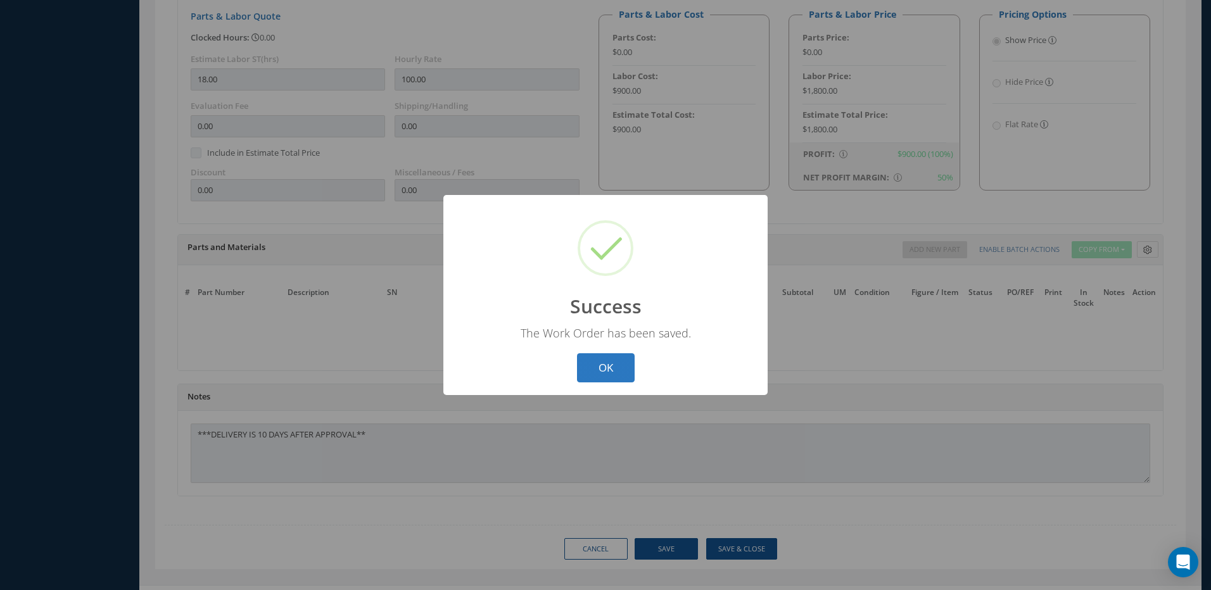
click at [616, 356] on button "OK" at bounding box center [606, 368] width 58 height 30
select select "25"
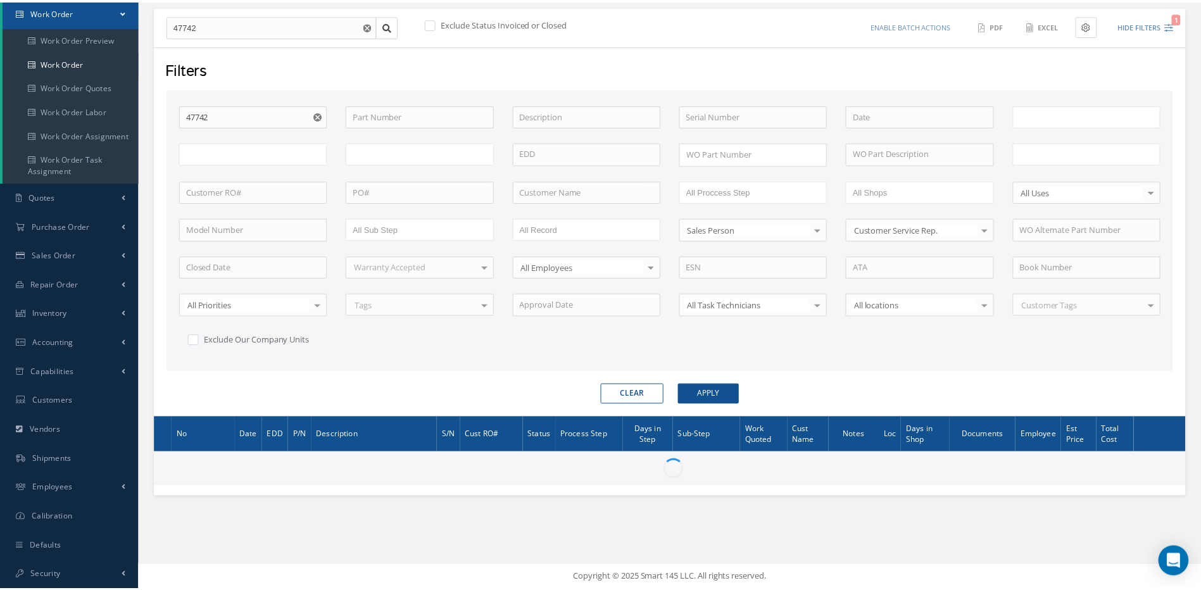
scroll to position [129, 0]
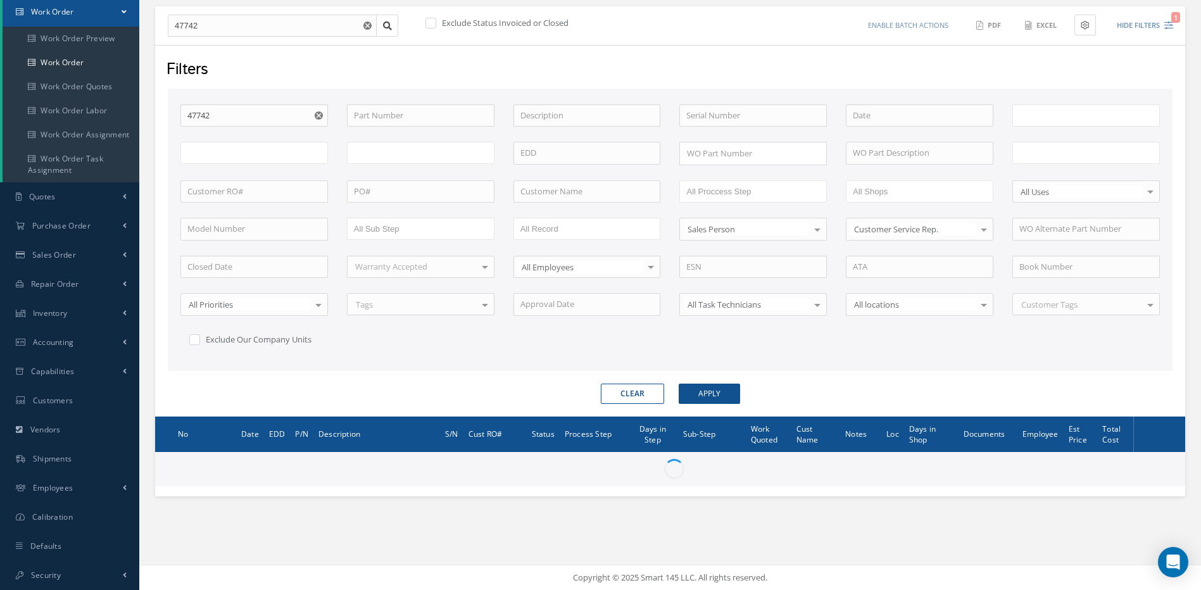
type input "All Work Request"
type input "All Work Performed"
type input "All Status"
type input "WO Part Status"
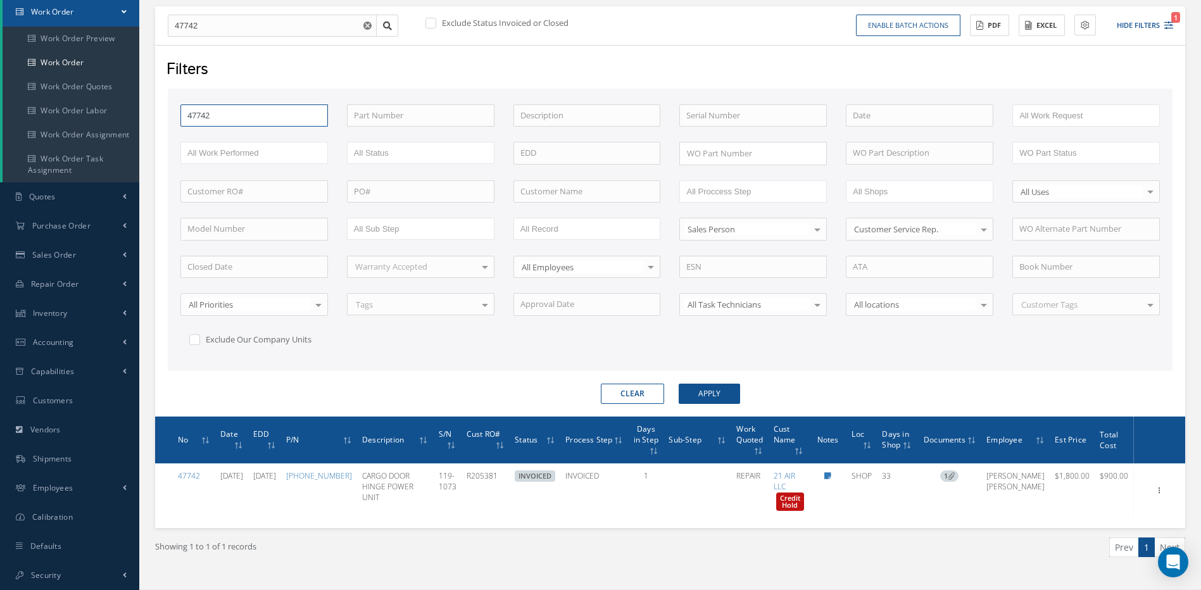
click at [239, 115] on input "47742" at bounding box center [254, 115] width 148 height 23
type input "4774"
type input "477"
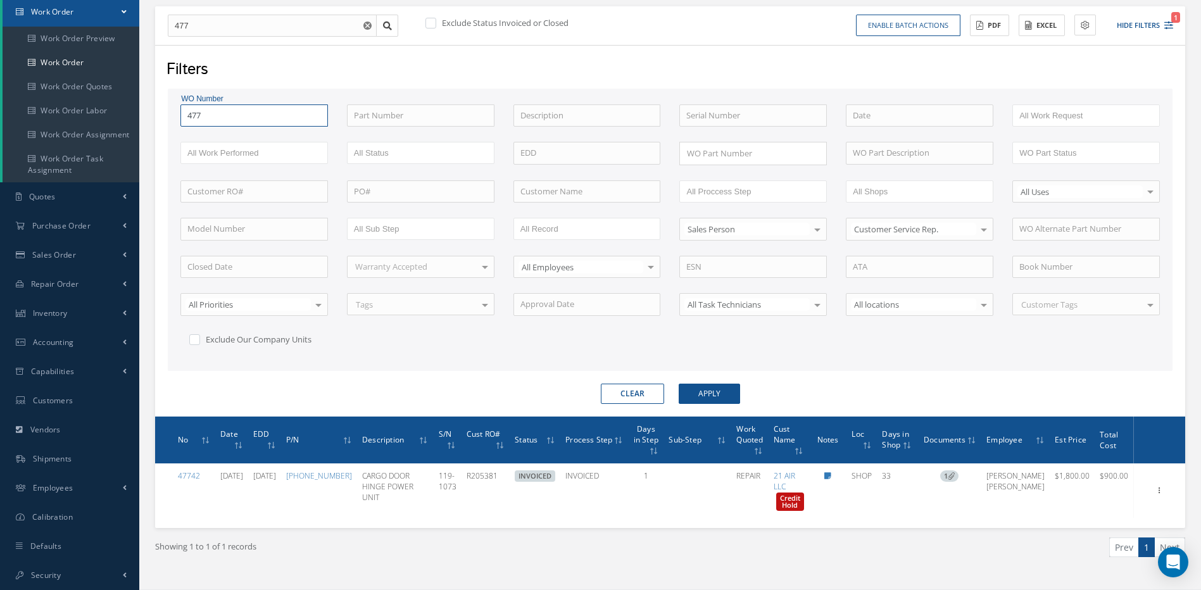
type input "4776"
type input "47769"
click at [679, 384] on button "Apply" at bounding box center [709, 394] width 61 height 20
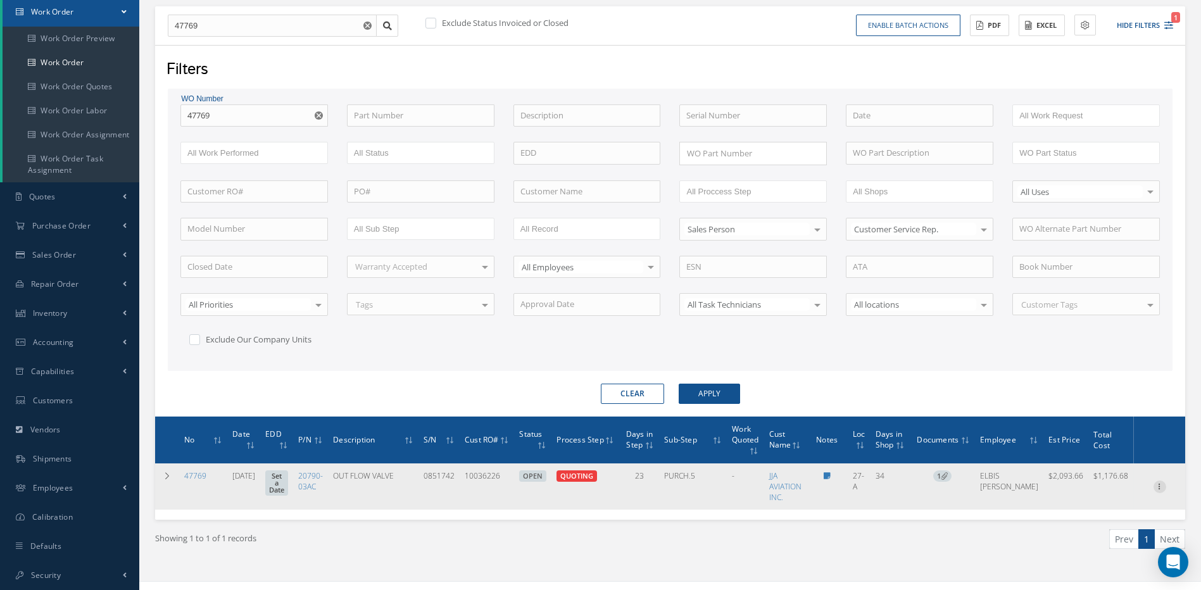
click at [1156, 486] on icon at bounding box center [1160, 486] width 13 height 10
click at [1079, 483] on link "Edit" at bounding box center [1102, 480] width 100 height 16
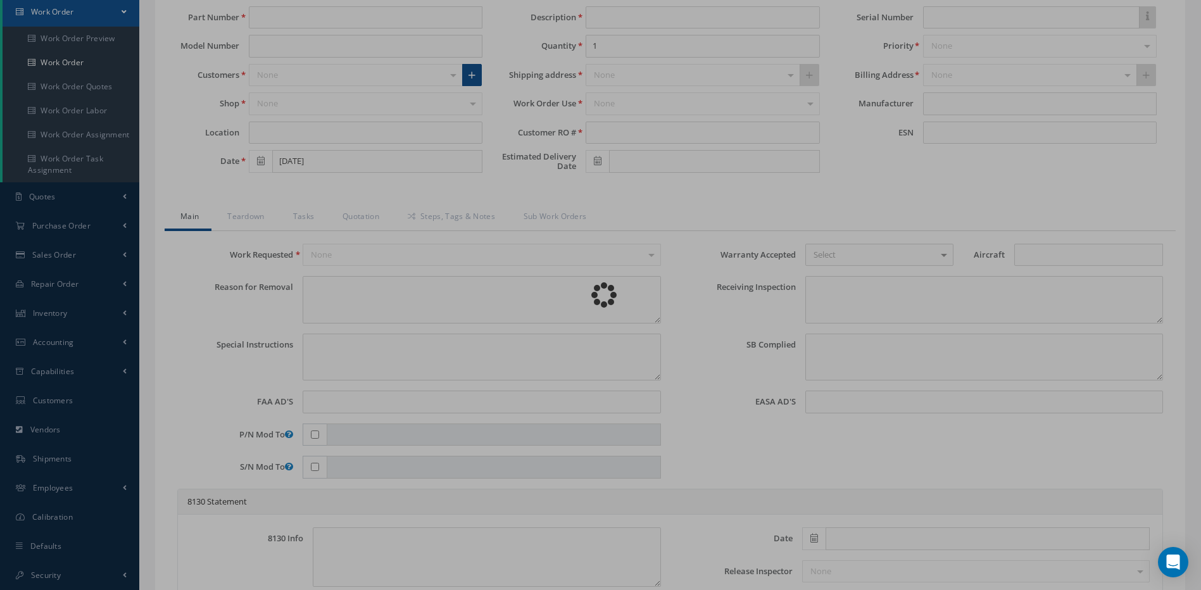
type input "20790-03AC"
type input "27-A"
type input "07/17/2025"
type input "OUT FLOW VALVE"
type input "10036226"
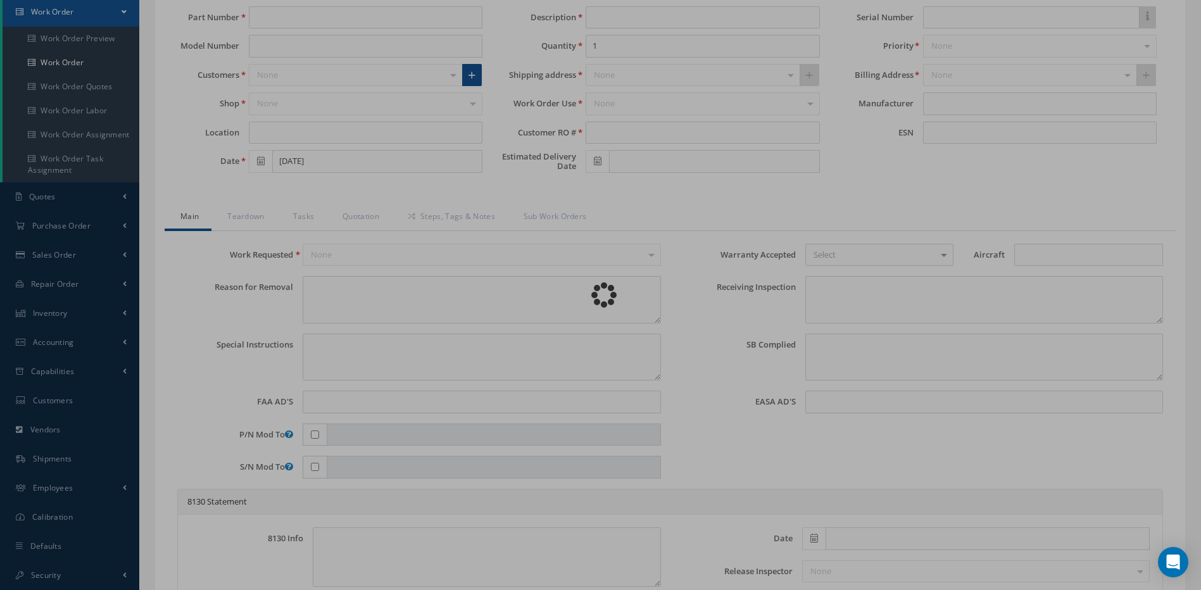
type input "0851742"
type textarea "NONE"
type textarea "PLEASE SEE R.O. FOR DETAILS"
type textarea "NO VISUAL DAMAGE"
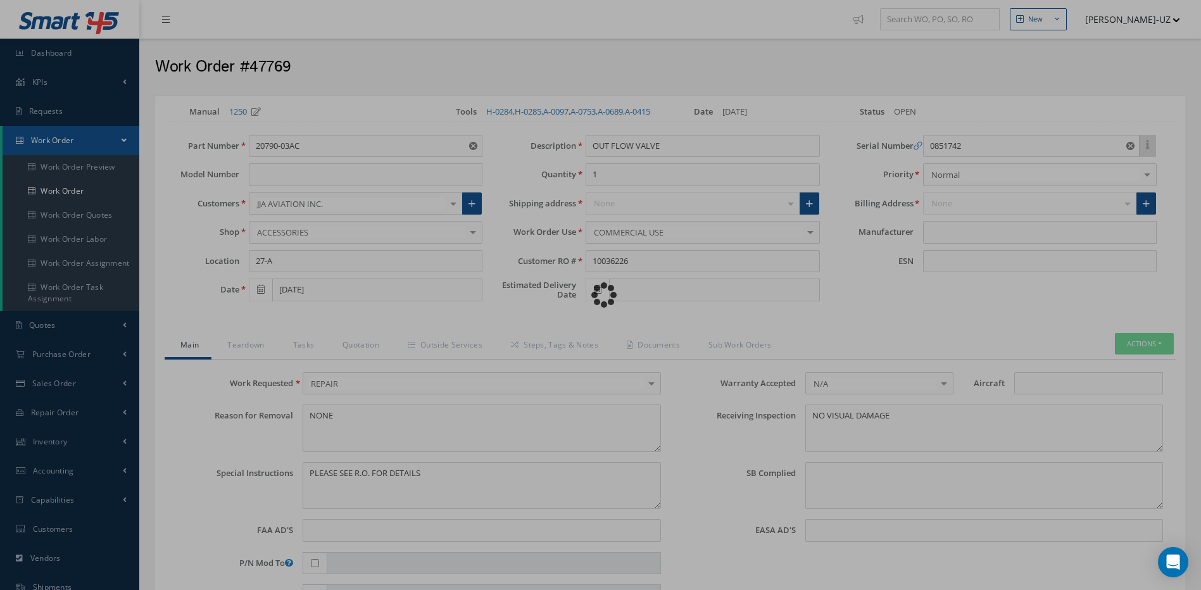
type input "COLLINS AEROSPACE"
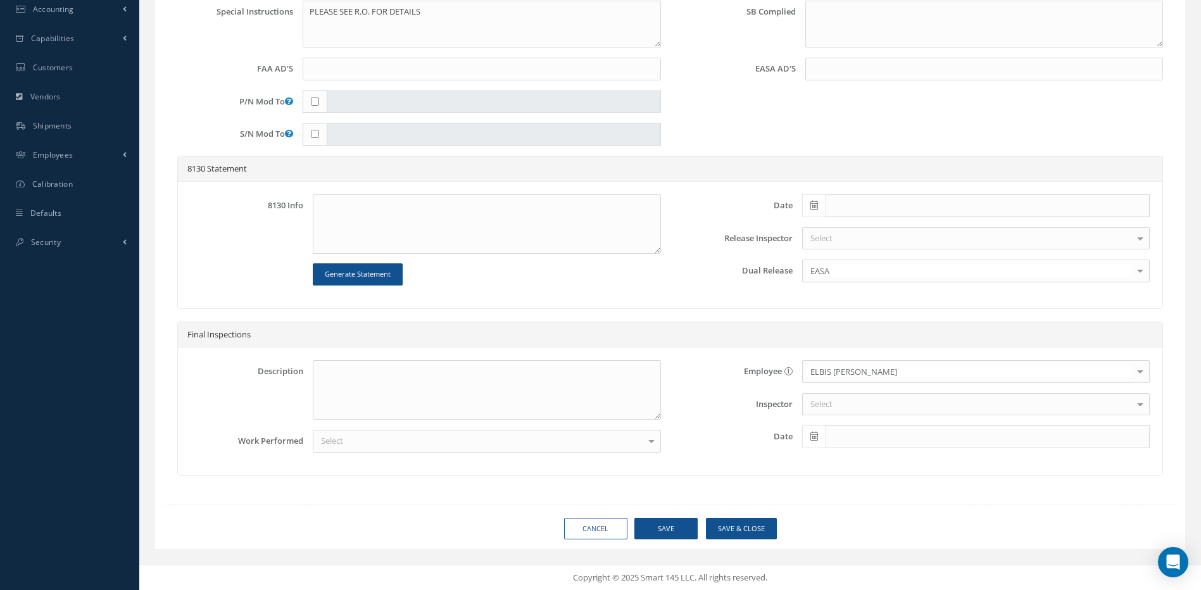
scroll to position [474, 0]
click at [591, 528] on link "Cancel" at bounding box center [595, 529] width 63 height 22
select select "25"
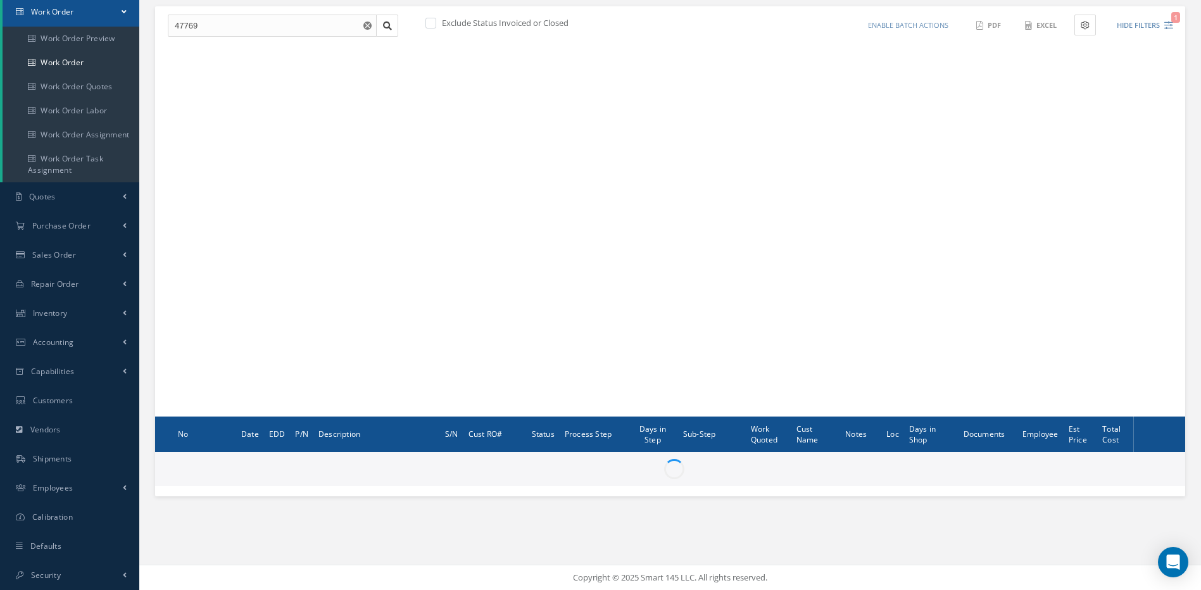
scroll to position [129, 0]
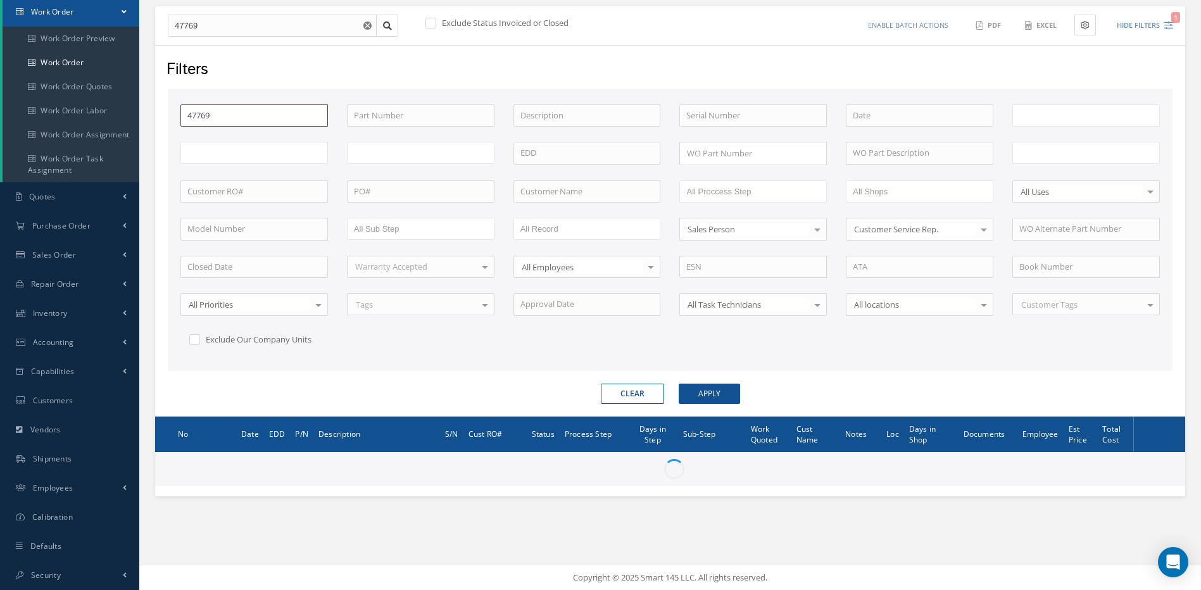
drag, startPoint x: 229, startPoint y: 110, endPoint x: 148, endPoint y: 113, distance: 80.5
click at [148, 113] on div "Show 10 25 50 100 entries New Work Order 47769 Exclude Status Invoiced or Close…" at bounding box center [670, 235] width 1049 height 522
type input "4"
type input "47"
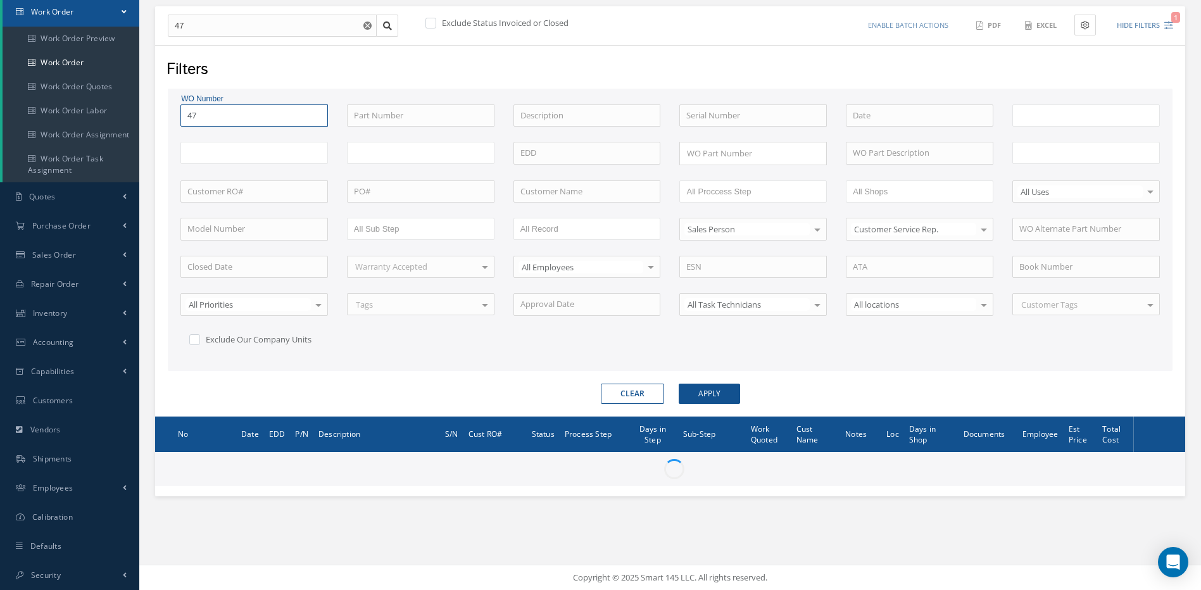
type input "478"
type input "All Work Request"
type input "All Work Performed"
type input "All Status"
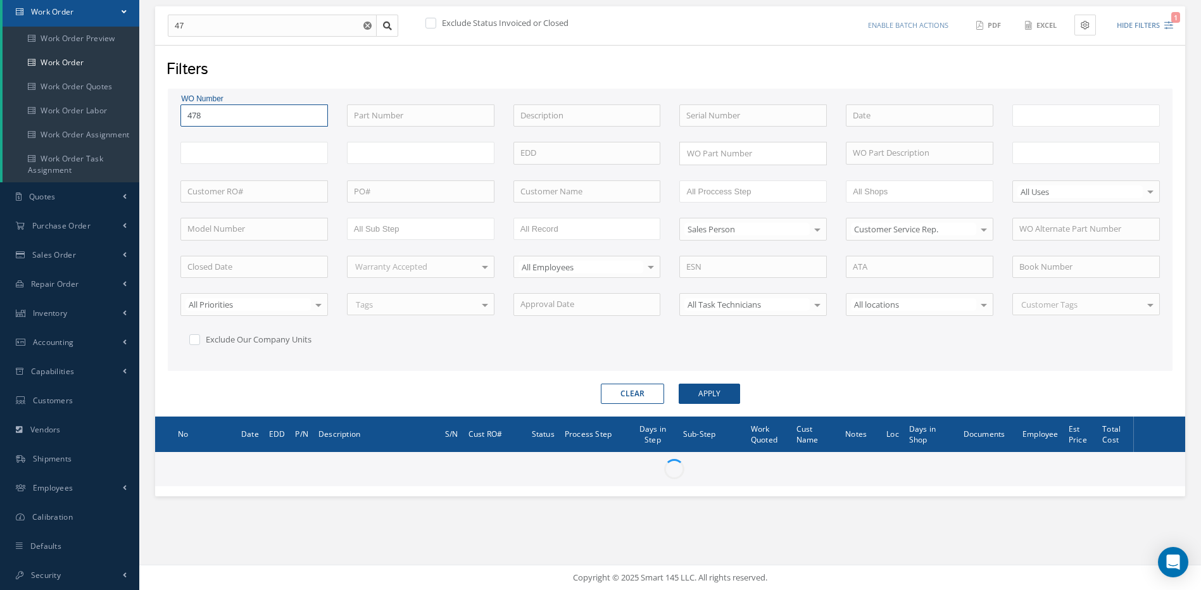
type input "WO Part Status"
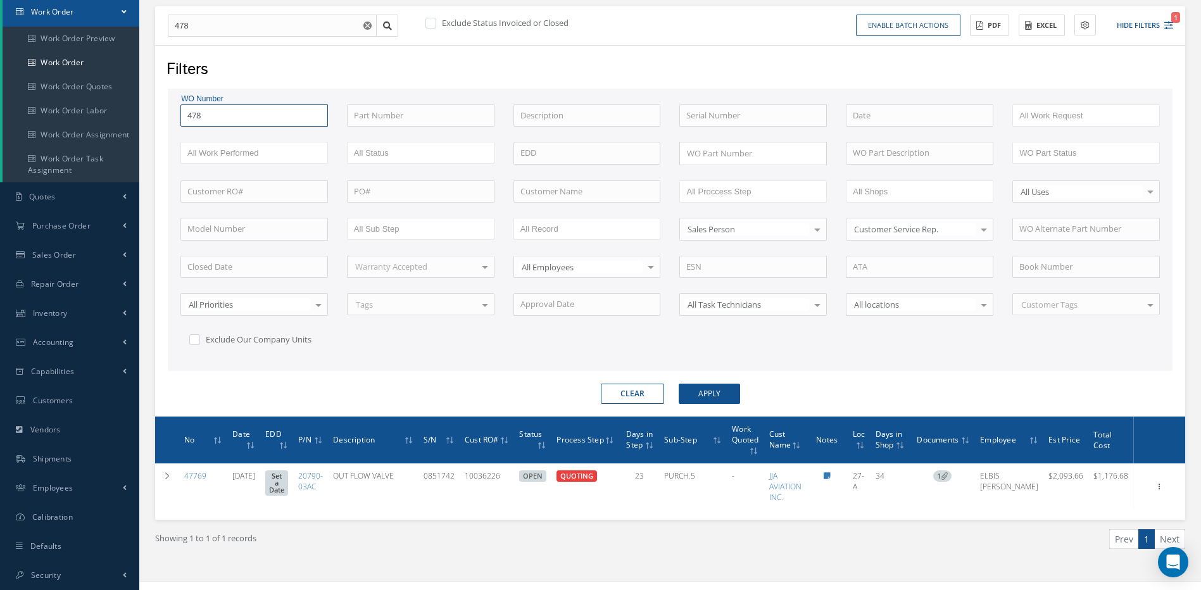
type input "4786"
type input "47869"
click at [679, 384] on button "Apply" at bounding box center [709, 394] width 61 height 20
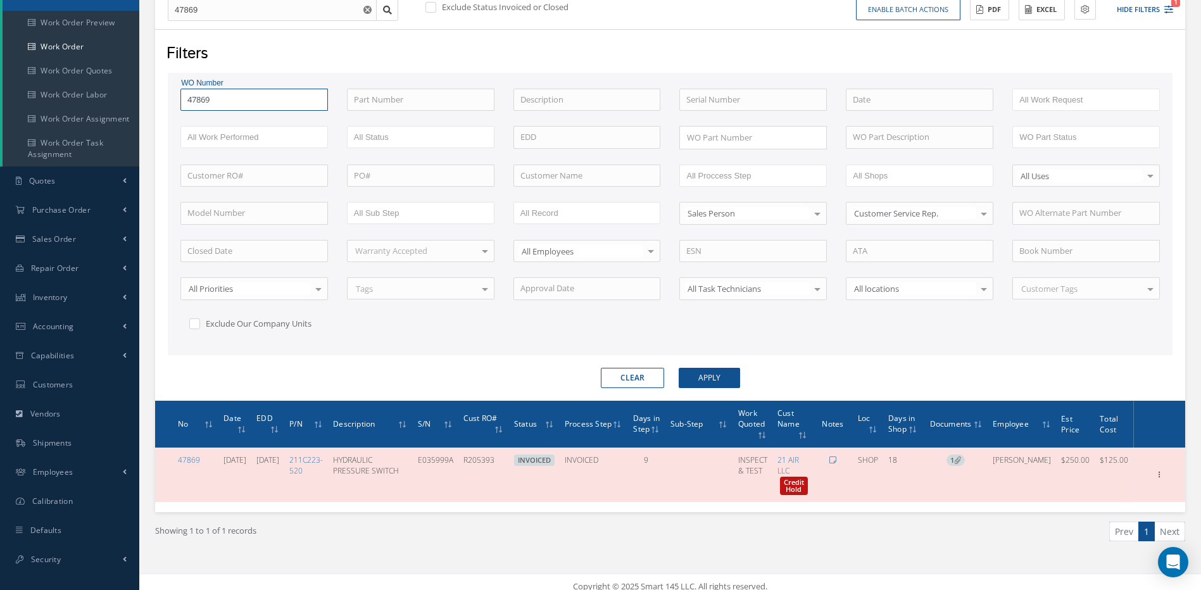
scroll to position [153, 0]
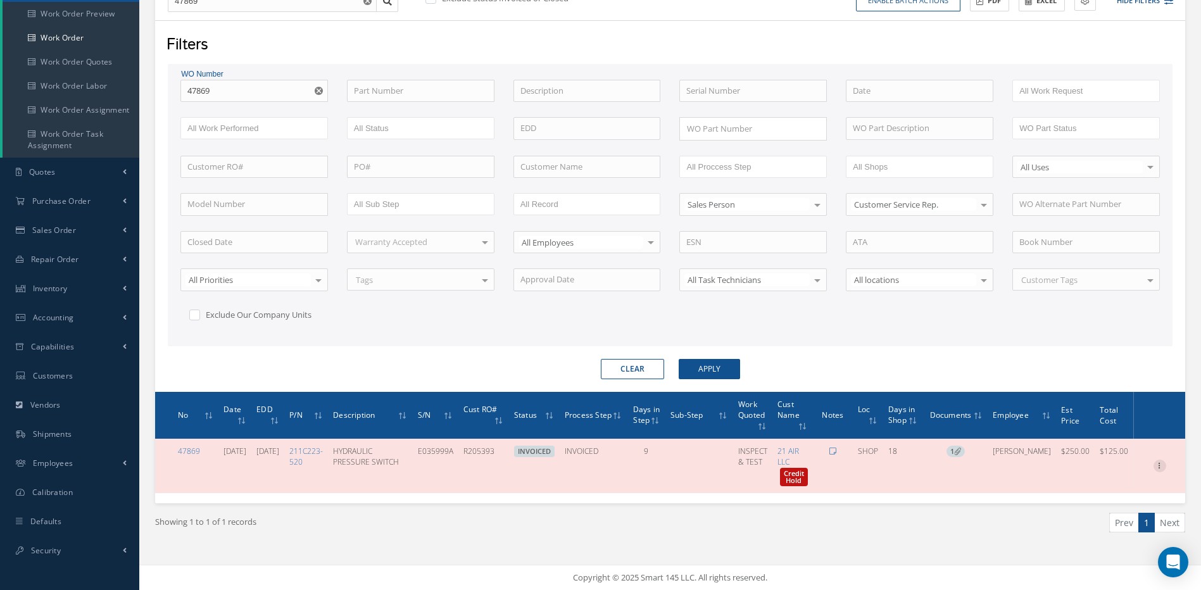
click at [1159, 464] on icon at bounding box center [1160, 465] width 13 height 10
click at [1073, 479] on link "Edit" at bounding box center [1102, 480] width 100 height 16
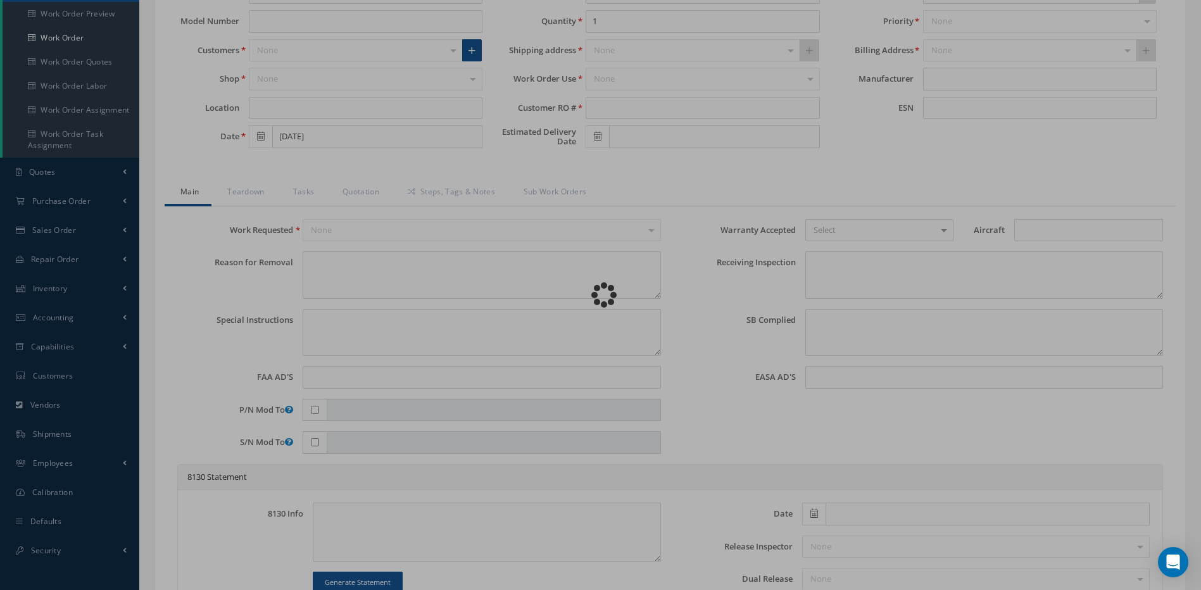
type input "211C223-520"
type input "SHOP"
type input "07/21/2025"
type input "HYDRAULIC PRESSURE SWITCH"
type input "R205393"
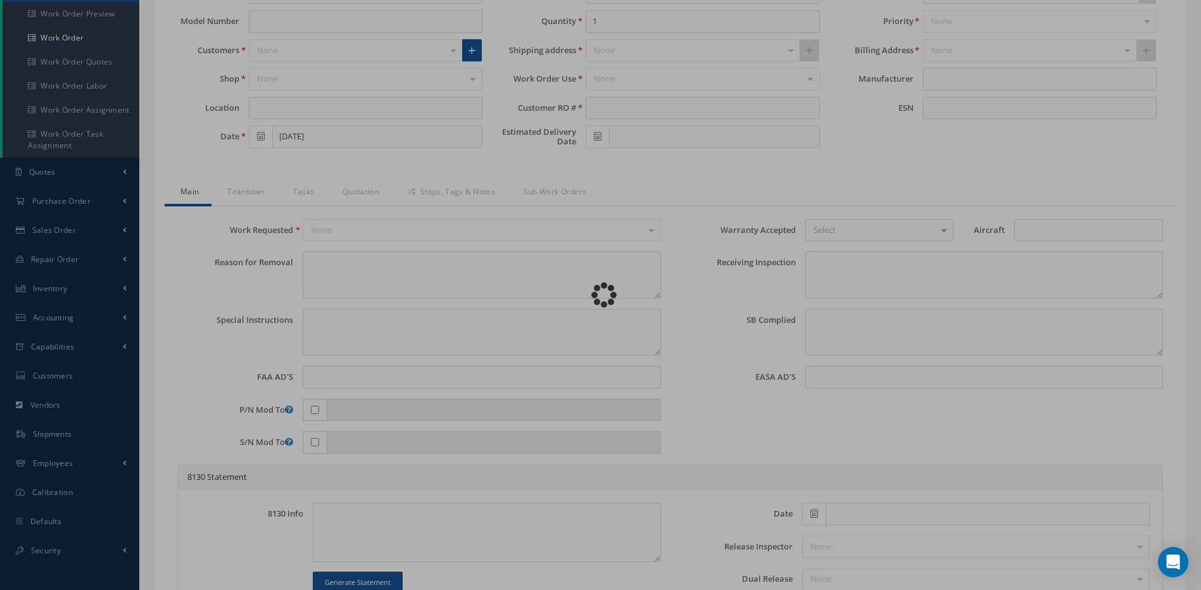
type input "08/11/2025"
type input "E035999A"
type textarea "NONE"
type textarea "PLEASE SEE R.O. FOR DETAILS"
type textarea "NO VISUAL DAMAGE"
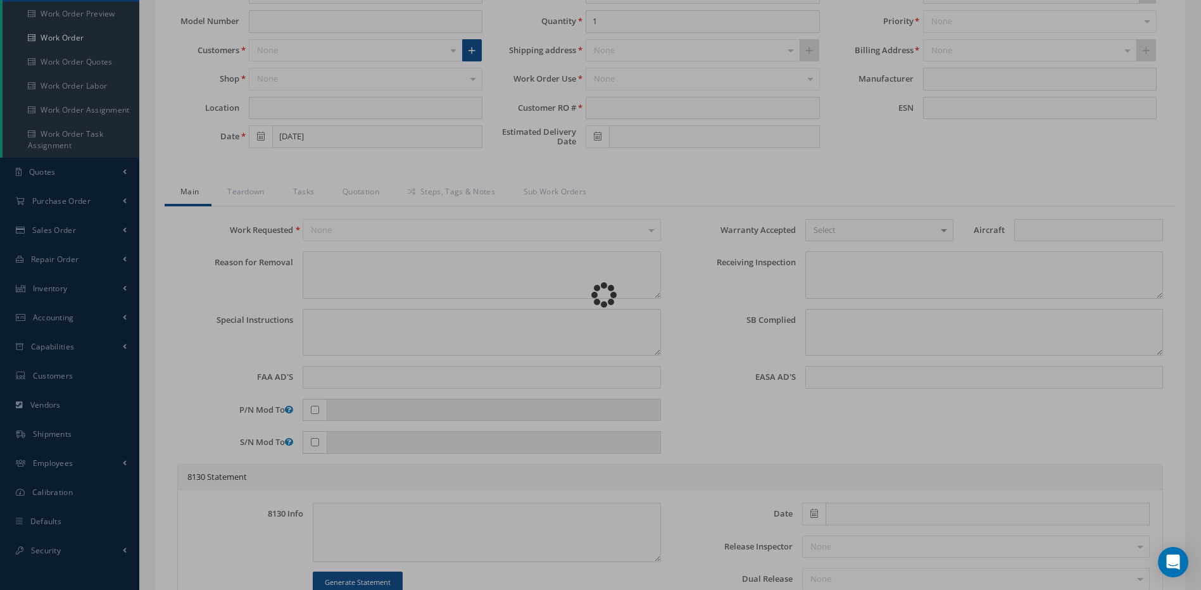
type textarea "NO S/B INSTALLED AND N/A AD'S."
type textarea "INSPECTED & TESTED IN ACCORDANCE WITH CMM ATA 29-09-05, REV 6, DATED Dec 30, 20…"
type input "[DATE]"
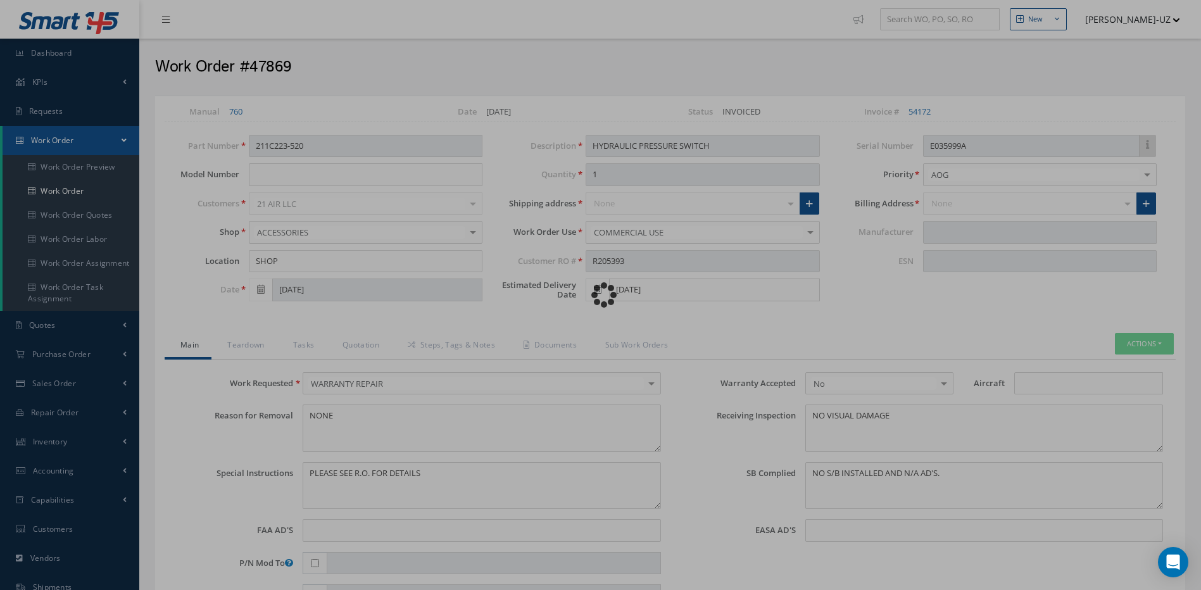
type input "EATON AEROSPACE"
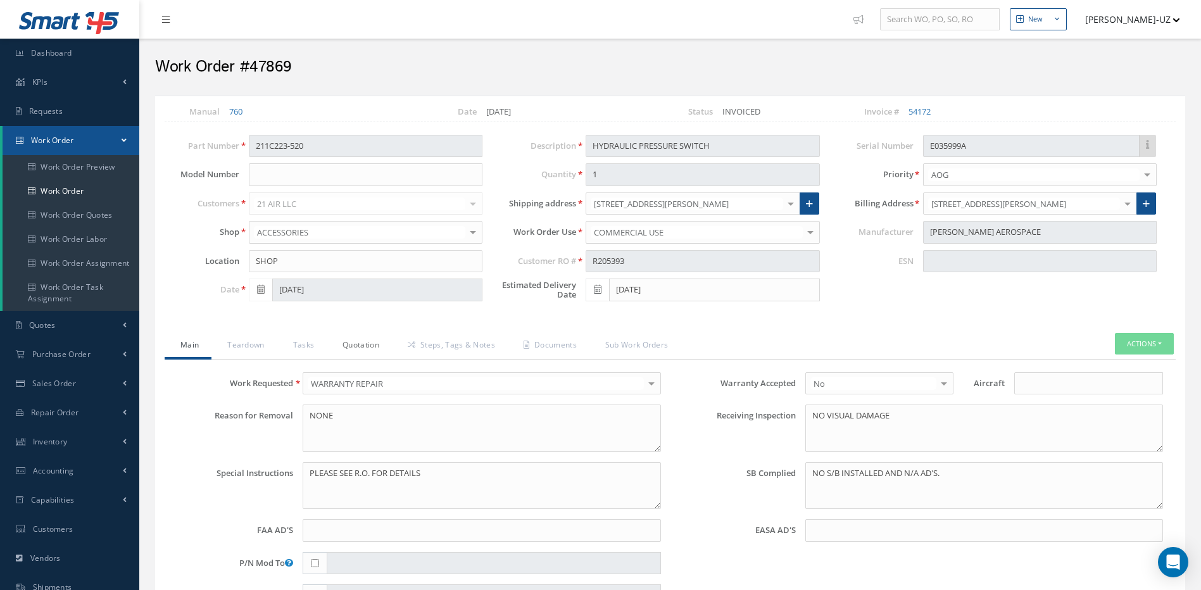
click at [351, 346] on link "Quotation" at bounding box center [359, 346] width 65 height 27
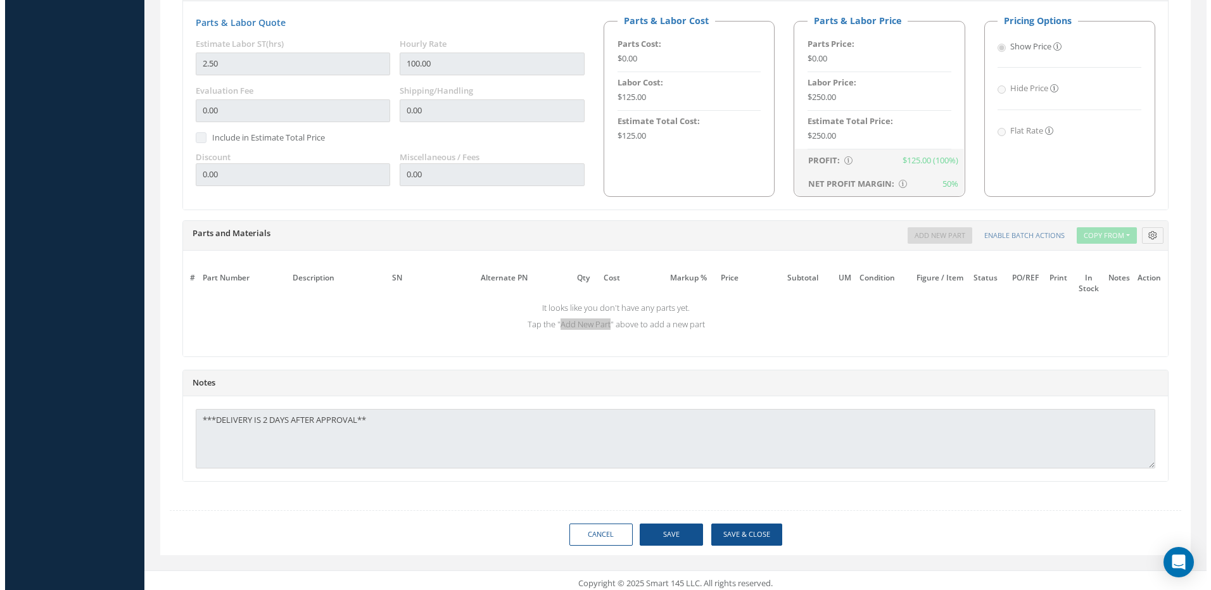
scroll to position [776, 0]
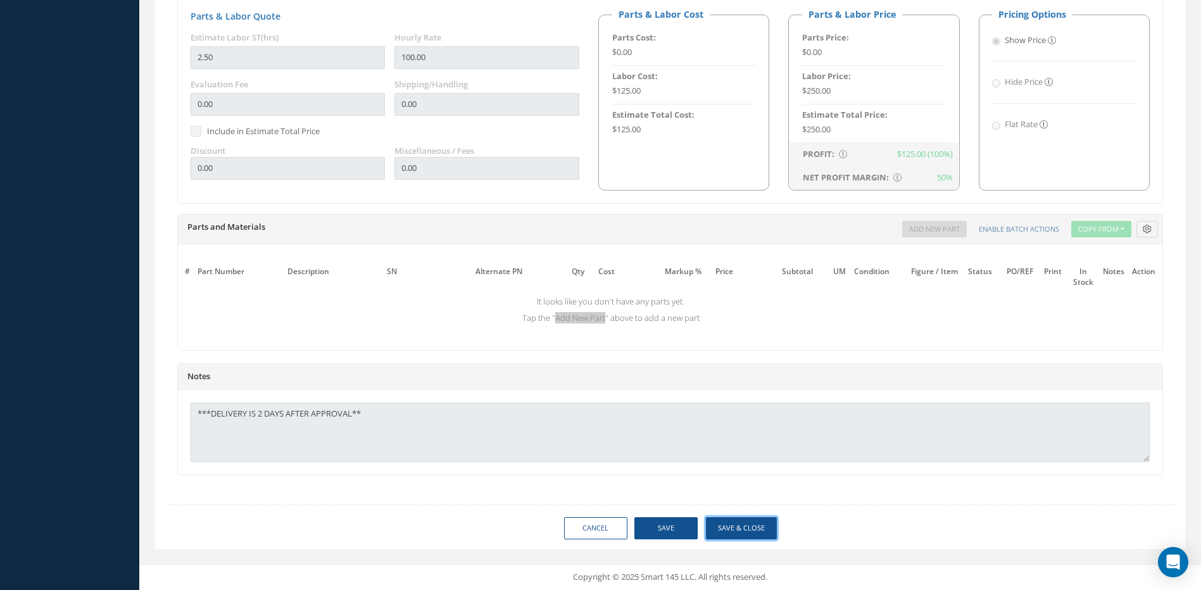
click at [725, 522] on button "Save & Close" at bounding box center [741, 528] width 71 height 22
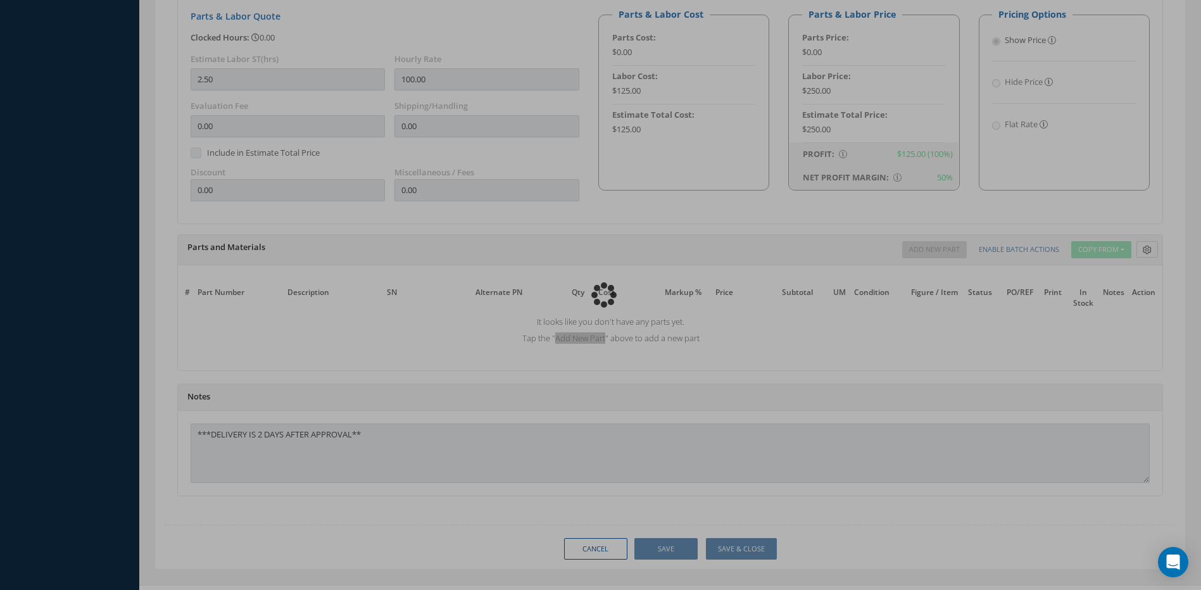
type input "EATON AEROSPACE"
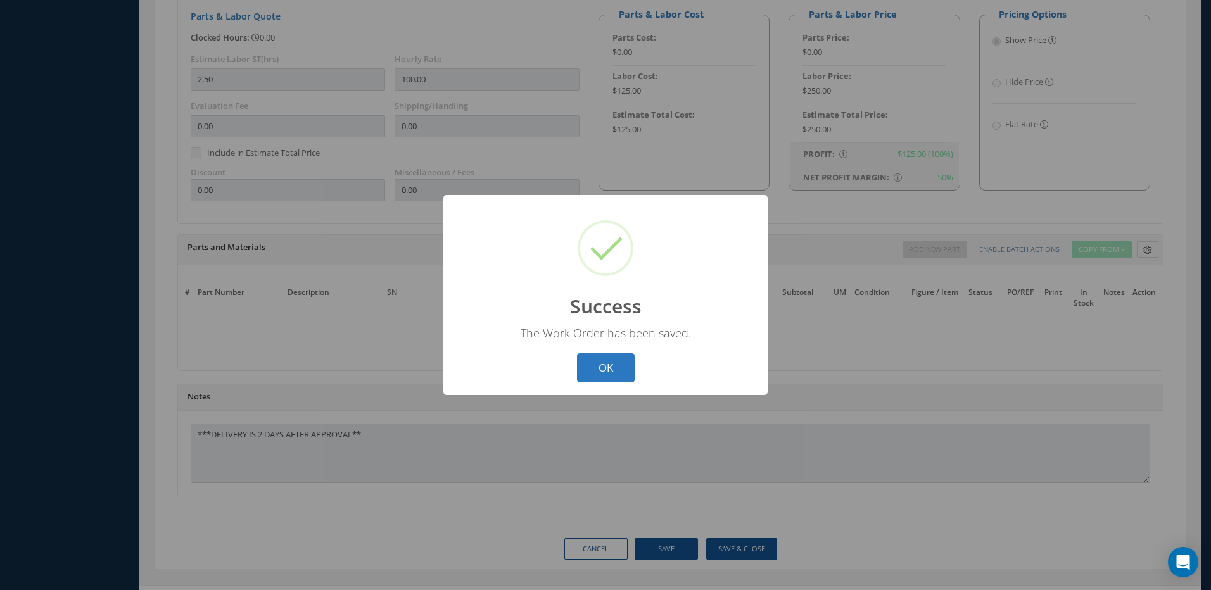
click at [605, 368] on button "OK" at bounding box center [606, 368] width 58 height 30
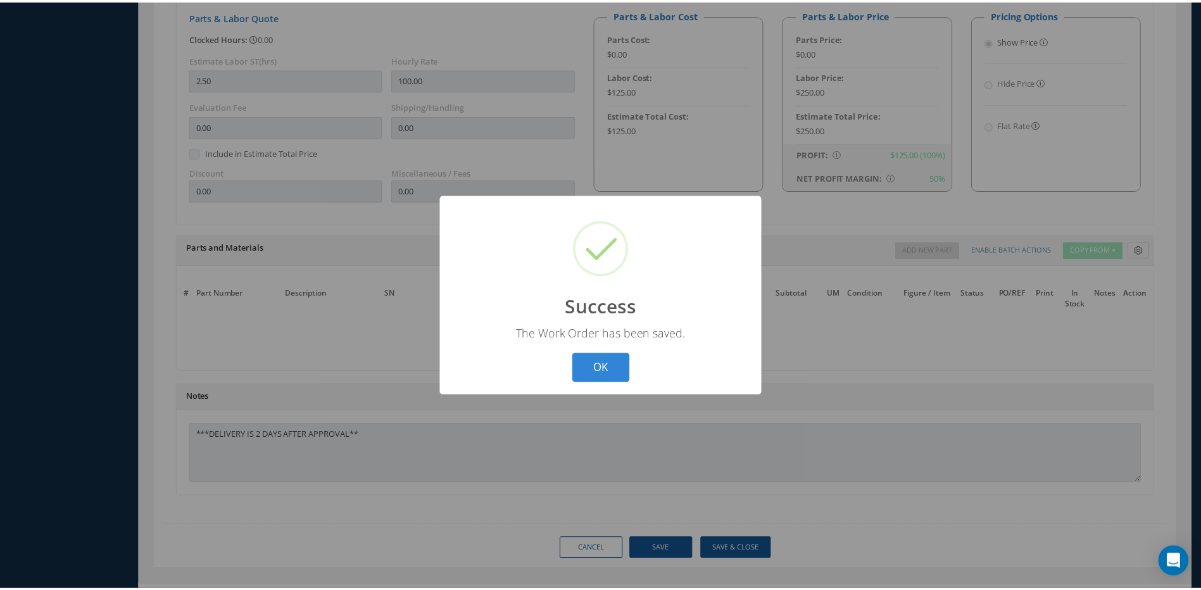
scroll to position [129, 0]
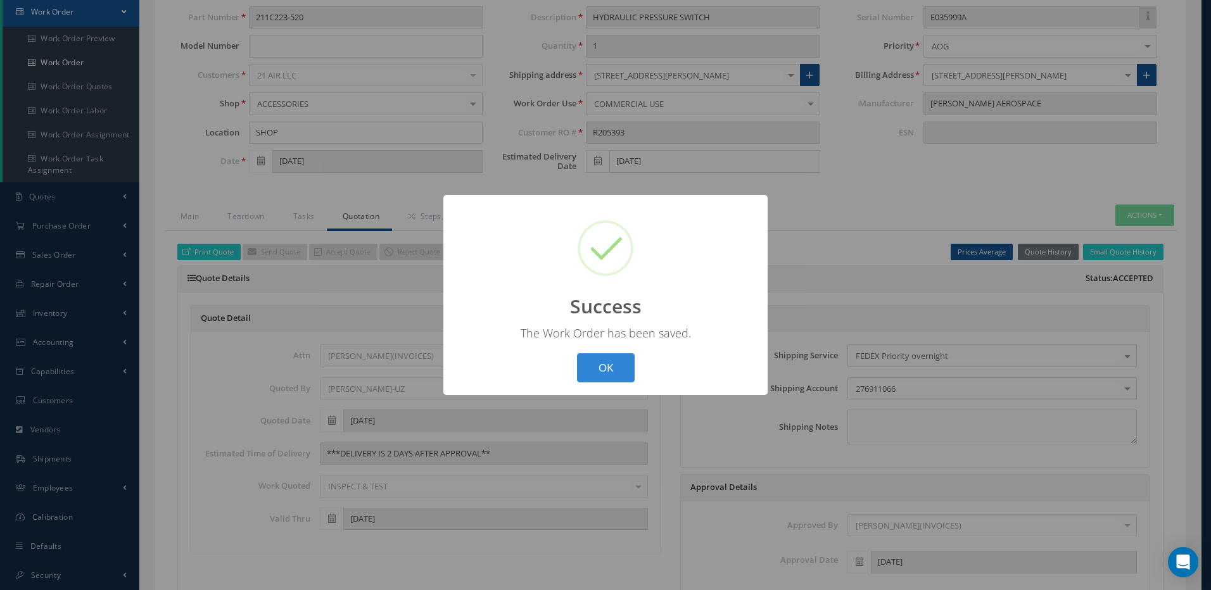
select select "25"
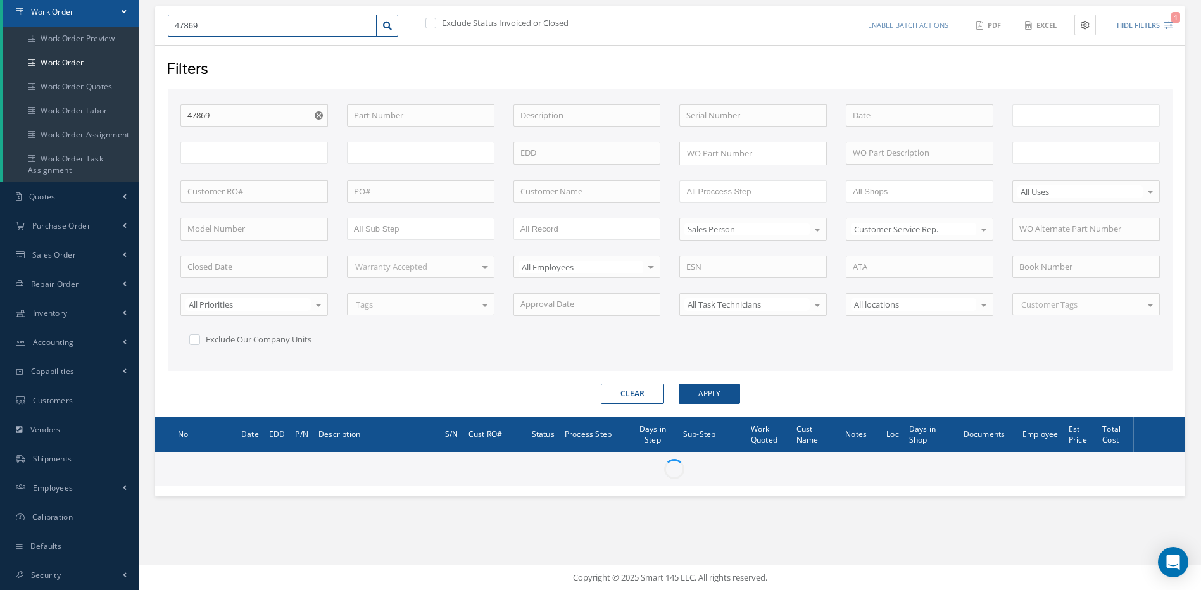
drag, startPoint x: 210, startPoint y: 27, endPoint x: 165, endPoint y: 27, distance: 45.0
click at [165, 27] on div "47869" at bounding box center [282, 26] width 249 height 23
type input "All Work Request"
type input "All Work Performed"
type input "All Status"
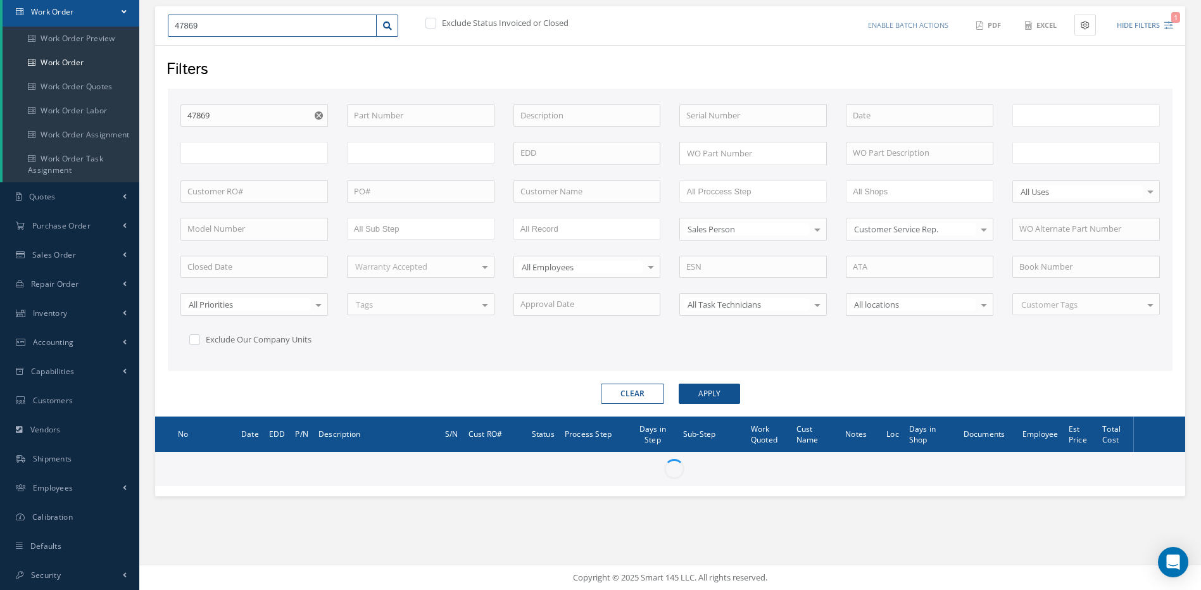
type input "WO Part Status"
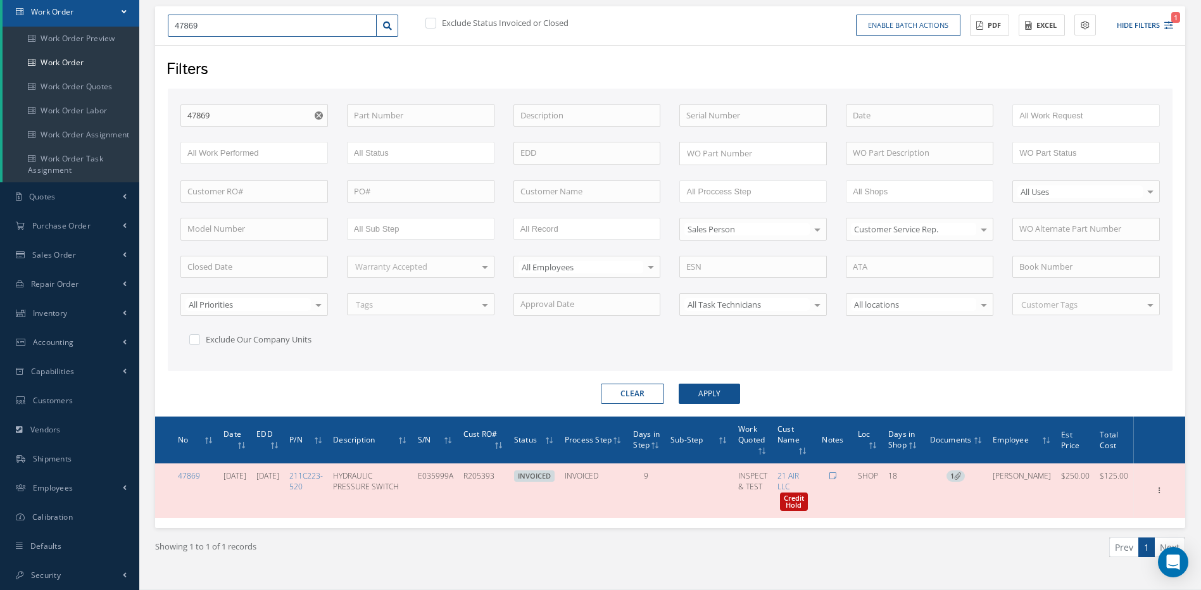
type input "4"
type input "48"
type input "480"
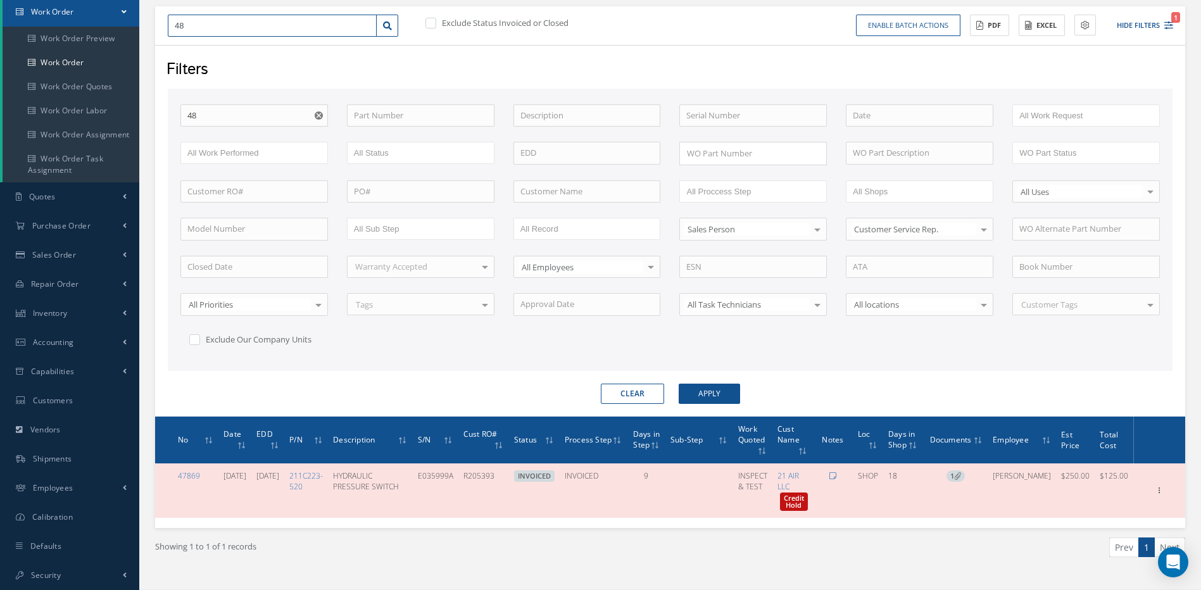
type input "480"
type input "4806"
type input "48061"
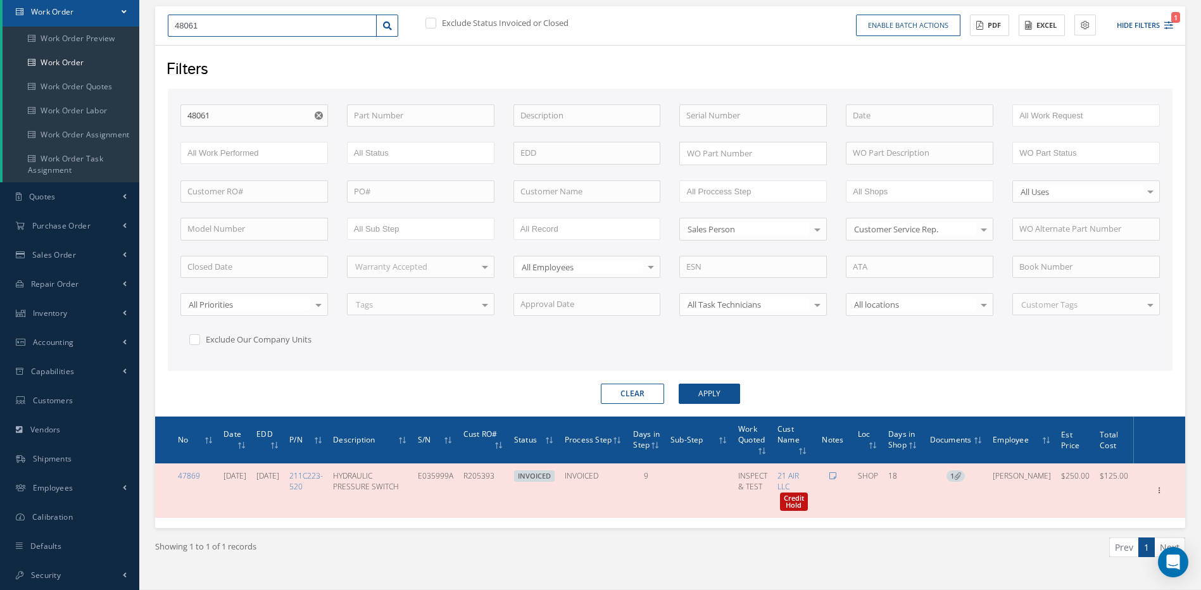
type input "48061"
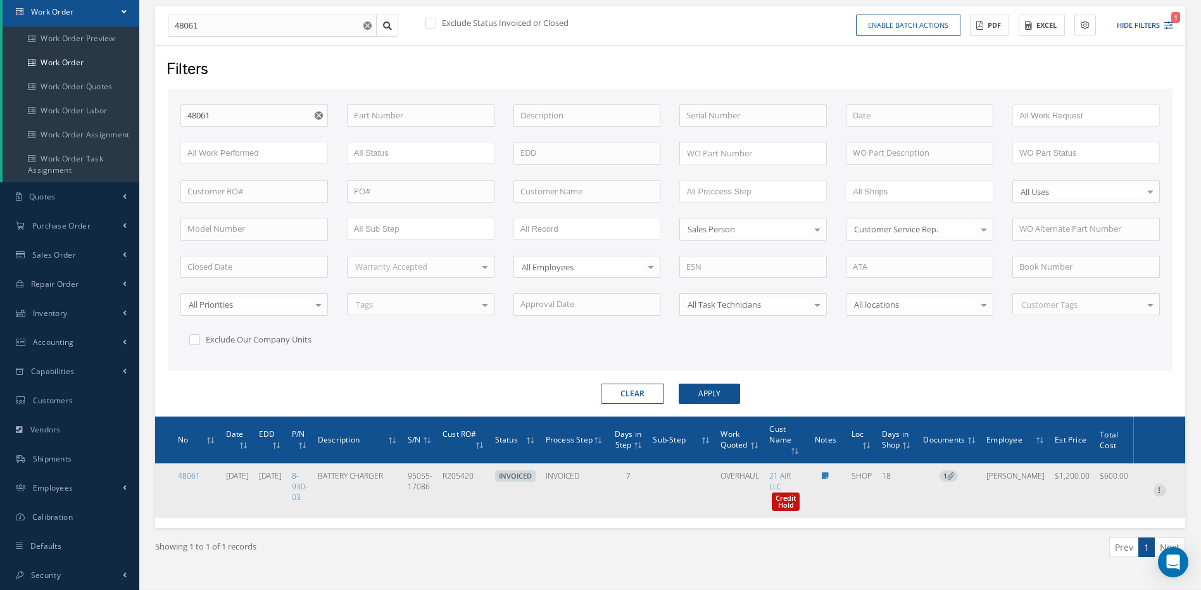
click at [1159, 488] on icon at bounding box center [1160, 489] width 13 height 10
click at [1073, 503] on link "Edit" at bounding box center [1102, 505] width 100 height 16
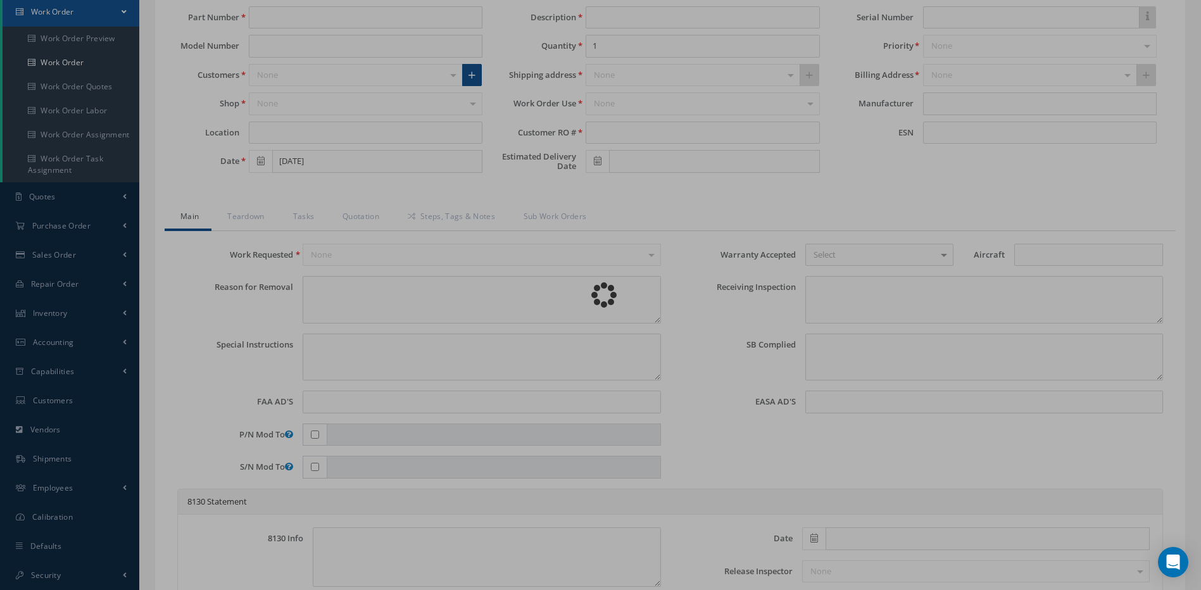
type input "8-930-03"
type input "SHOP"
type input "07/25/2025"
type input "BATTERY CHARGER"
type input "R205420"
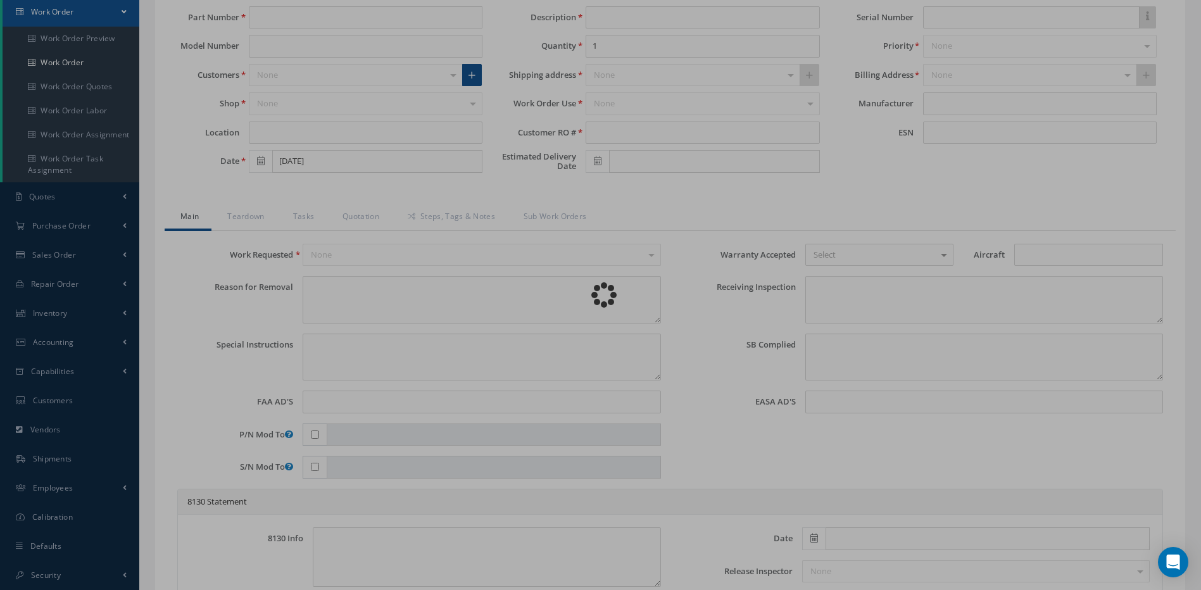
type input "[DATE]"
type input "95055-17086"
type textarea "UNIT RECEIVED WITH SN: 092021, CORRECT SN: 95055-17086"
type textarea "PLEASE SEE R.O. FOR DETAILS"
type textarea "NO VISUAL DAMAGE"
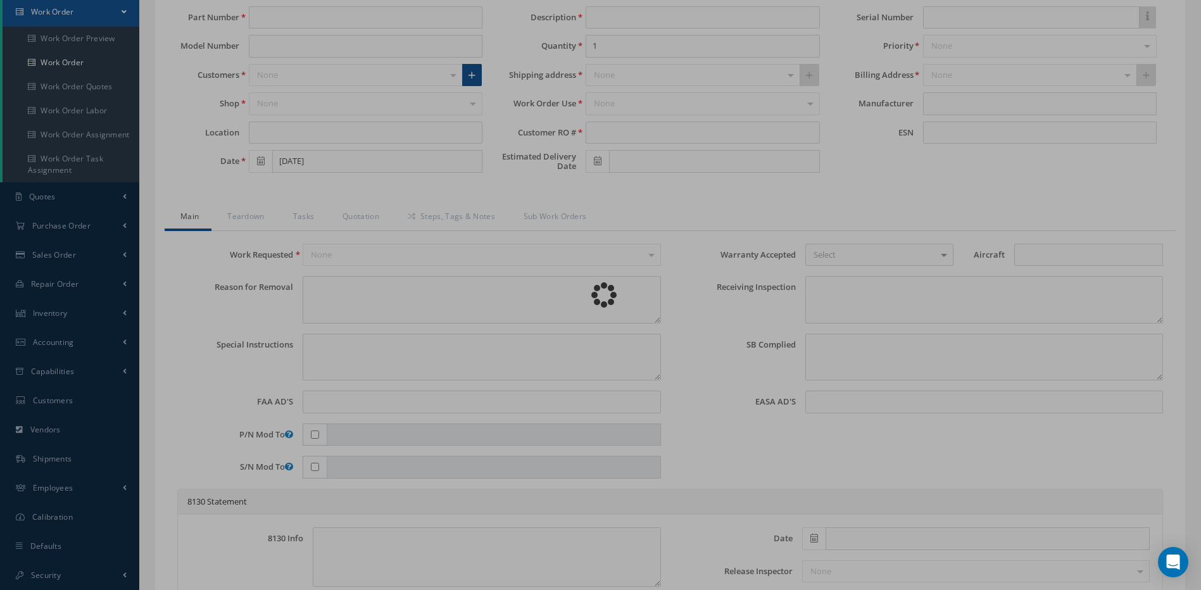
type textarea "NO S/B INSTALLED AND N/A AD'S."
type textarea "OVERHAULED IN ACCORDANCE WITH CMM ATA 24-31-06, REV 22, DATED May 24, 2024. FUL…"
type input "[DATE]"
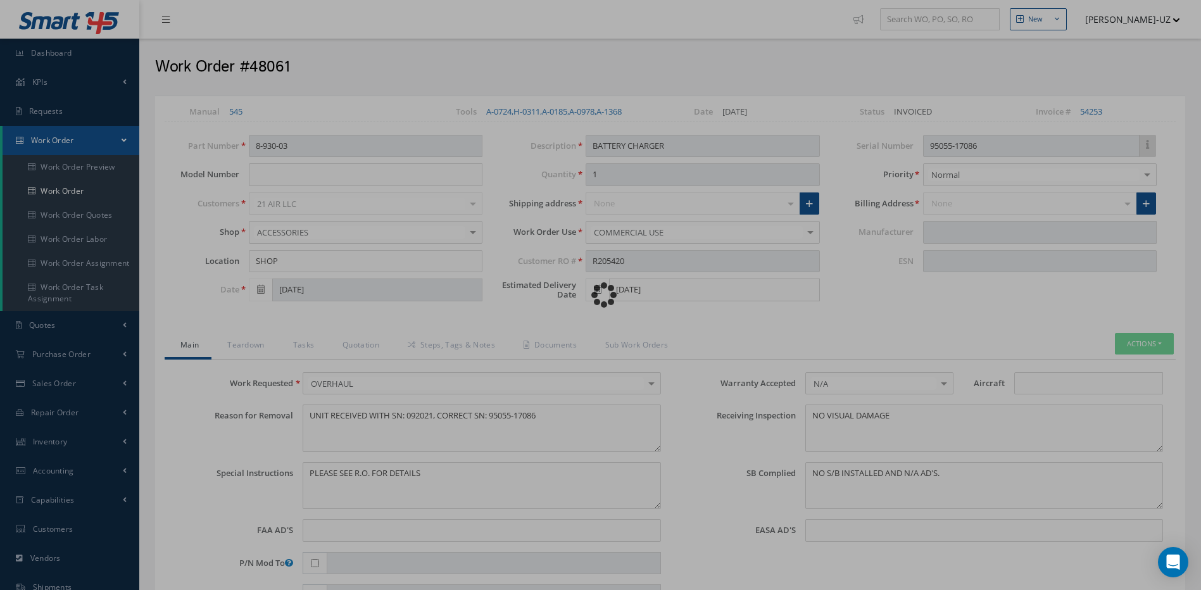
type input "CRANE AEROSPACE & ELECTRONICS"
click at [355, 341] on div "Loading… Manual 545 Tools A-0724, H-0311, A-0185, A-0978, A-1368 Date 07/25/202…" at bounding box center [670, 553] width 1030 height 915
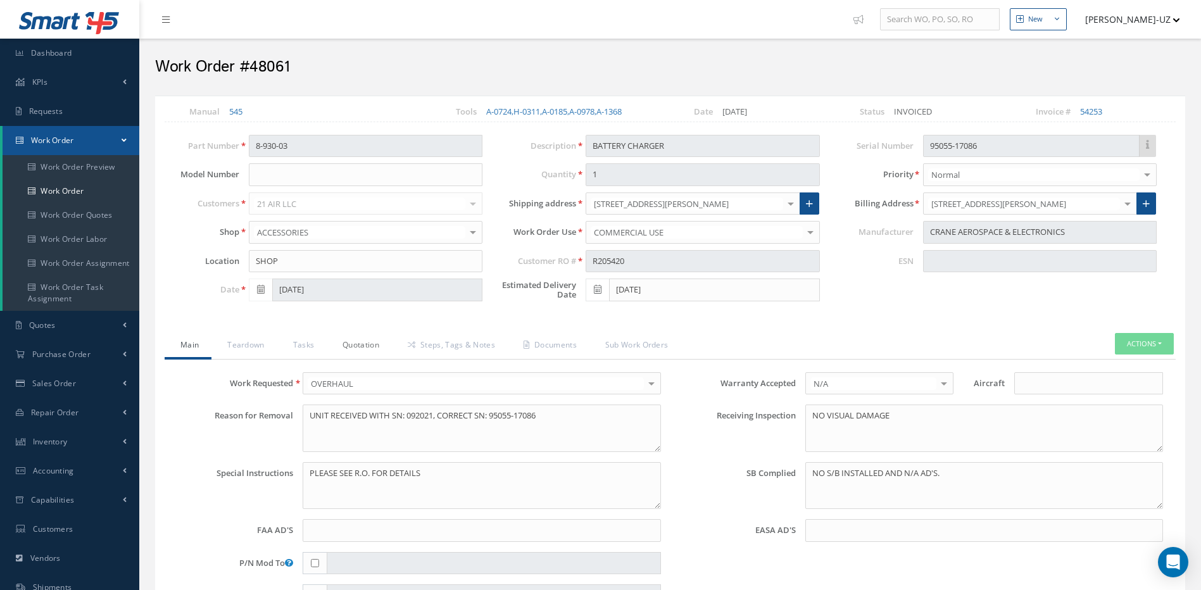
click at [358, 344] on link "Quotation" at bounding box center [359, 346] width 65 height 27
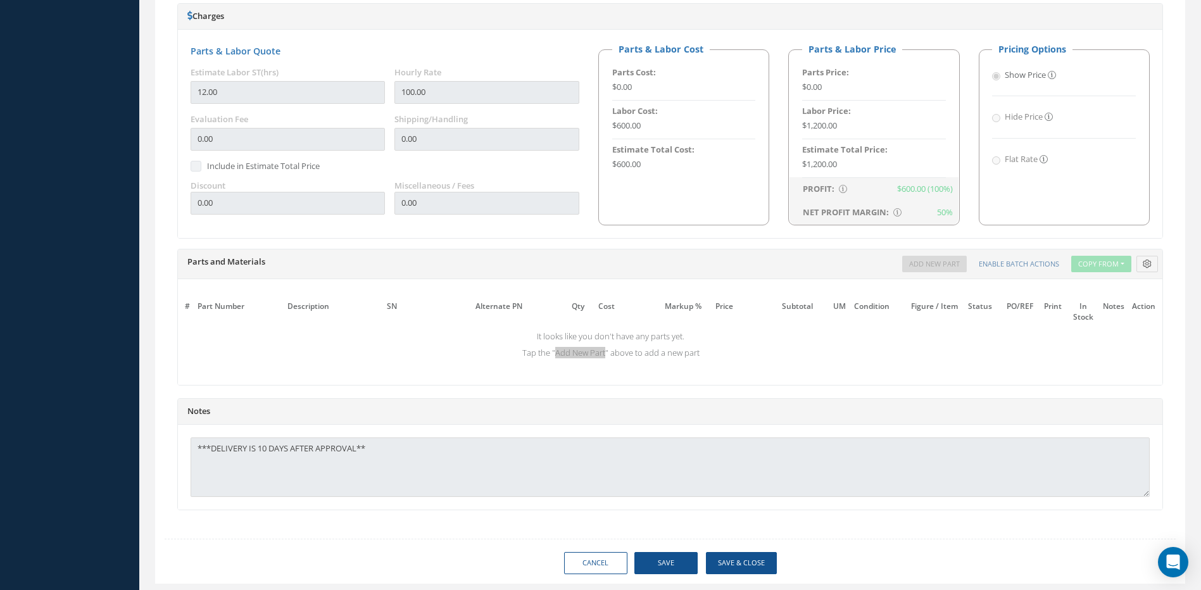
scroll to position [776, 0]
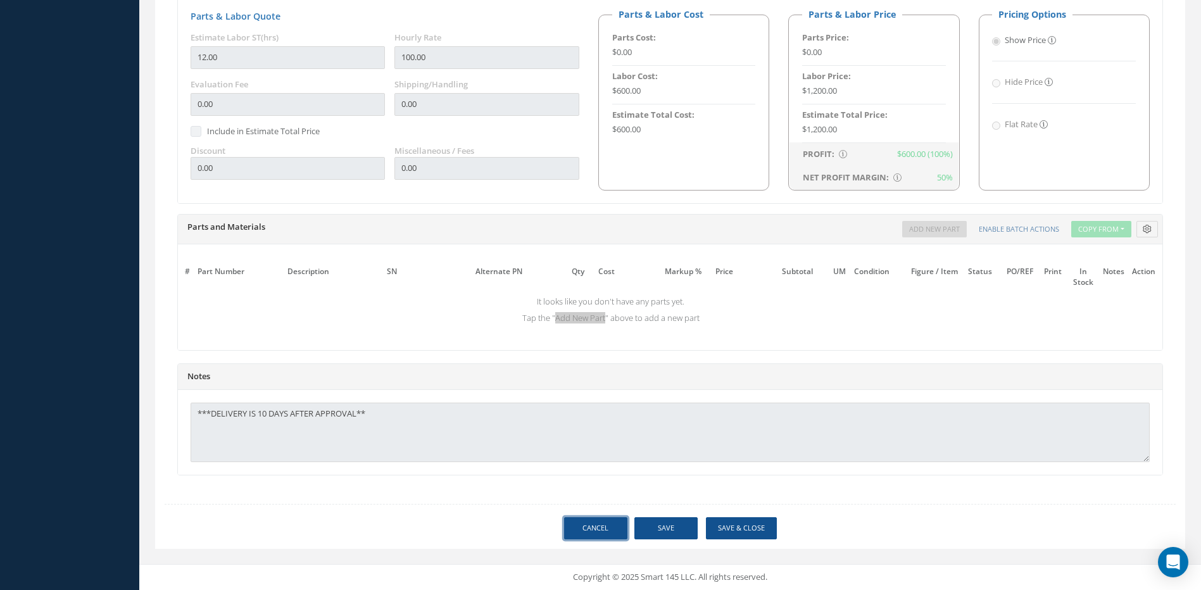
click at [589, 530] on link "Cancel" at bounding box center [595, 528] width 63 height 22
select select "25"
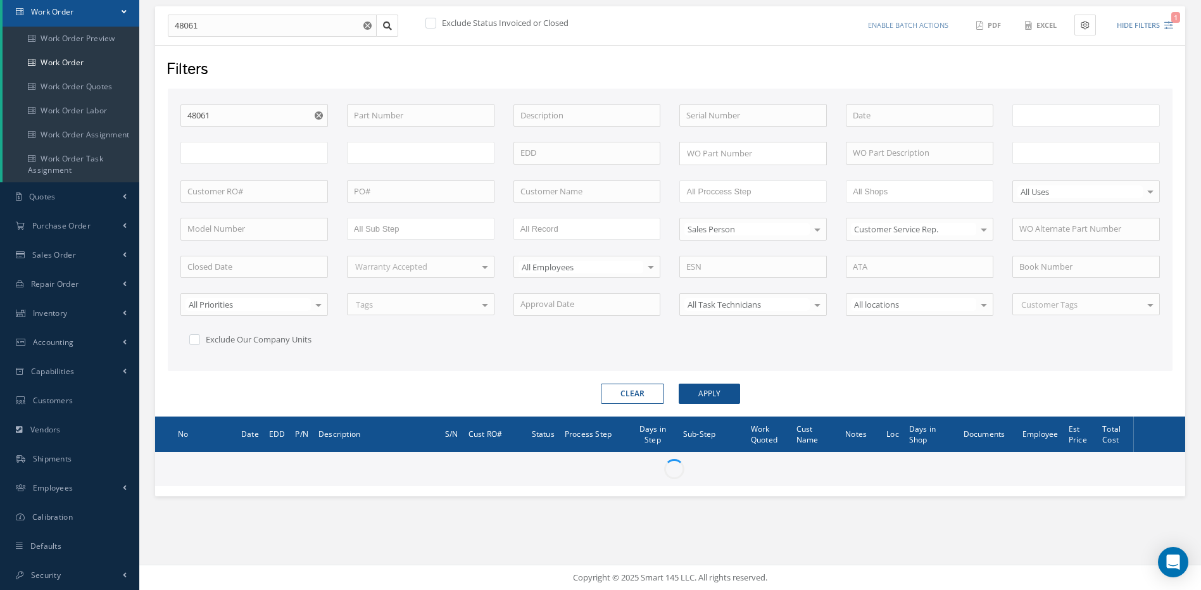
scroll to position [129, 0]
type input "All Work Request"
type input "All Work Performed"
type input "All Status"
type input "WO Part Status"
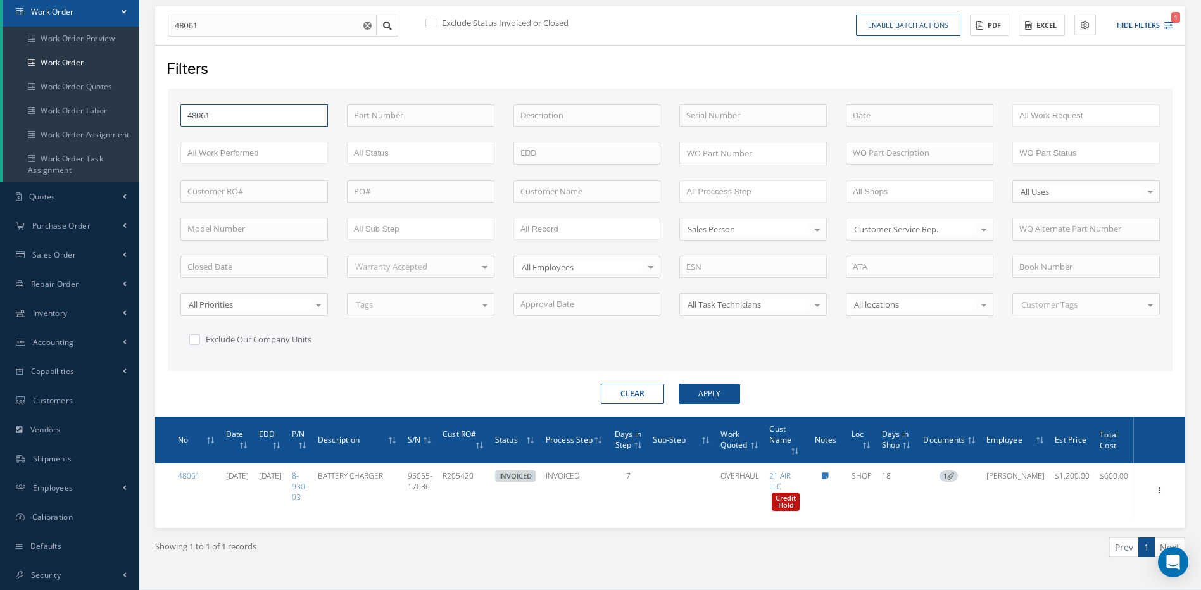
click at [226, 110] on input "48061" at bounding box center [254, 115] width 148 height 23
click at [208, 27] on input "48061" at bounding box center [272, 26] width 209 height 23
type input "4806"
type input "48060"
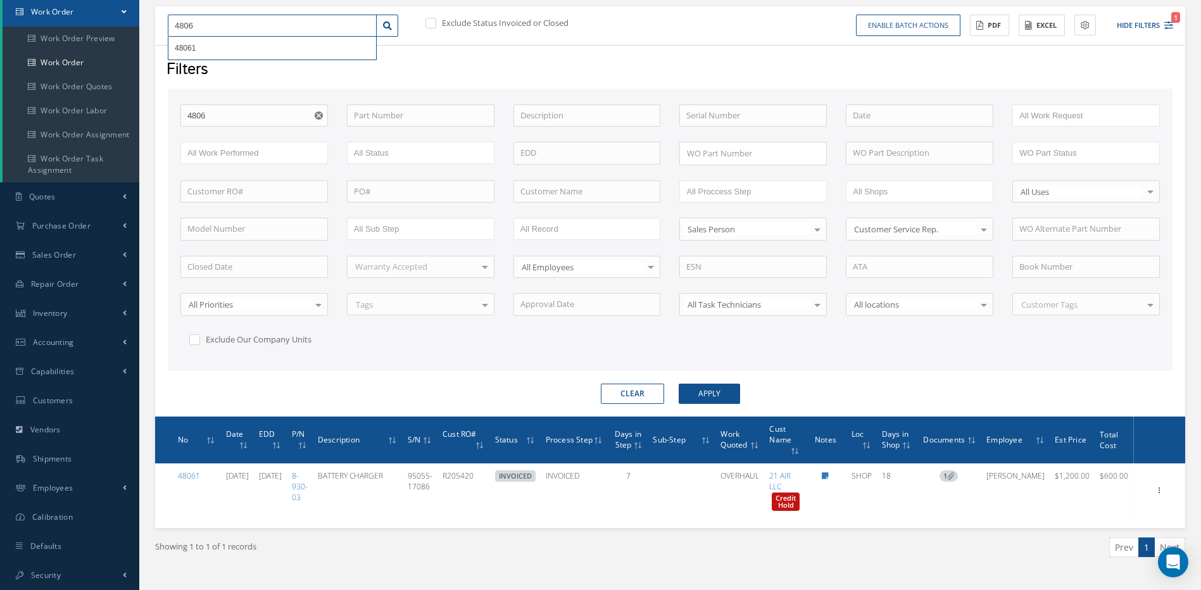
type input "48060"
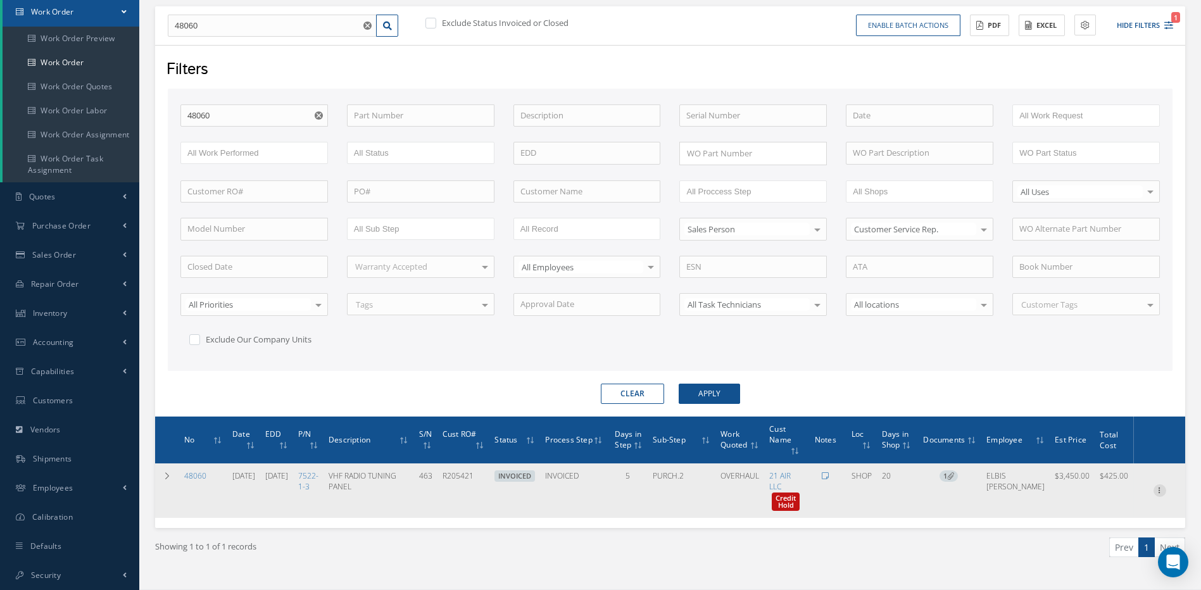
click at [1155, 489] on icon at bounding box center [1160, 489] width 13 height 10
click at [1078, 502] on link "Edit" at bounding box center [1102, 505] width 100 height 16
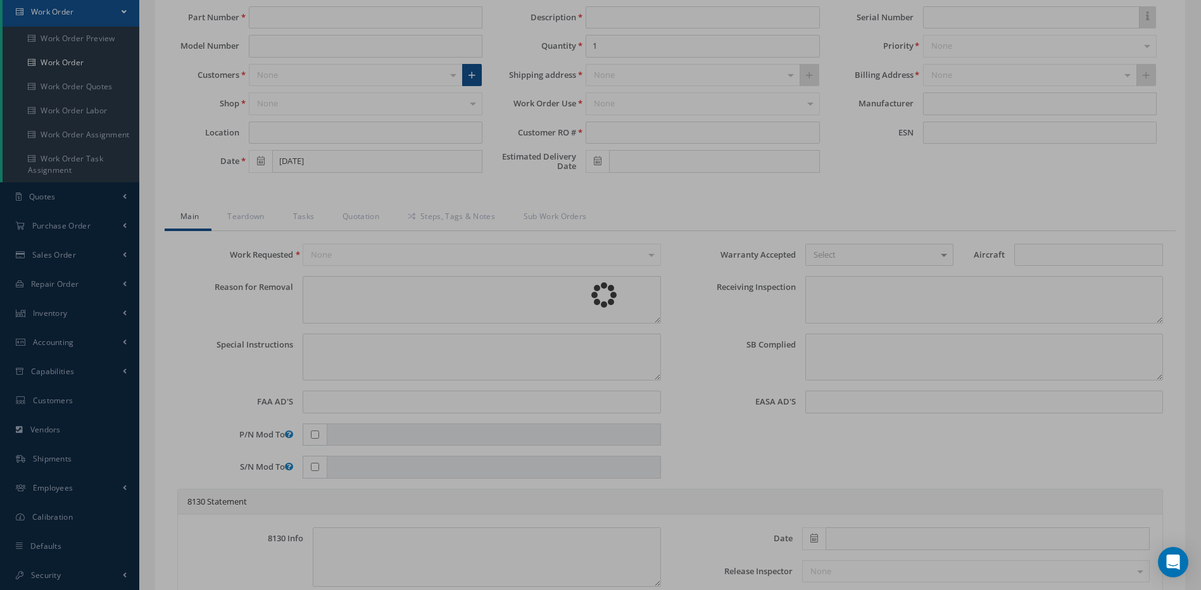
type input "7522-1-3"
type input "SHOP"
type input "07/25/2025"
type input "VHF RADIO TUNING PANEL"
type input "R205421"
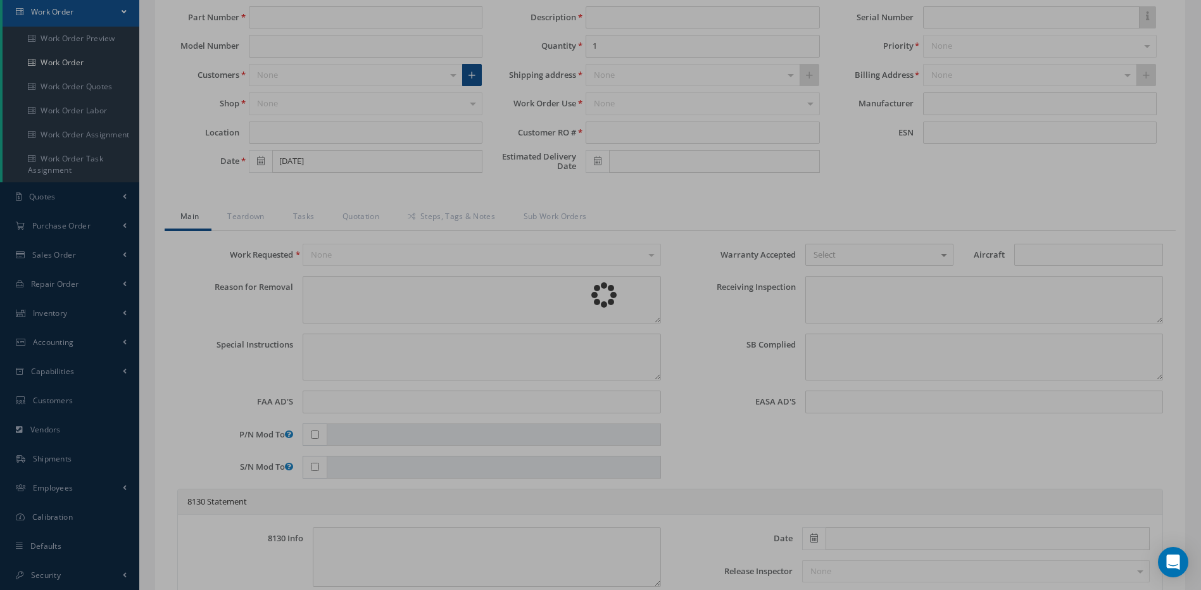
type input "[DATE]"
type input "463"
type textarea "NONE"
type textarea "PLEASE SEE R.O. FOR DETAILS"
type textarea "NO VISUAL DAMAGE"
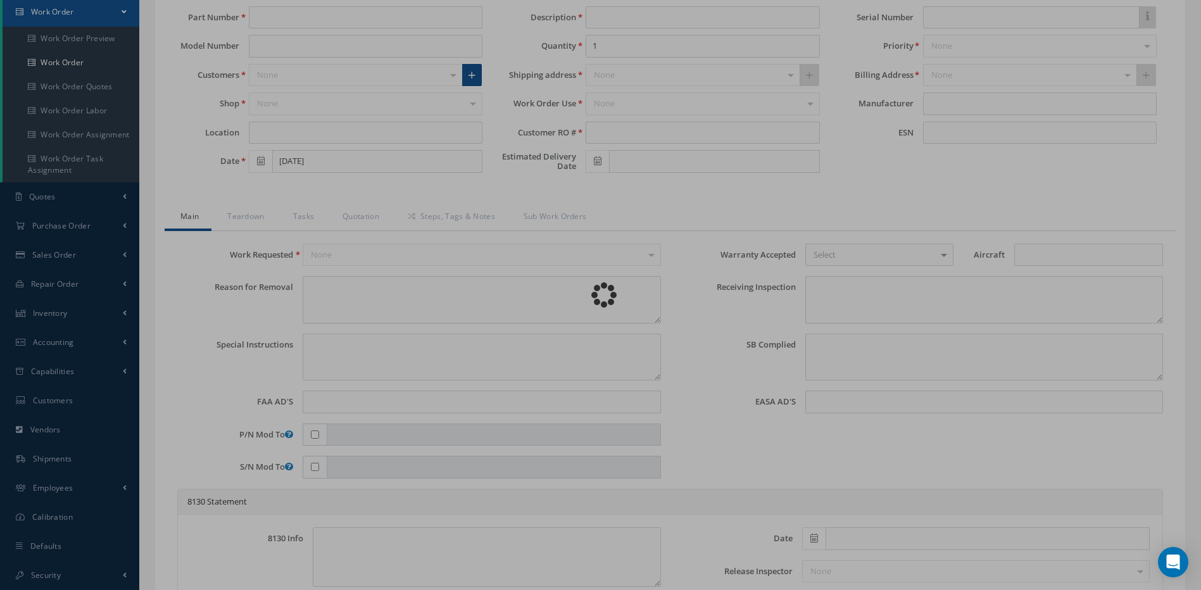
type textarea "NO S/B INSTALLED AND N/A AD'S."
type textarea "OVERHAULED IN ACCORDANCE WITH CMM ATA 23-10-01, REV 2, DATED Feb 25, 2011. FULL…"
type input "[DATE]"
type input "08/11/2025"
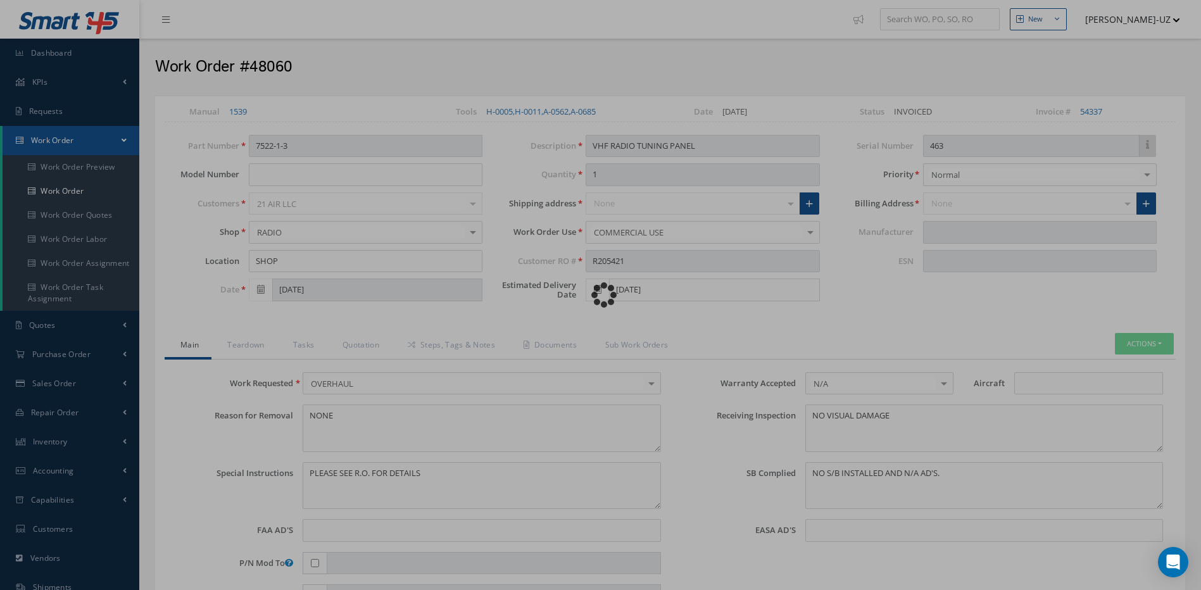
click at [601, 295] on div "Loading…" at bounding box center [601, 295] width 0 height 0
type input "AVTECH"
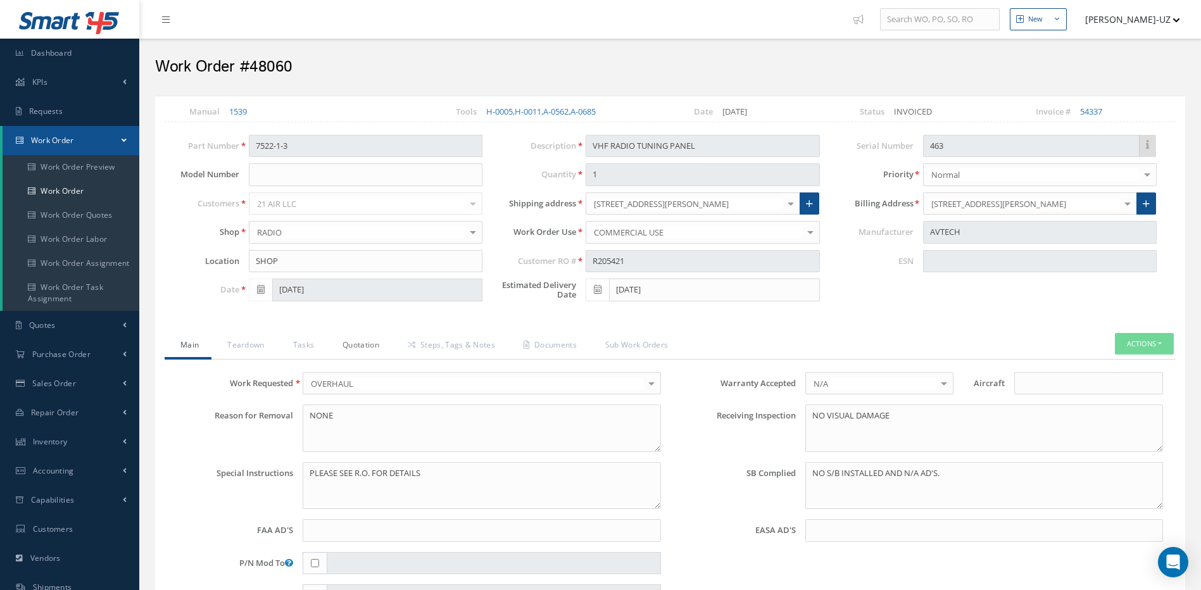
click at [363, 347] on link "Quotation" at bounding box center [359, 346] width 65 height 27
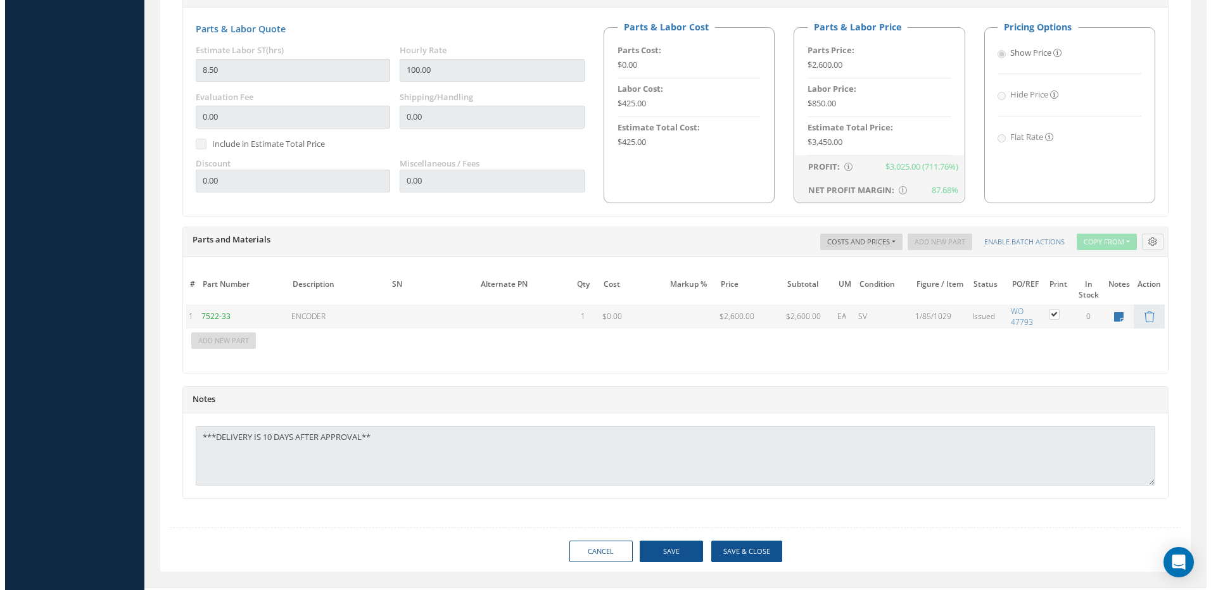
scroll to position [786, 0]
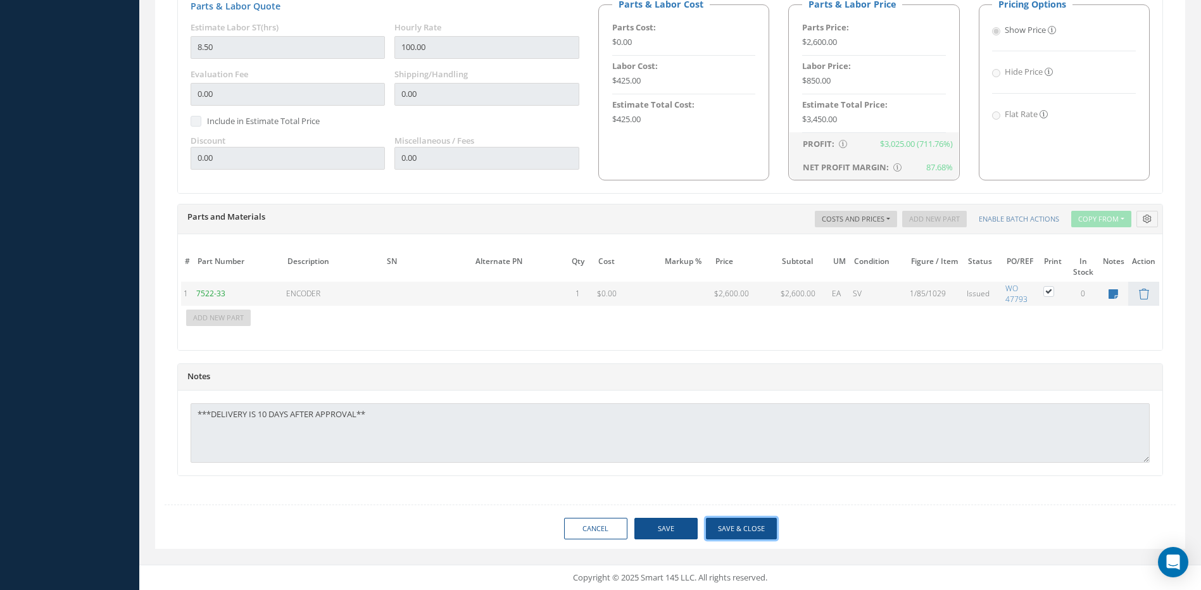
click at [735, 522] on button "Save & Close" at bounding box center [741, 529] width 71 height 22
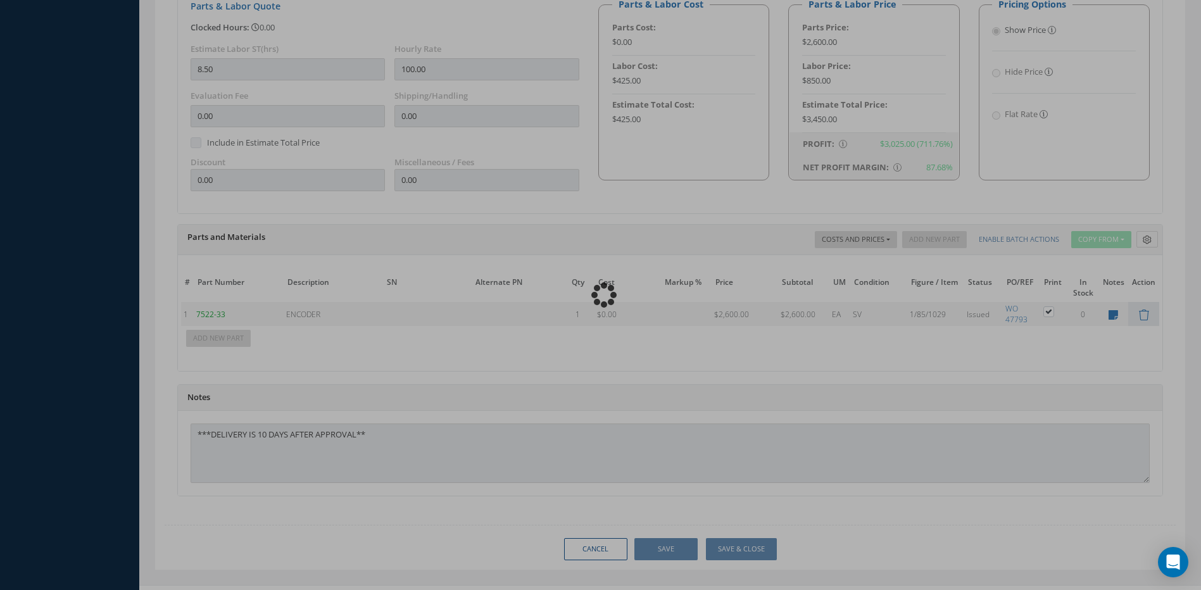
type input "AVTECH"
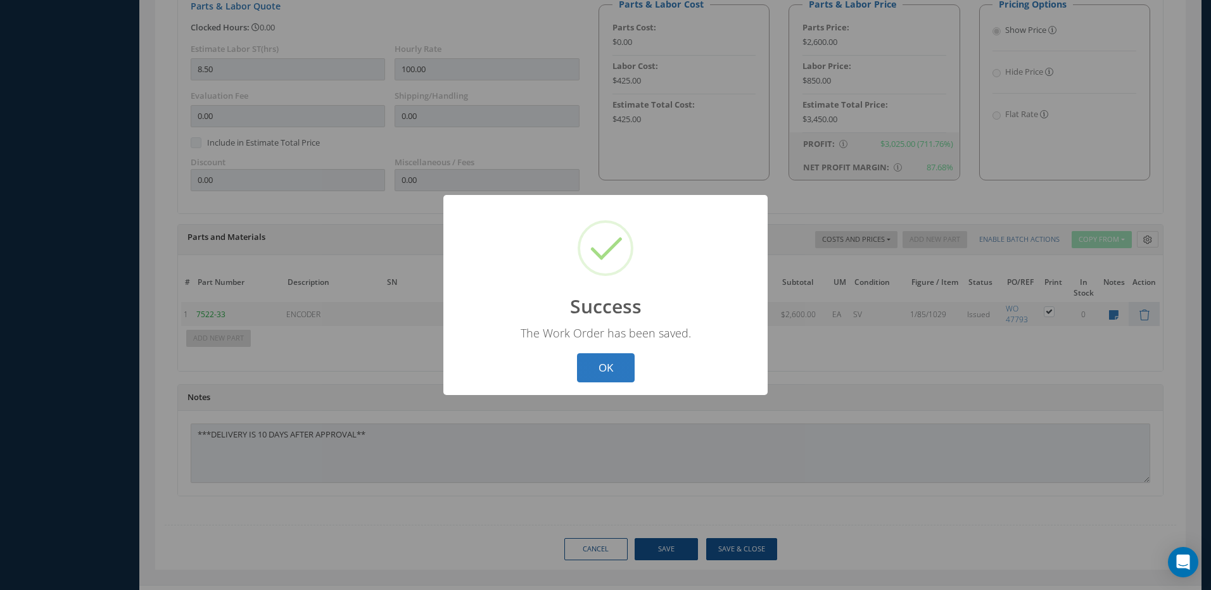
click at [599, 372] on button "OK" at bounding box center [606, 368] width 58 height 30
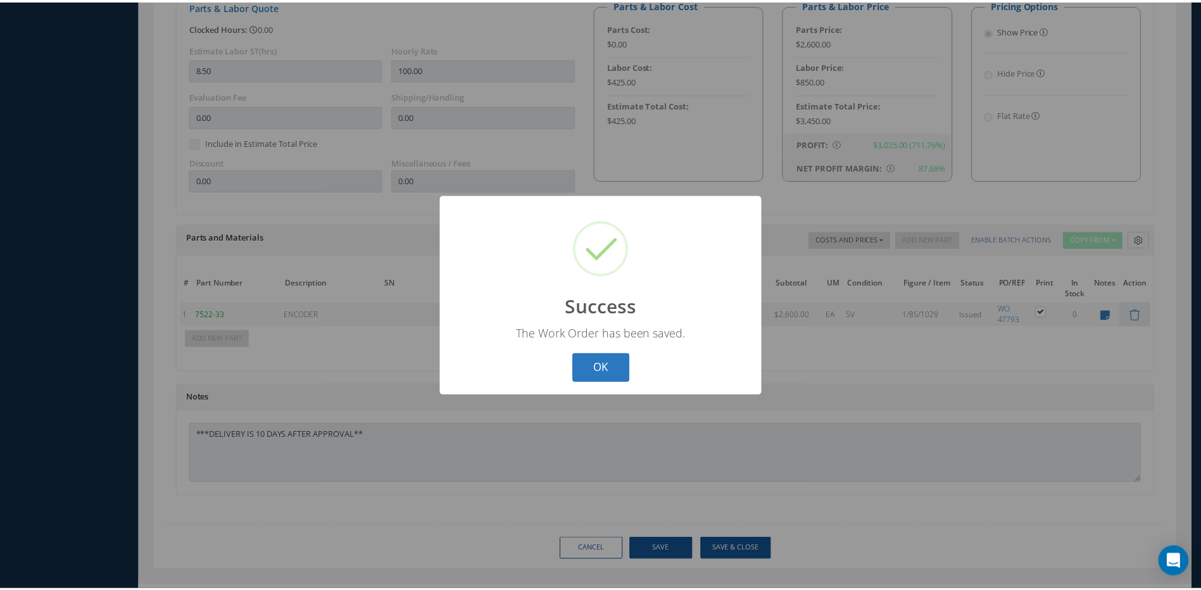
scroll to position [129, 0]
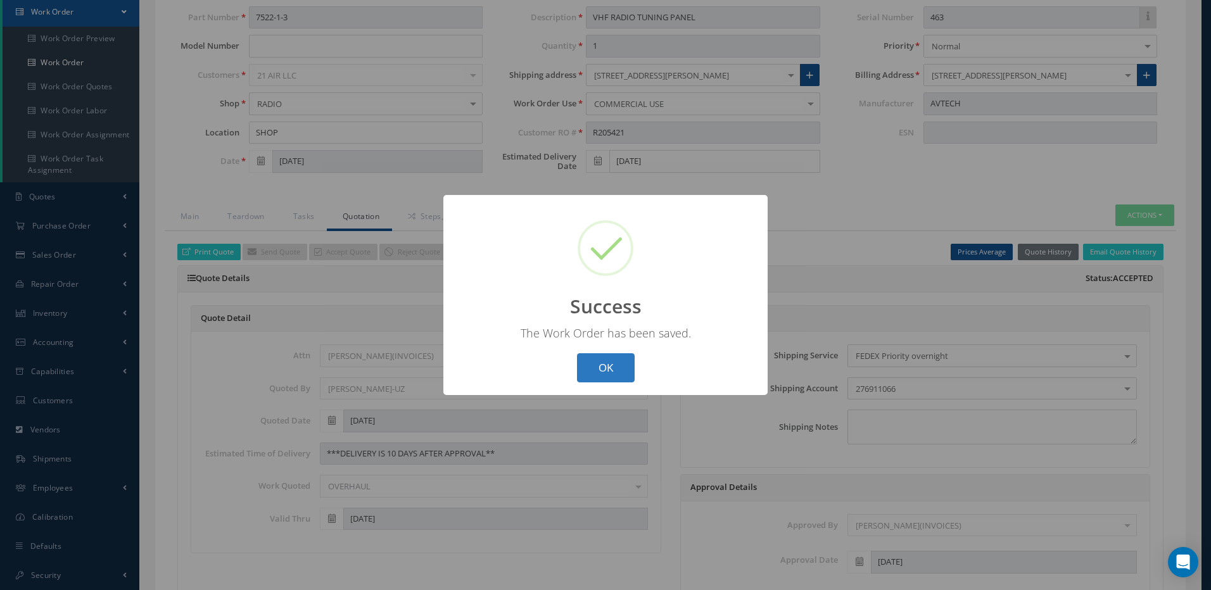
select select "25"
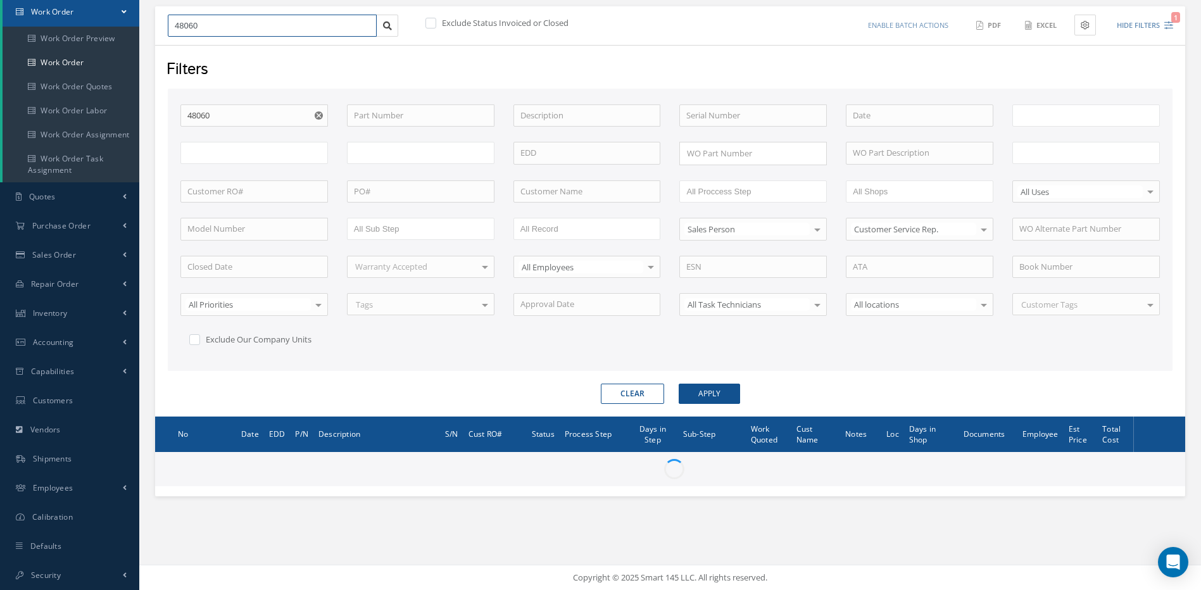
click at [222, 26] on input "48060" at bounding box center [272, 26] width 209 height 23
type input "4806"
type input "All Work Request"
type input "All Work Performed"
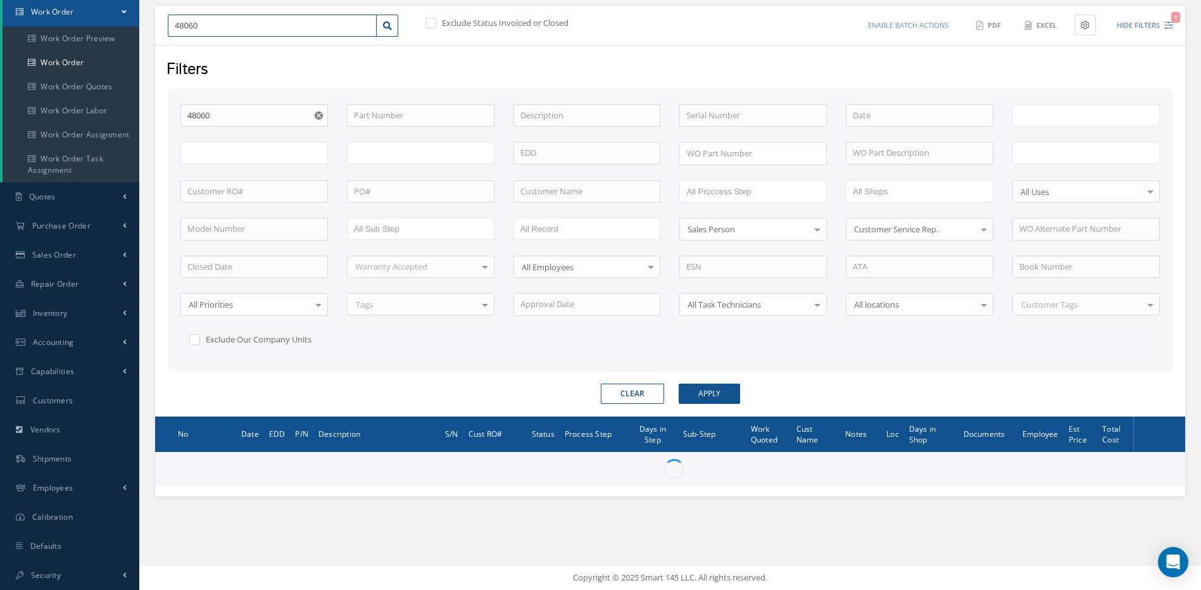
type input "All Status"
type input "WO Part Status"
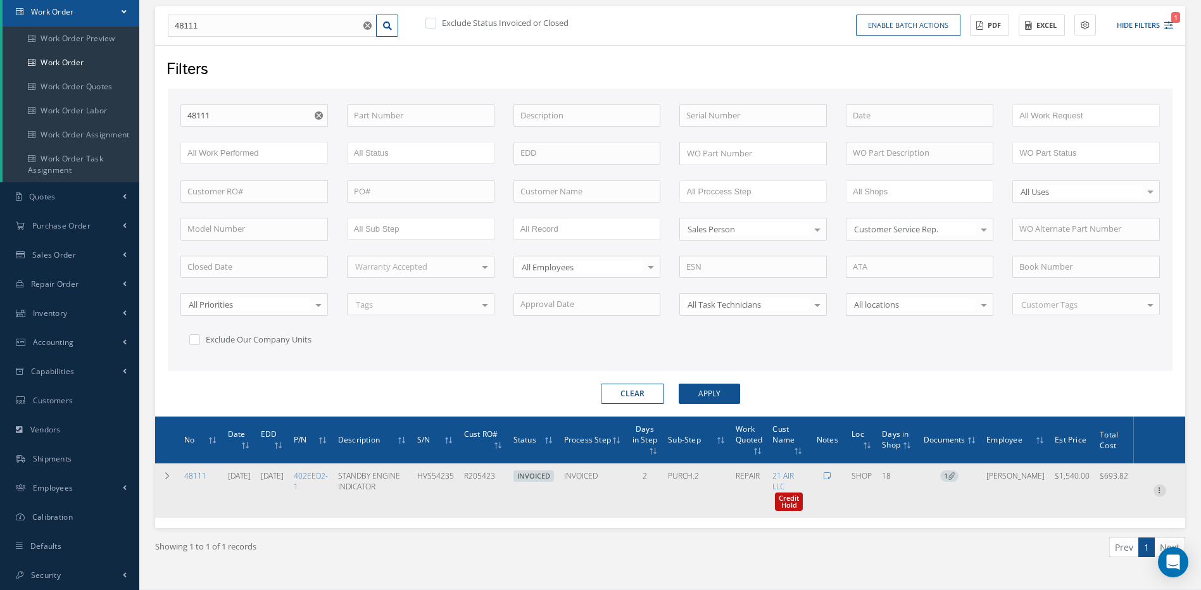
click at [1157, 494] on icon at bounding box center [1160, 489] width 13 height 10
click at [1081, 512] on link "Edit" at bounding box center [1102, 505] width 100 height 16
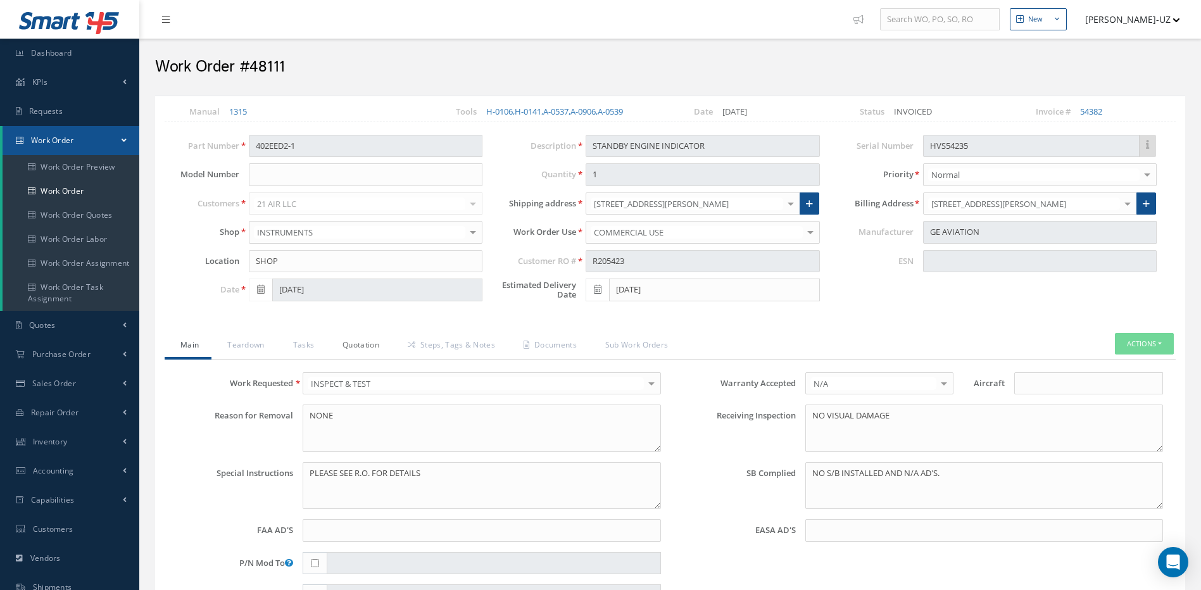
click at [363, 342] on link "Quotation" at bounding box center [359, 346] width 65 height 27
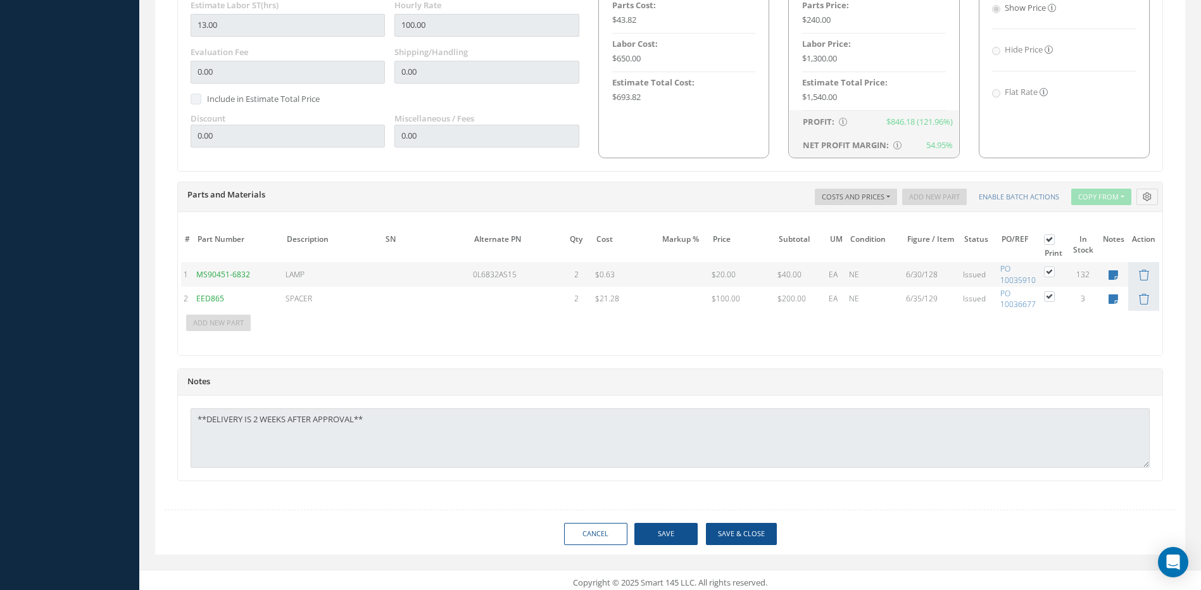
scroll to position [814, 0]
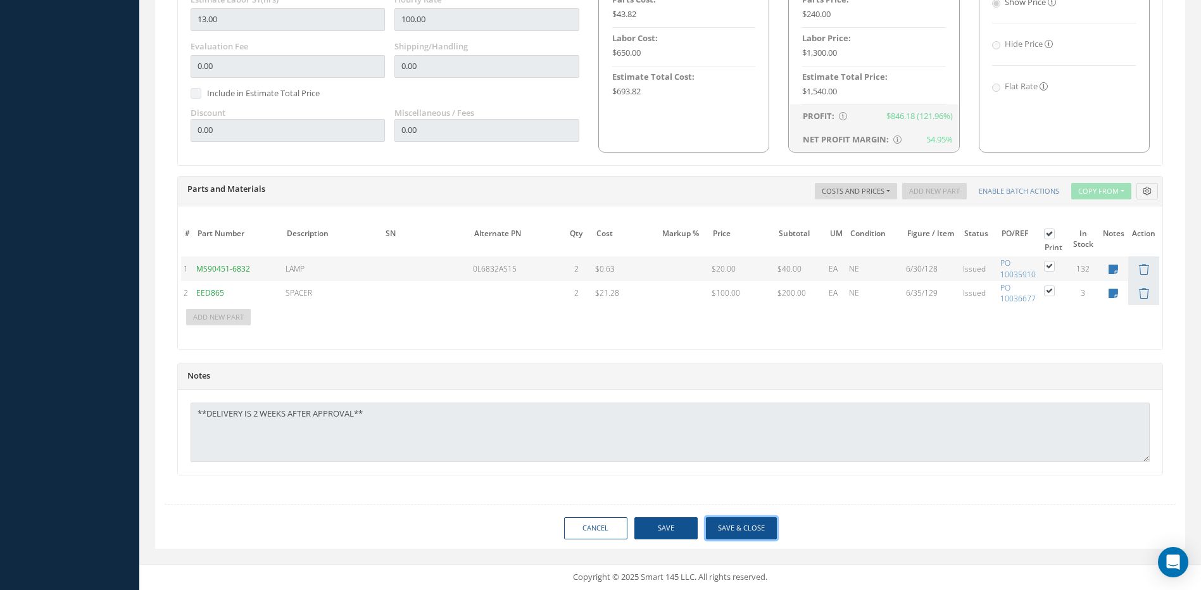
click at [743, 527] on button "Save & Close" at bounding box center [741, 528] width 71 height 22
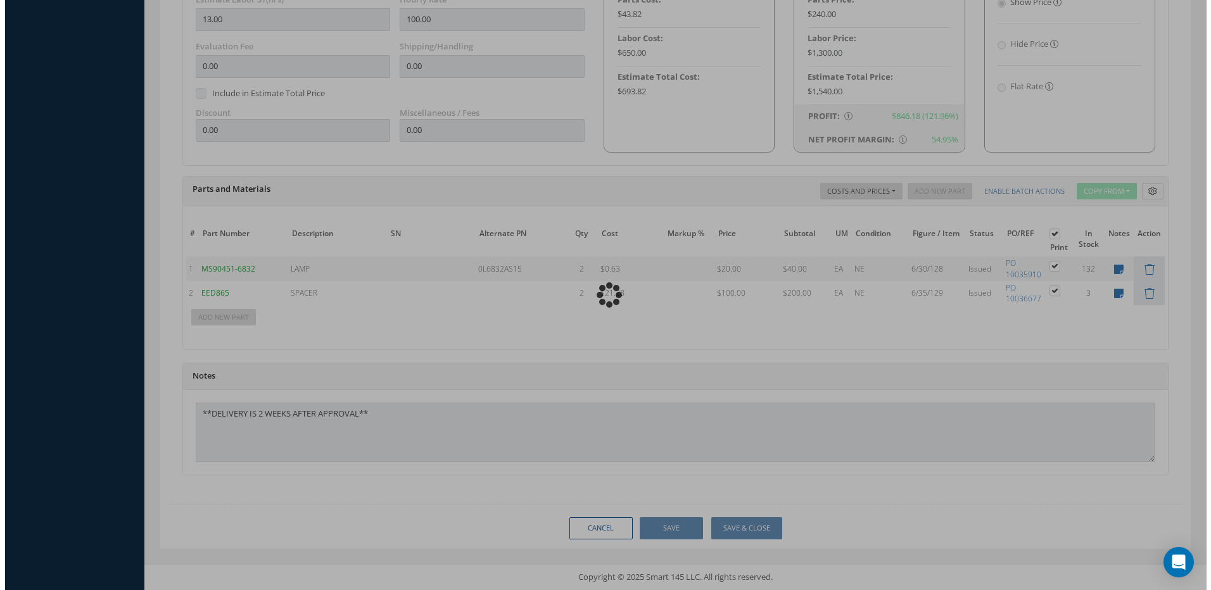
scroll to position [834, 0]
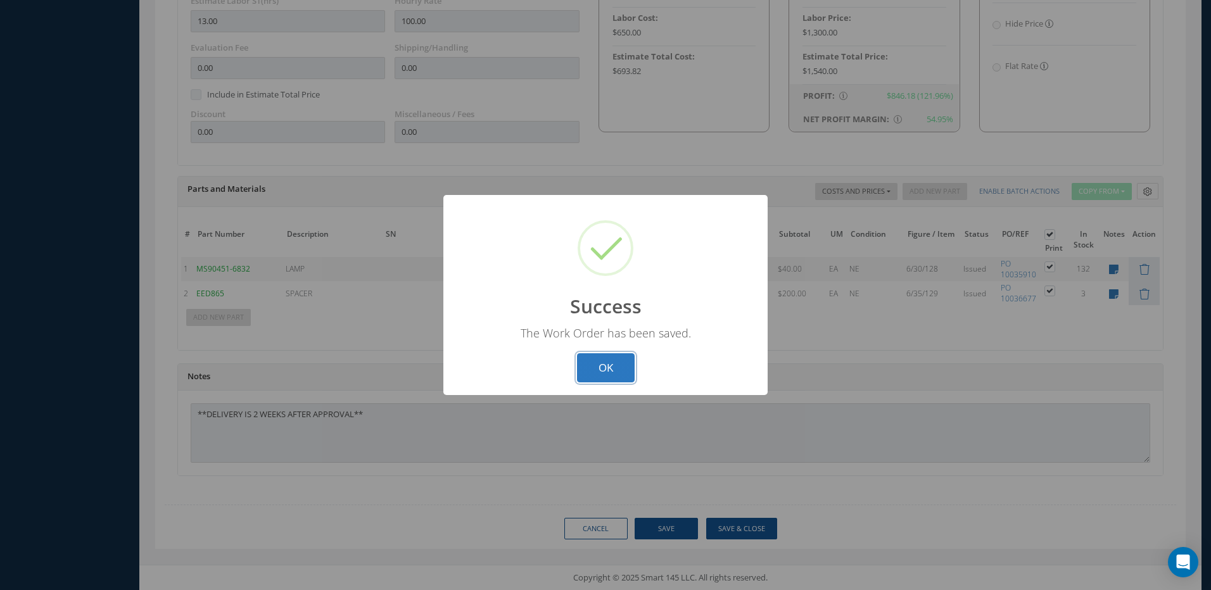
click at [619, 365] on button "OK" at bounding box center [606, 368] width 58 height 30
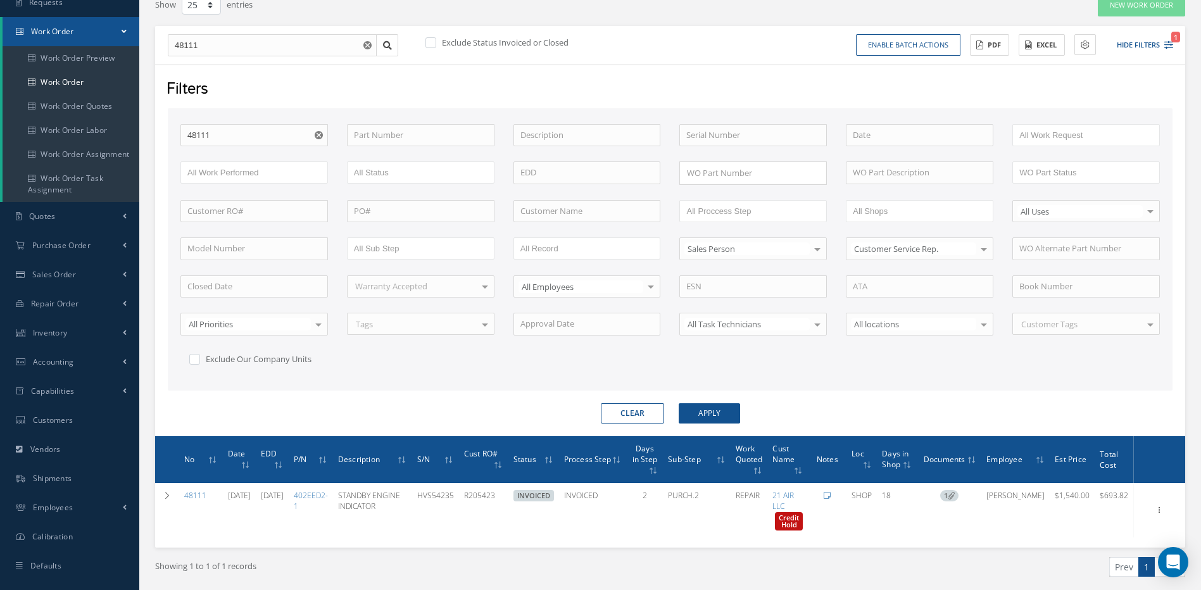
scroll to position [101, 0]
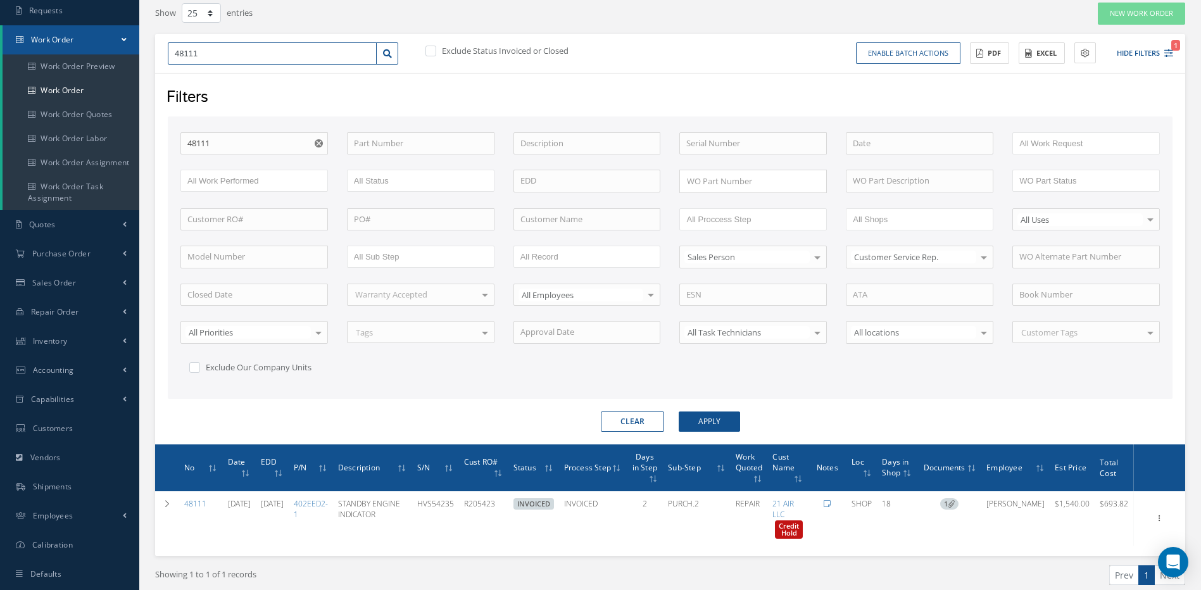
drag, startPoint x: 237, startPoint y: 59, endPoint x: 153, endPoint y: 58, distance: 83.6
click at [164, 60] on div "48111" at bounding box center [282, 53] width 249 height 23
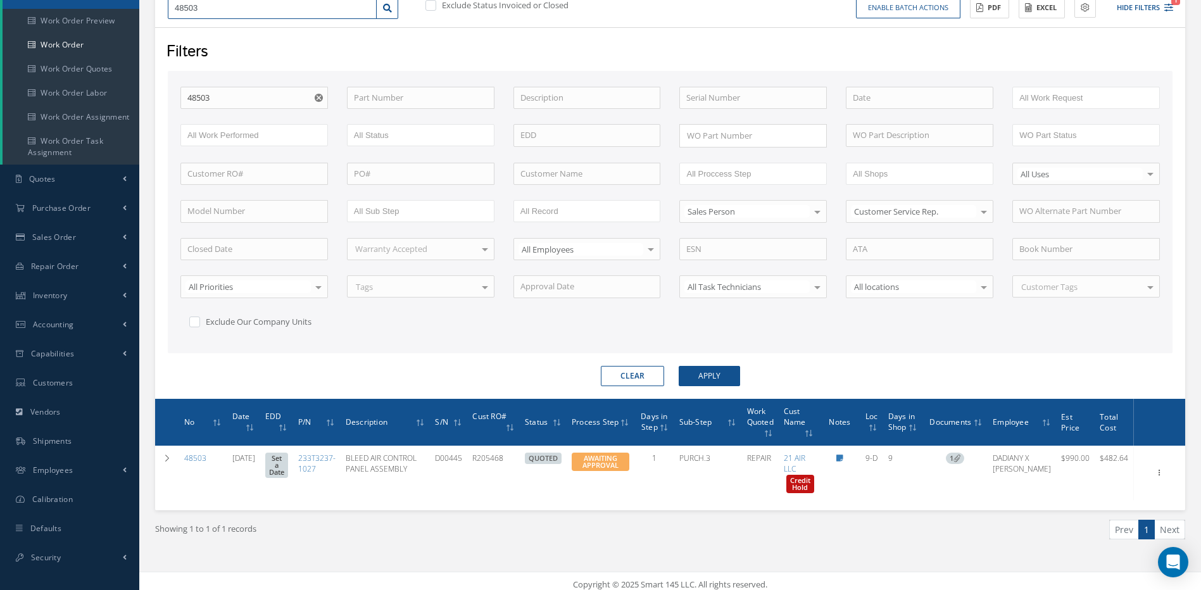
scroll to position [153, 0]
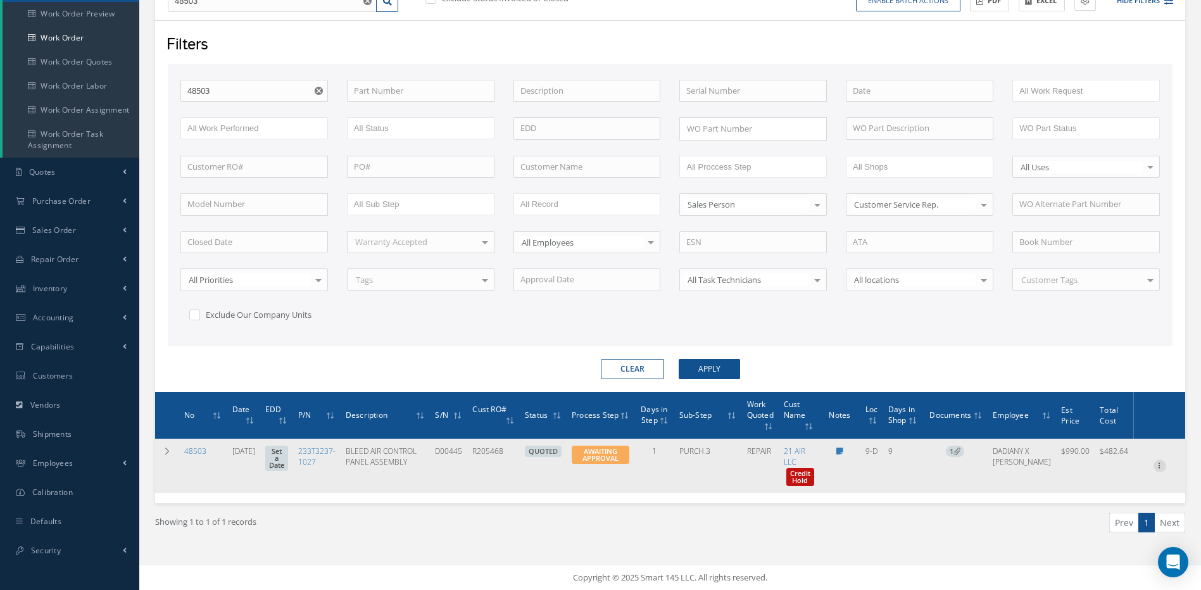
click at [1157, 463] on icon at bounding box center [1160, 465] width 13 height 10
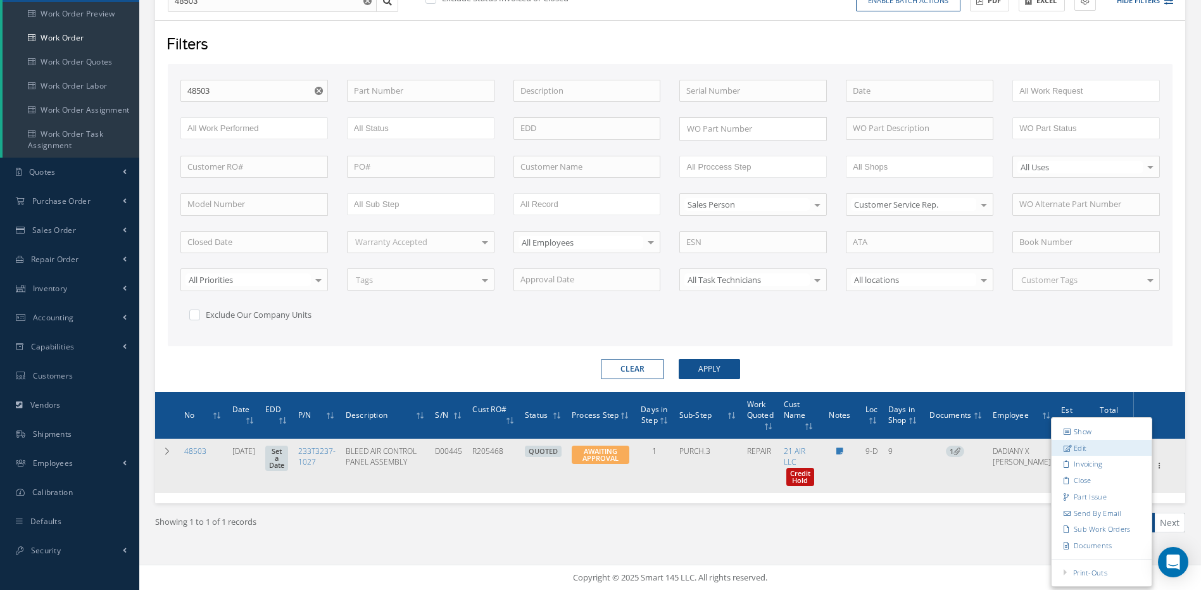
click at [1077, 447] on link "Edit" at bounding box center [1102, 448] width 100 height 16
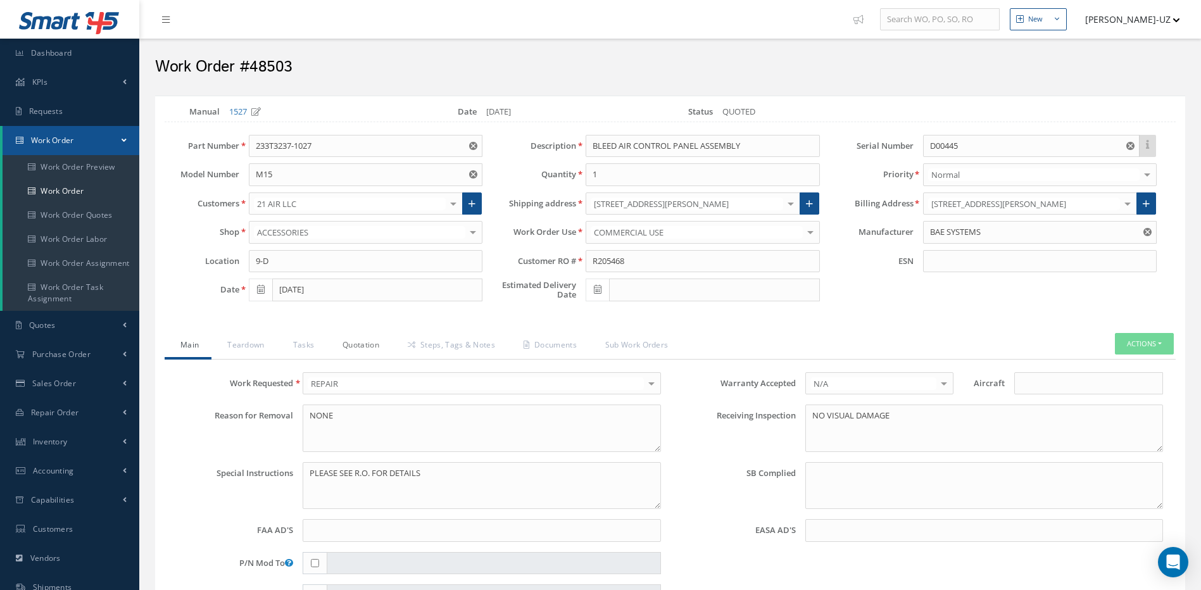
click at [368, 345] on link "Quotation" at bounding box center [359, 346] width 65 height 27
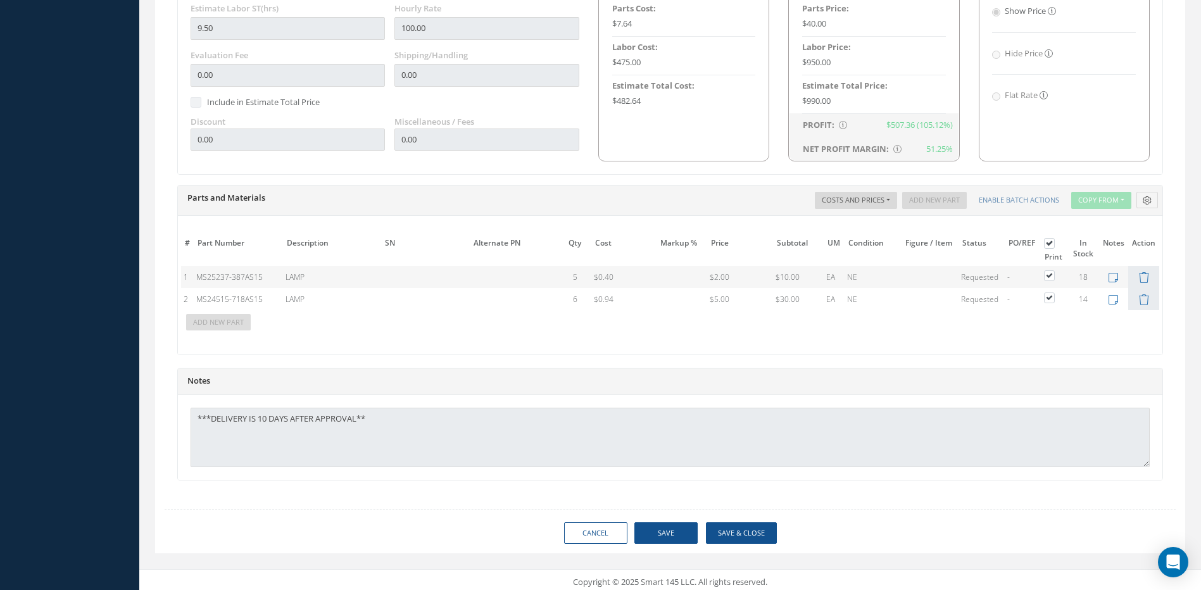
scroll to position [765, 0]
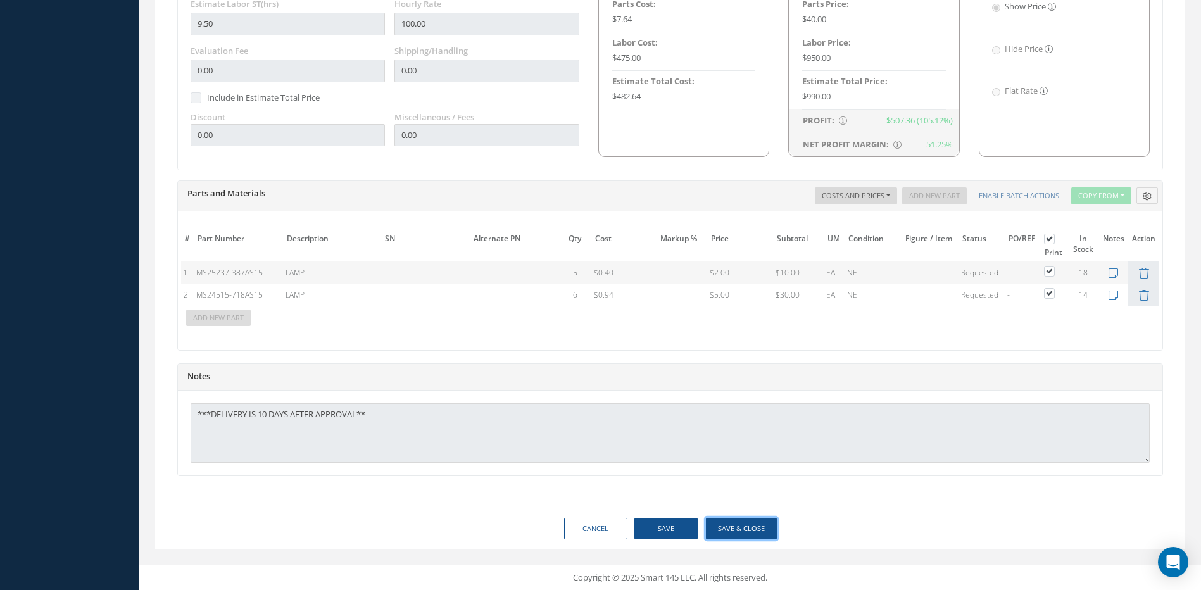
click at [736, 528] on button "Save & Close" at bounding box center [741, 529] width 71 height 22
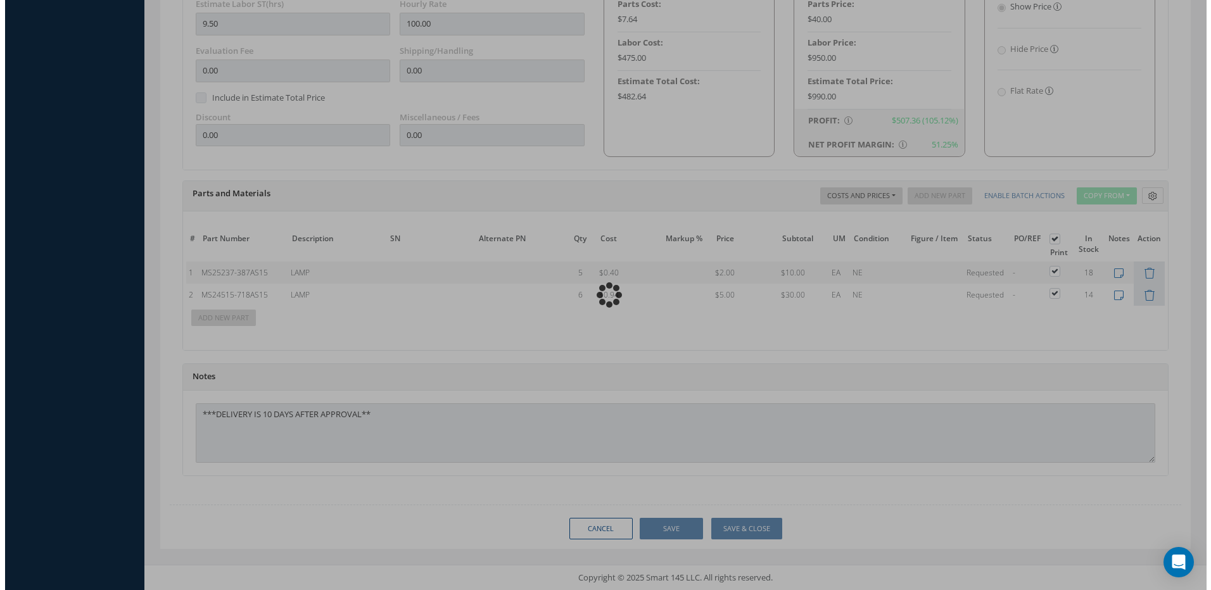
scroll to position [786, 0]
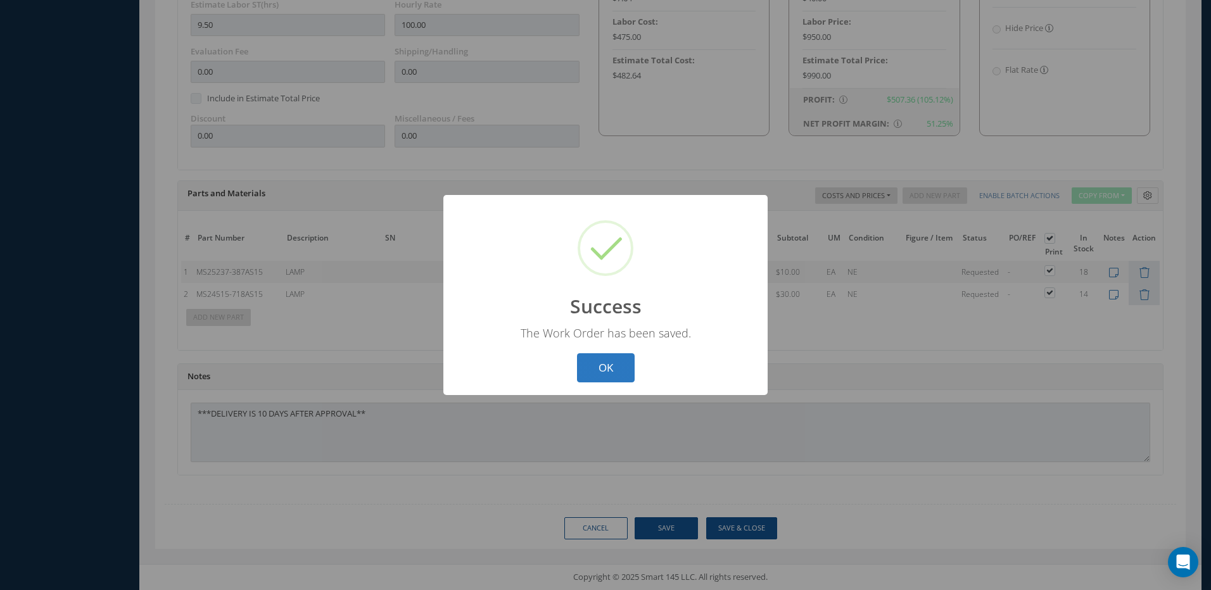
click at [613, 372] on button "OK" at bounding box center [606, 368] width 58 height 30
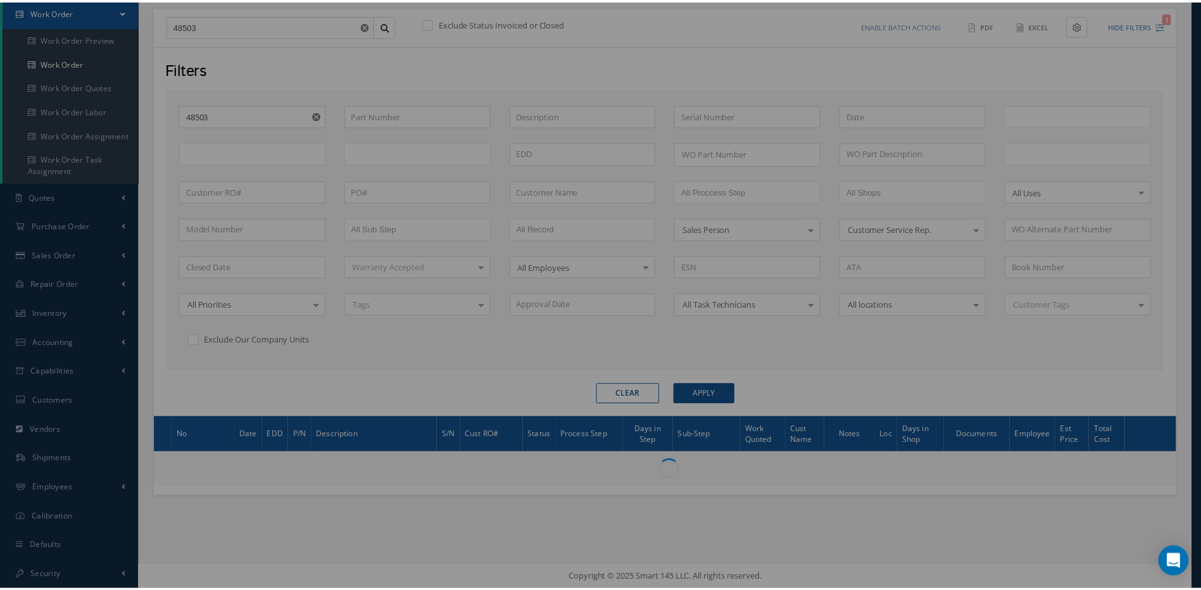
scroll to position [129, 0]
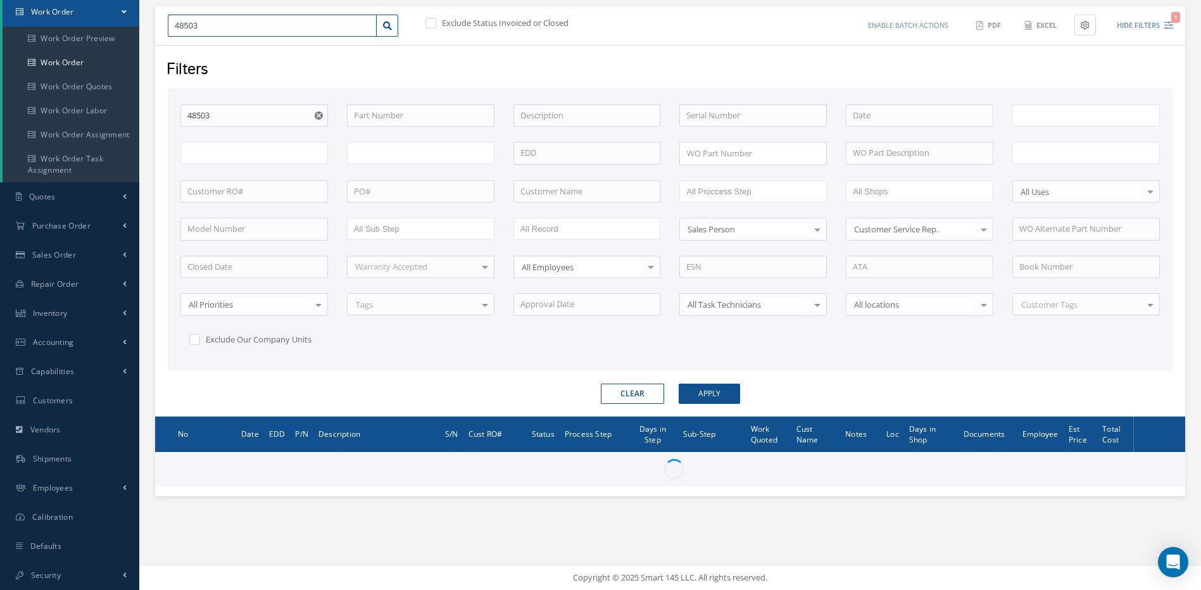
drag, startPoint x: 229, startPoint y: 16, endPoint x: 153, endPoint y: 21, distance: 76.1
click at [164, 25] on div "48503" at bounding box center [282, 26] width 249 height 23
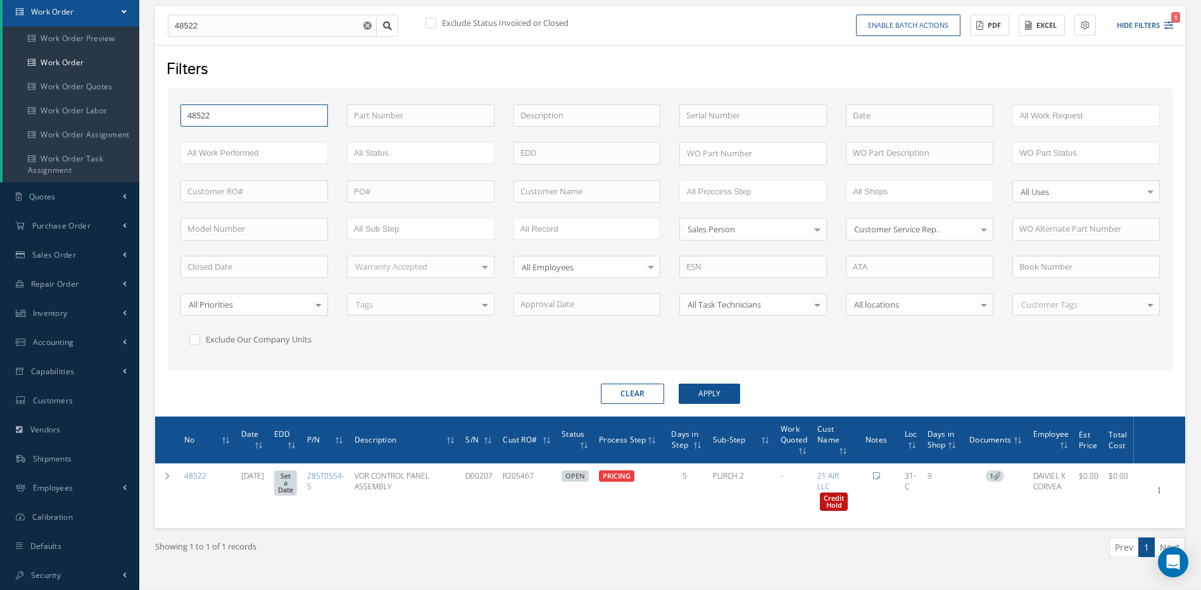
drag, startPoint x: 239, startPoint y: 112, endPoint x: 244, endPoint y: 118, distance: 7.7
click at [239, 112] on input "48522" at bounding box center [254, 115] width 148 height 23
click at [679, 384] on button "Apply" at bounding box center [709, 394] width 61 height 20
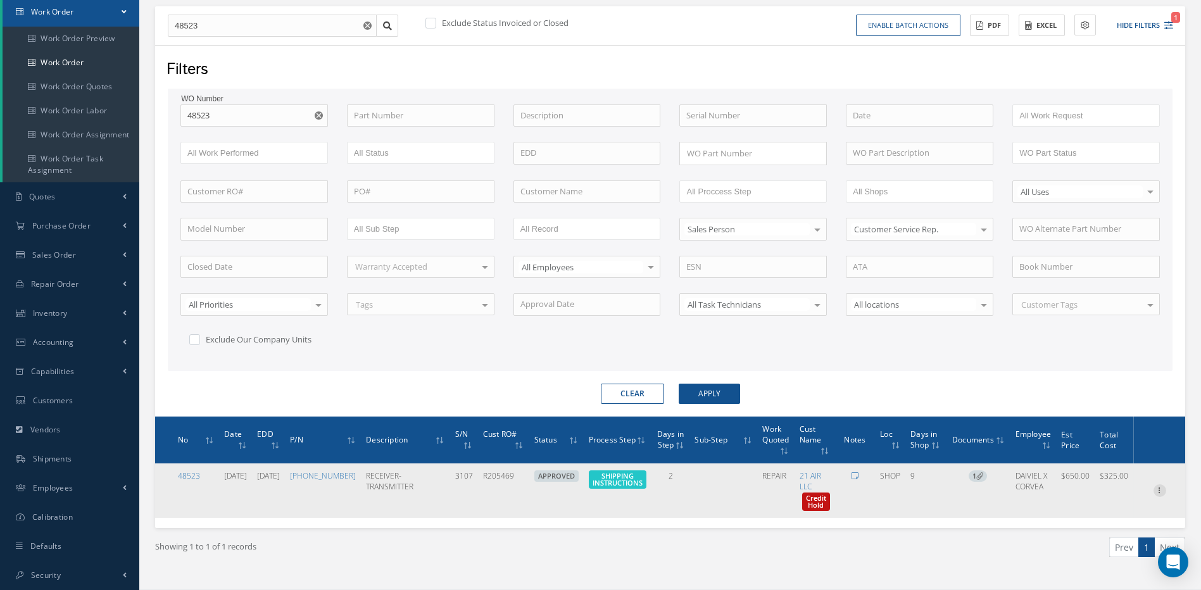
drag, startPoint x: 1157, startPoint y: 490, endPoint x: 1121, endPoint y: 489, distance: 36.1
click at [1157, 490] on icon at bounding box center [1160, 489] width 13 height 10
click at [1078, 489] on link "Edit" at bounding box center [1102, 489] width 100 height 16
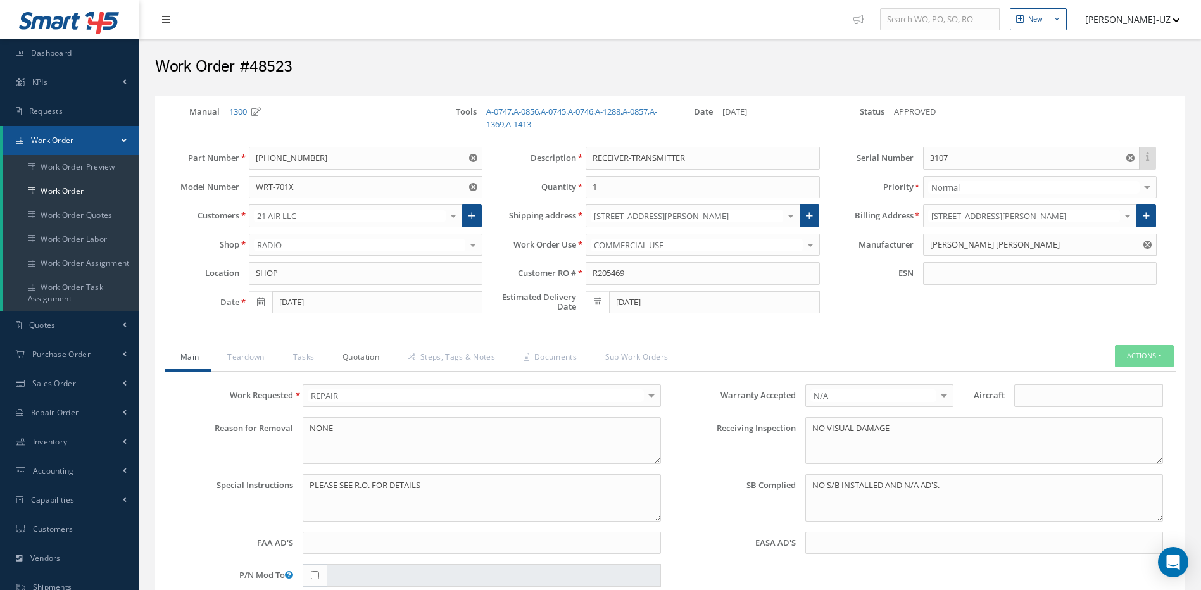
click at [369, 360] on link "Quotation" at bounding box center [359, 358] width 65 height 27
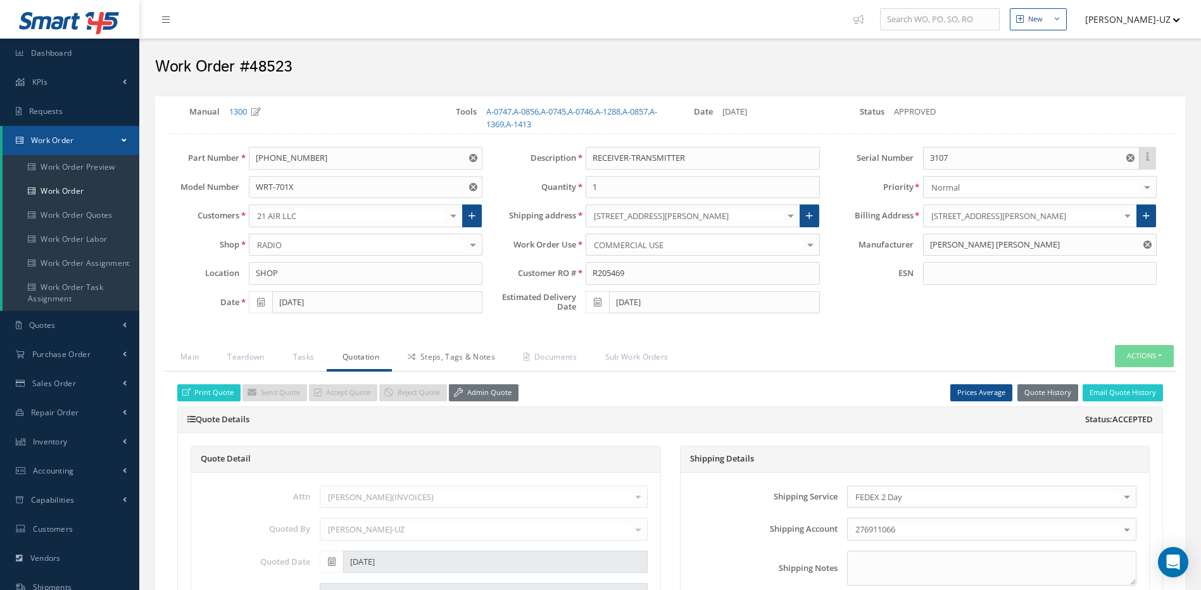
click at [465, 358] on link "Steps, Tags & Notes" at bounding box center [450, 358] width 116 height 27
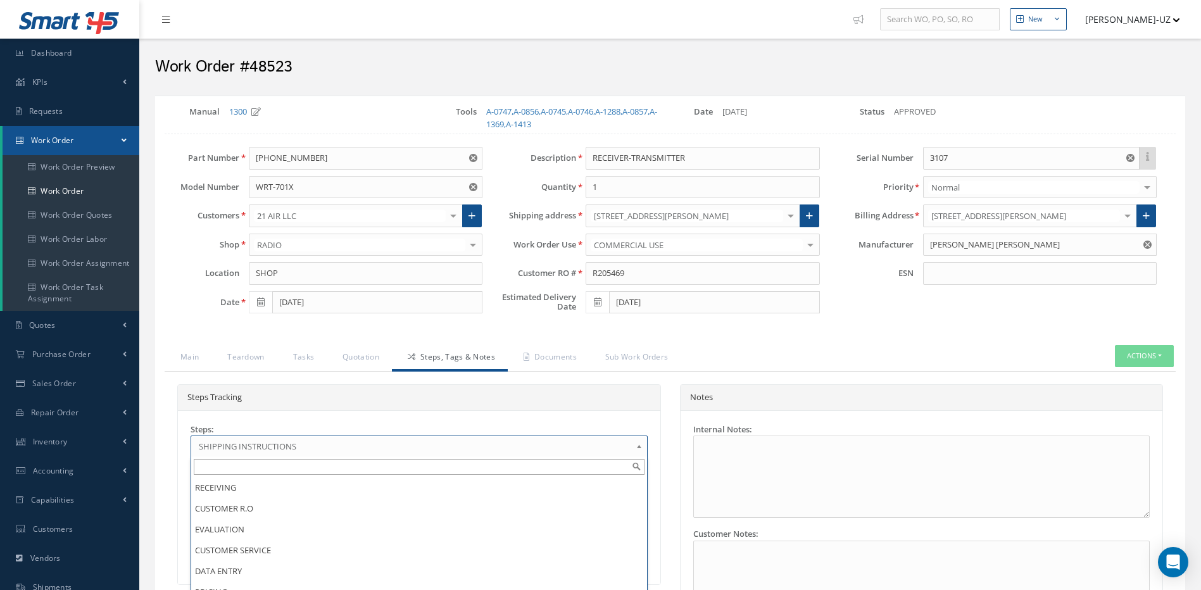
click at [225, 442] on span "SHIPPING INSTRUCTIONS" at bounding box center [415, 446] width 432 height 15
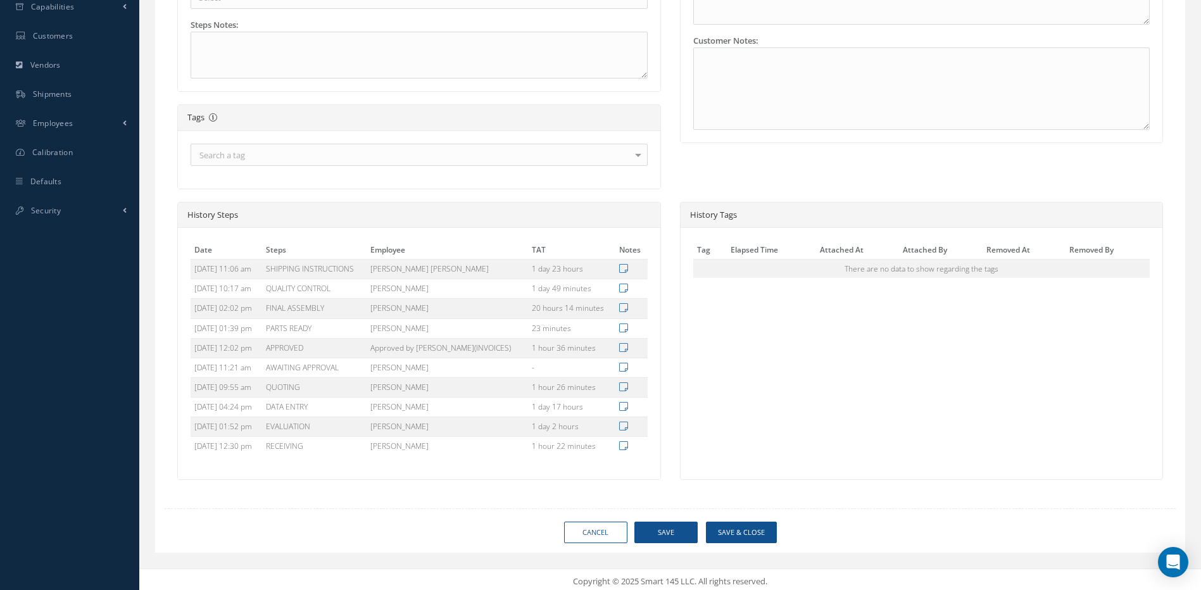
scroll to position [497, 0]
click at [671, 521] on button "Save" at bounding box center [665, 529] width 63 height 22
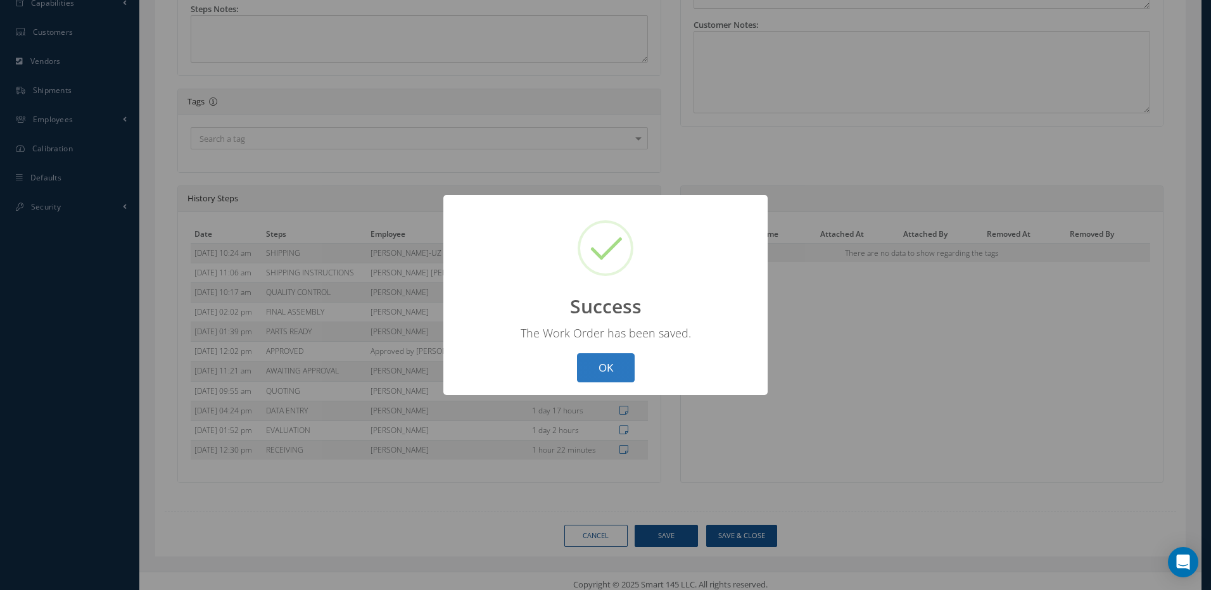
click at [586, 367] on button "OK" at bounding box center [606, 368] width 58 height 30
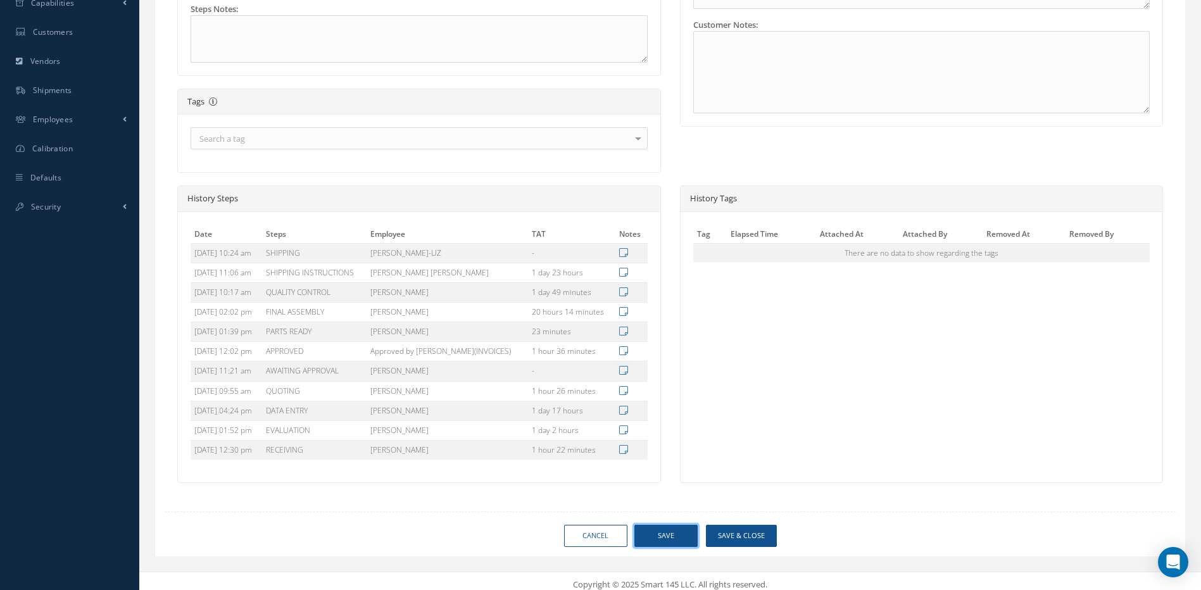
click at [665, 536] on button "Save" at bounding box center [665, 536] width 63 height 22
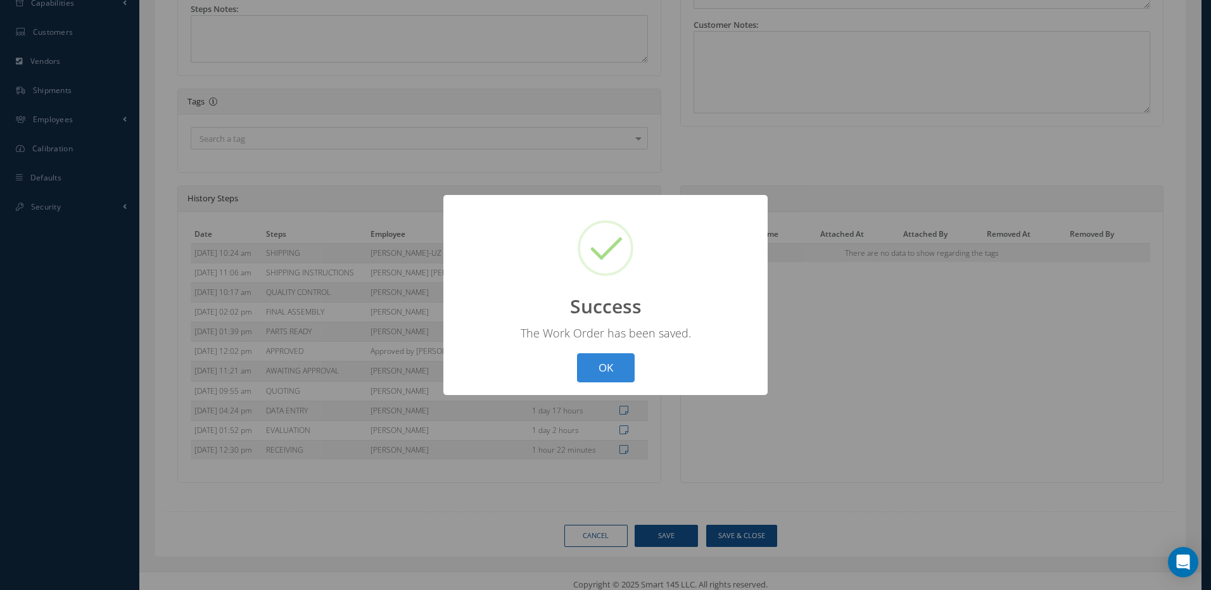
click at [608, 369] on button "OK" at bounding box center [606, 368] width 58 height 30
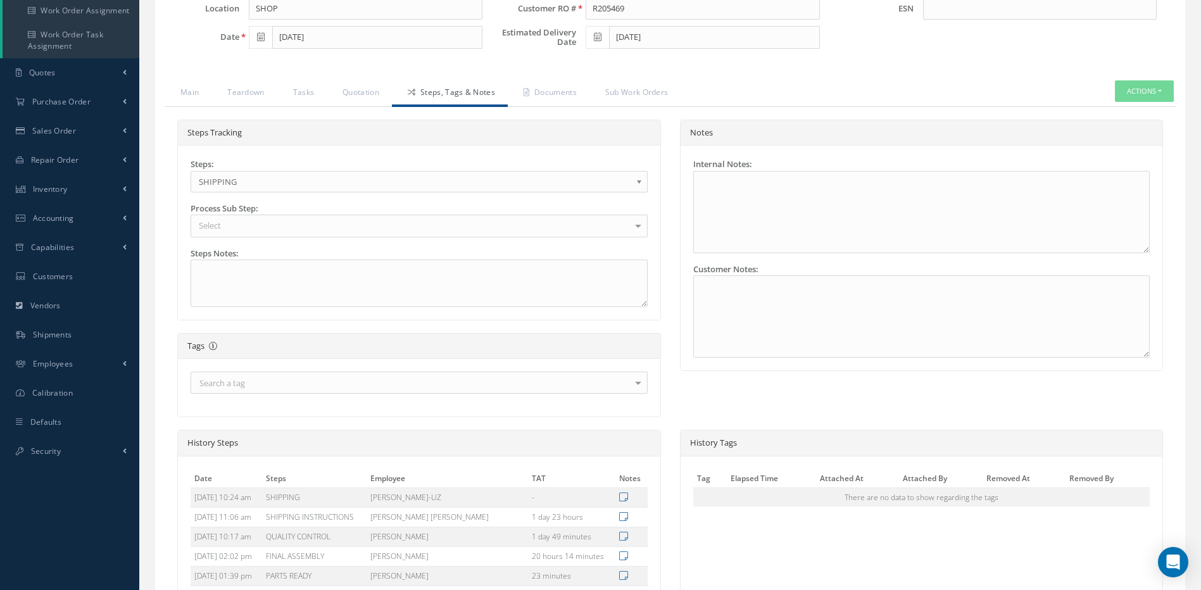
scroll to position [251, 0]
click at [362, 99] on link "Quotation" at bounding box center [359, 95] width 65 height 27
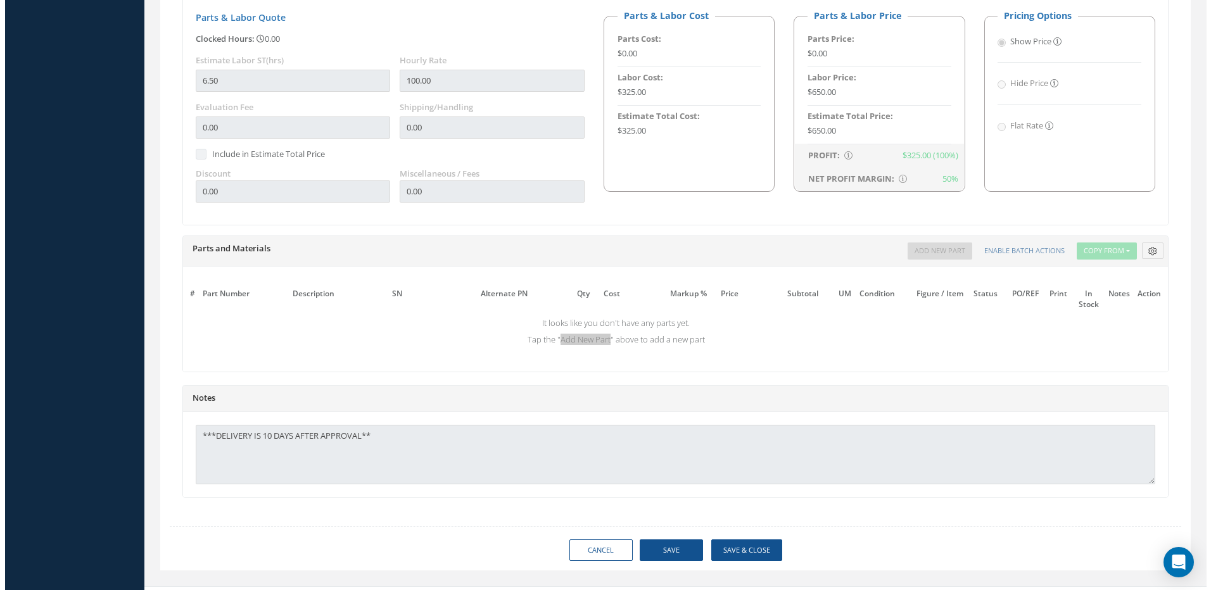
scroll to position [796, 0]
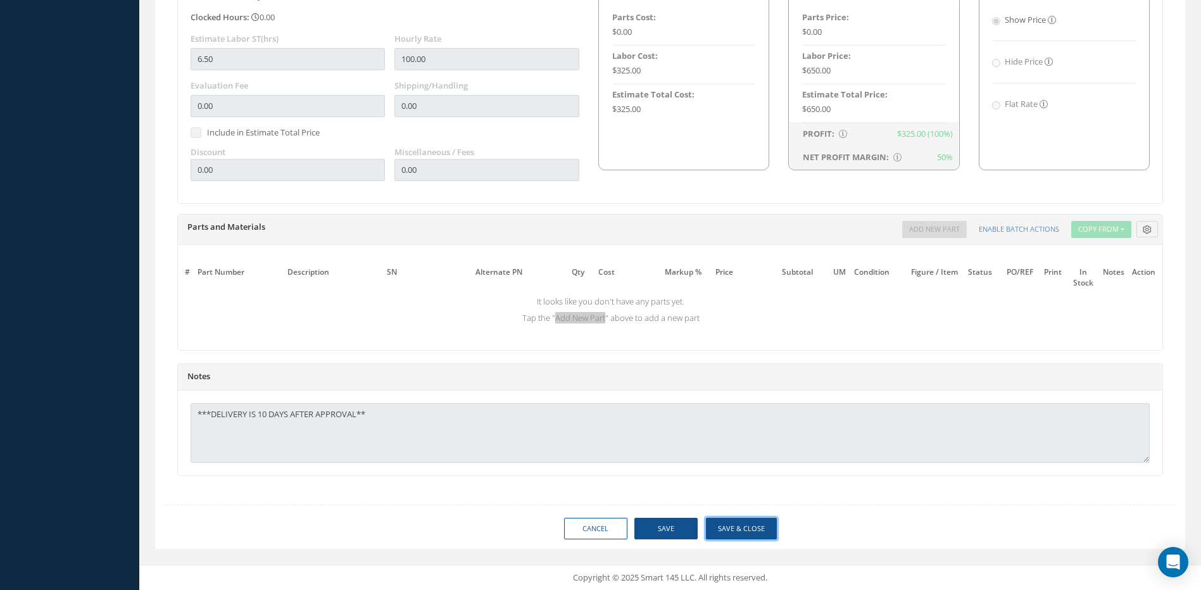
click at [737, 533] on button "Save & Close" at bounding box center [741, 529] width 71 height 22
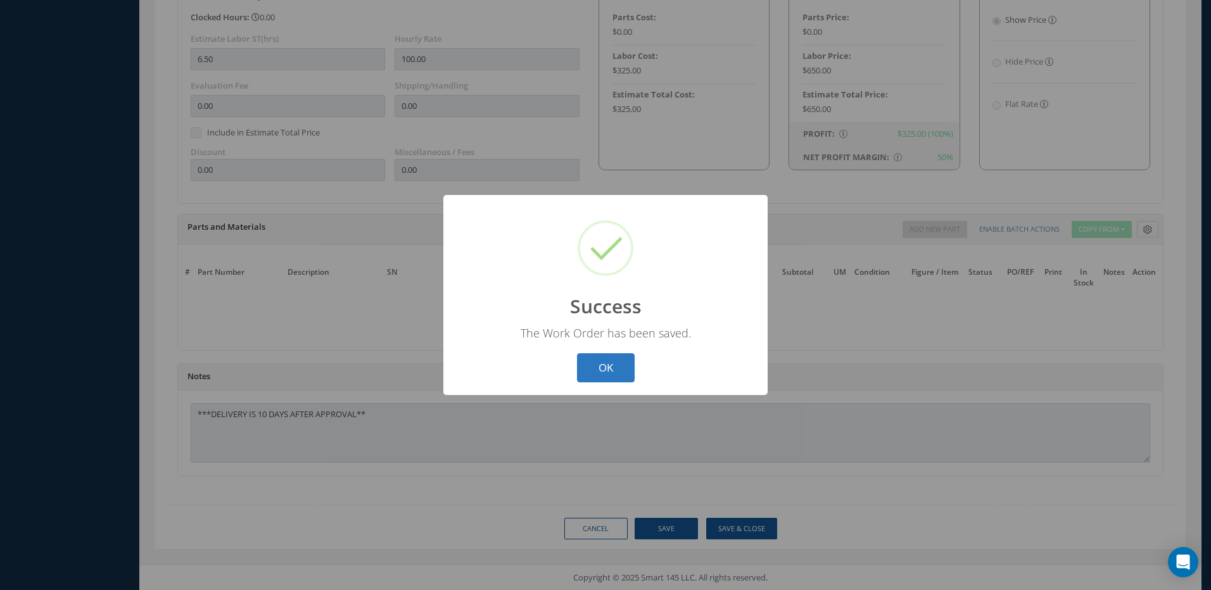
click at [605, 367] on button "OK" at bounding box center [606, 368] width 58 height 30
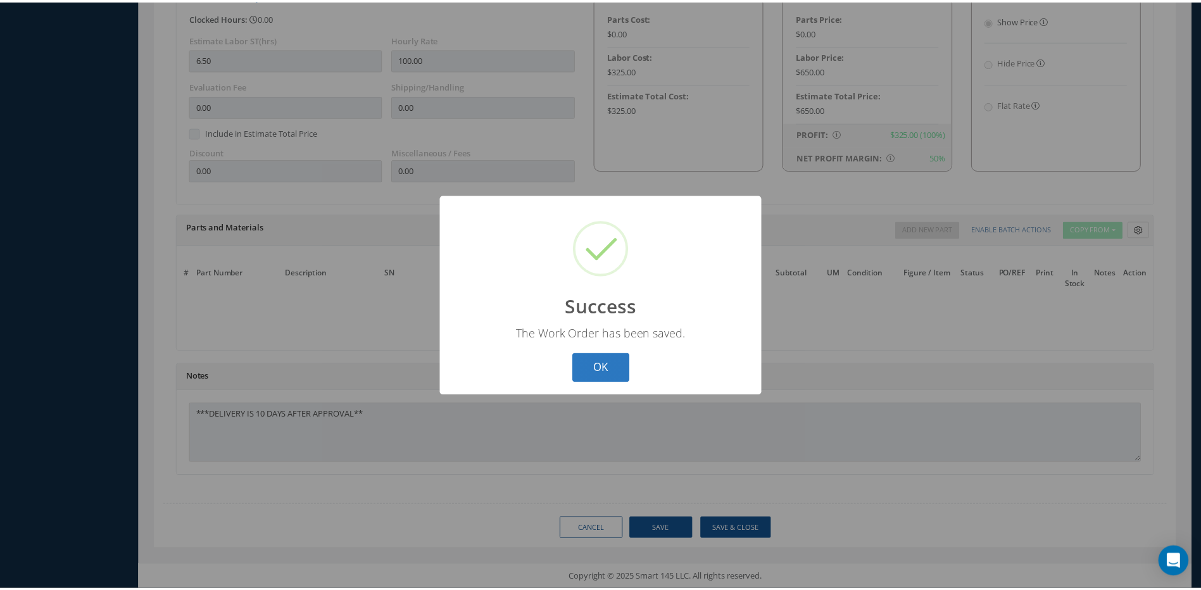
scroll to position [129, 0]
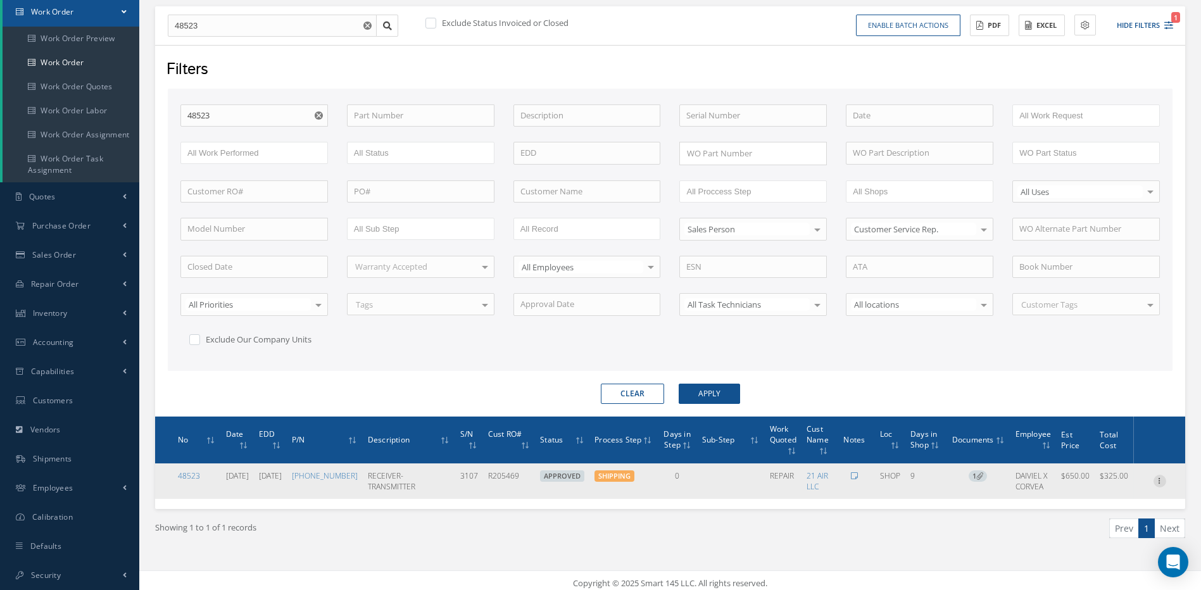
click at [1158, 484] on icon at bounding box center [1160, 480] width 13 height 10
click at [1080, 481] on link "Edit" at bounding box center [1102, 475] width 100 height 16
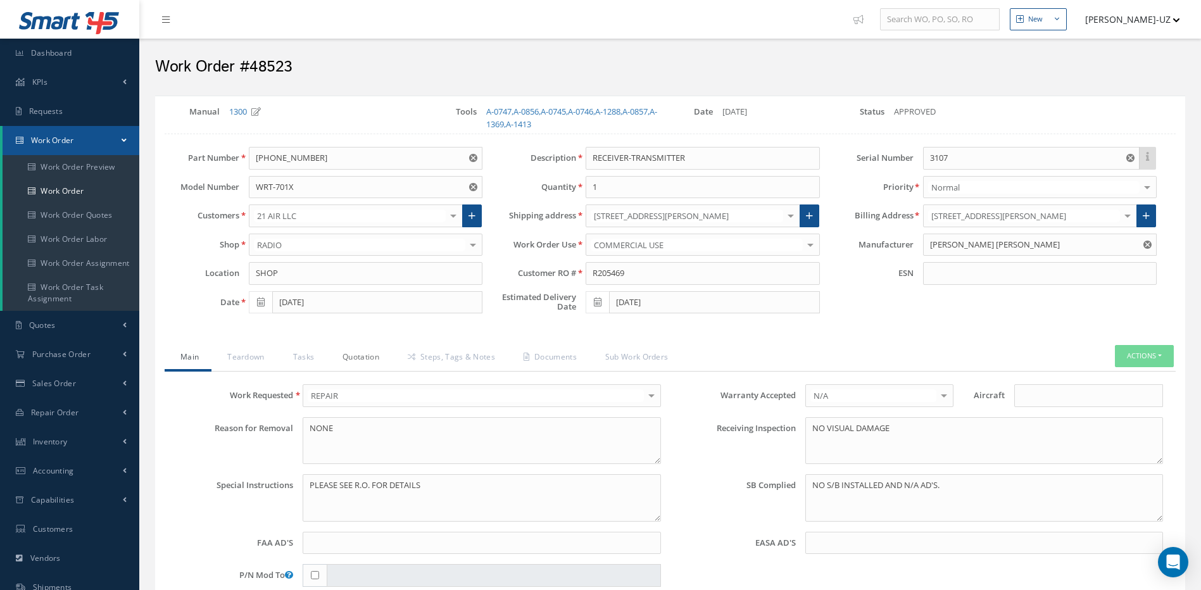
click at [355, 362] on link "Quotation" at bounding box center [359, 358] width 65 height 27
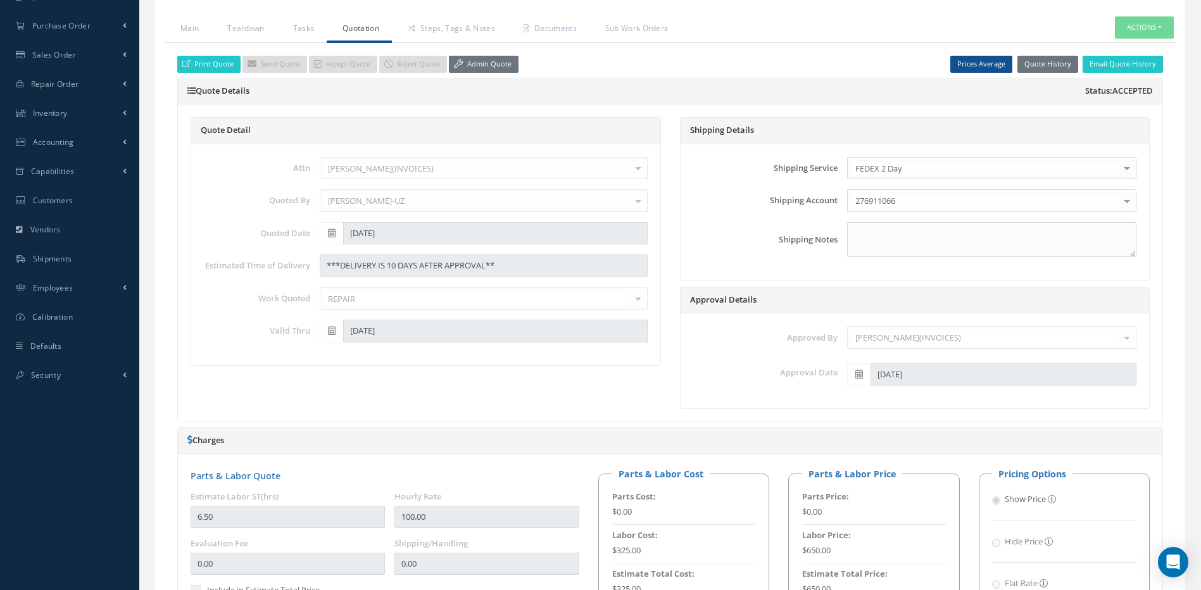
scroll to position [253, 0]
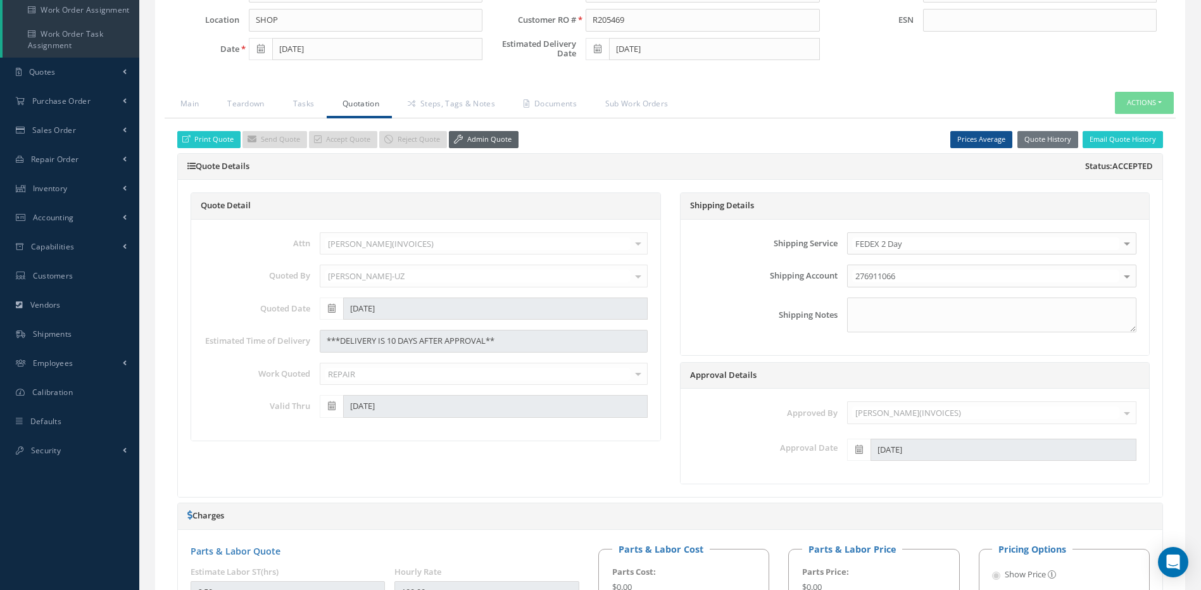
click at [484, 136] on link "Admin Quote" at bounding box center [484, 139] width 70 height 17
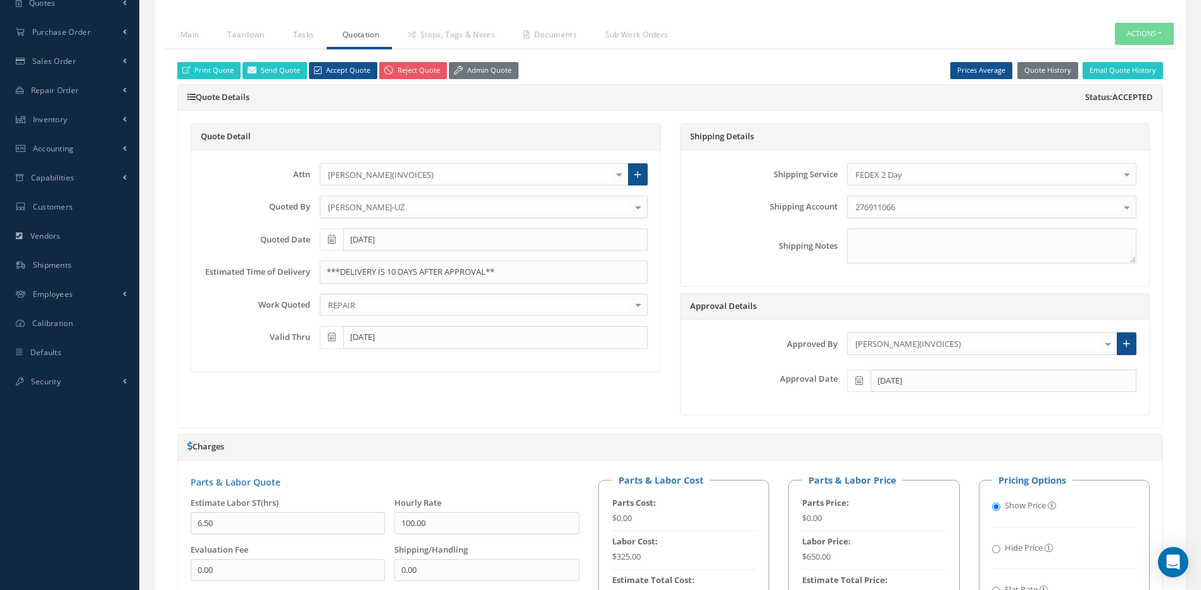
scroll to position [507, 0]
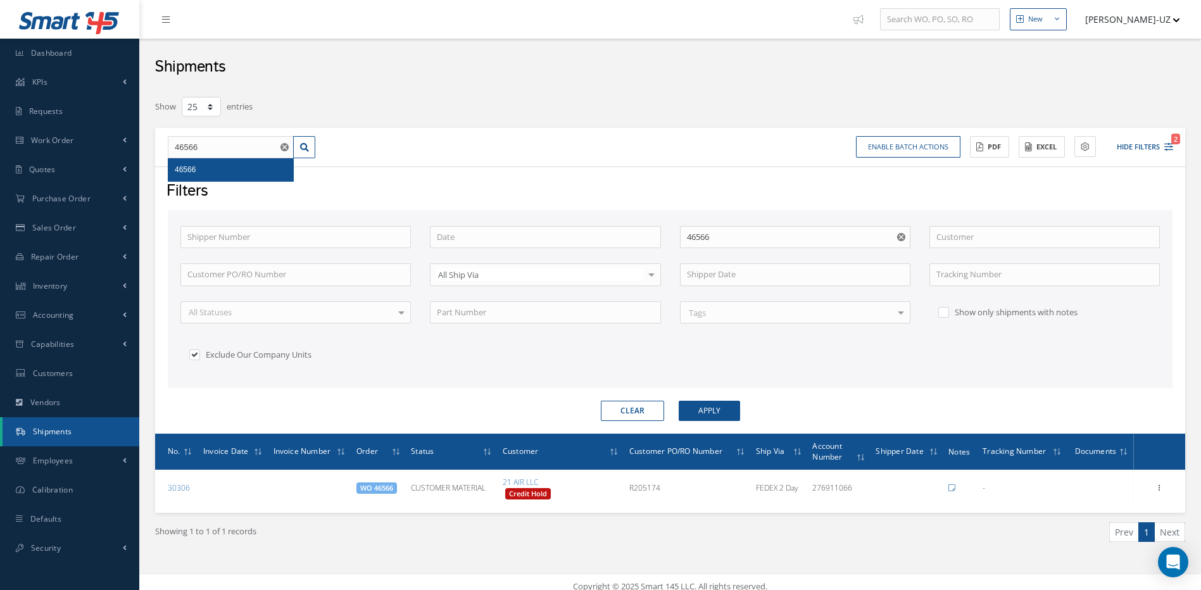
select select "25"
drag, startPoint x: 205, startPoint y: 146, endPoint x: 150, endPoint y: 146, distance: 55.1
click at [151, 146] on div "Show 10 25 50 100 entries 46566 46566 Enable batch actions Update Shipments ACT…" at bounding box center [670, 335] width 1049 height 479
type input "4"
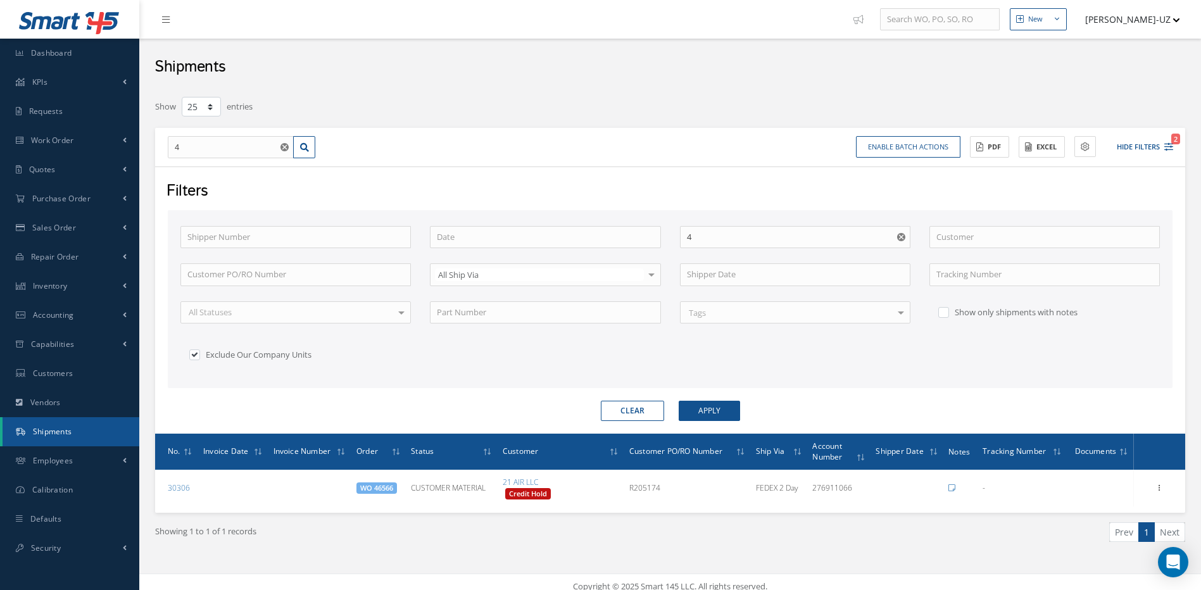
type input "47"
type input "475"
type input "4758"
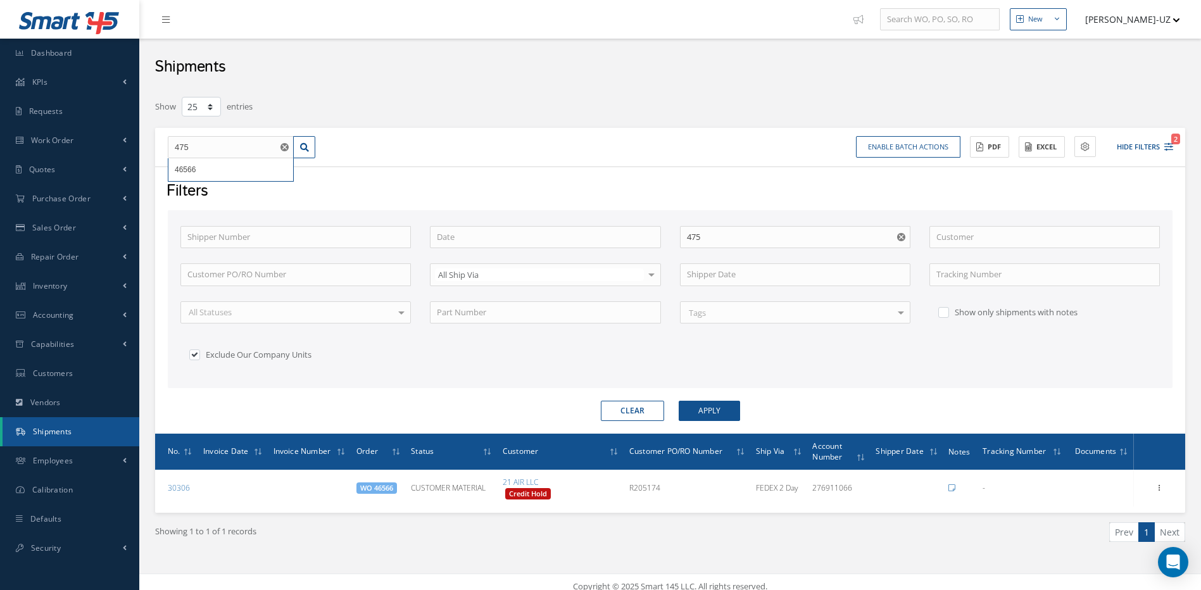
type input "4758"
type input "47588"
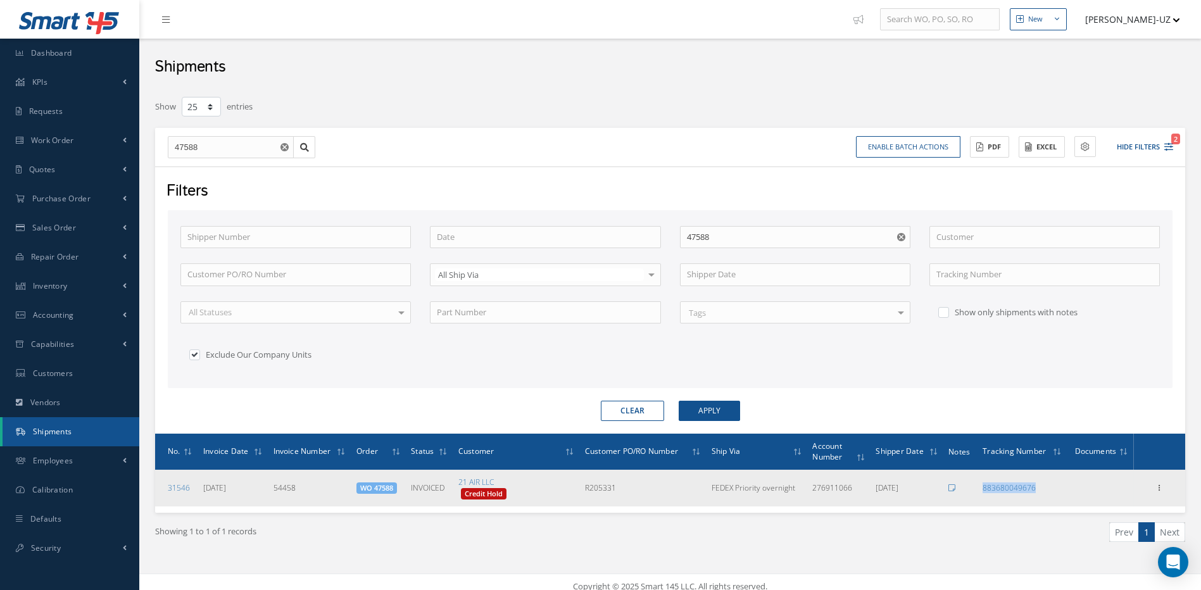
drag, startPoint x: 1040, startPoint y: 489, endPoint x: 978, endPoint y: 493, distance: 62.8
click at [978, 493] on td "883680049676" at bounding box center [1022, 488] width 89 height 37
copy link "883680049676"
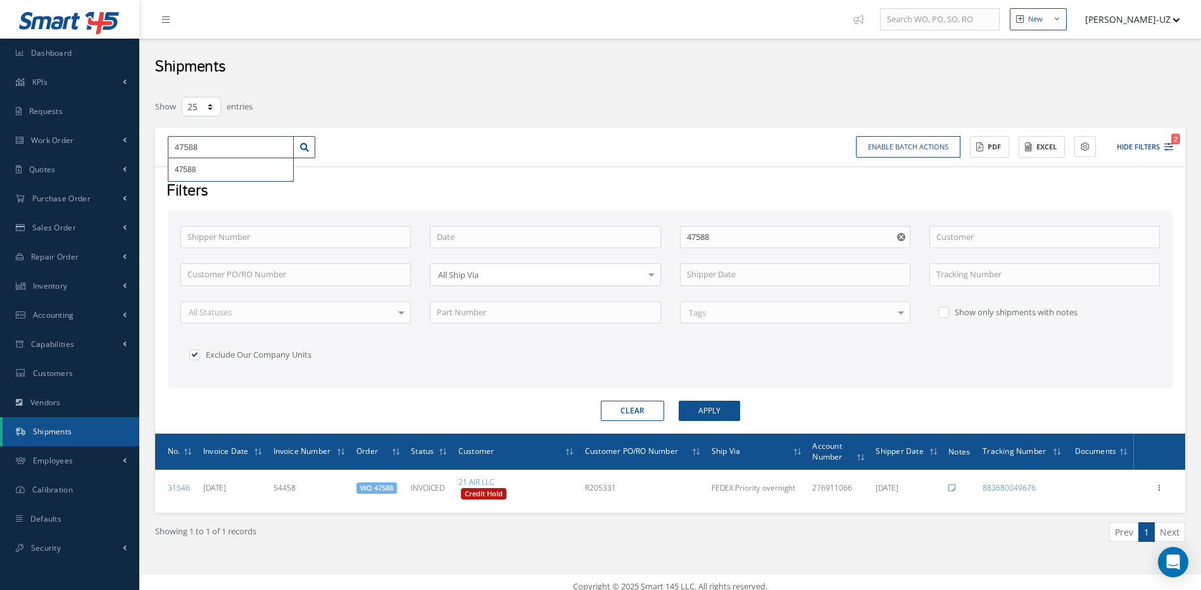
drag, startPoint x: 201, startPoint y: 149, endPoint x: 163, endPoint y: 149, distance: 38.0
click at [163, 149] on div "47588 47588" at bounding box center [241, 147] width 167 height 23
type input "4"
type input "47"
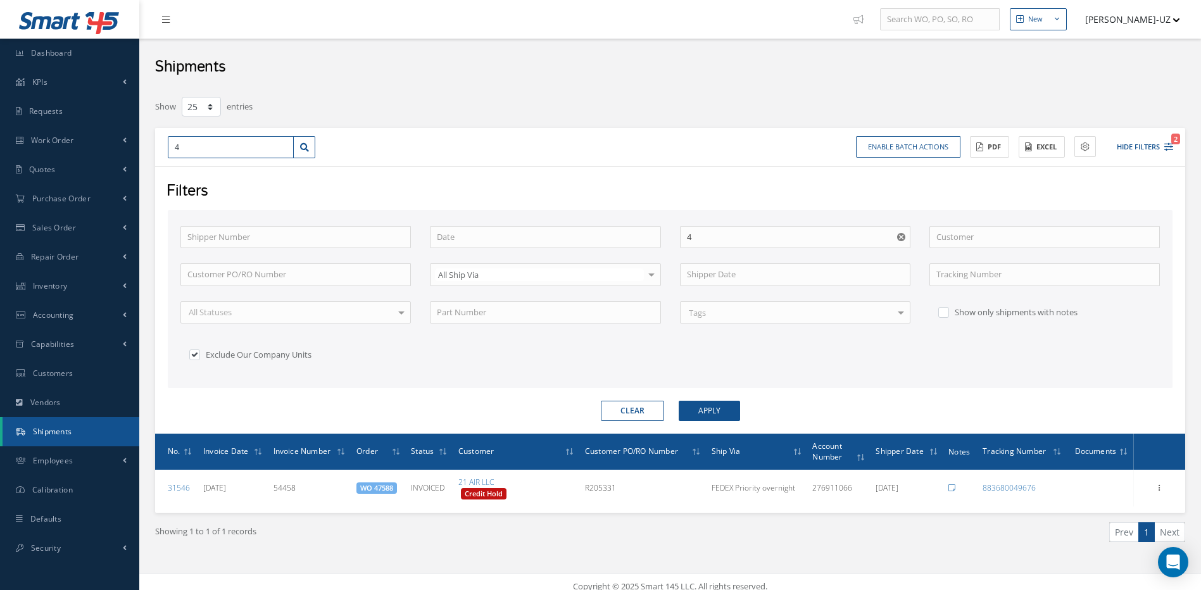
type input "47"
type input "476"
type input "4763"
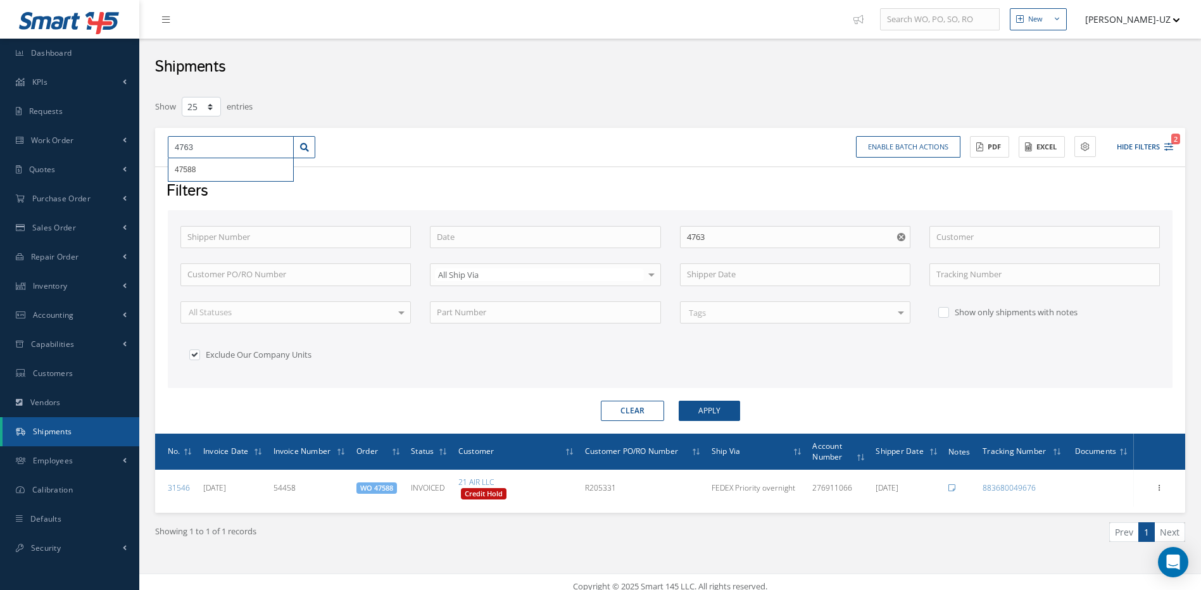
type input "47630"
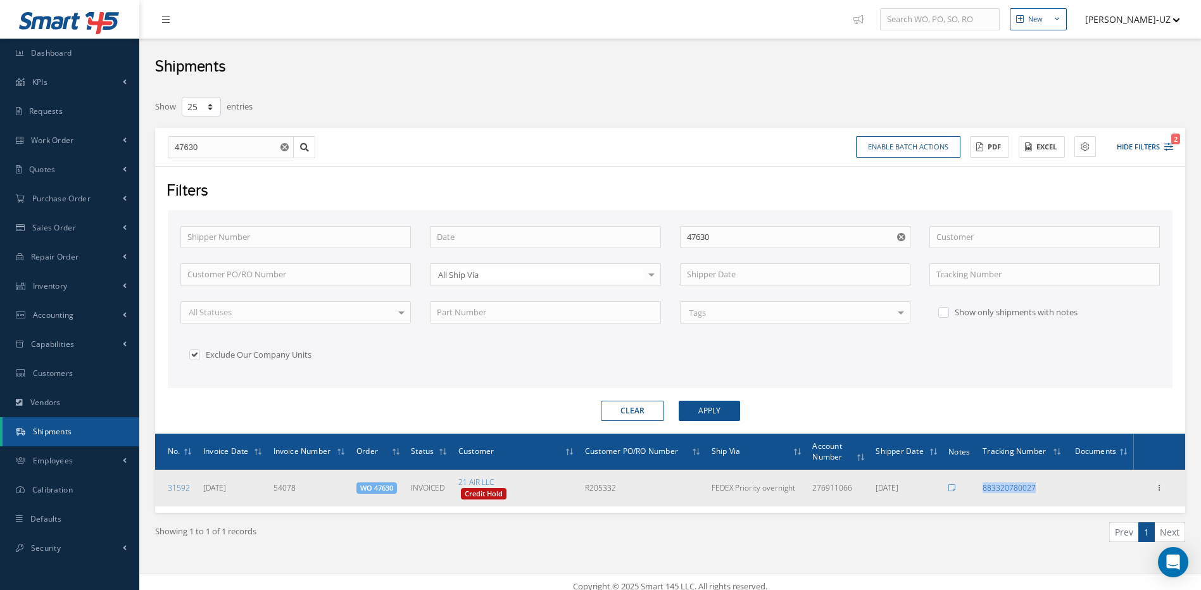
drag, startPoint x: 1051, startPoint y: 491, endPoint x: 983, endPoint y: 492, distance: 68.4
click at [983, 492] on div "883320780027" at bounding box center [1022, 487] width 79 height 11
copy link "883320780027"
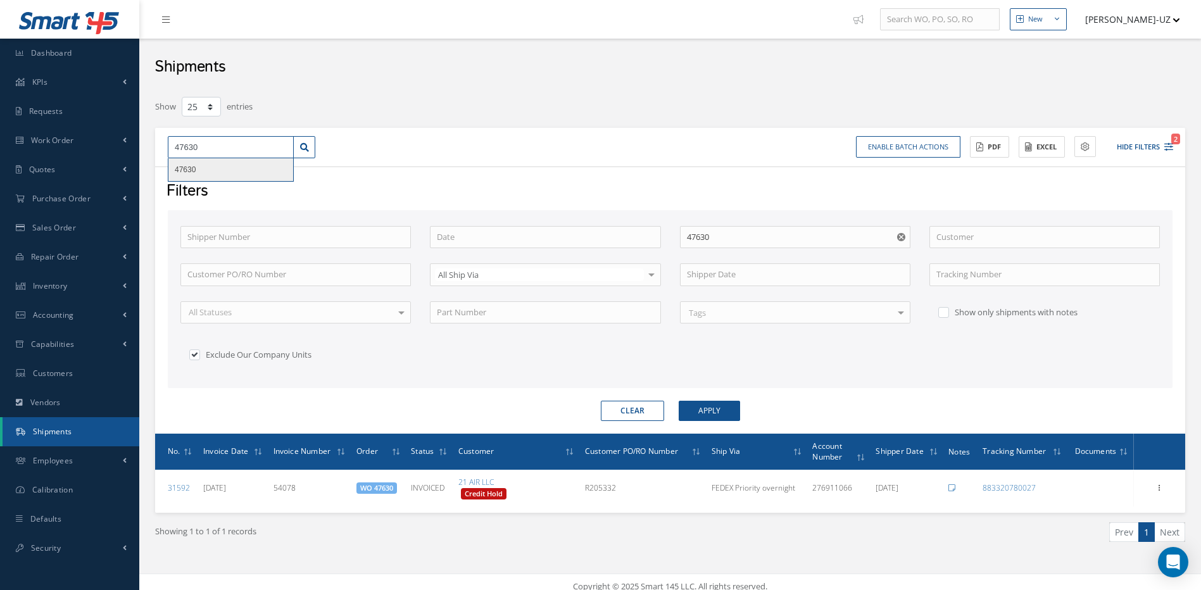
drag, startPoint x: 215, startPoint y: 149, endPoint x: 204, endPoint y: 159, distance: 15.2
click at [214, 149] on input "47630" at bounding box center [231, 147] width 126 height 23
type input "4763"
type input "476"
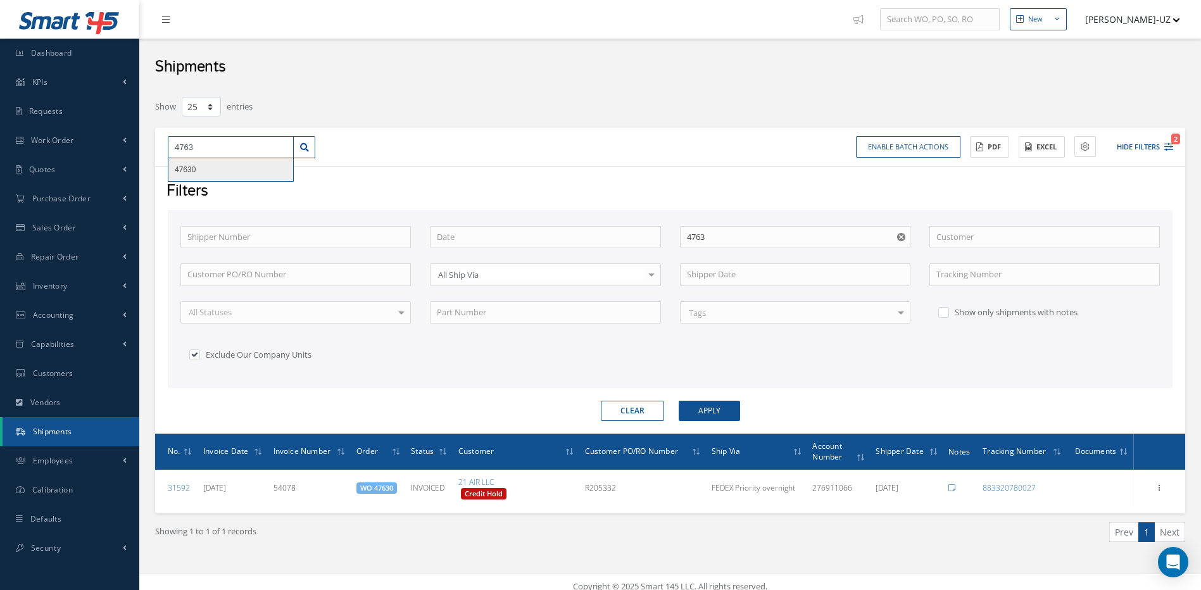
type input "476"
type input "4764"
type input "47640"
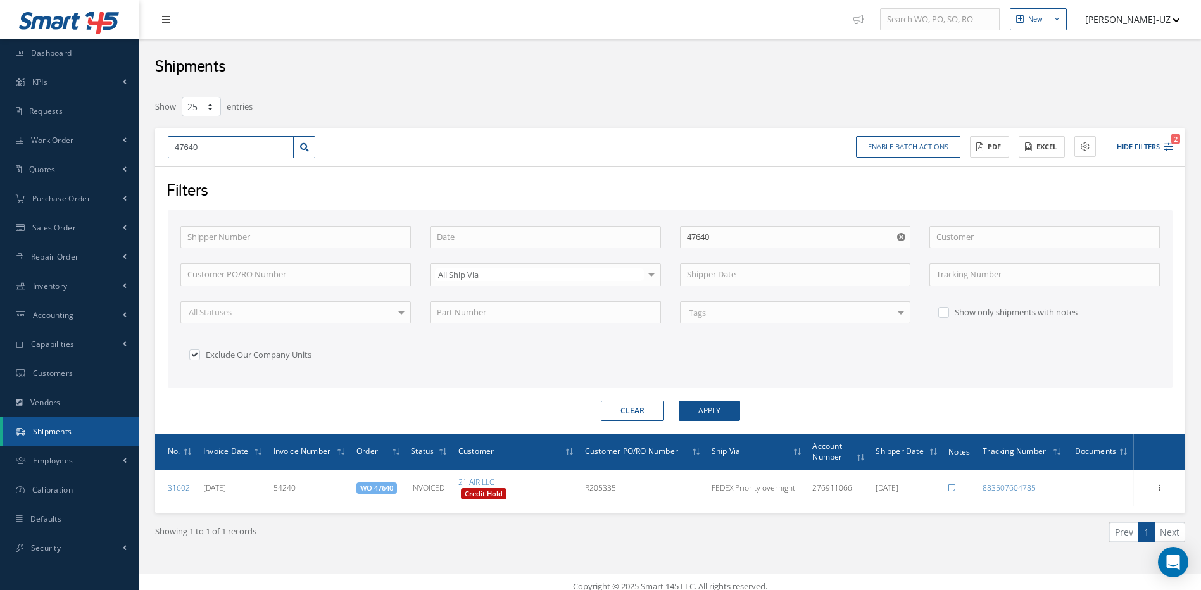
scroll to position [9, 0]
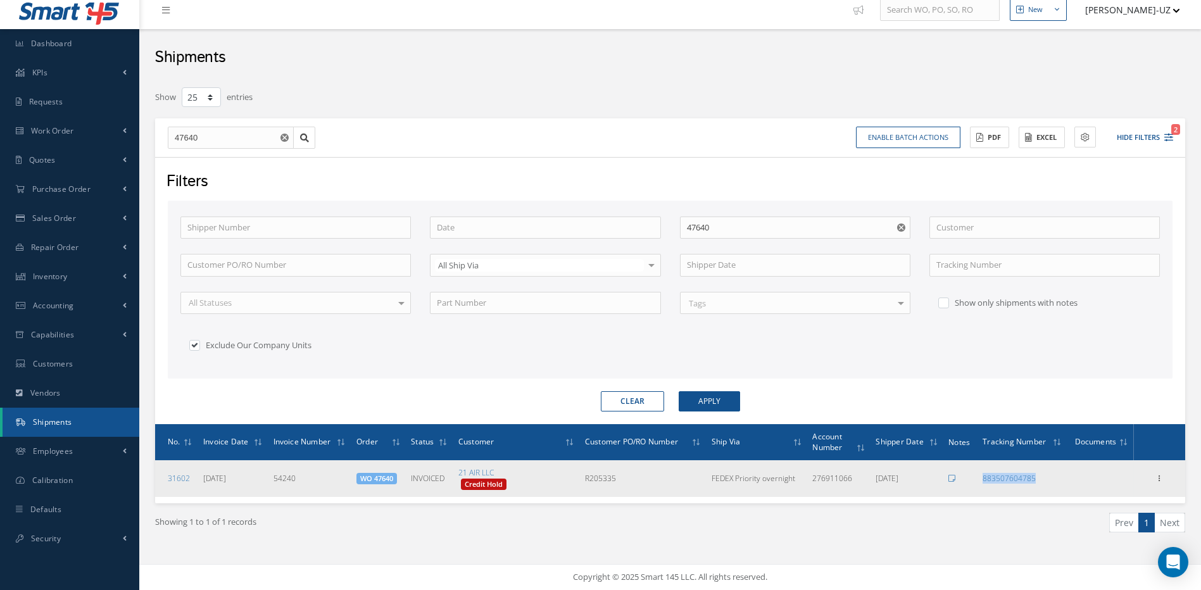
drag, startPoint x: 1050, startPoint y: 485, endPoint x: 957, endPoint y: 488, distance: 92.5
click at [957, 488] on tr "31602 08/12/2025 54240 WO 47640 INVOICED 21 AIR LLC Credit Hold R205335 FEDEX P…" at bounding box center [670, 478] width 1030 height 37
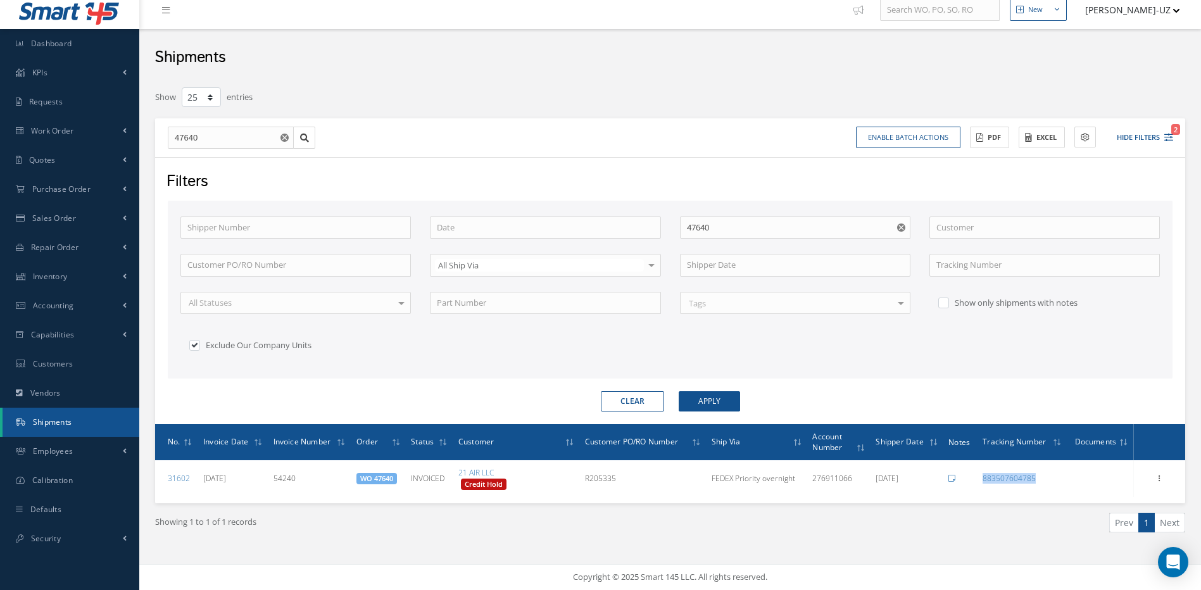
copy tr "883507604785"
click at [207, 141] on input "47640" at bounding box center [231, 138] width 126 height 23
type input "4764"
type input "47645"
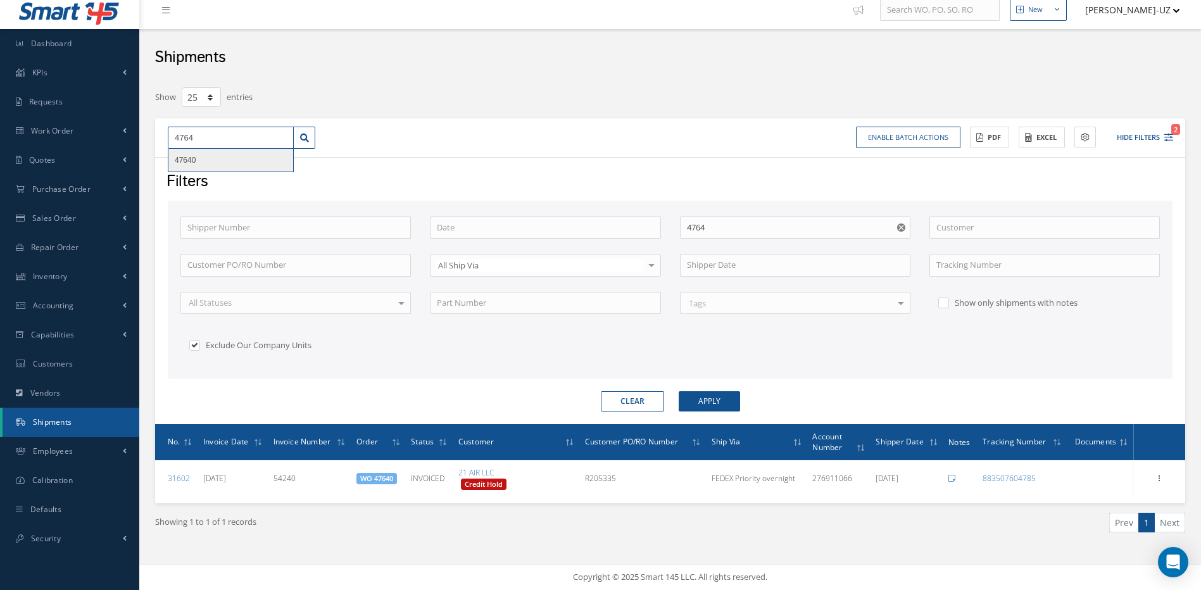
type input "47645"
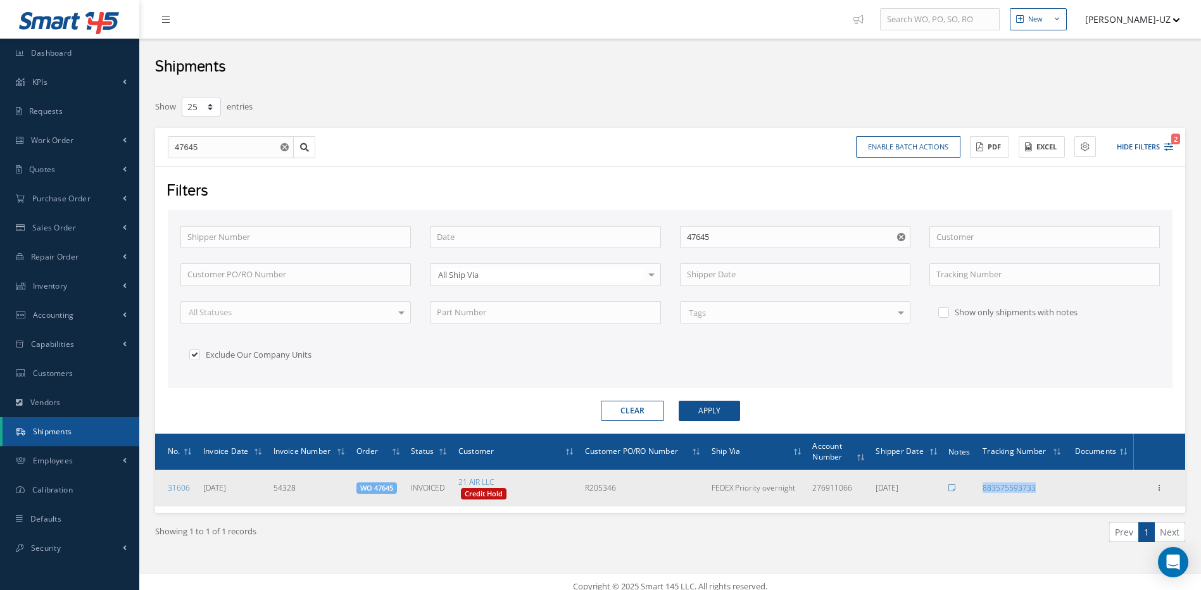
drag, startPoint x: 1050, startPoint y: 486, endPoint x: 979, endPoint y: 493, distance: 70.6
click at [979, 493] on td "883575593733" at bounding box center [1022, 488] width 89 height 37
copy link "883575593733"
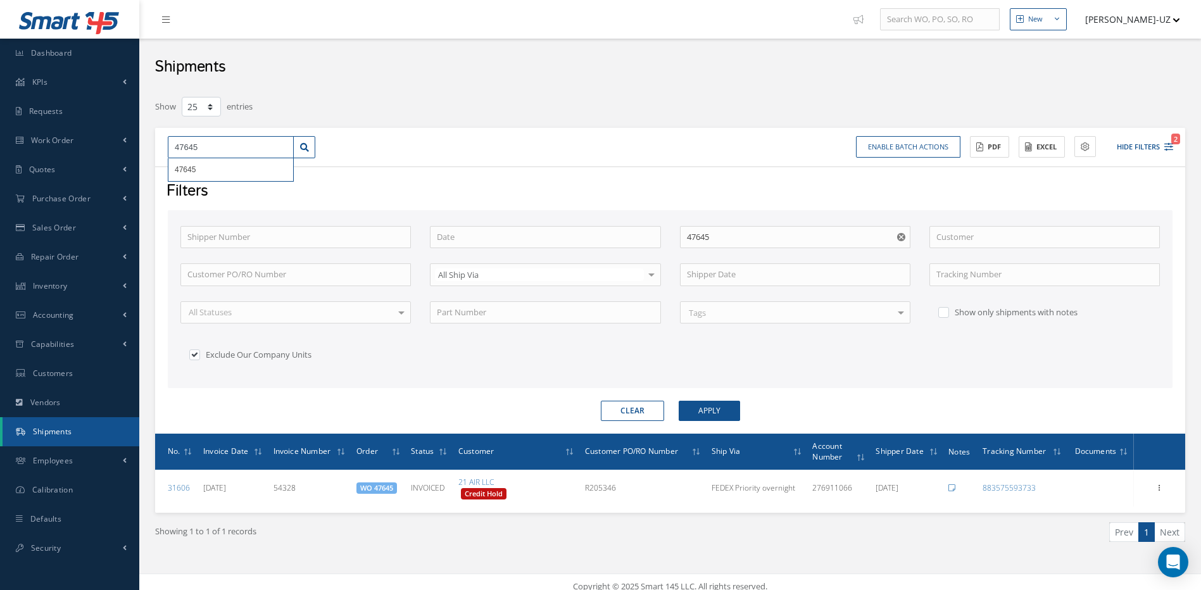
drag, startPoint x: 217, startPoint y: 142, endPoint x: 149, endPoint y: 142, distance: 68.4
click at [149, 142] on div "Show 10 25 50 100 entries 47645 47645 Enable batch actions Update Shipments ACT…" at bounding box center [670, 335] width 1049 height 479
type input "4"
type input "47"
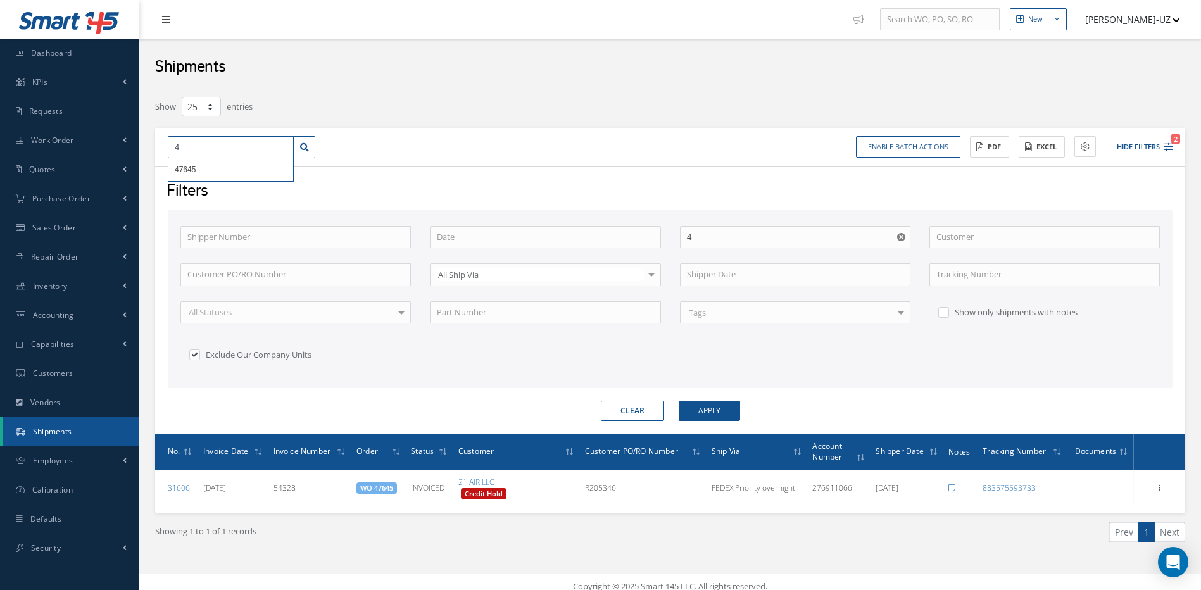
type input "47"
type input "477"
type input "4773"
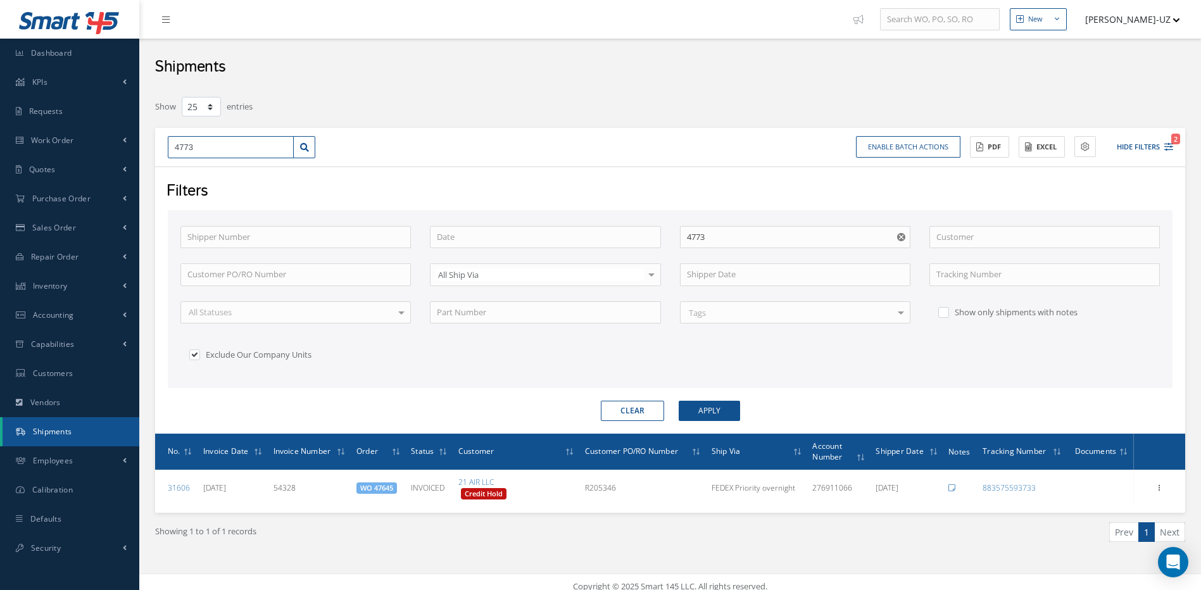
type input "47738"
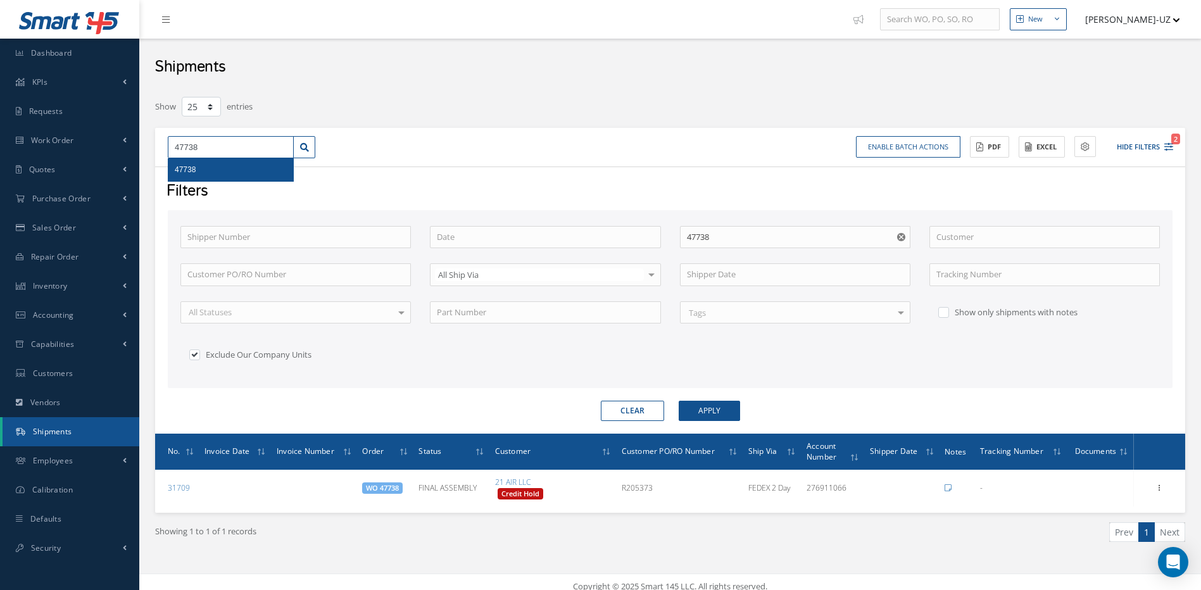
click at [214, 144] on input "47738" at bounding box center [231, 147] width 126 height 23
type input "4773"
type input "477"
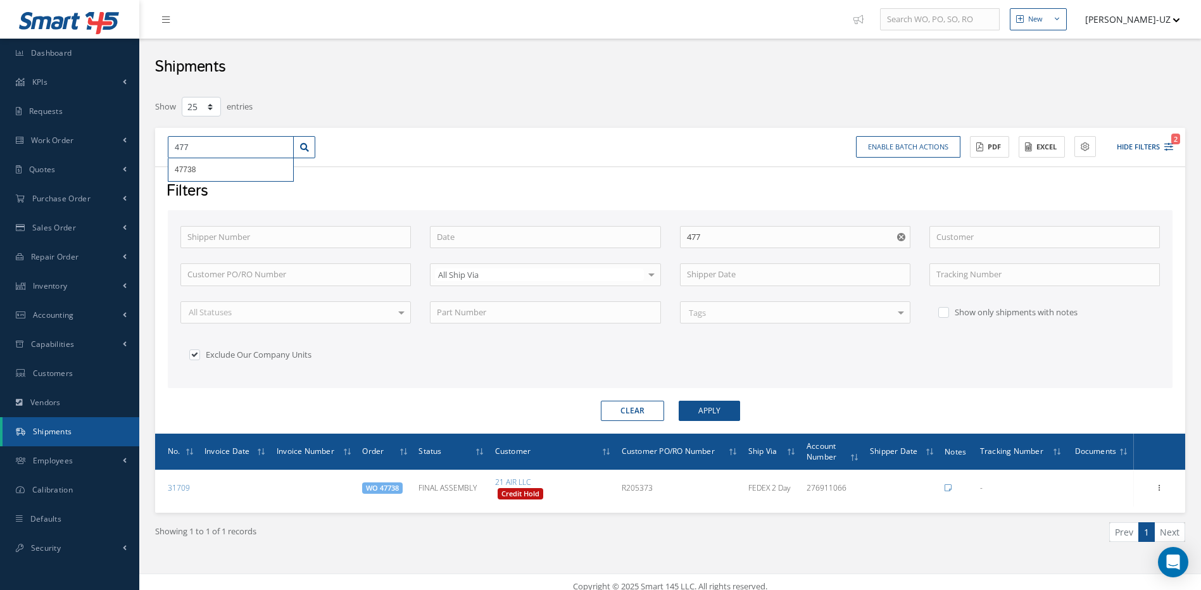
type input "4774"
type input "47742"
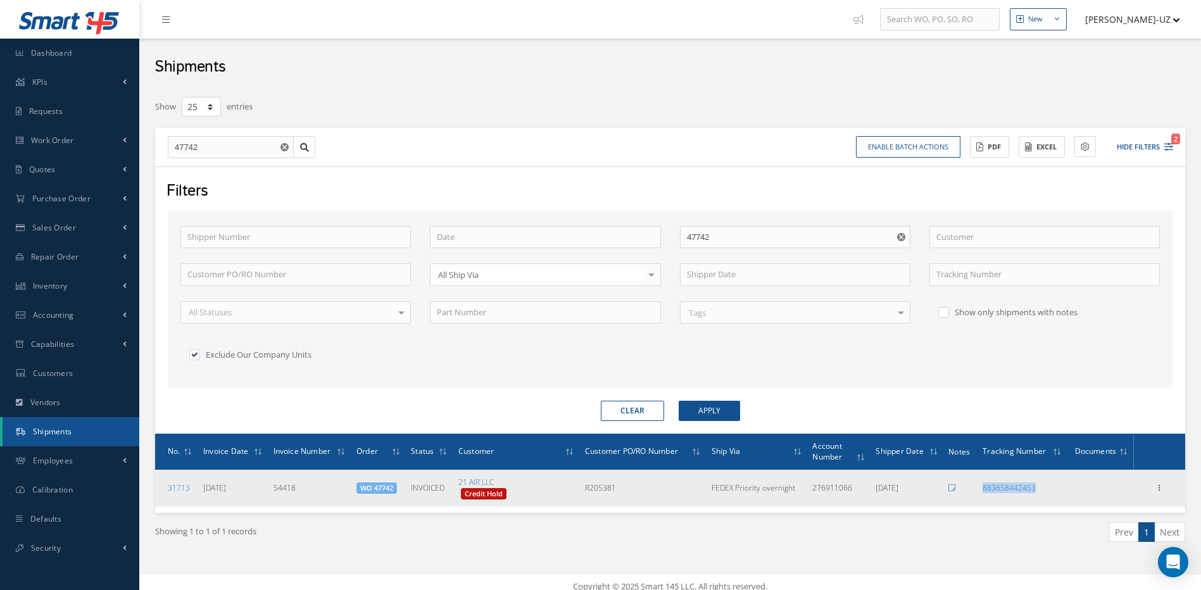
drag, startPoint x: 1040, startPoint y: 489, endPoint x: 979, endPoint y: 492, distance: 60.8
click at [979, 492] on td "883658442453" at bounding box center [1022, 488] width 89 height 37
copy link "883658442453"
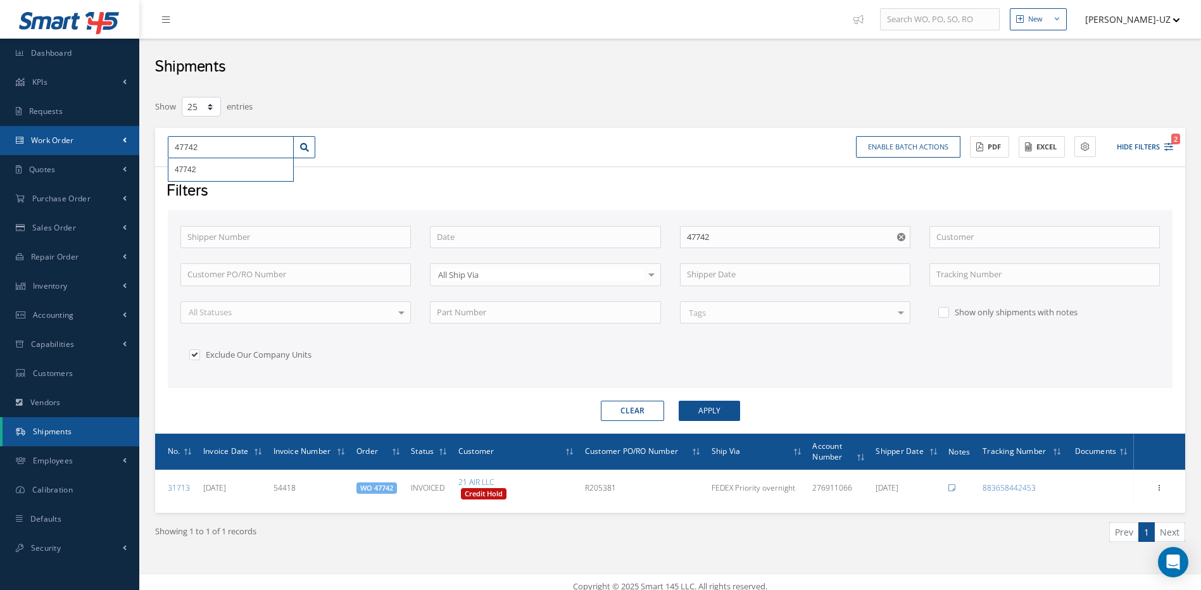
drag, startPoint x: 211, startPoint y: 148, endPoint x: 137, endPoint y: 134, distance: 75.5
click at [148, 145] on div "Show 10 25 50 100 entries 47742 47742 Enable batch actions Update Shipments ACT…" at bounding box center [670, 335] width 1049 height 479
type input "4"
type input "47"
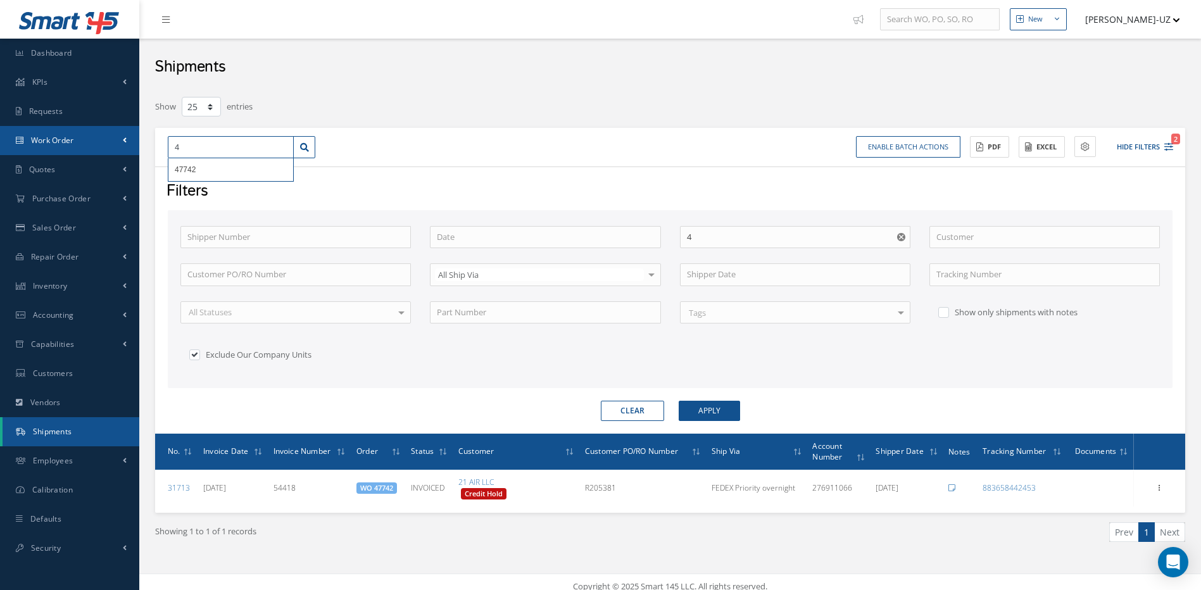
type input "47"
type input "478"
type input "4786"
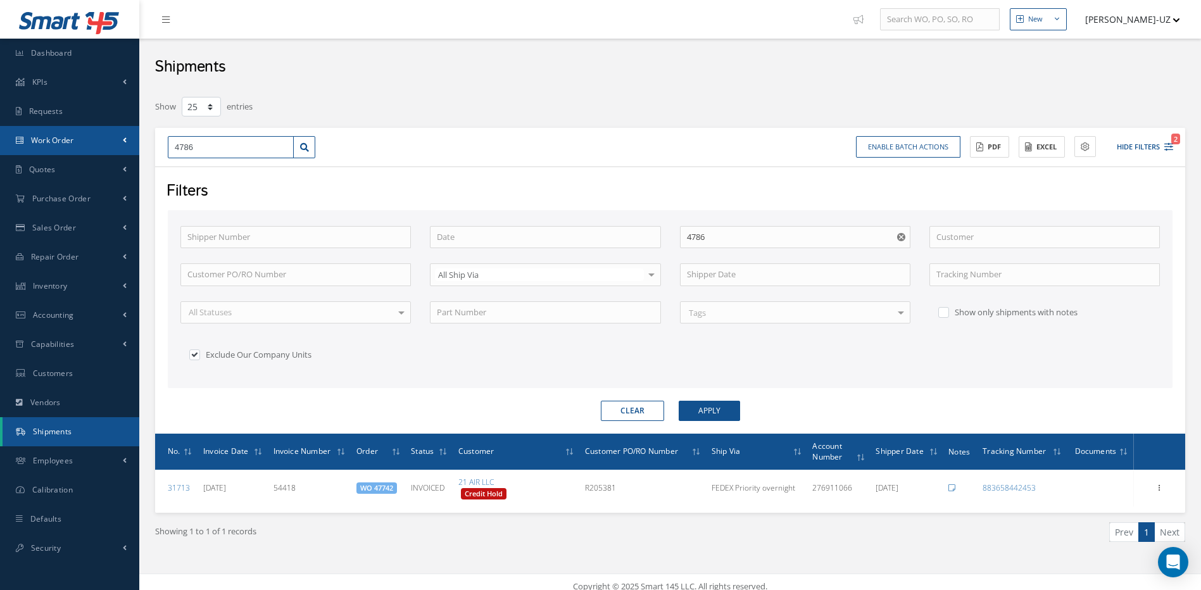
type input "47869"
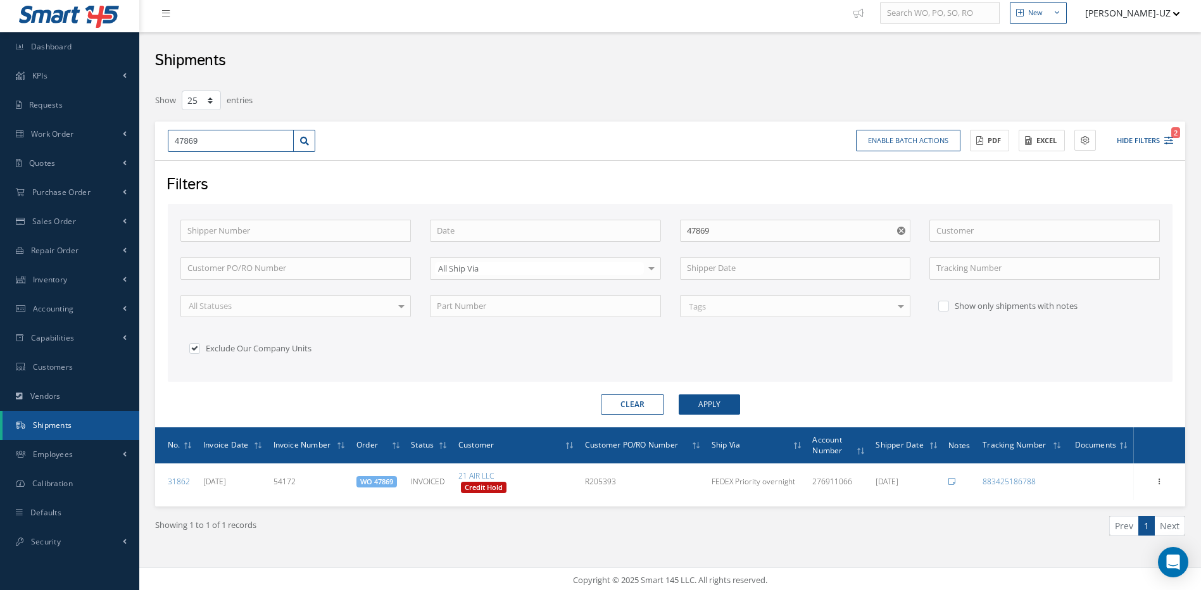
scroll to position [9, 0]
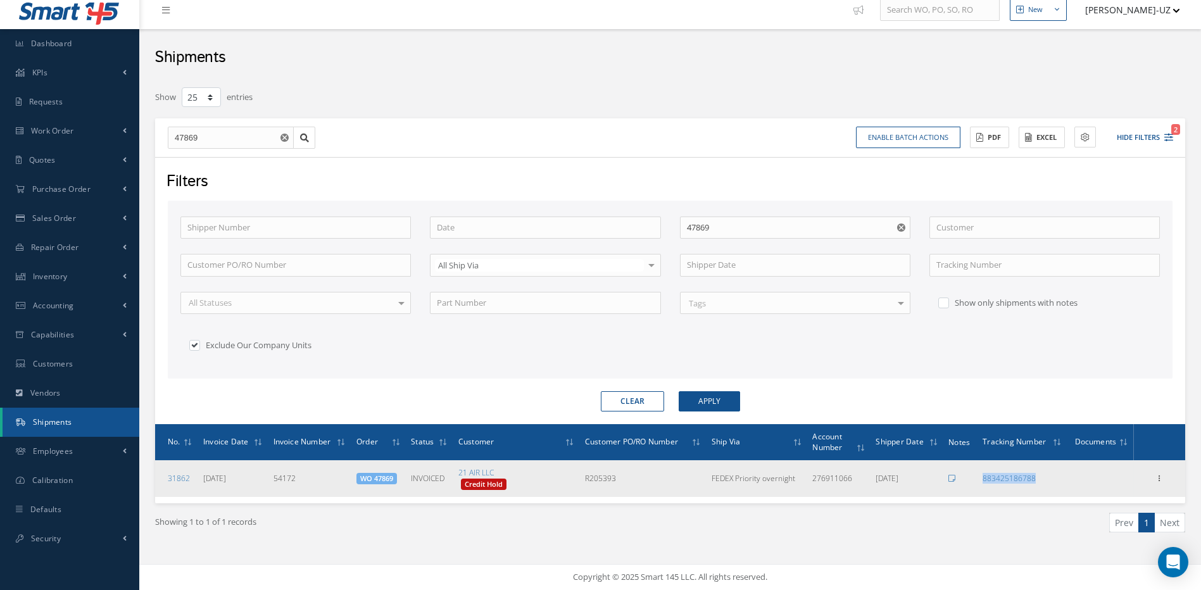
drag, startPoint x: 1046, startPoint y: 473, endPoint x: 973, endPoint y: 479, distance: 73.7
click at [973, 479] on tr "31862 08/08/2025 54172 WO 47869 INVOICED 21 AIR LLC Credit Hold R205393 FEDEX P…" at bounding box center [670, 478] width 1030 height 37
copy tr "883425186788"
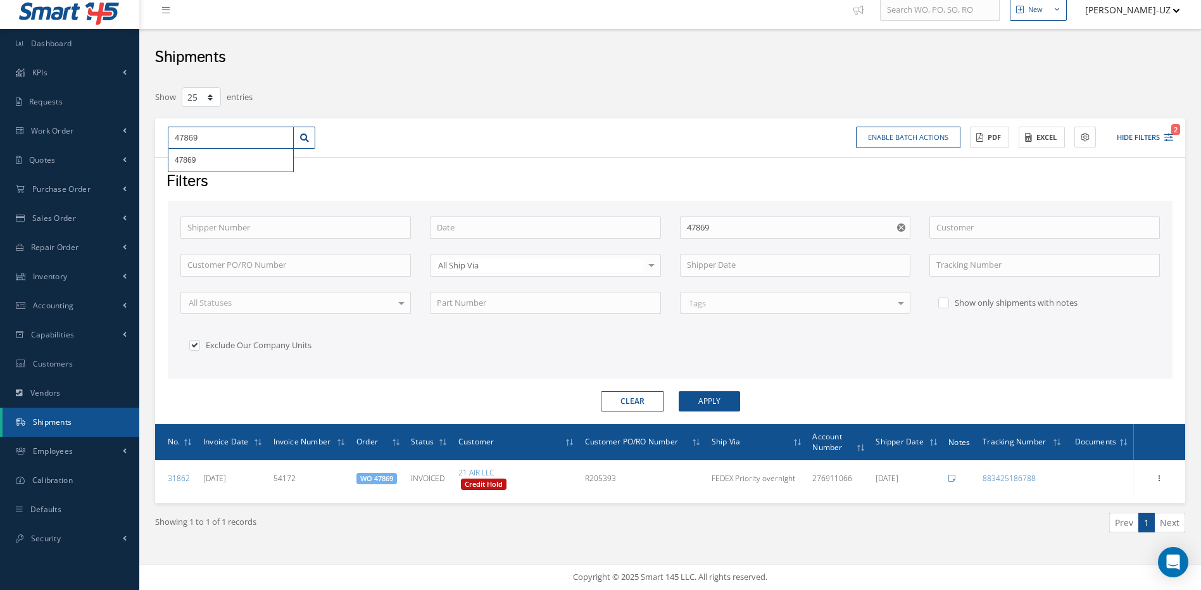
drag, startPoint x: 229, startPoint y: 136, endPoint x: 161, endPoint y: 134, distance: 67.2
click at [161, 134] on div "47869 47869" at bounding box center [241, 138] width 167 height 23
type input "4"
type input "48"
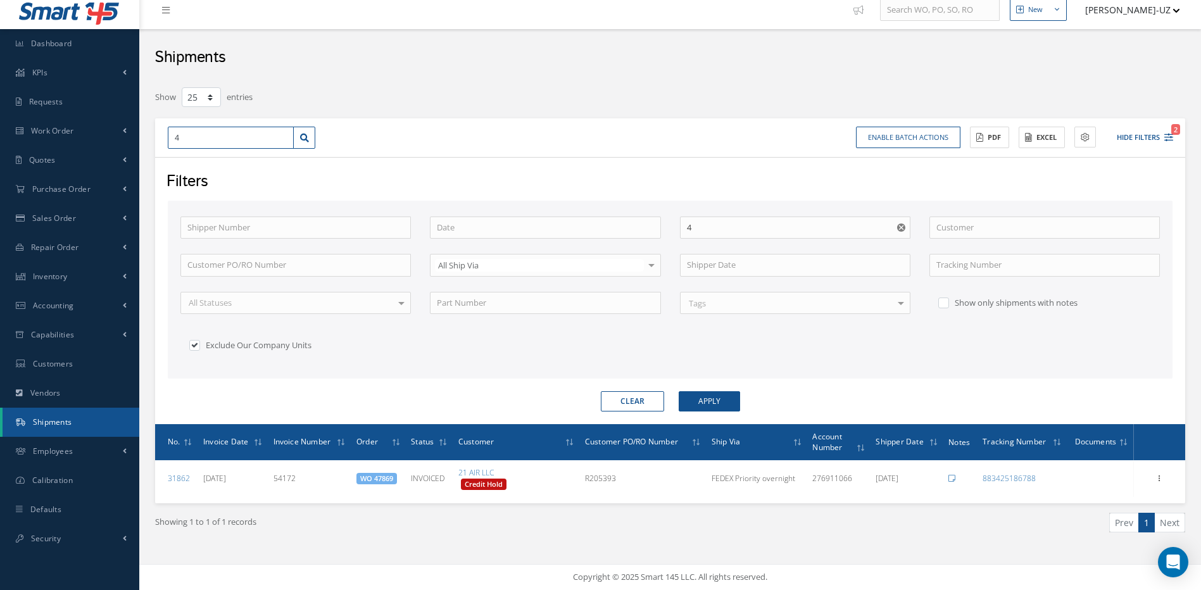
type input "48"
type input "480"
type input "4806"
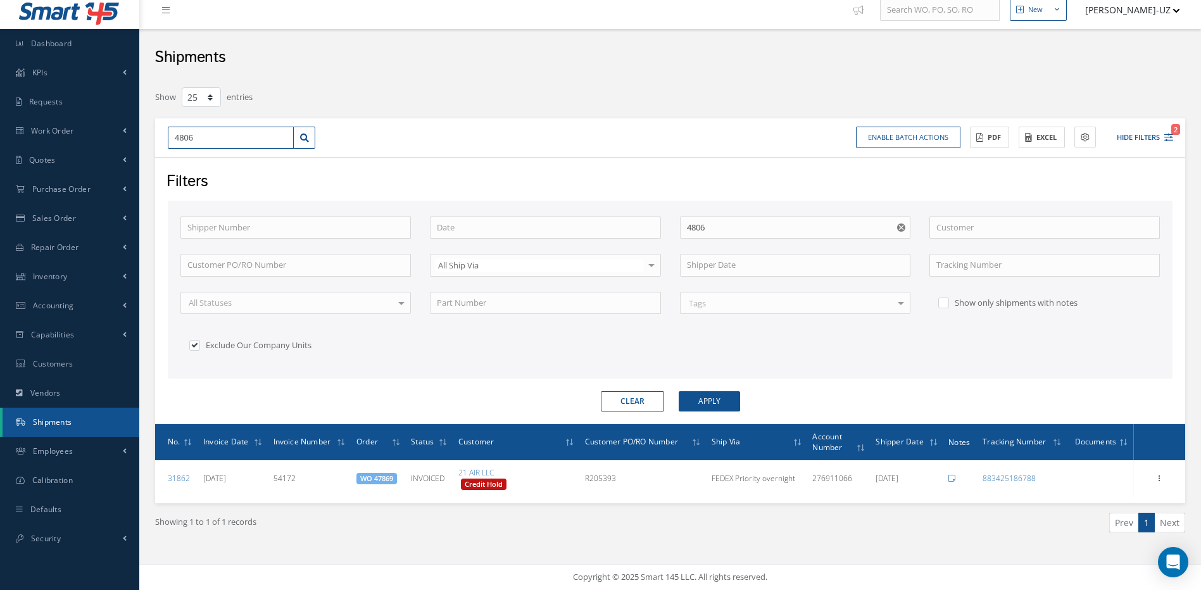
type input "48061"
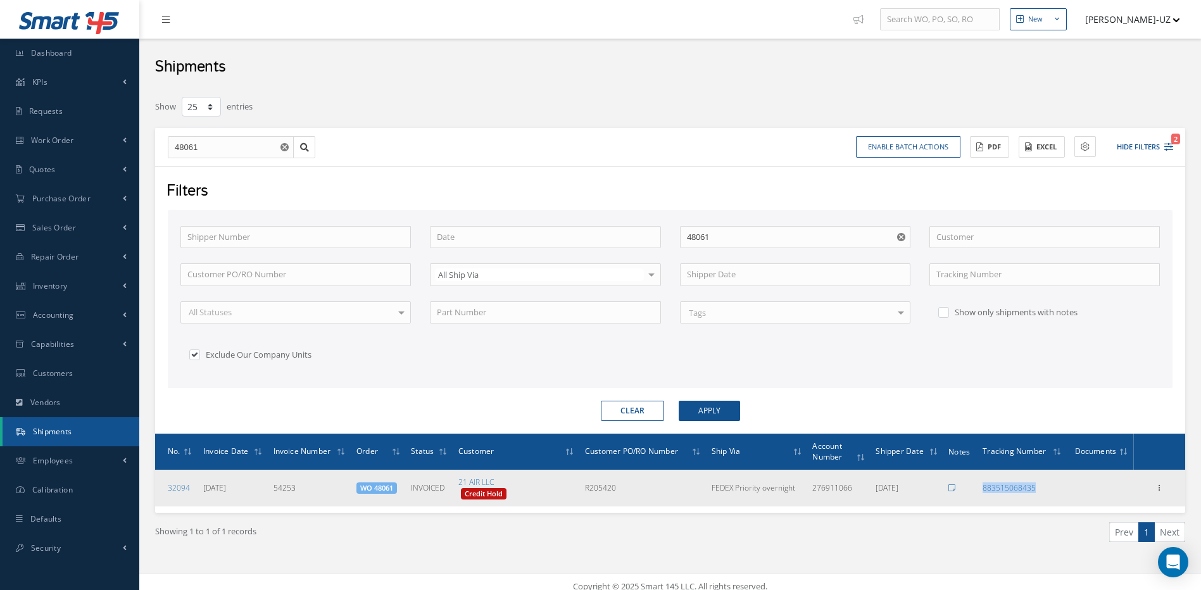
drag, startPoint x: 1040, startPoint y: 491, endPoint x: 977, endPoint y: 494, distance: 62.8
click at [977, 494] on tr "32094 08/12/2025 54253 WO 48061 INVOICED 21 AIR LLC Credit Hold R205420 FEDEX P…" at bounding box center [670, 488] width 1030 height 37
copy tr "883515068435"
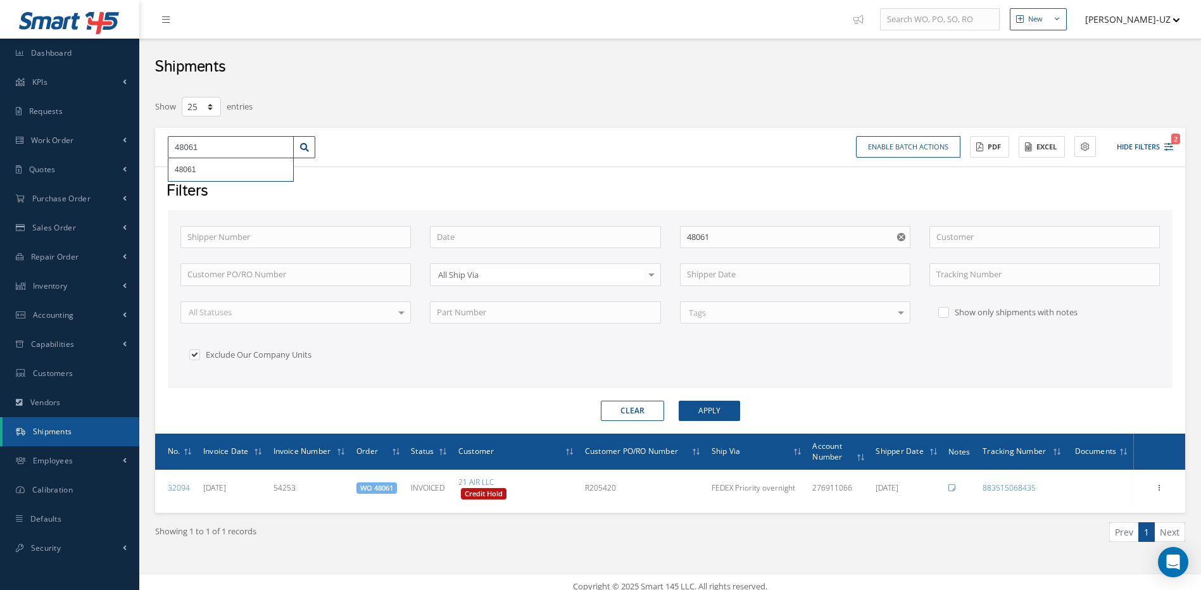
drag, startPoint x: 206, startPoint y: 142, endPoint x: 211, endPoint y: 151, distance: 10.2
click at [208, 147] on input "48061" at bounding box center [231, 147] width 126 height 23
type input "4806"
type input "48060"
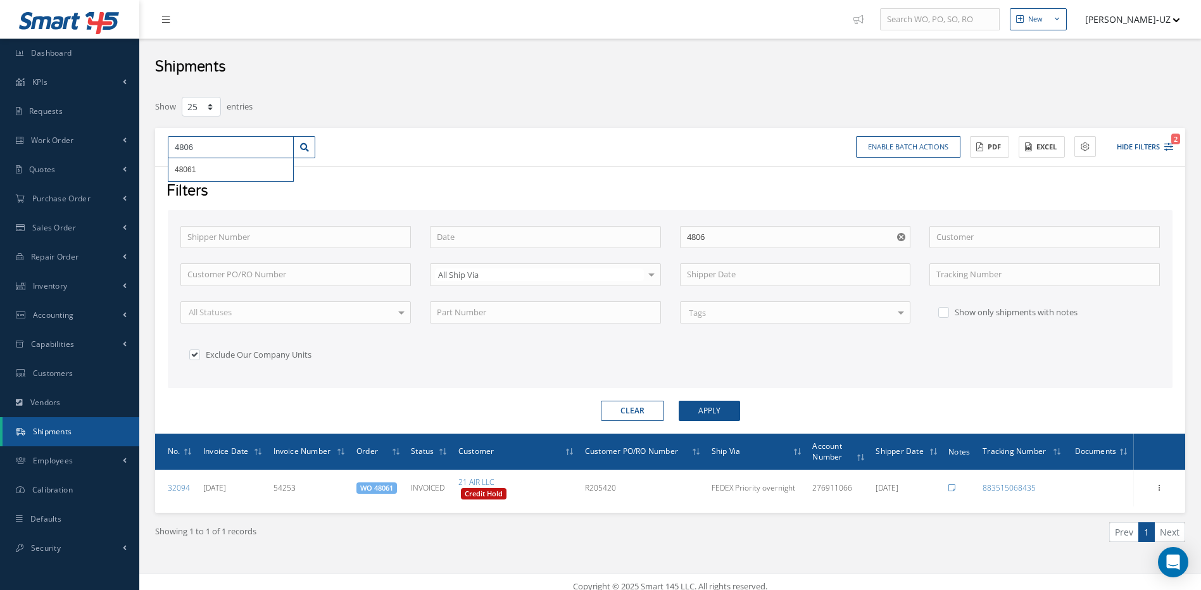
type input "48060"
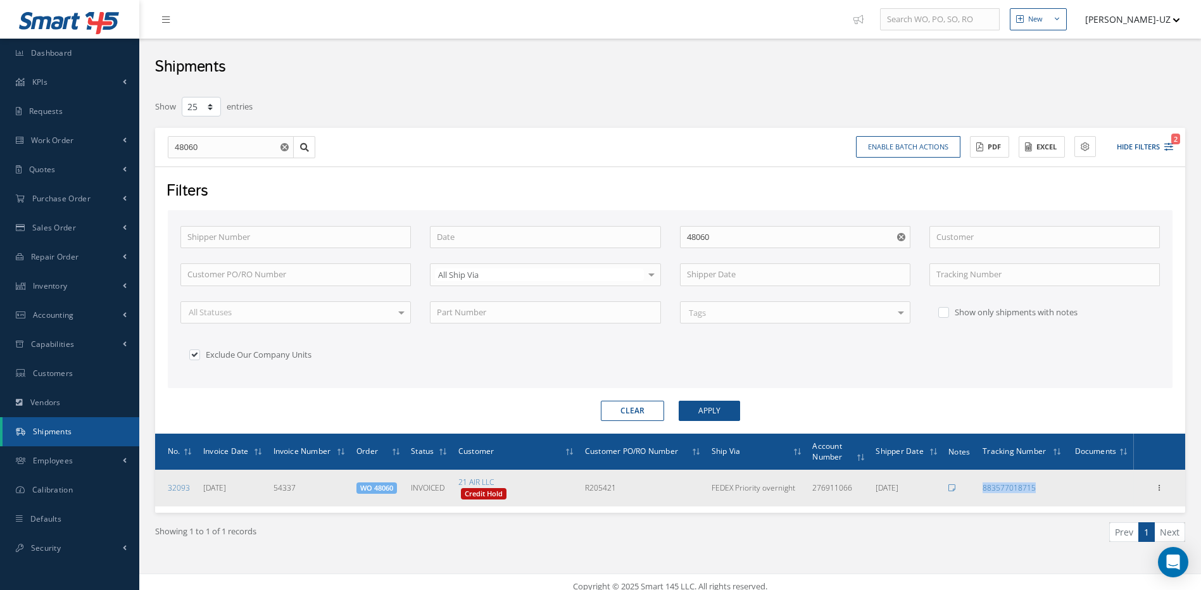
drag, startPoint x: 1050, startPoint y: 491, endPoint x: 969, endPoint y: 493, distance: 81.7
click at [969, 493] on tr "32093 08/14/2025 54337 WO 48060 INVOICED 21 AIR LLC Credit Hold R205421 FEDEX P…" at bounding box center [670, 488] width 1030 height 37
copy tr "883577018715"
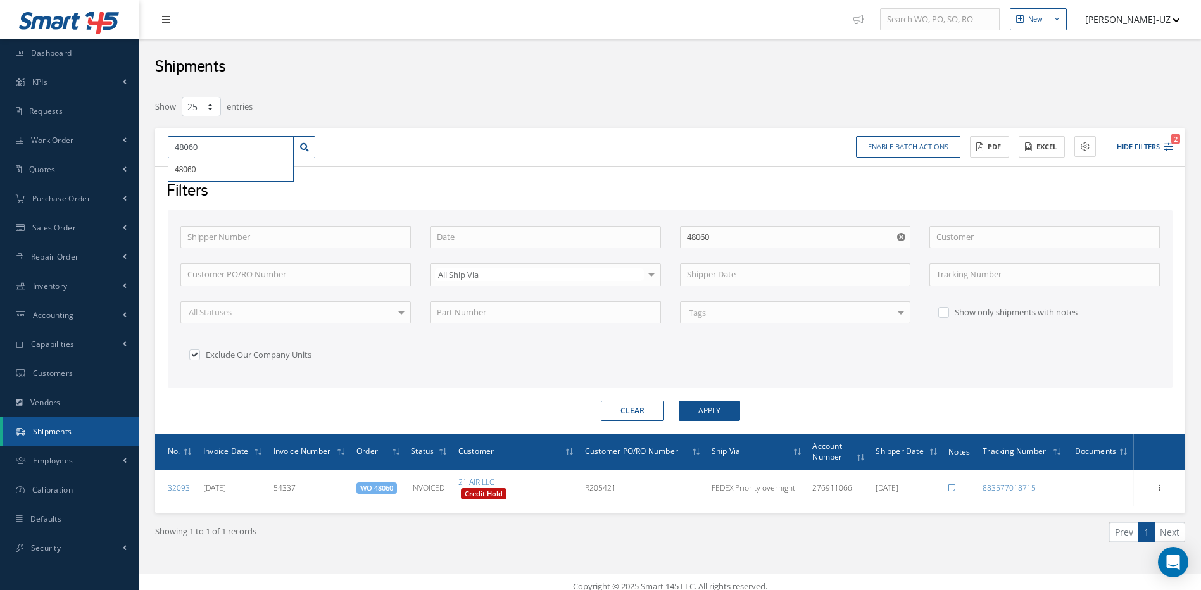
drag, startPoint x: 203, startPoint y: 149, endPoint x: 151, endPoint y: 146, distance: 52.0
click at [151, 146] on div "Show 10 25 50 100 entries 48060 48060 Enable batch actions Update Shipments ACT…" at bounding box center [670, 335] width 1049 height 479
type input "4"
type input "48"
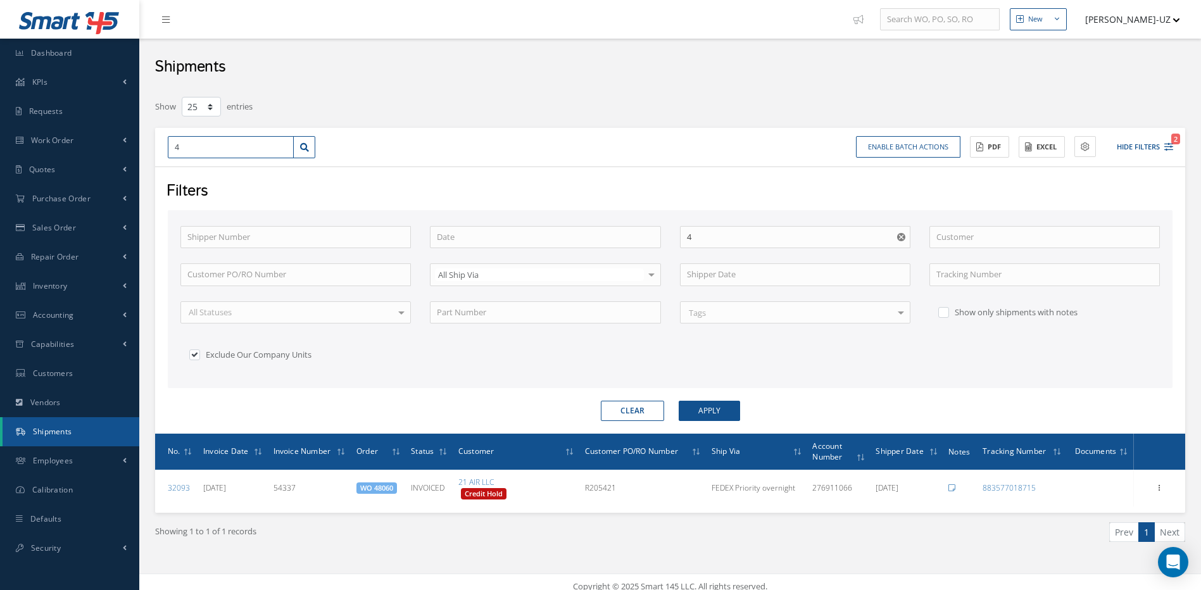
type input "48"
type input "481"
type input "4811"
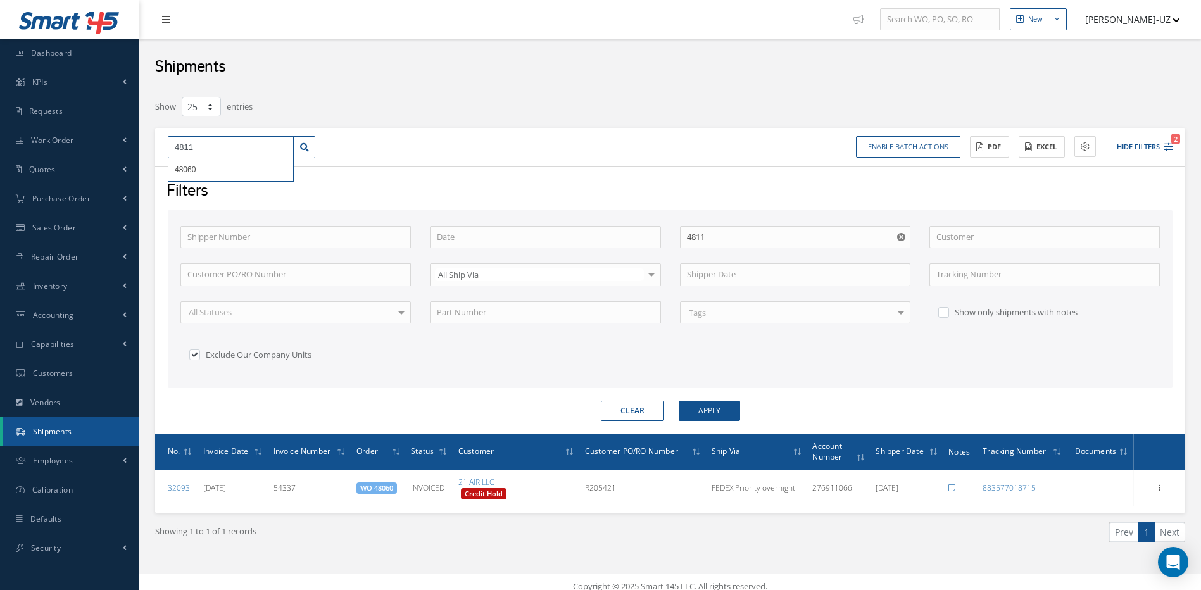
type input "48111"
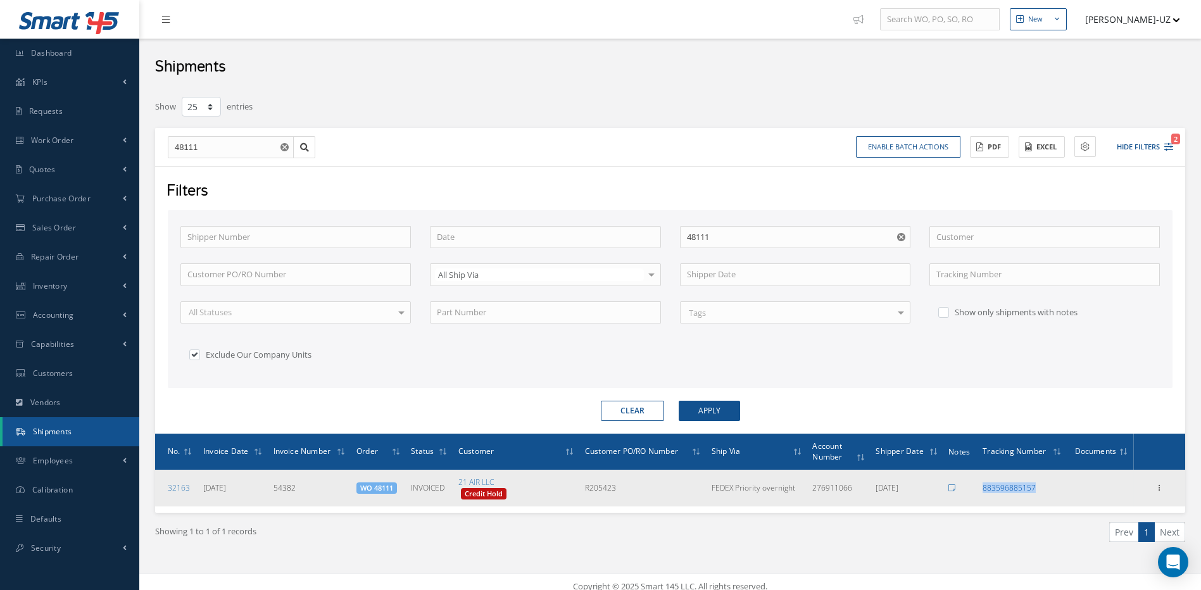
drag, startPoint x: 1038, startPoint y: 491, endPoint x: 983, endPoint y: 491, distance: 55.1
click at [983, 491] on div "883596885157" at bounding box center [1022, 487] width 79 height 11
copy link "883596885157"
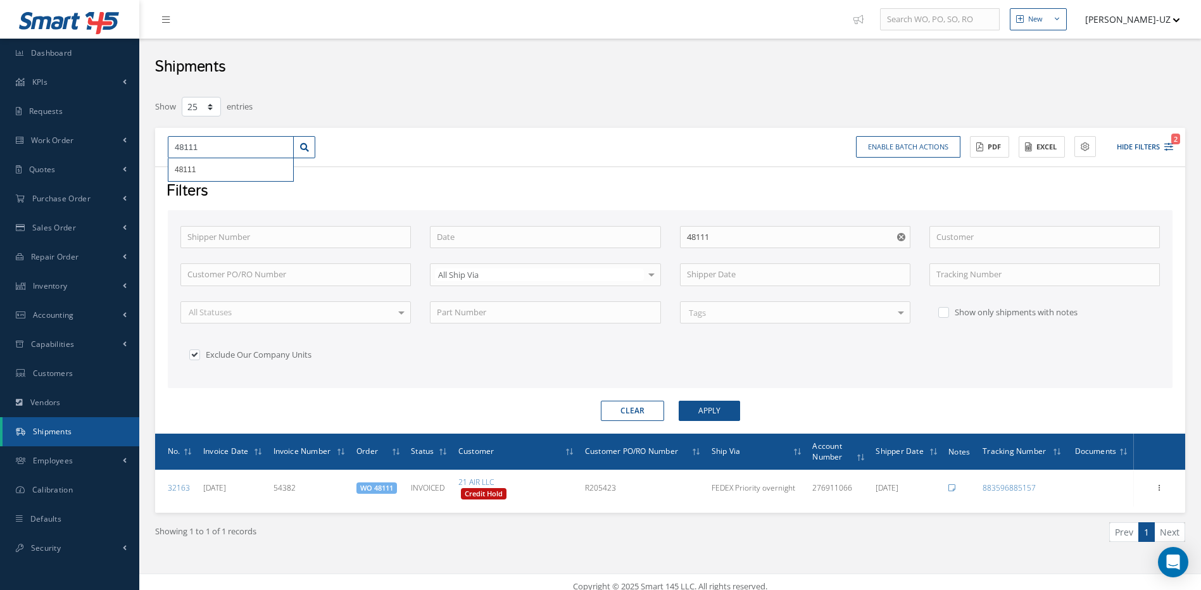
drag, startPoint x: 231, startPoint y: 145, endPoint x: 160, endPoint y: 145, distance: 71.5
click at [160, 145] on div "48111 48111" at bounding box center [241, 147] width 167 height 23
type input "4"
type input "48"
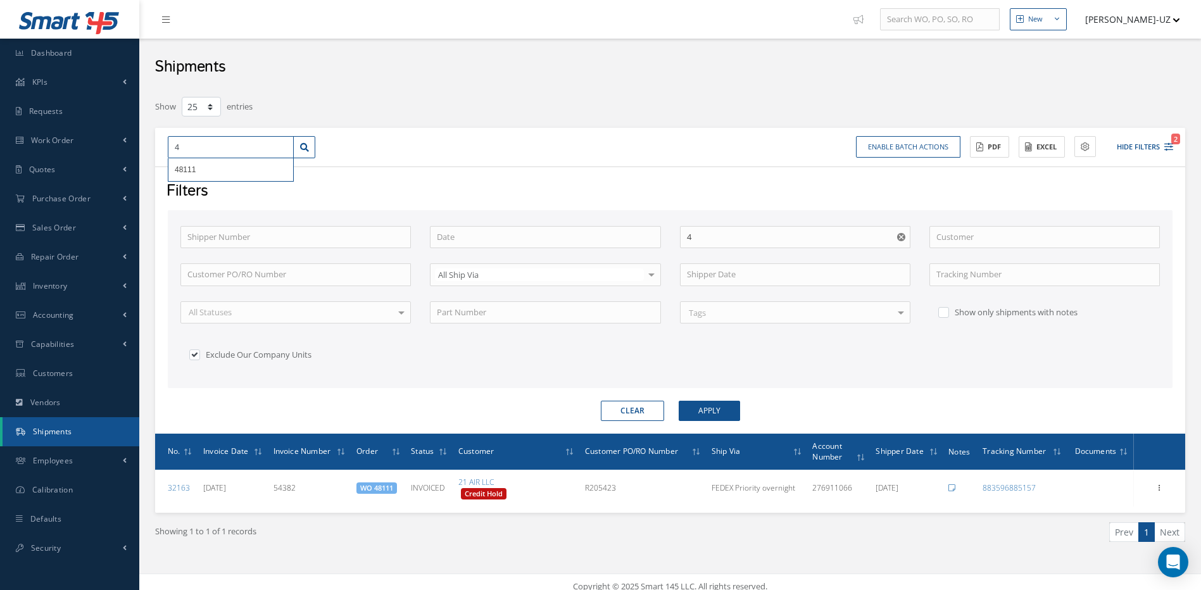
type input "48"
type input "485"
type input "4852"
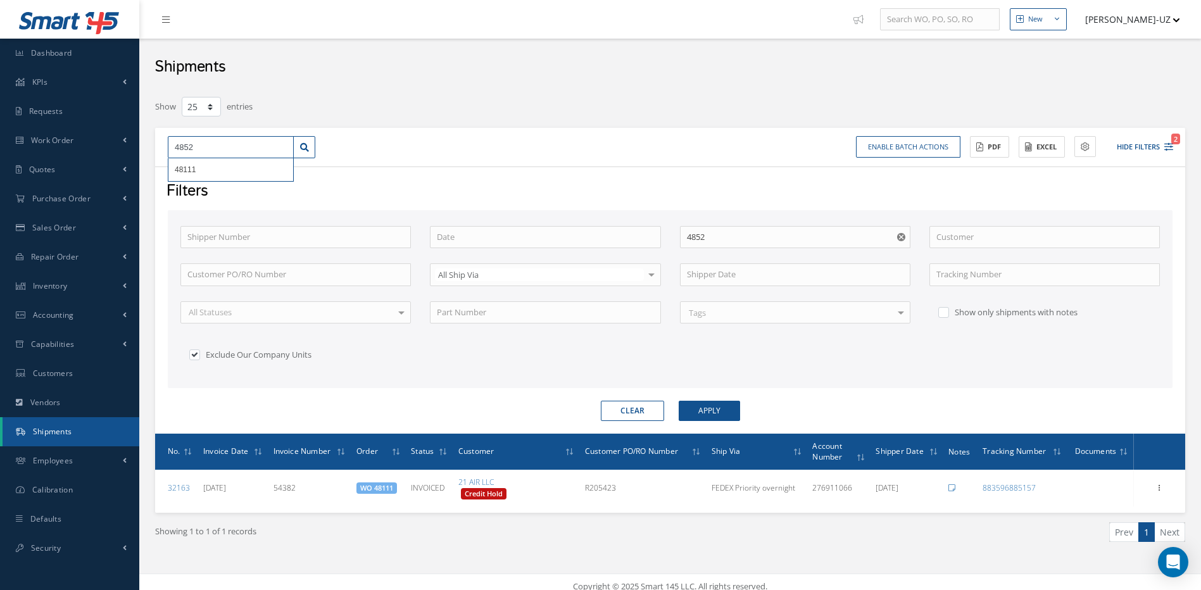
type input "48523"
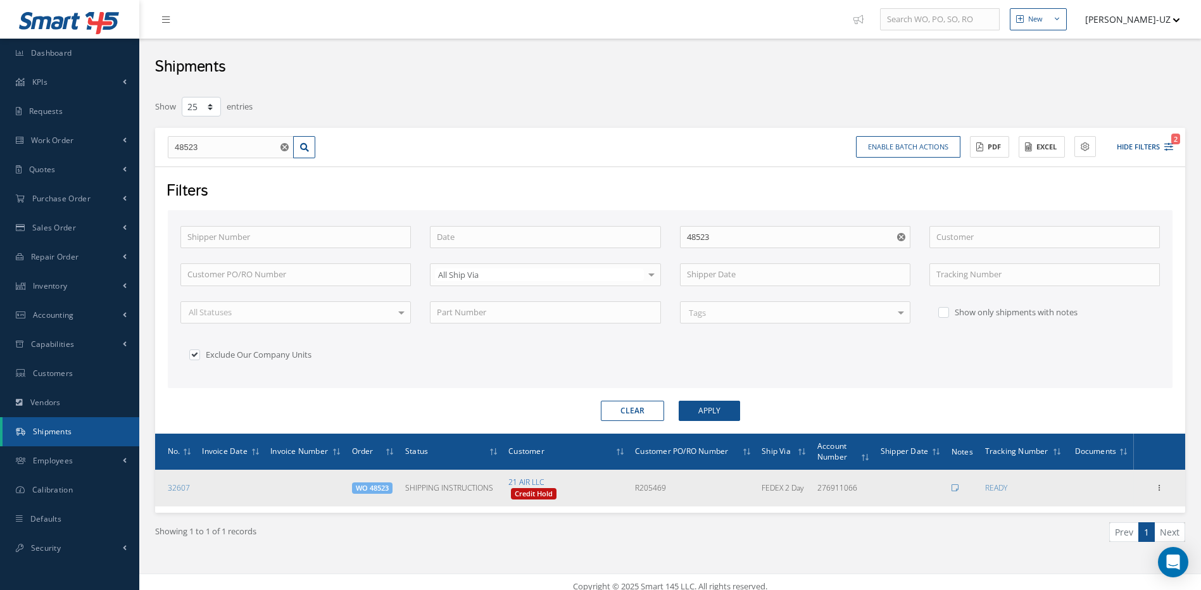
click at [521, 480] on link "21 AIR LLC" at bounding box center [525, 482] width 35 height 11
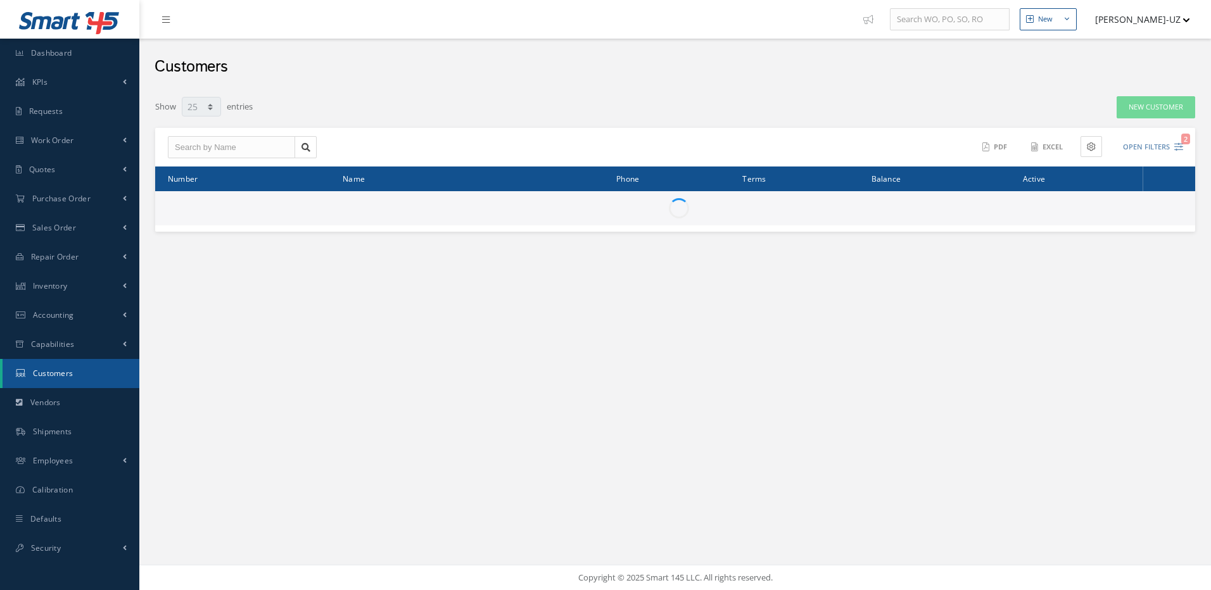
select select "25"
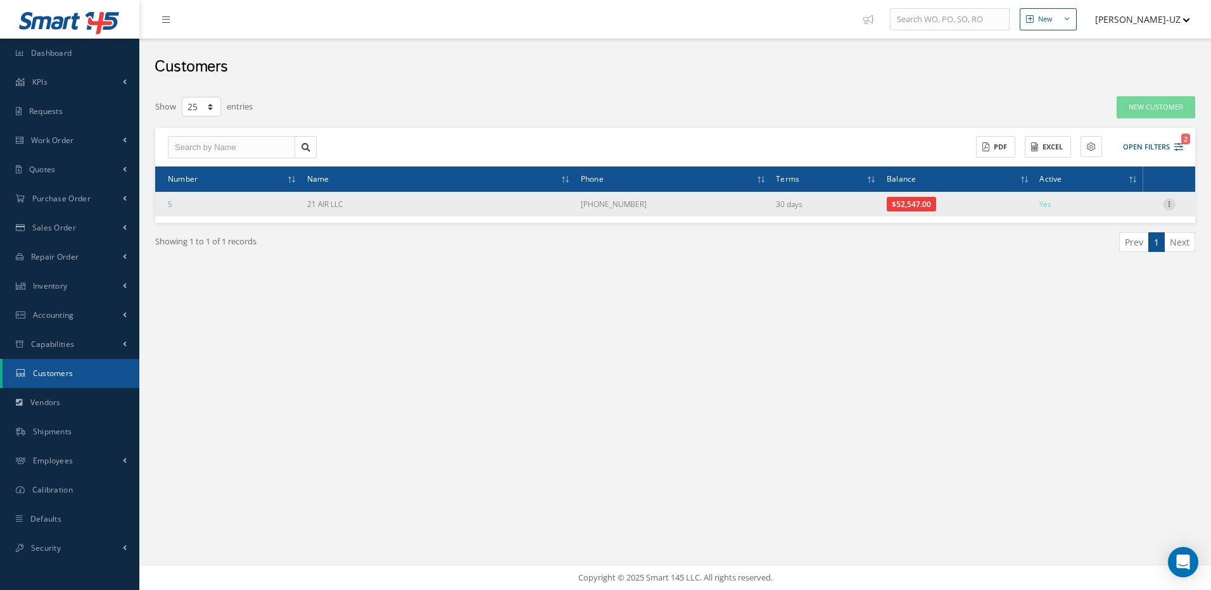
click at [1169, 198] on icon at bounding box center [1168, 203] width 13 height 10
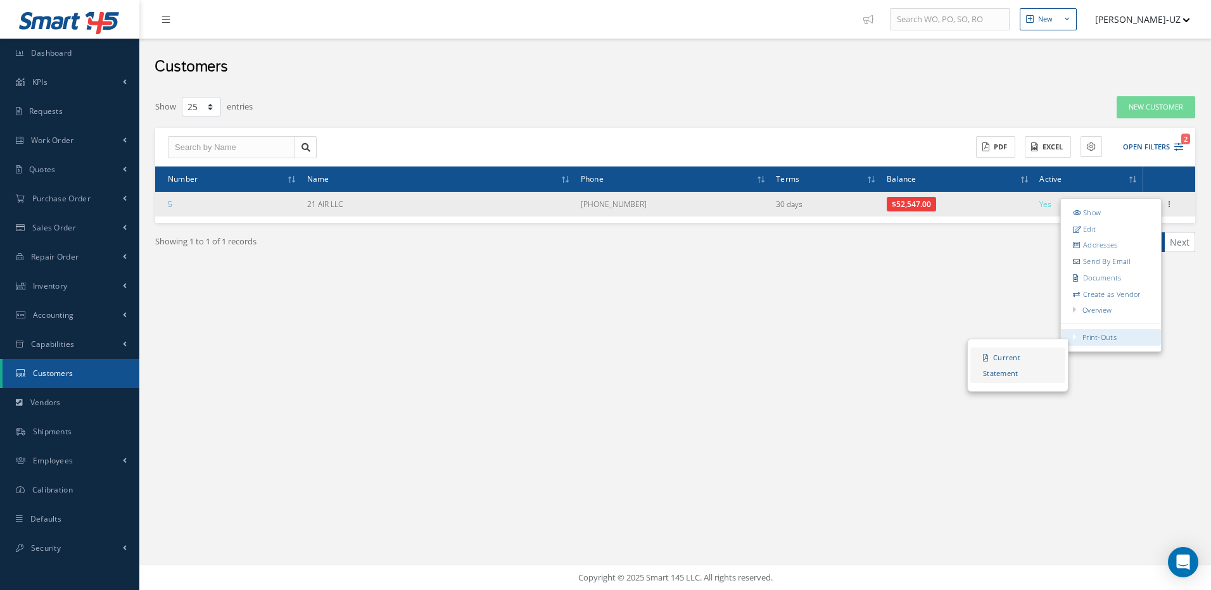
click at [1011, 358] on link "Current Statement" at bounding box center [1017, 365] width 95 height 35
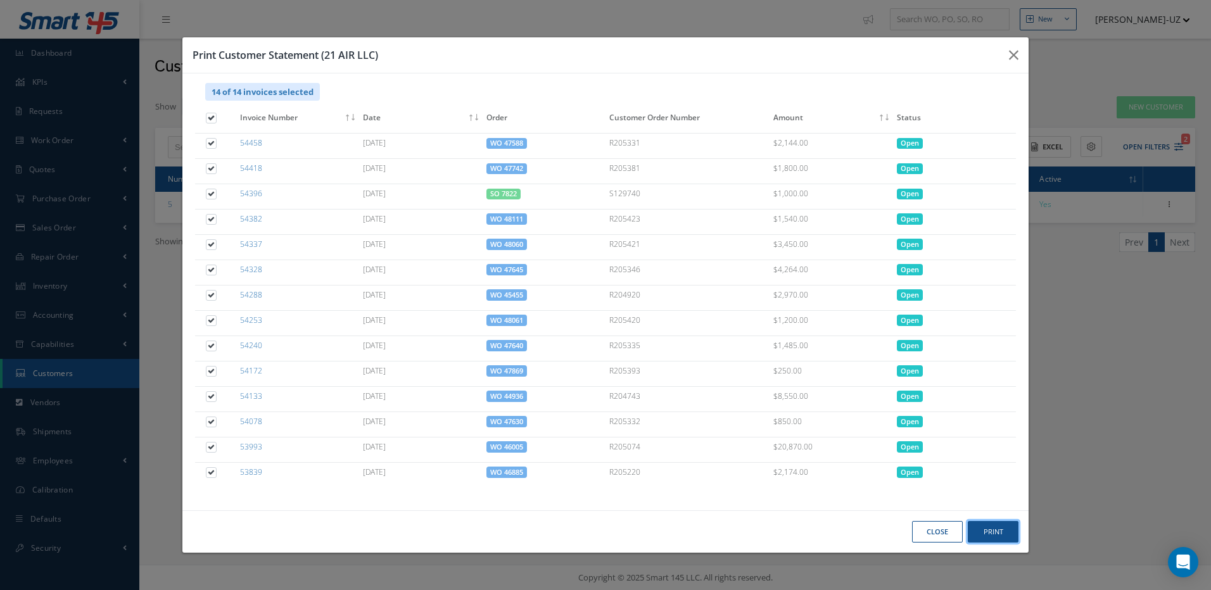
click at [0, 0] on button "Print" at bounding box center [0, 0] width 0 height 0
click at [0, 0] on button "Close" at bounding box center [0, 0] width 0 height 0
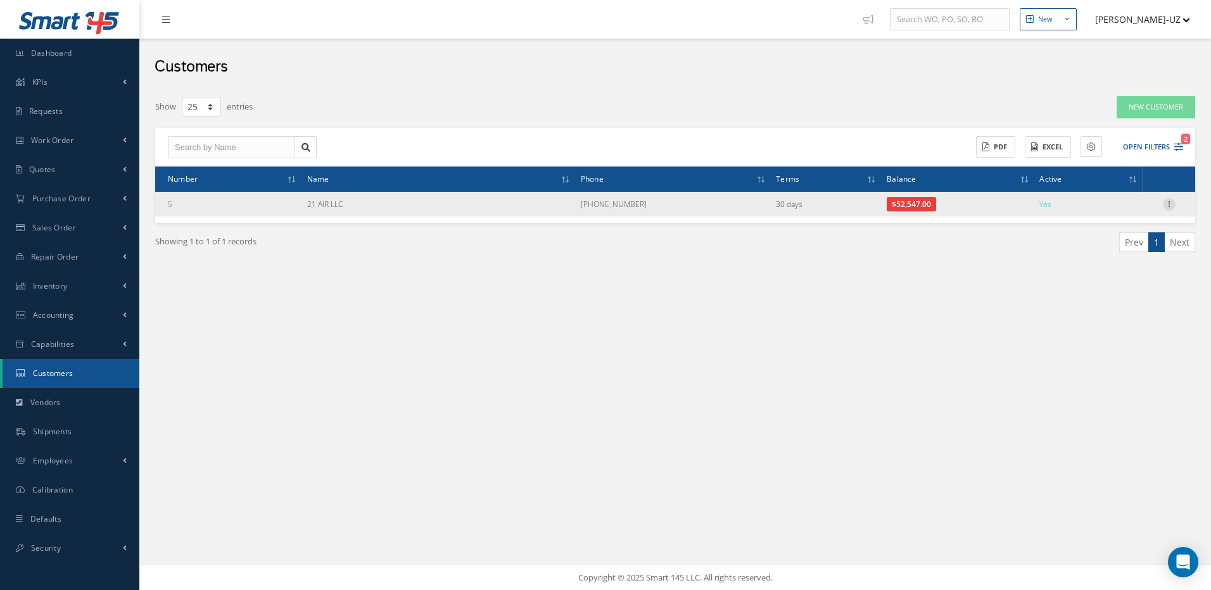
click at [1166, 201] on icon at bounding box center [1168, 203] width 13 height 10
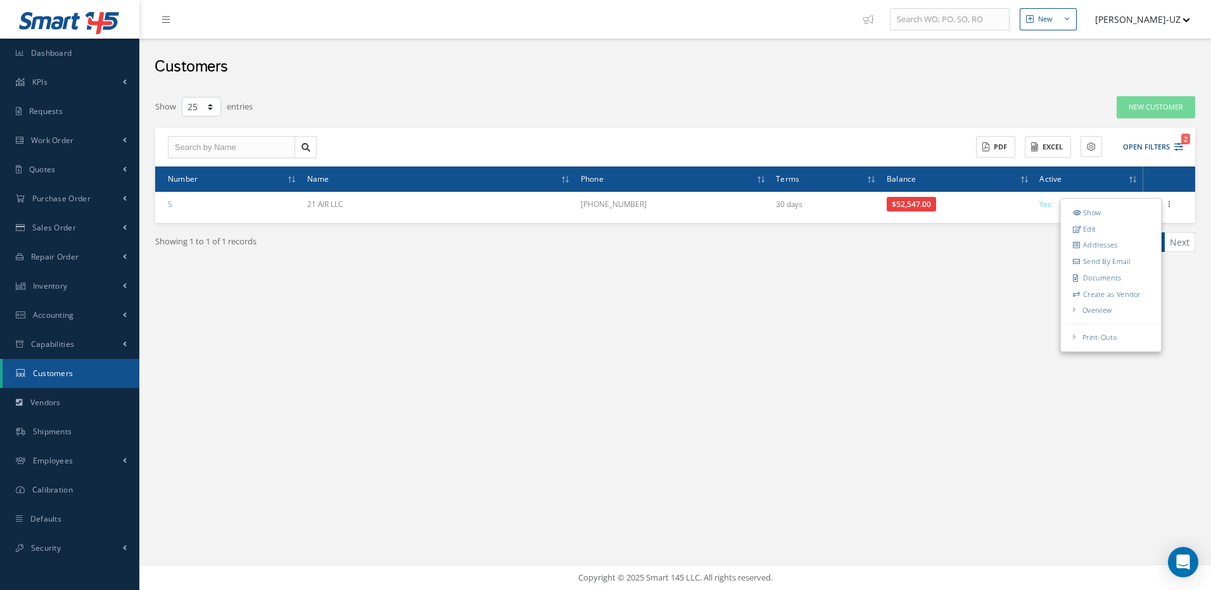
click at [1083, 229] on link "Edit" at bounding box center [1111, 228] width 100 height 16
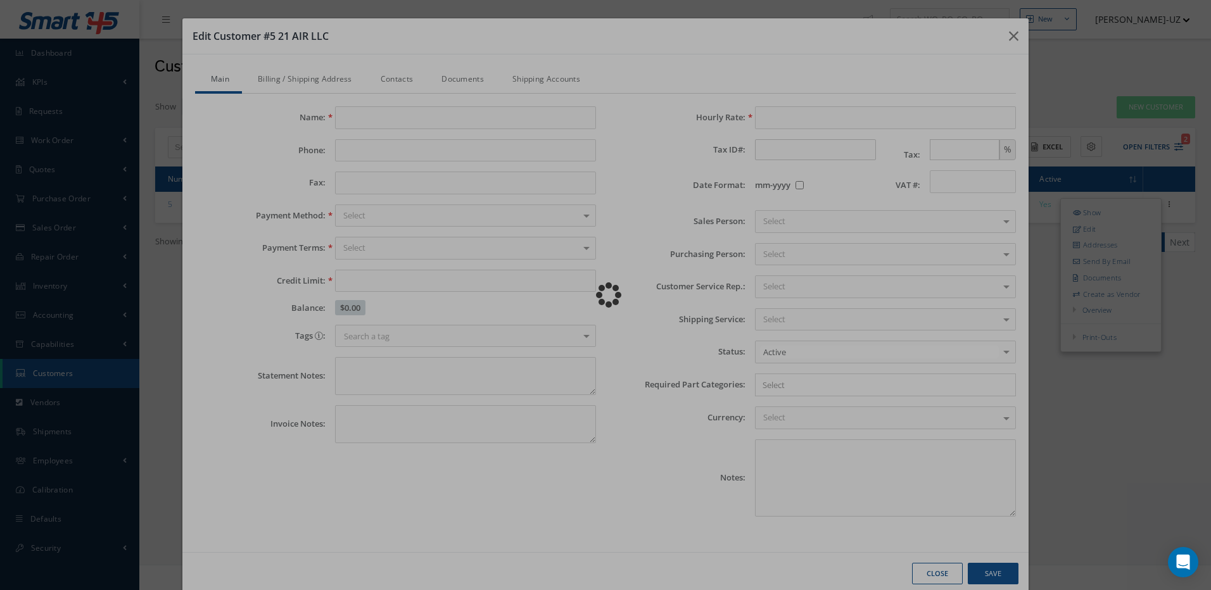
type input "21 AIR LLC"
type input "[PHONE_NUMBER]"
type input "50000.00"
type input "100.00"
checkbox input "false"
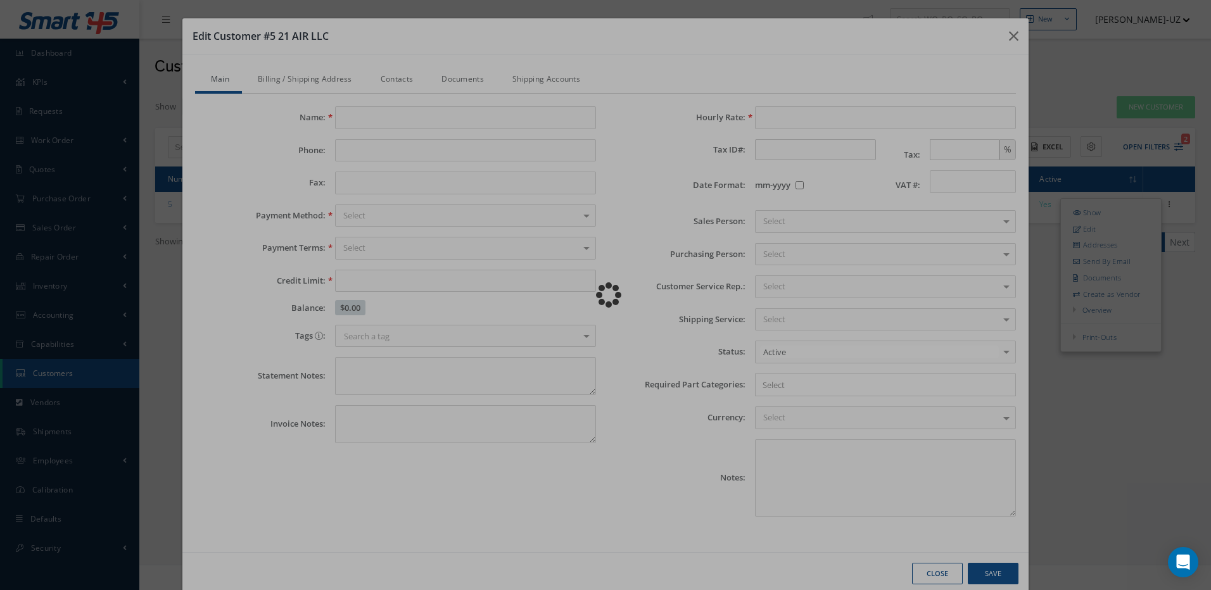
type textarea "[DATE]...[PERSON_NAME] EMAILED [PERSON_NAME] CREDIT REFERENCE. [PERSON_NAME] [D…"
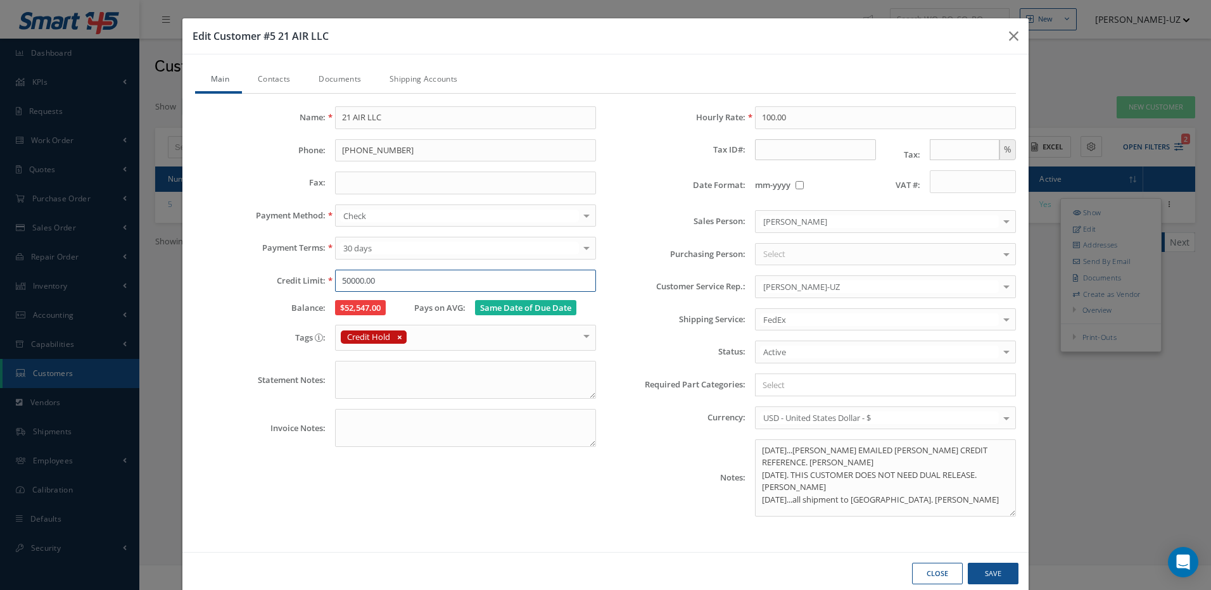
drag, startPoint x: 389, startPoint y: 277, endPoint x: 331, endPoint y: 280, distance: 59.0
click at [331, 280] on div "50000.00" at bounding box center [465, 281] width 280 height 23
type input "60000.00"
click at [0, 0] on button "Save" at bounding box center [0, 0] width 0 height 0
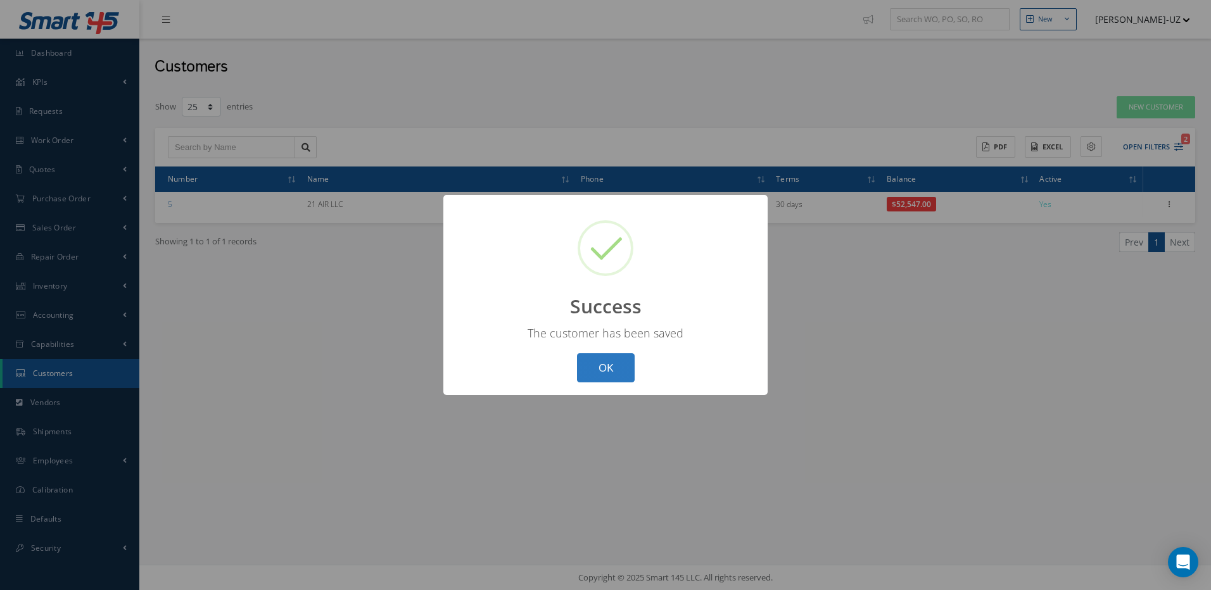
click at [588, 361] on button "OK" at bounding box center [606, 368] width 58 height 30
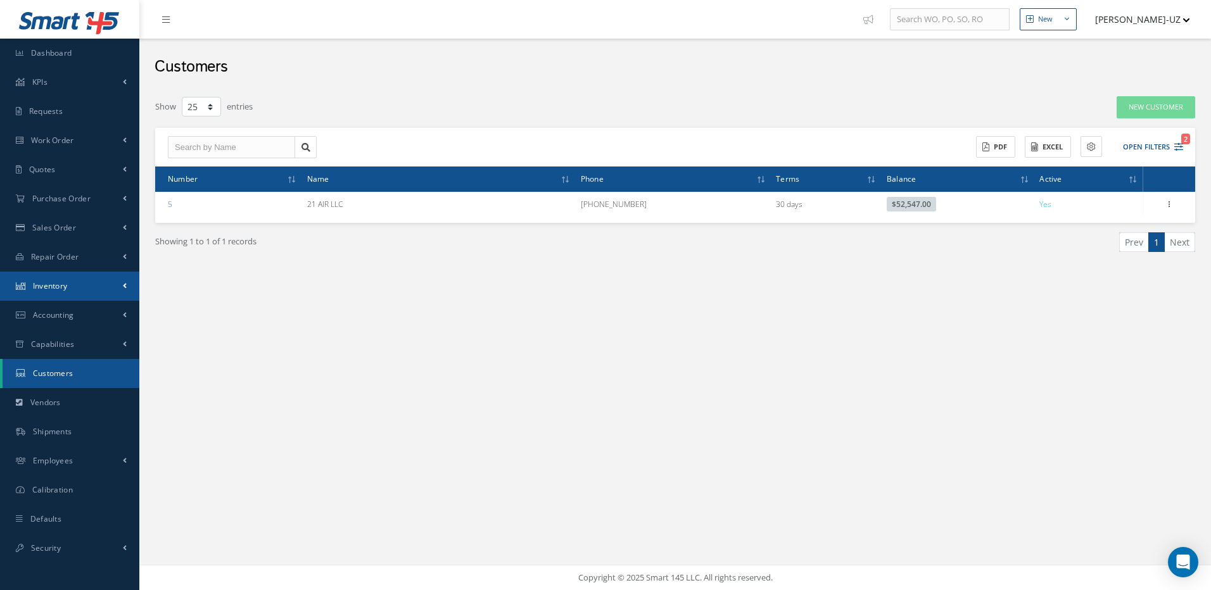
click at [59, 281] on span "Inventory" at bounding box center [50, 285] width 35 height 11
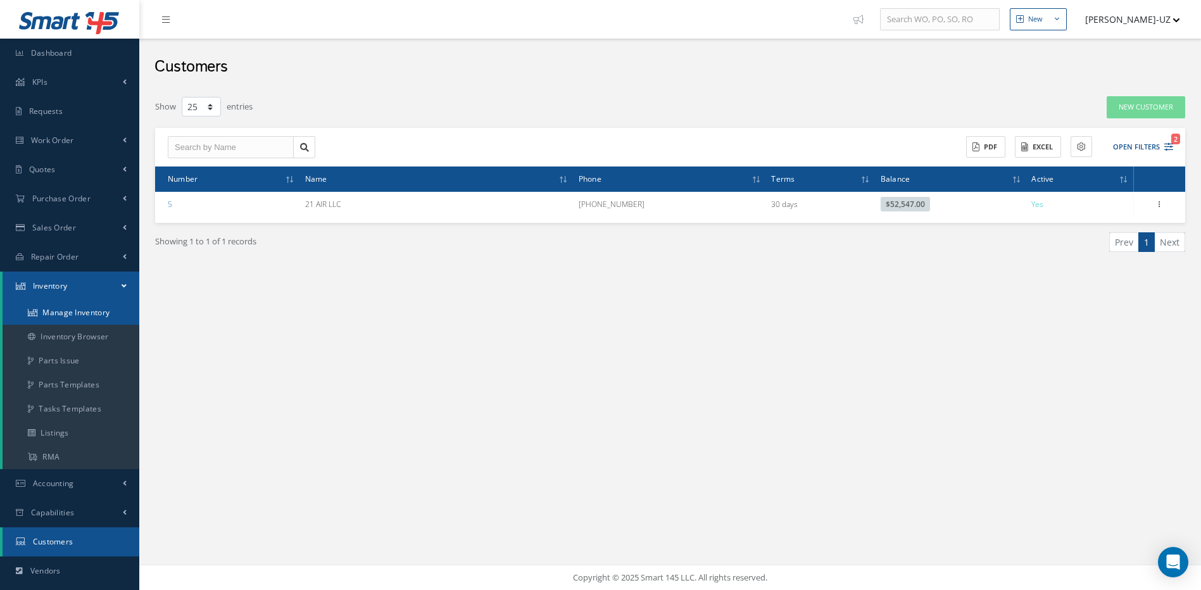
click at [84, 315] on link "Manage Inventory" at bounding box center [71, 313] width 137 height 24
